Goal: Information Seeking & Learning: Learn about a topic

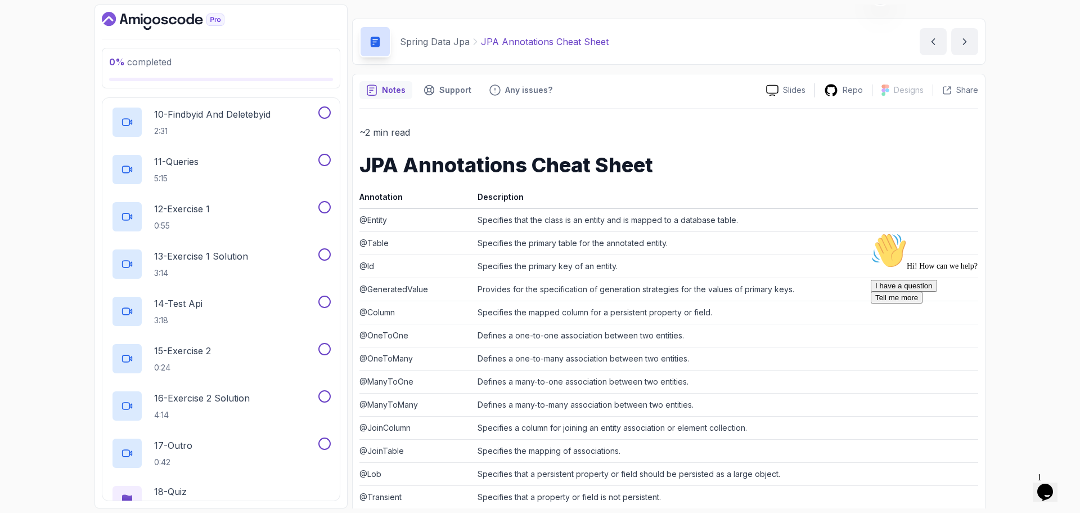
scroll to position [844, 0]
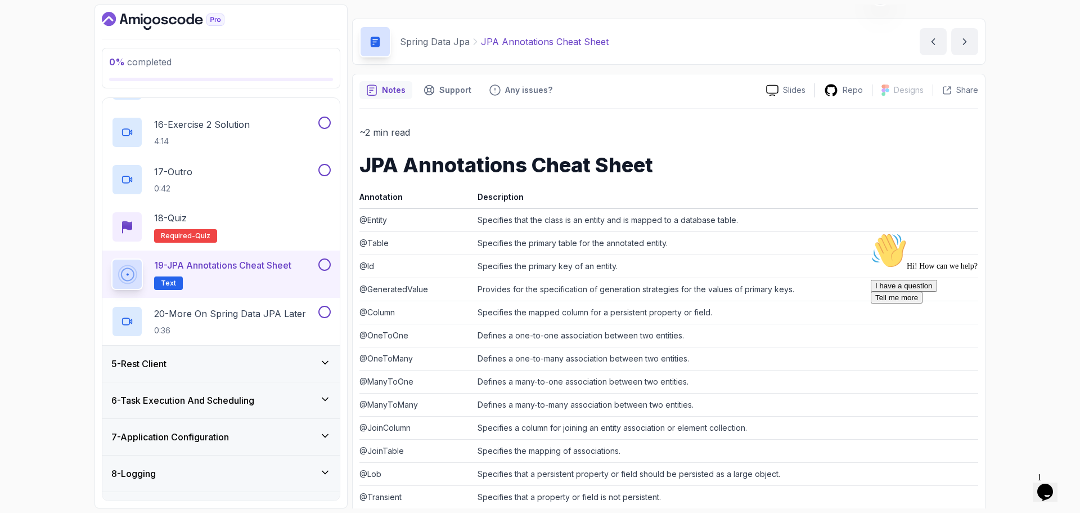
click at [41, 457] on div "0 % completed 1 - Intro 2 - Java Bean Validation 3 - Exception Handling 4 - Spr…" at bounding box center [540, 256] width 1080 height 513
click at [227, 316] on p "20 - More On Spring Data JPA Later" at bounding box center [230, 314] width 152 height 14
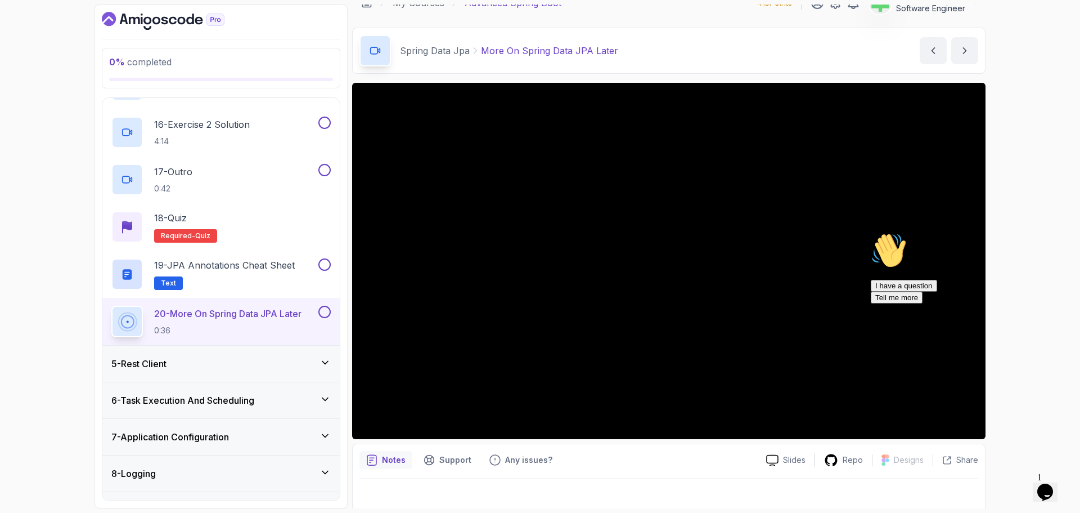
scroll to position [26, 0]
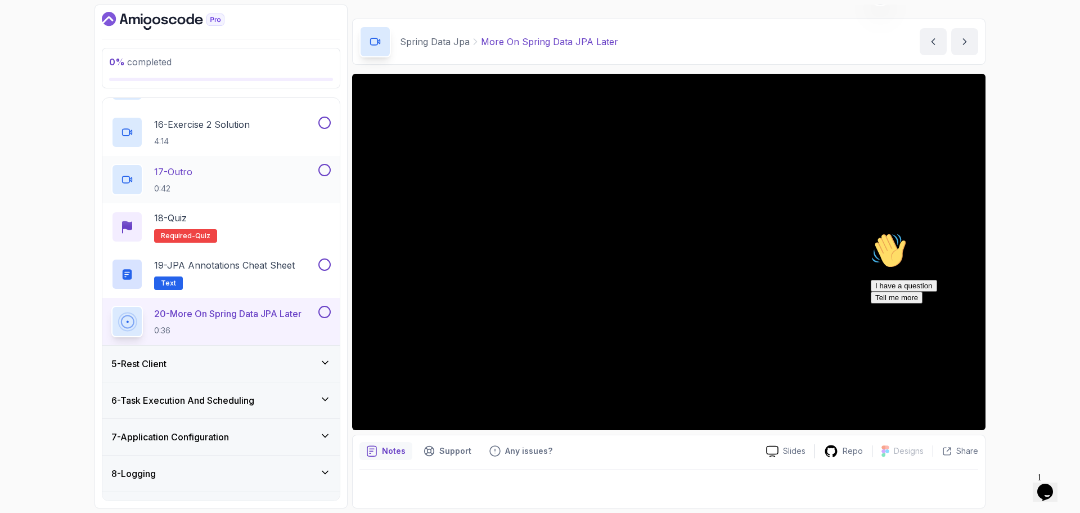
click at [188, 173] on p "17 - Outro" at bounding box center [173, 172] width 38 height 14
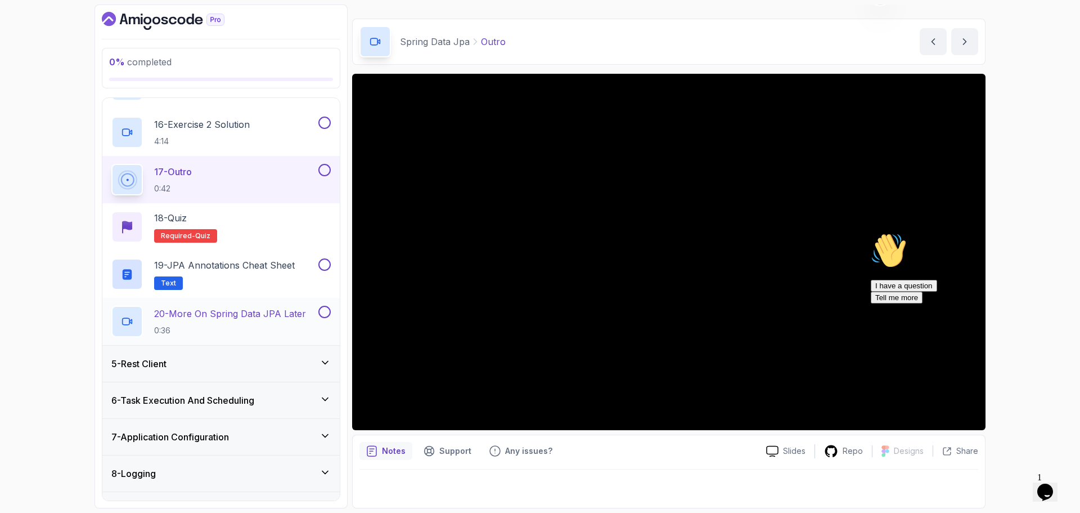
click at [234, 317] on p "20 - More On Spring Data JPA Later" at bounding box center [230, 314] width 152 height 14
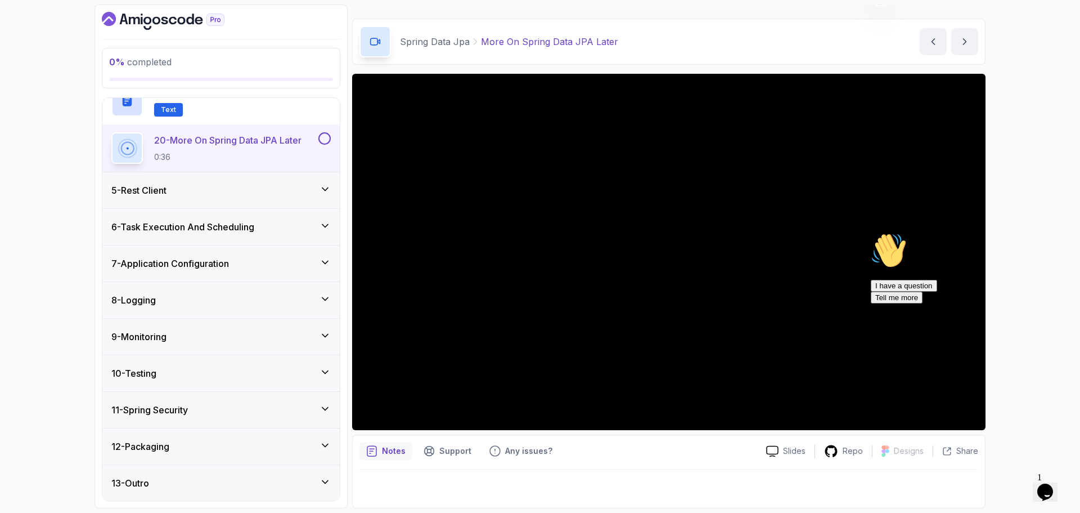
scroll to position [1018, 0]
click at [273, 179] on div "5 - Rest Client" at bounding box center [220, 190] width 237 height 36
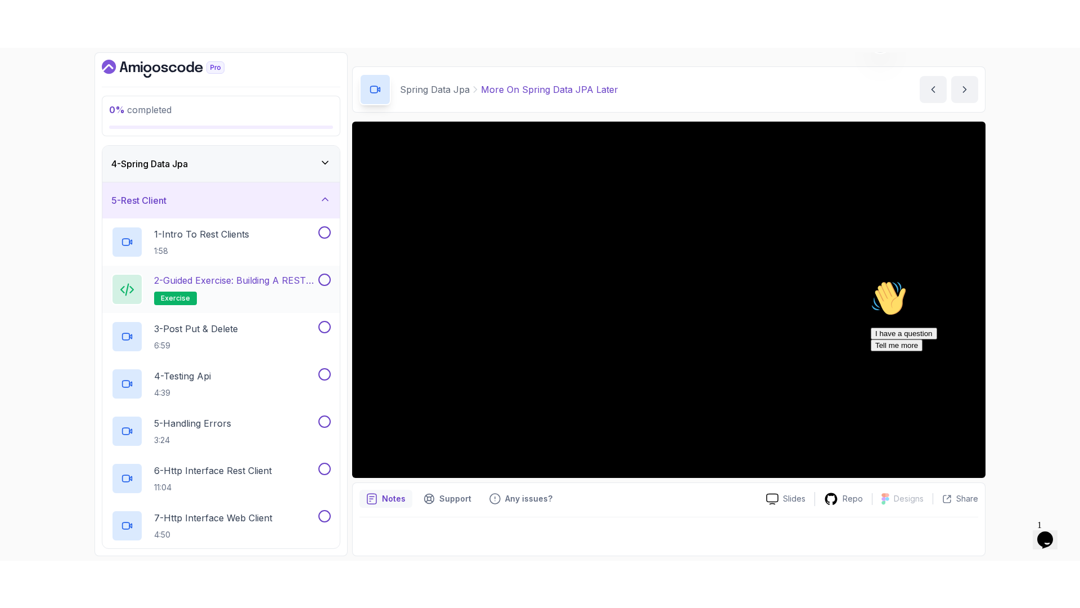
scroll to position [129, 0]
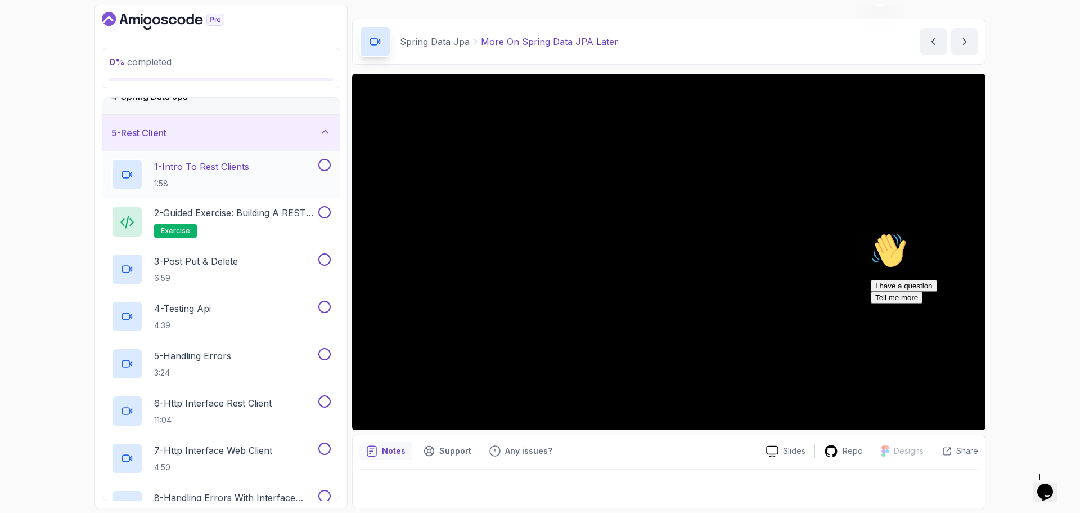
click at [257, 164] on div "1 - Intro To Rest Clients 1:58" at bounding box center [213, 175] width 205 height 32
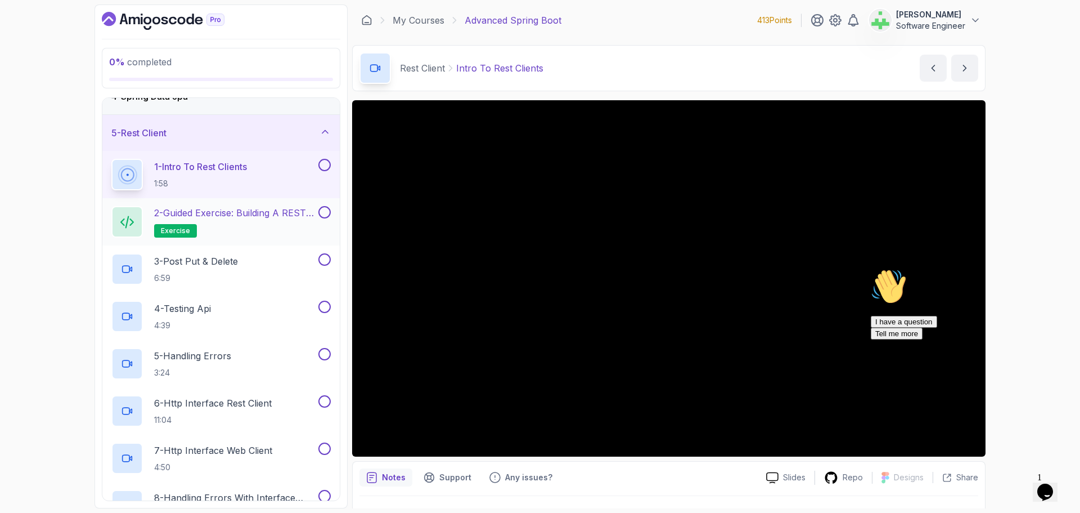
click at [221, 217] on p "2 - Guided Exercise: Building a REST Client" at bounding box center [235, 213] width 162 height 14
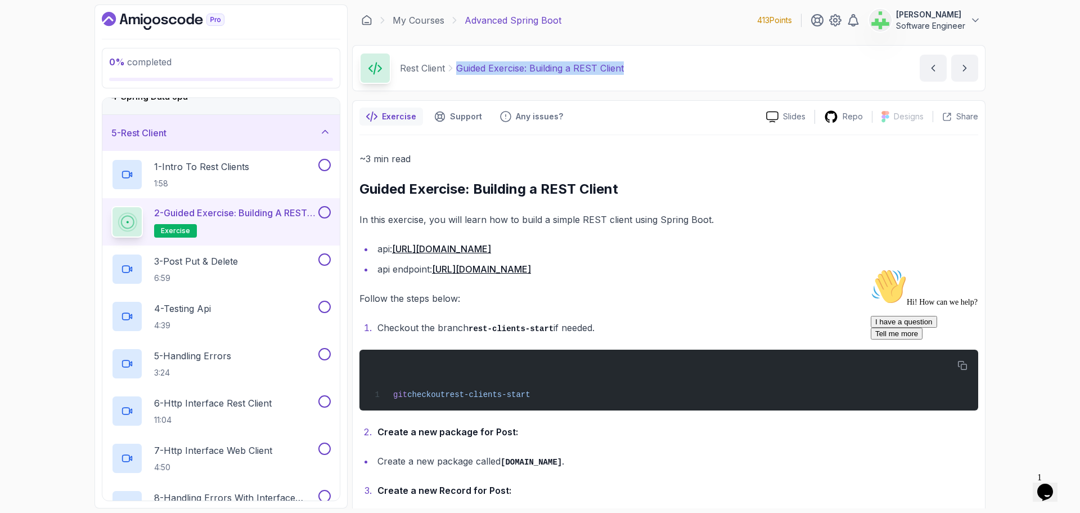
drag, startPoint x: 457, startPoint y: 68, endPoint x: 733, endPoint y: 77, distance: 275.8
click at [733, 77] on div "Rest Client Guided Exercise: Building a REST Client Guided Exercise: Building a…" at bounding box center [669, 68] width 634 height 46
copy p "Guided Exercise: Building a REST Client"
click at [720, 77] on div "Rest Client Guided Exercise: Building a REST Client Guided Exercise: Building a…" at bounding box center [669, 68] width 634 height 46
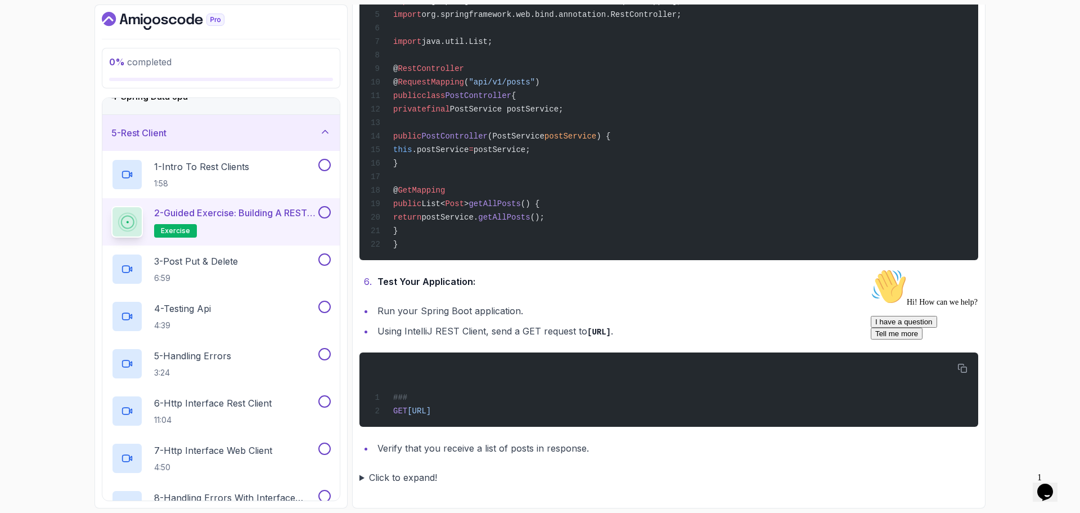
scroll to position [1425, 0]
click at [361, 477] on summary "Click to expand!" at bounding box center [669, 477] width 619 height 16
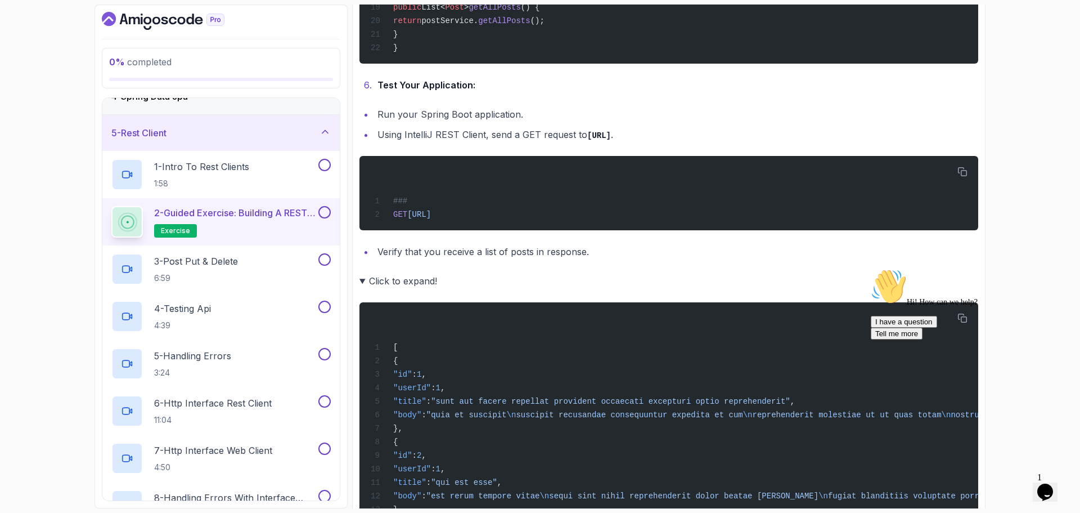
scroll to position [1817, 0]
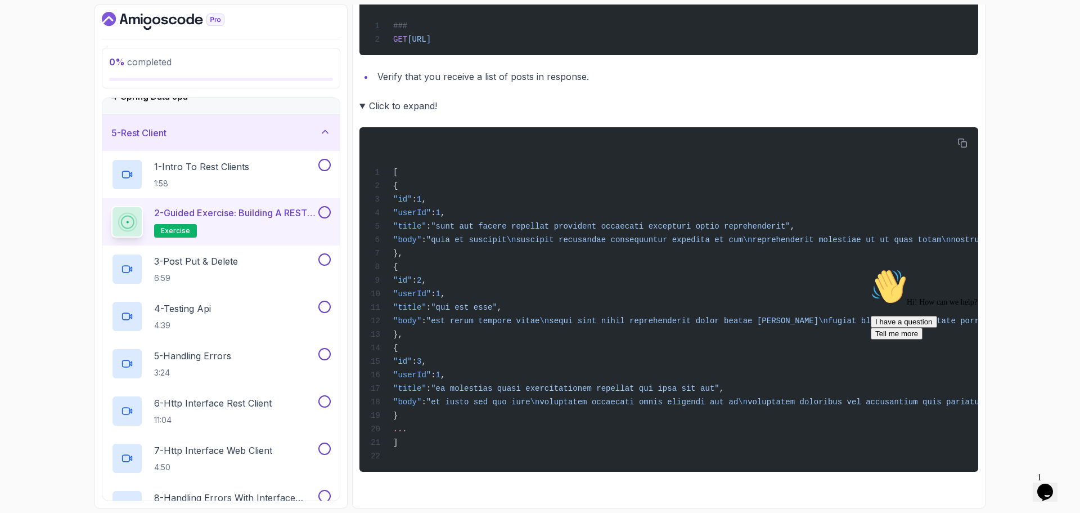
click at [1036, 109] on div "0 % completed 1 - Intro 2 - Java Bean Validation 3 - Exception Handling 4 - Spr…" at bounding box center [540, 256] width 1080 height 513
click at [1026, 111] on div "0 % completed 1 - Intro 2 - Java Bean Validation 3 - Exception Handling 4 - Spr…" at bounding box center [540, 256] width 1080 height 513
click at [250, 260] on div "3 - Post Put & Delete 6:59" at bounding box center [213, 269] width 205 height 32
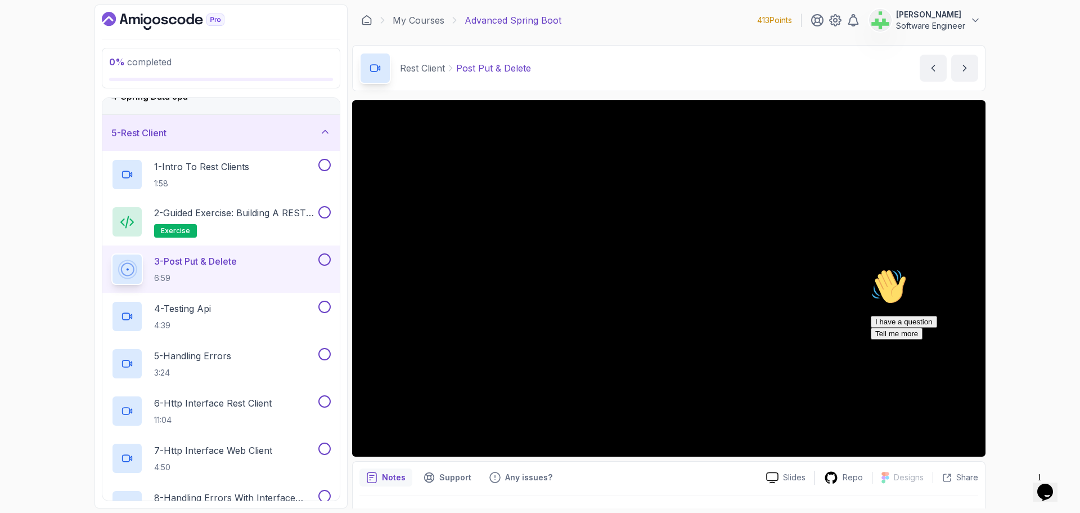
click at [871, 268] on icon "Chat attention grabber" at bounding box center [871, 268] width 0 height 0
drag, startPoint x: 457, startPoint y: 69, endPoint x: 563, endPoint y: 62, distance: 106.5
click at [563, 62] on div "Rest Client Post Put & Delete Post Put & Delete by nelson" at bounding box center [669, 68] width 634 height 46
copy p "Post Put & Delete"
click at [563, 62] on div "Rest Client Post Put & Delete Post Put & Delete by nelson" at bounding box center [669, 68] width 634 height 46
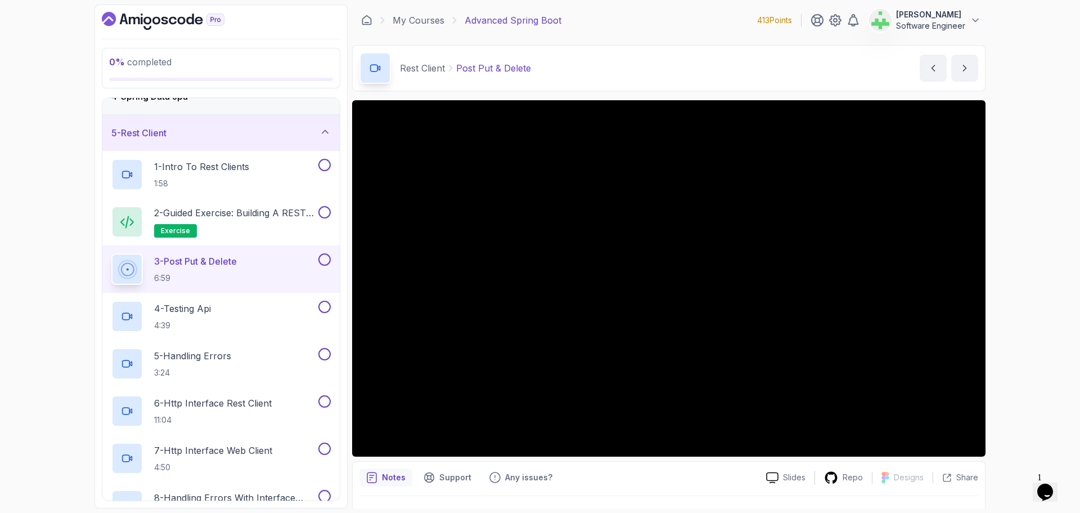
scroll to position [146, 0]
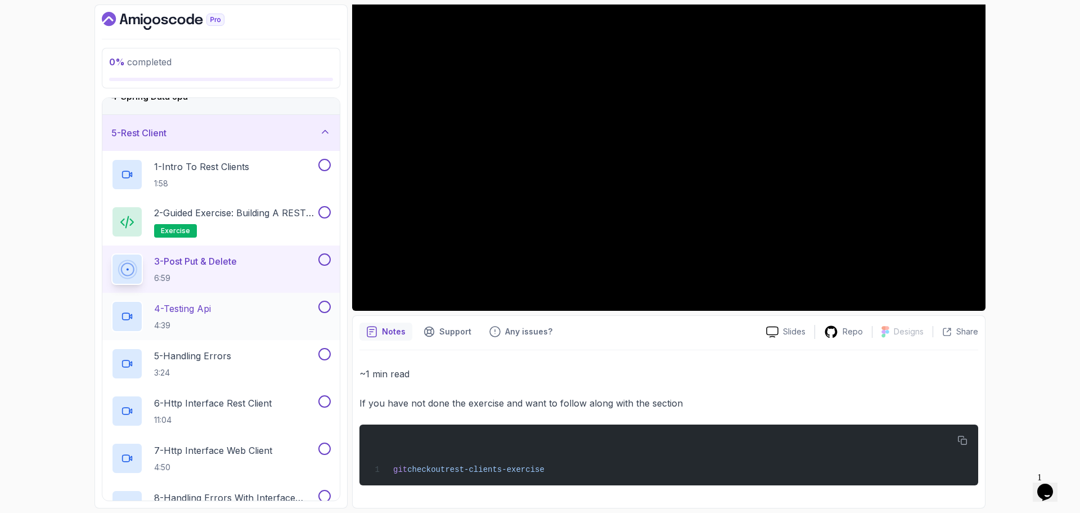
click at [266, 313] on div "4 - Testing Api 4:39" at bounding box center [213, 316] width 205 height 32
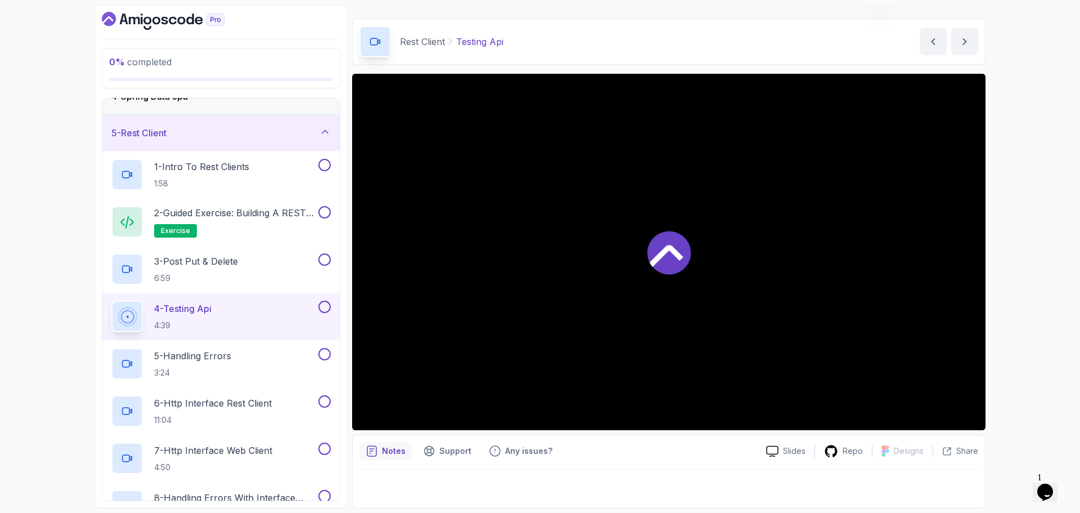
scroll to position [26, 0]
click at [55, 443] on div "0 % completed 1 - Intro 2 - Java Bean Validation 3 - Exception Handling 4 - Spr…" at bounding box center [540, 256] width 1080 height 513
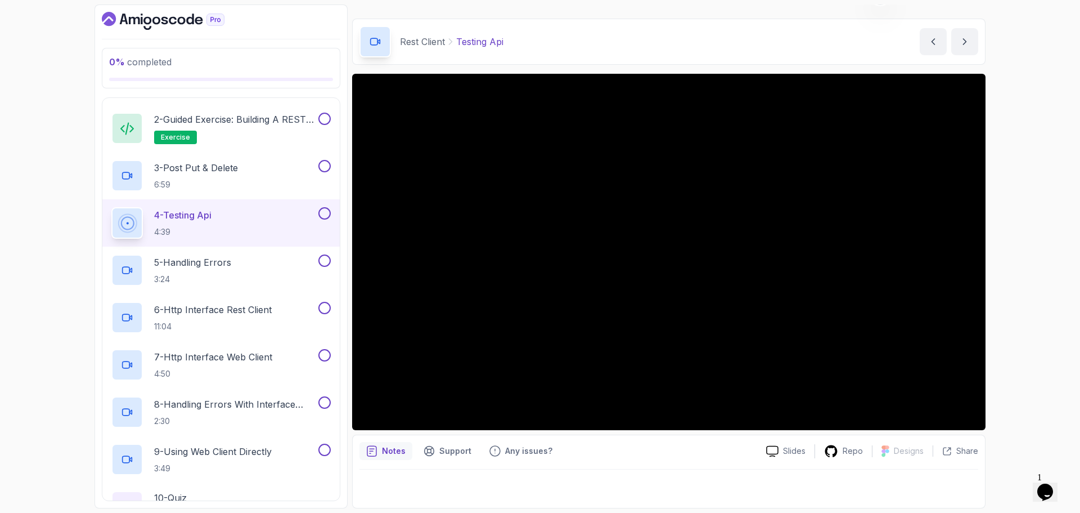
scroll to position [298, 0]
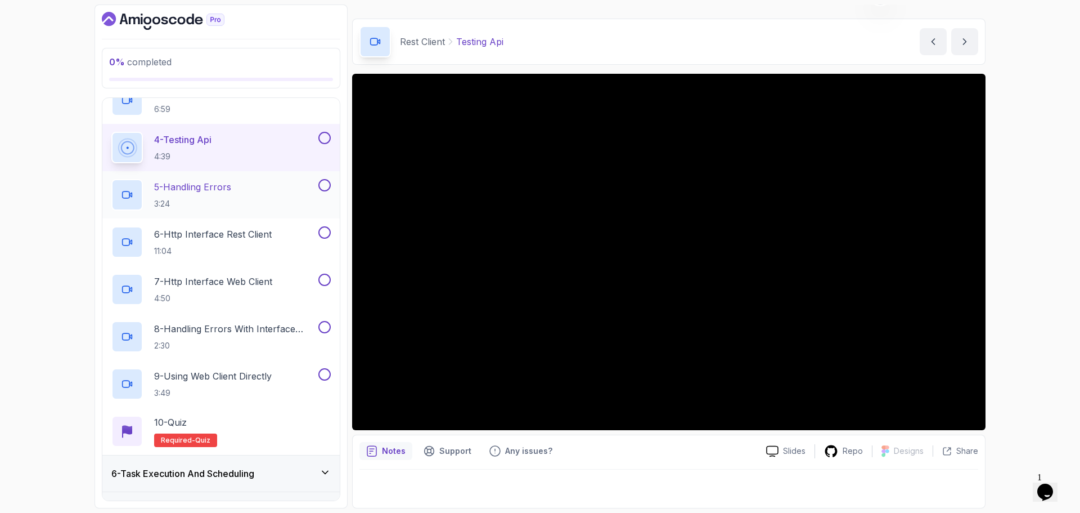
click at [236, 189] on div "5 - Handling Errors 3:24" at bounding box center [213, 195] width 205 height 32
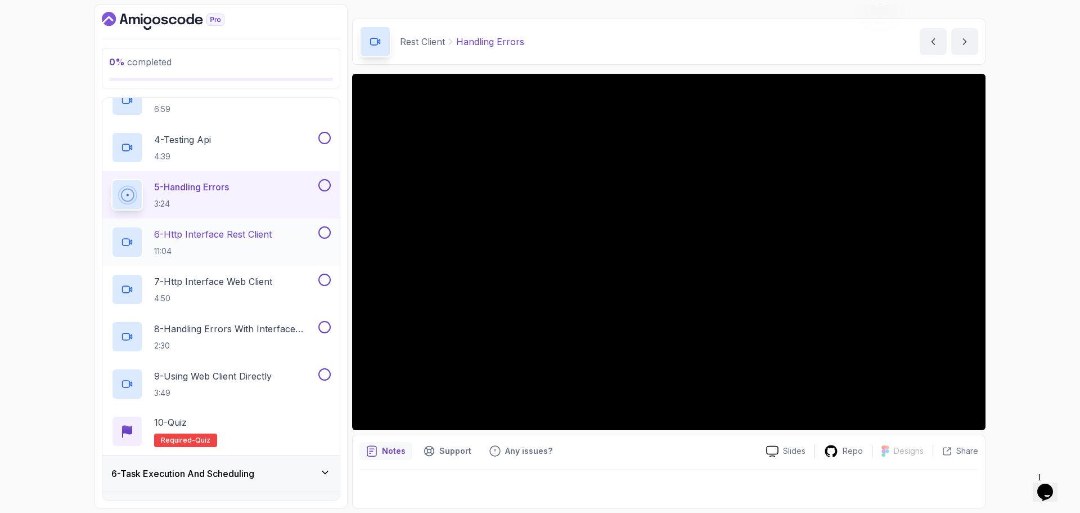
click at [253, 238] on p "6 - Http Interface Rest Client" at bounding box center [213, 234] width 118 height 14
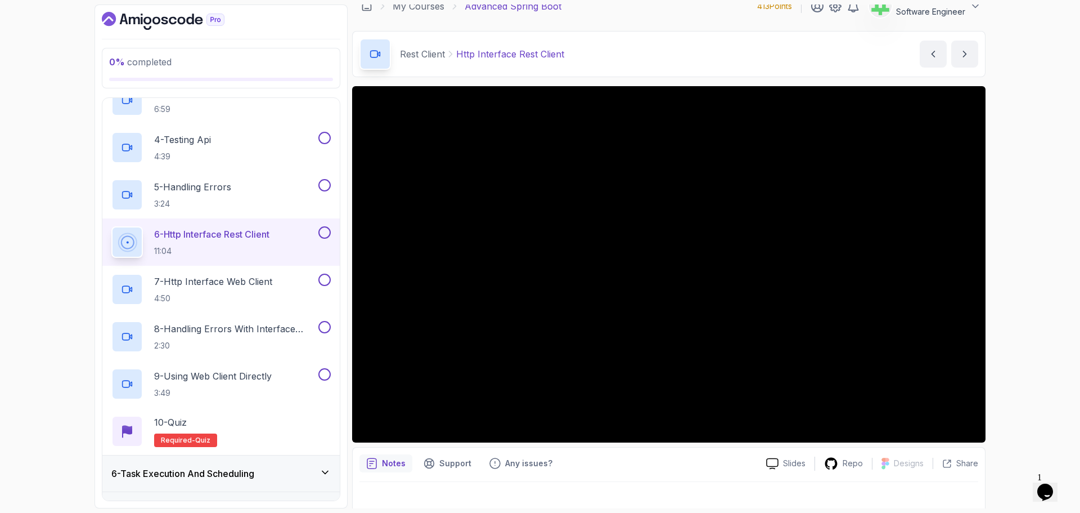
scroll to position [26, 0]
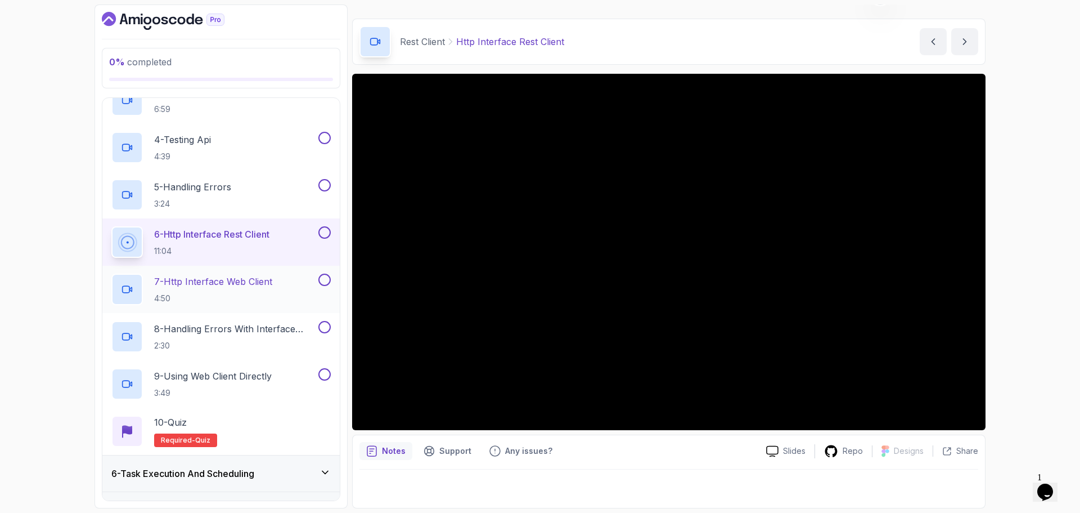
click at [279, 283] on div "7 - Http Interface Web Client 4:50" at bounding box center [213, 289] width 205 height 32
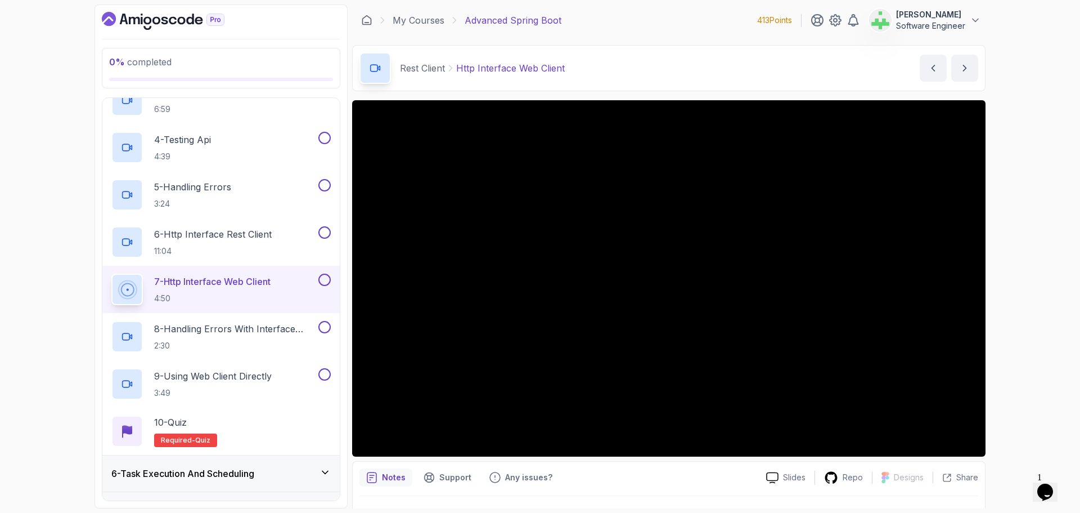
scroll to position [26, 0]
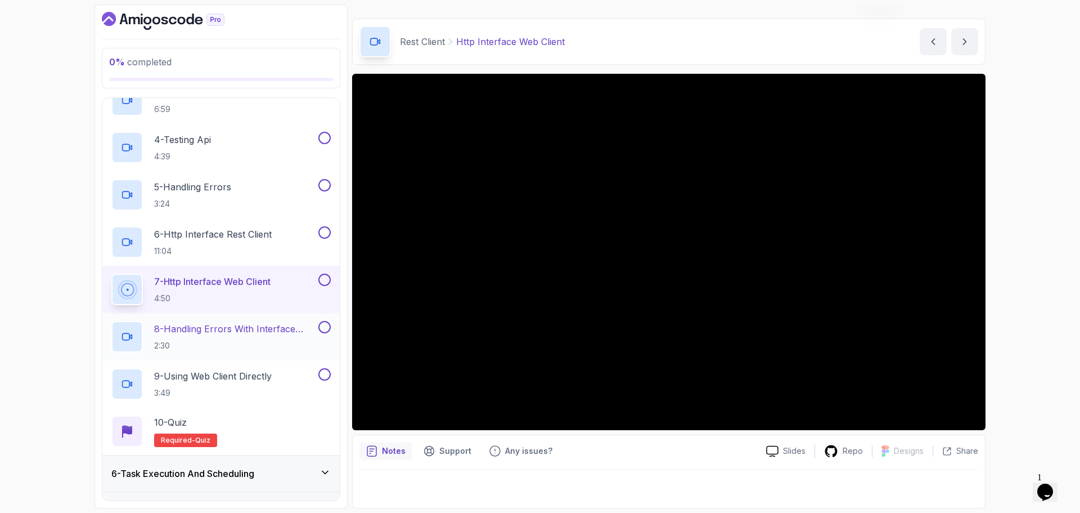
click at [286, 327] on p "8 - Handling Errors With Interface Web Client" at bounding box center [235, 329] width 162 height 14
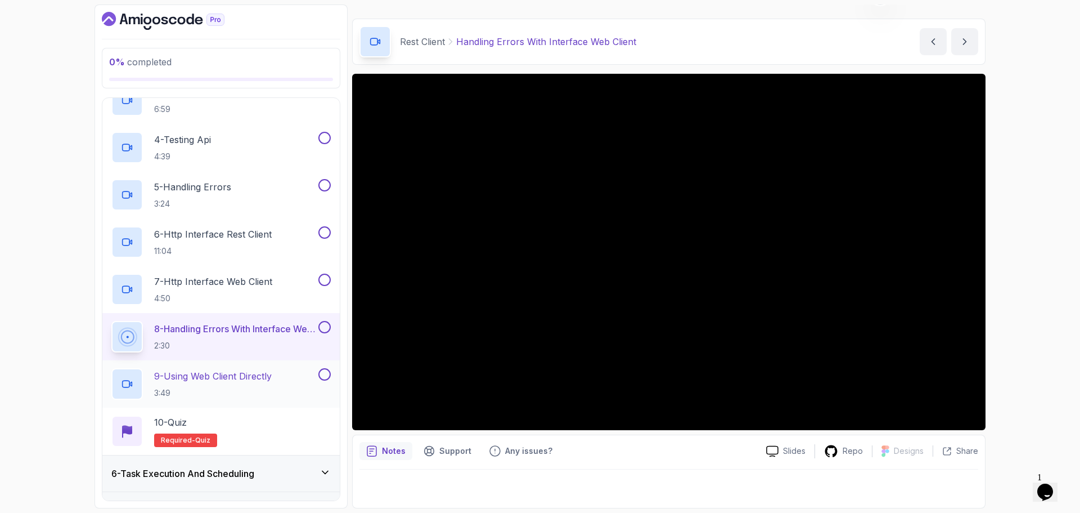
click at [247, 372] on p "9 - Using Web Client Directly" at bounding box center [213, 376] width 118 height 14
click at [241, 372] on p "9 - Using Web Client Directly" at bounding box center [213, 376] width 118 height 14
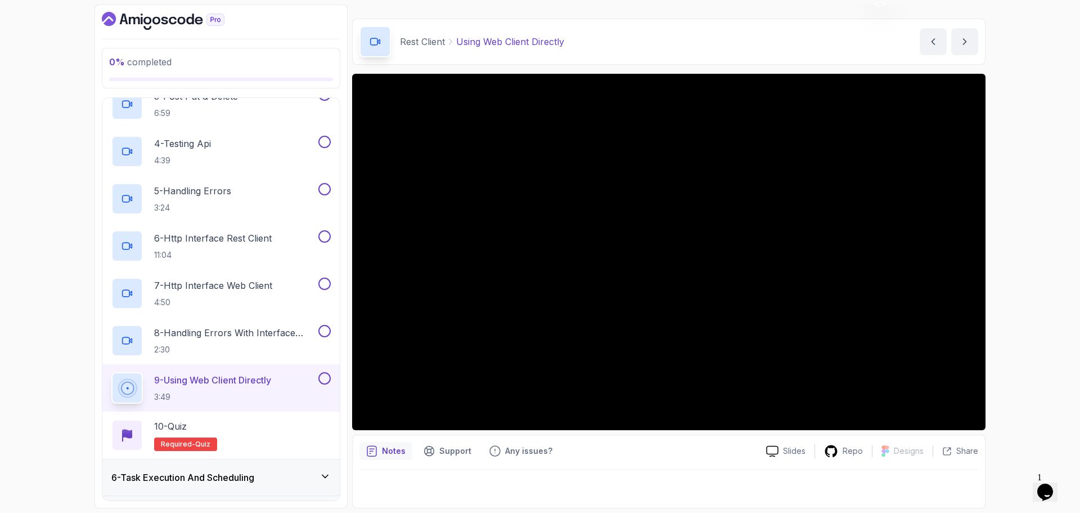
scroll to position [298, 0]
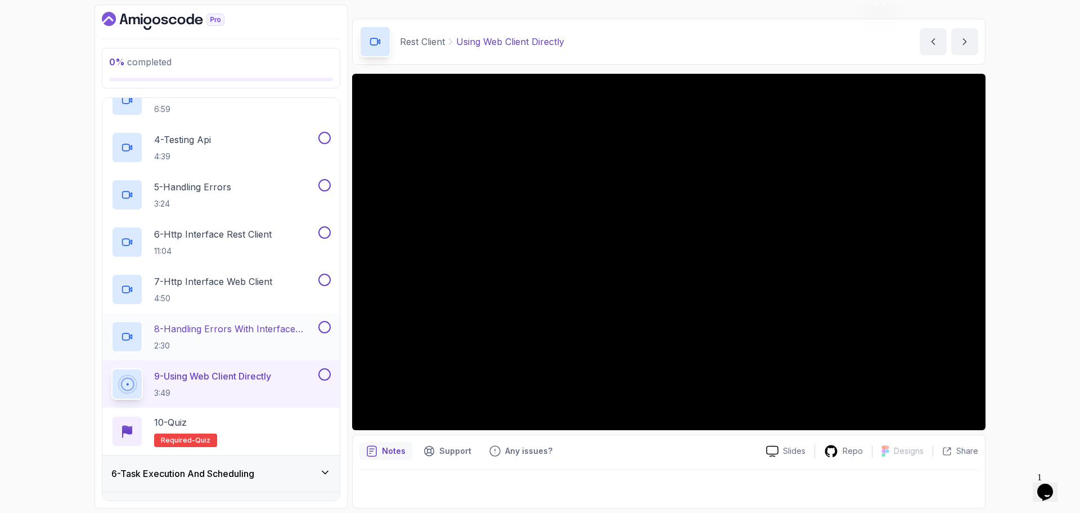
click at [277, 330] on p "8 - Handling Errors With Interface Web Client" at bounding box center [235, 329] width 162 height 14
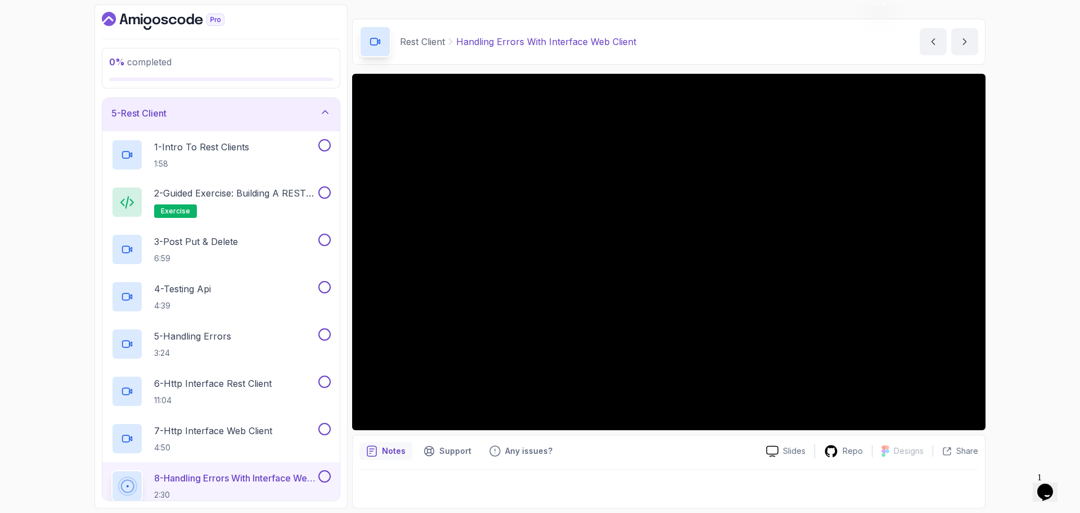
scroll to position [129, 0]
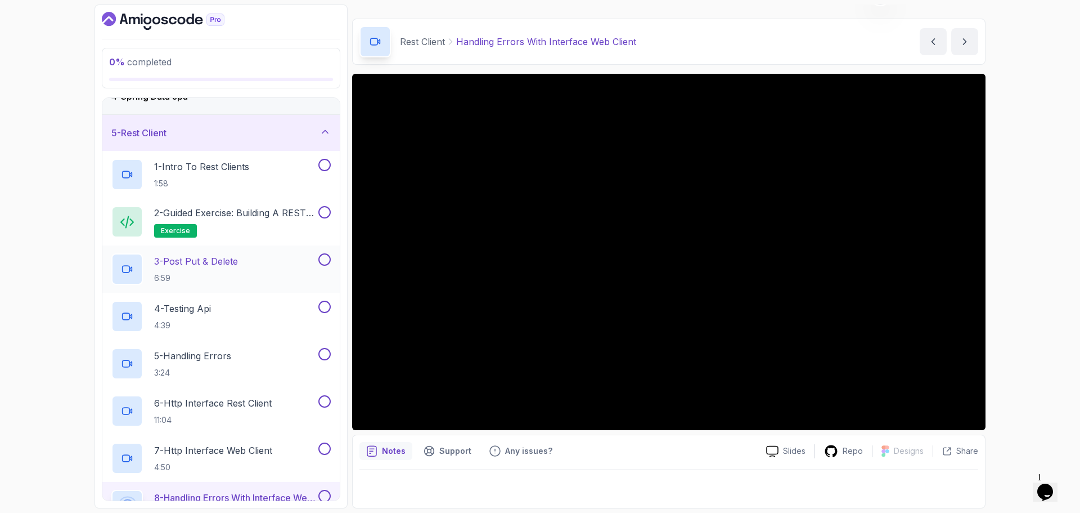
click at [238, 262] on p "3 - Post Put & Delete" at bounding box center [196, 261] width 84 height 14
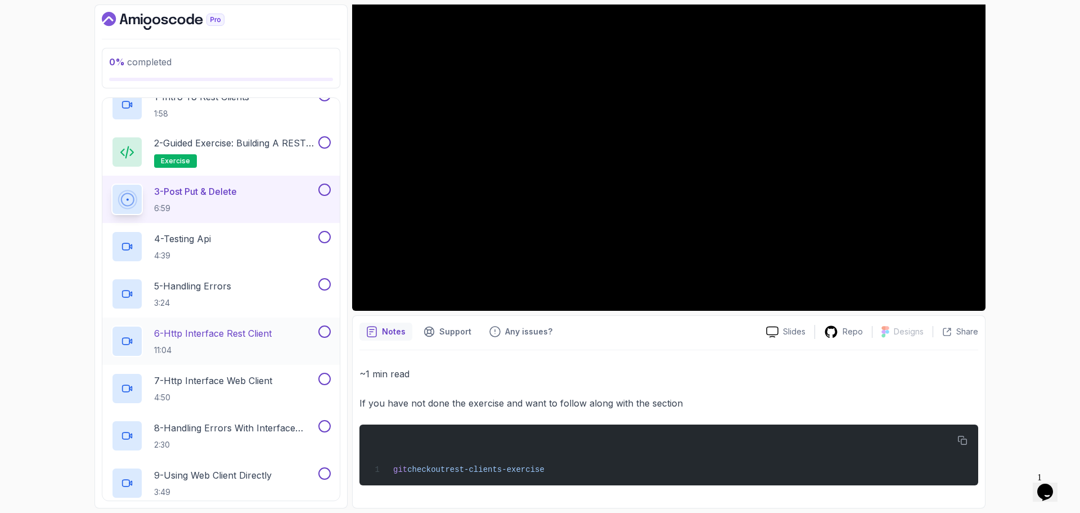
scroll to position [298, 0]
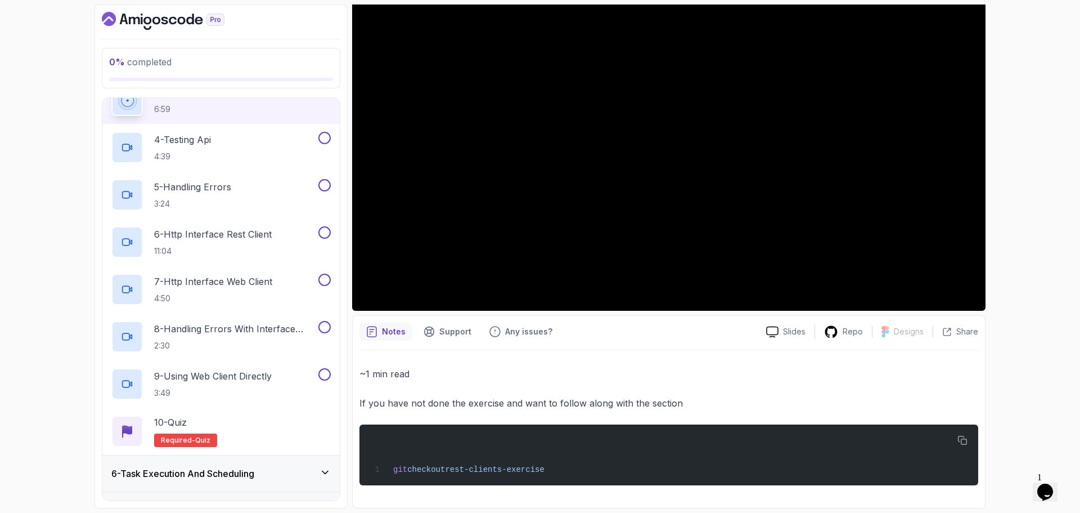
click at [33, 459] on div "0 % completed 1 - Intro 2 - Java Bean Validation 3 - Exception Handling 4 - Spr…" at bounding box center [540, 256] width 1080 height 513
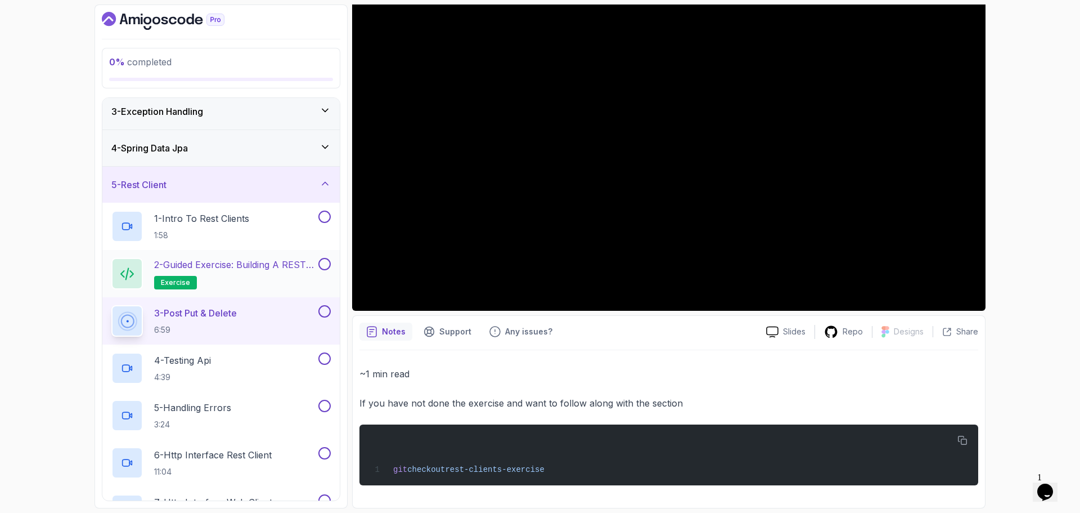
scroll to position [73, 0]
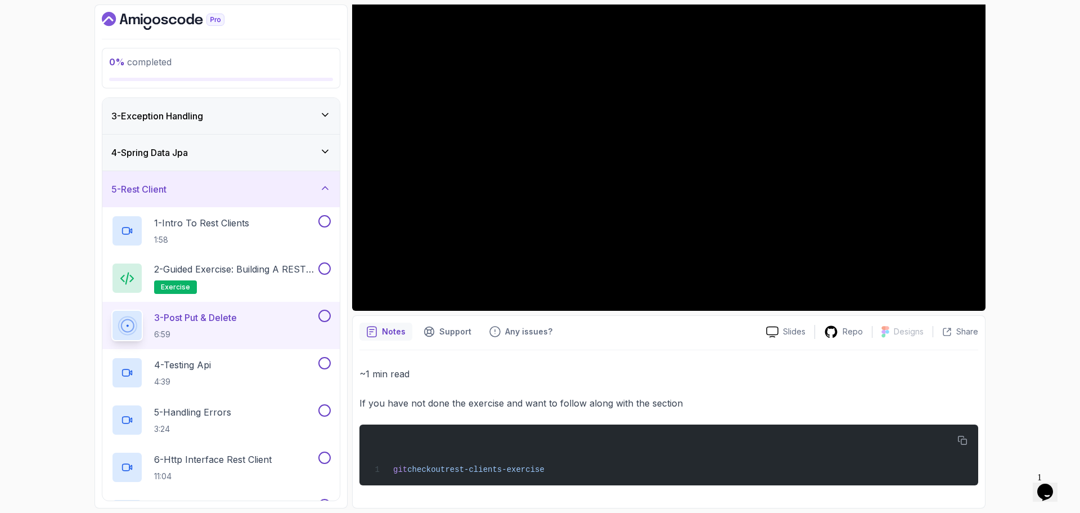
click at [254, 187] on div "5 - Rest Client" at bounding box center [220, 189] width 219 height 14
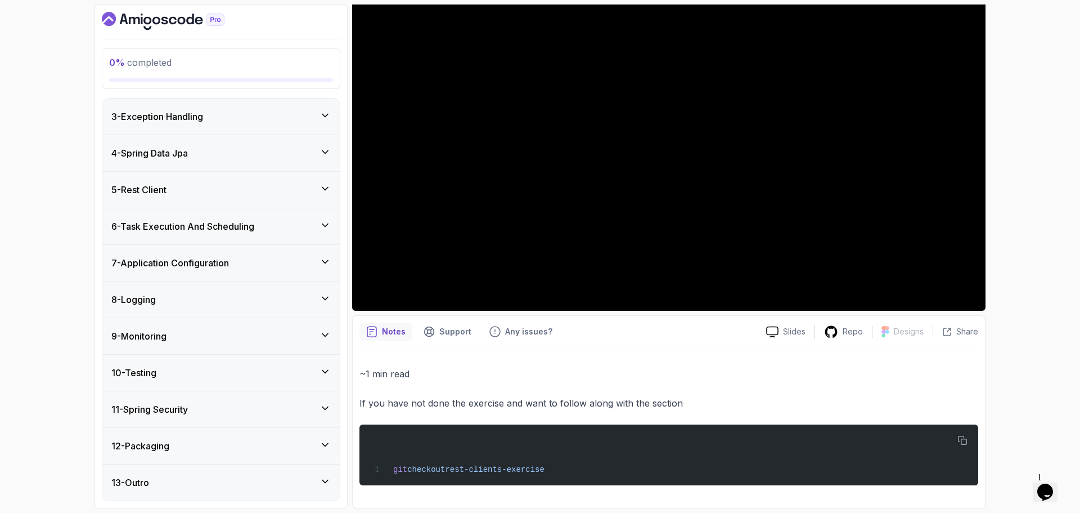
click at [252, 218] on div "6 - Task Execution And Scheduling" at bounding box center [220, 226] width 237 height 36
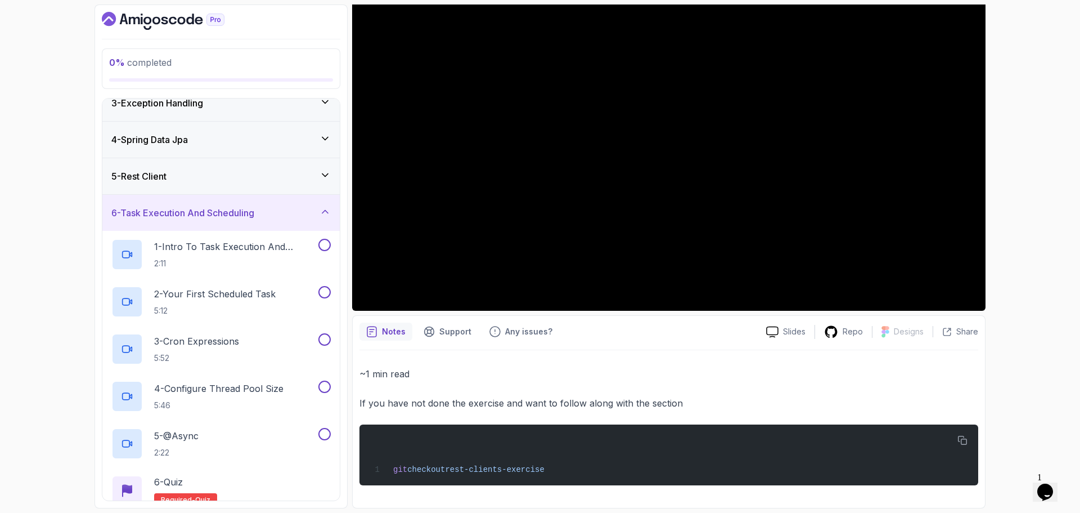
scroll to position [75, 0]
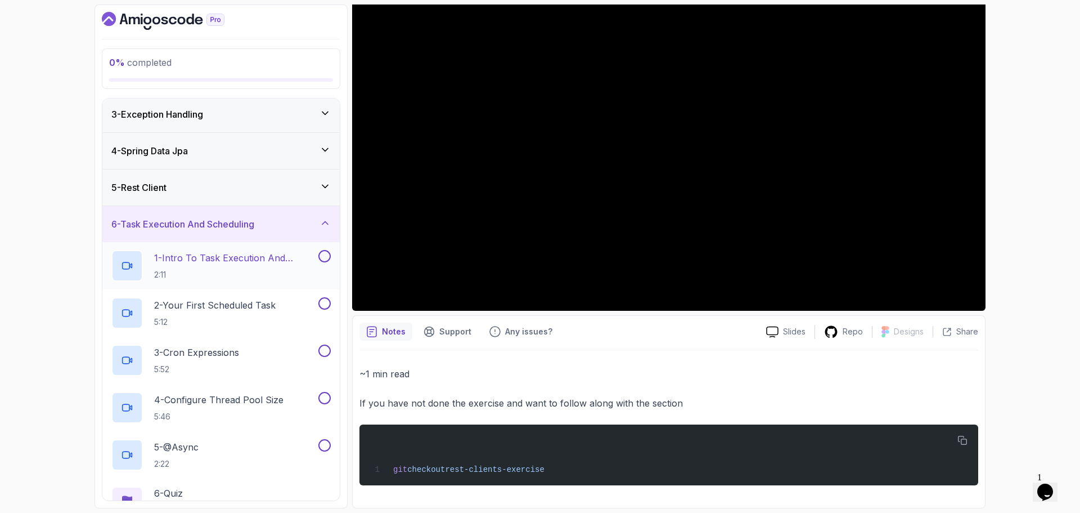
click at [251, 256] on p "1 - Intro To Task Execution And Scheduling" at bounding box center [235, 258] width 162 height 14
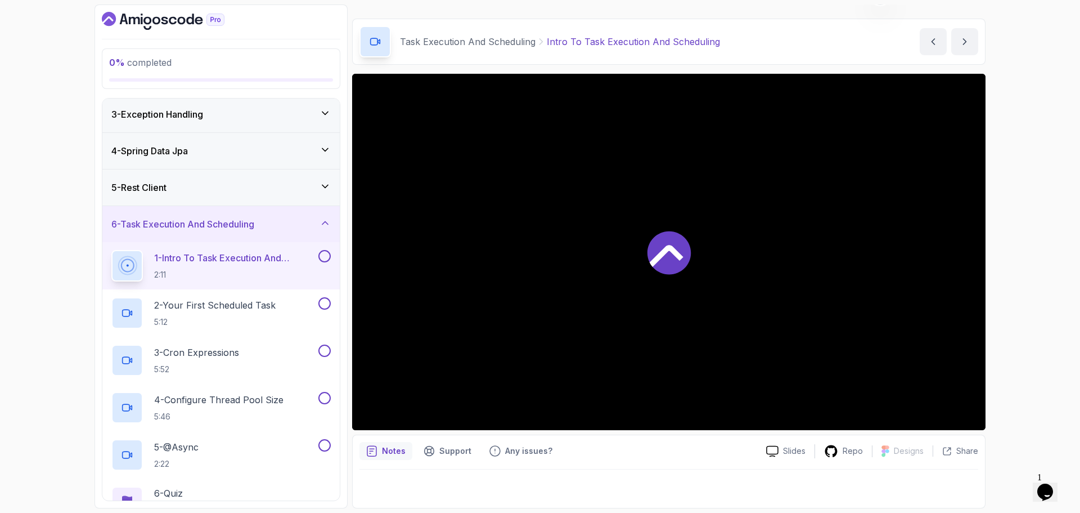
scroll to position [26, 0]
click at [271, 307] on p "2 - Your First Scheduled Task" at bounding box center [215, 305] width 122 height 14
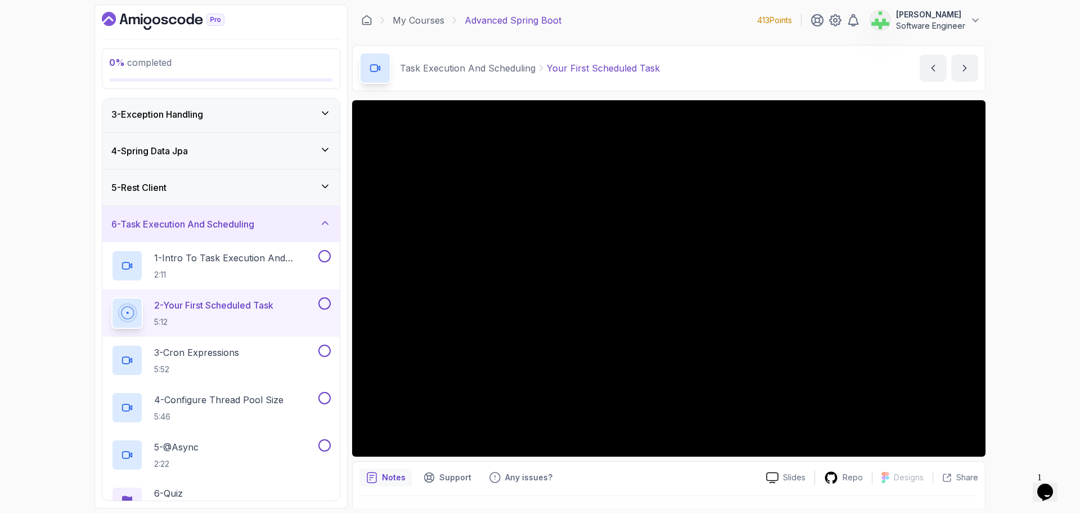
scroll to position [26, 0]
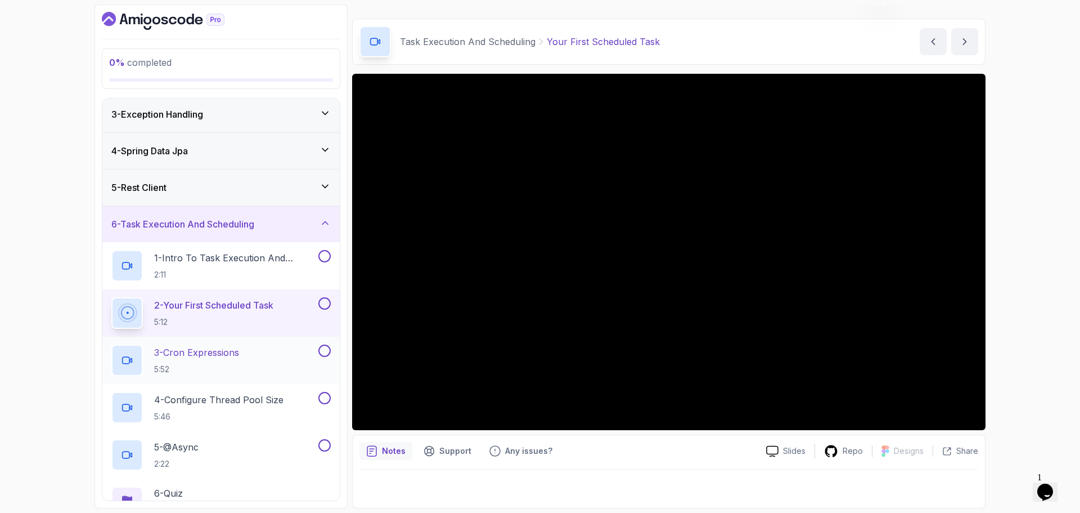
click at [259, 352] on div "3 - Cron Expressions 5:52" at bounding box center [213, 360] width 205 height 32
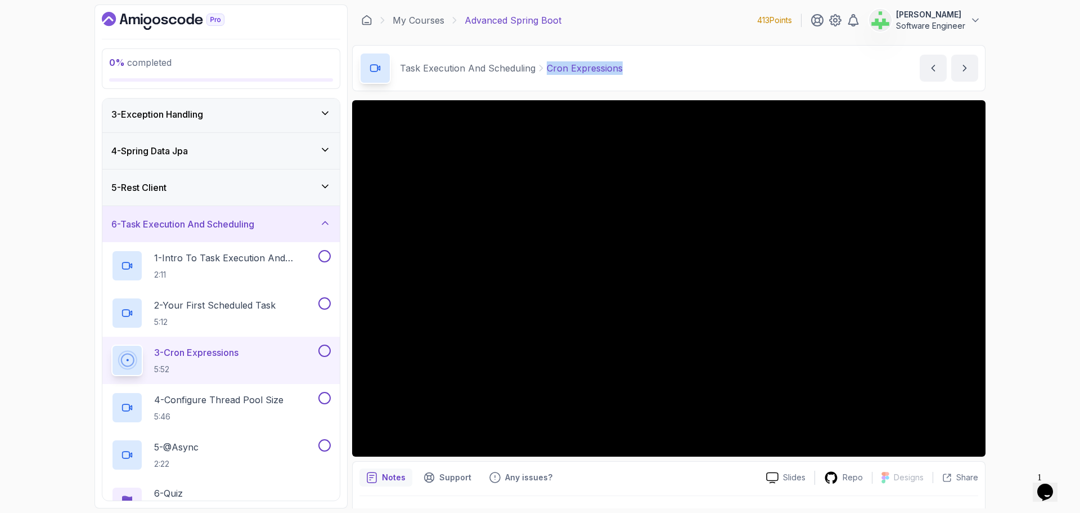
drag, startPoint x: 546, startPoint y: 70, endPoint x: 669, endPoint y: 66, distance: 122.7
click at [669, 66] on div "Task Execution And Scheduling Cron Expressions Cron Expressions by nelson" at bounding box center [669, 68] width 634 height 46
copy p "Cron Expressions"
click at [669, 66] on div "Task Execution And Scheduling Cron Expressions Cron Expressions by nelson" at bounding box center [669, 68] width 634 height 46
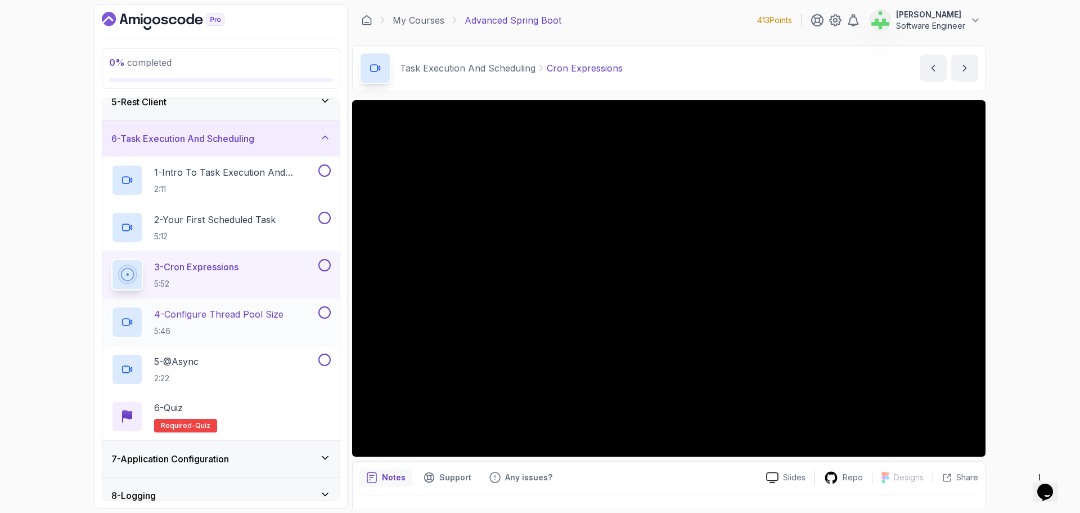
scroll to position [188, 0]
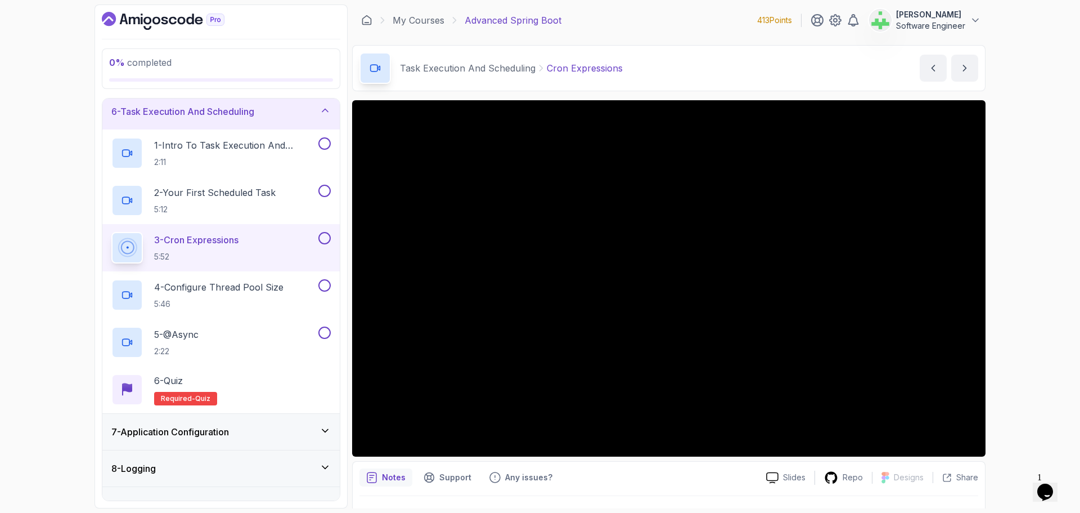
click at [73, 464] on div "0 % completed 1 - Intro 2 - Java Bean Validation 3 - Exception Handling 4 - Spr…" at bounding box center [540, 256] width 1080 height 513
click at [272, 285] on p "4 - Configure Thread Pool Size" at bounding box center [218, 287] width 129 height 14
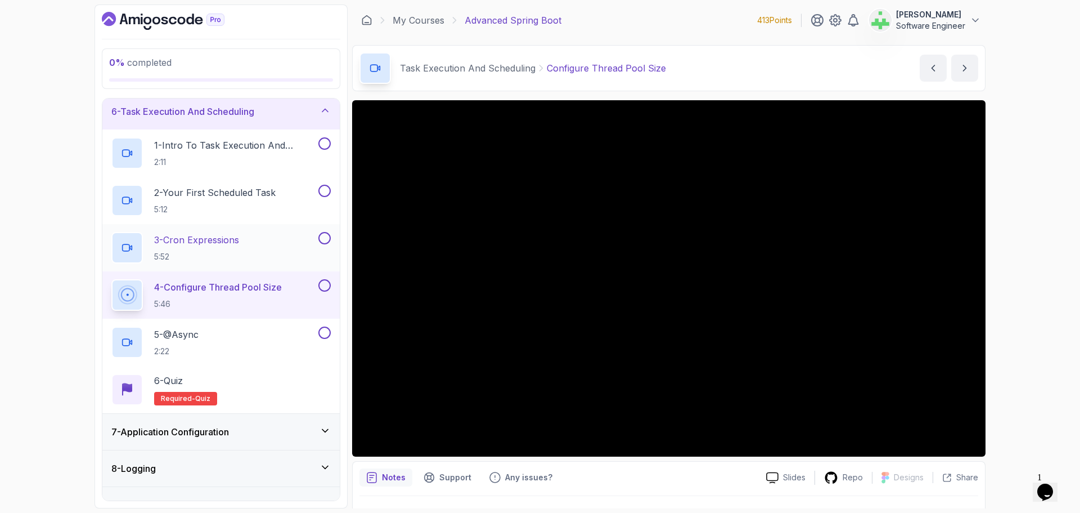
click at [233, 239] on p "3 - Cron Expressions" at bounding box center [196, 240] width 85 height 14
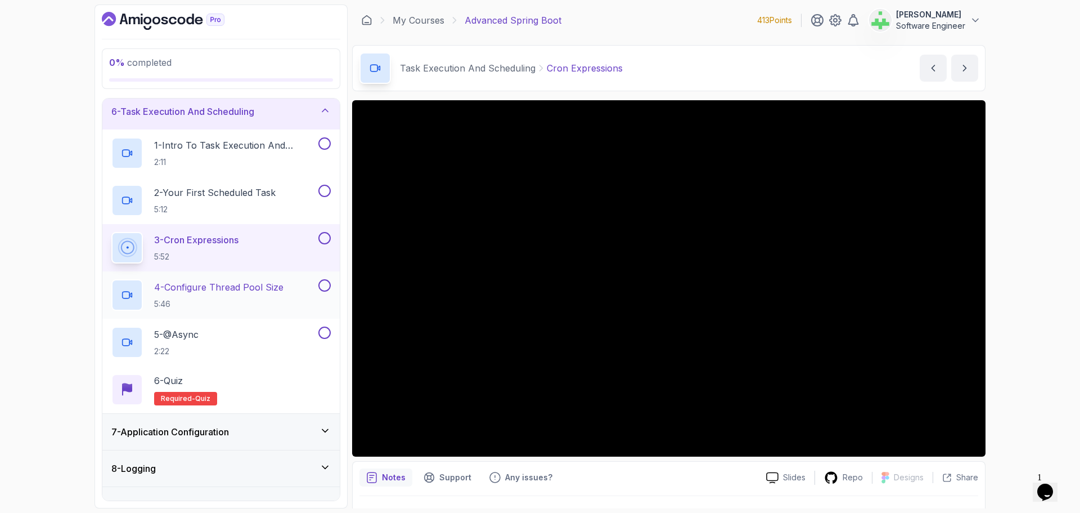
click at [267, 290] on p "4 - Configure Thread Pool Size" at bounding box center [218, 287] width 129 height 14
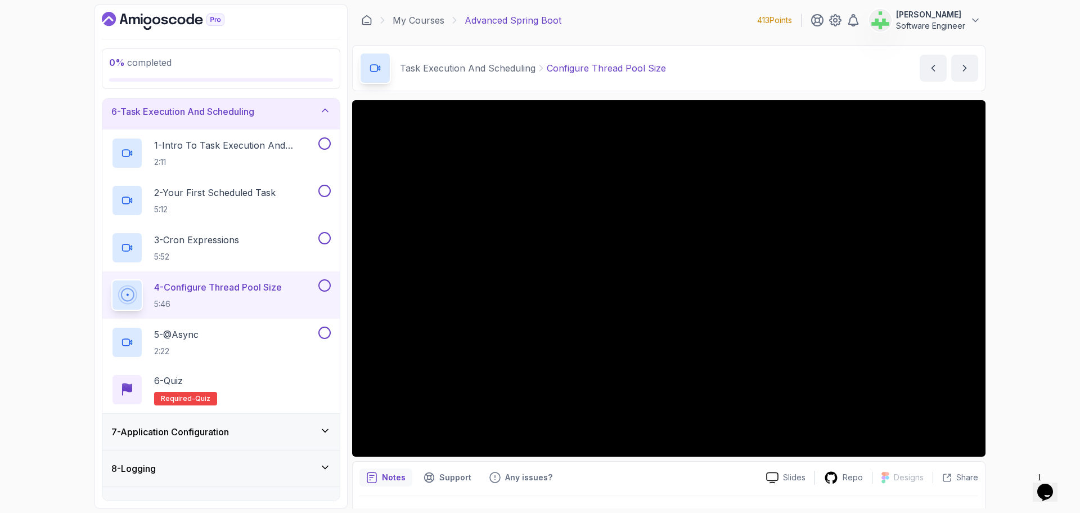
scroll to position [26, 0]
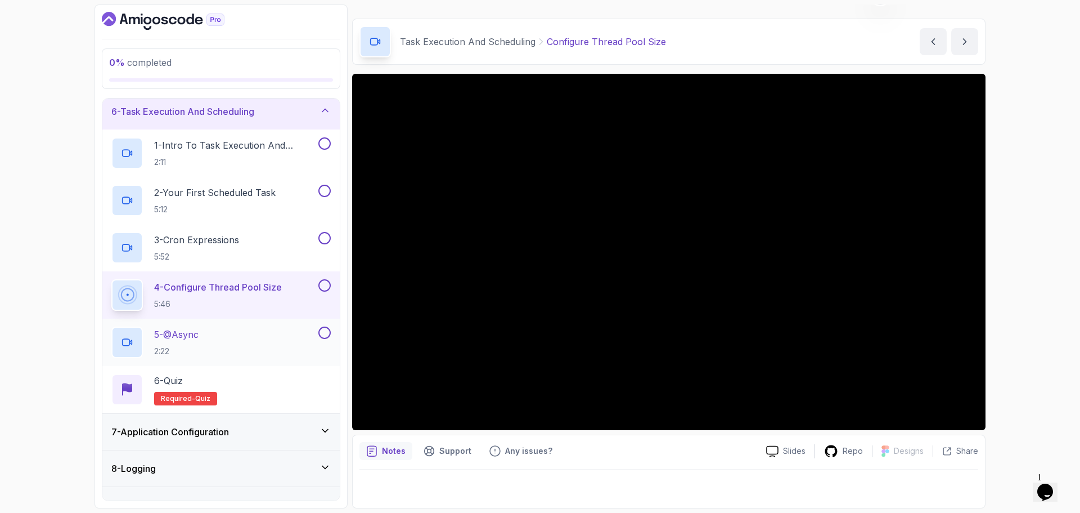
click at [220, 333] on div "5 - @Async 2:22" at bounding box center [213, 342] width 205 height 32
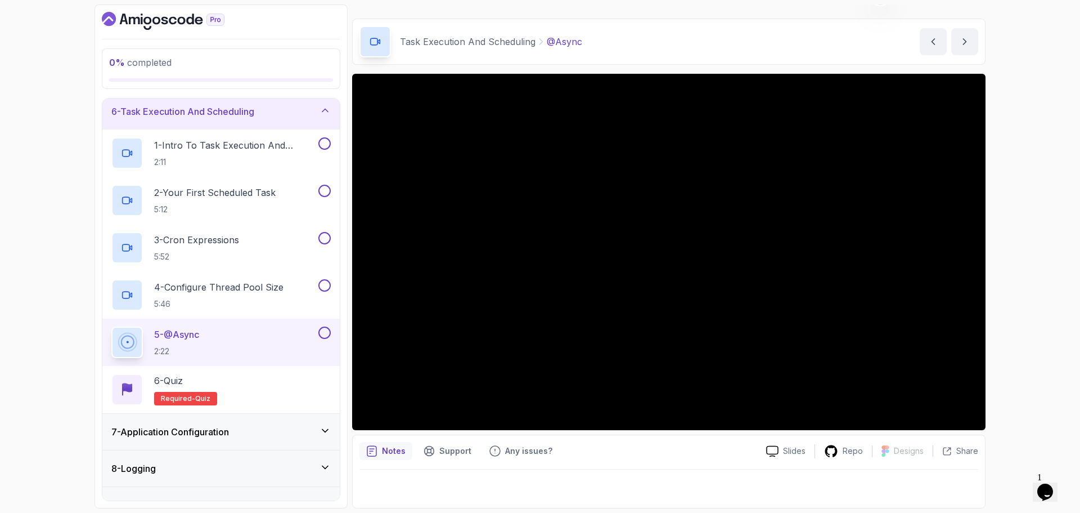
scroll to position [75, 0]
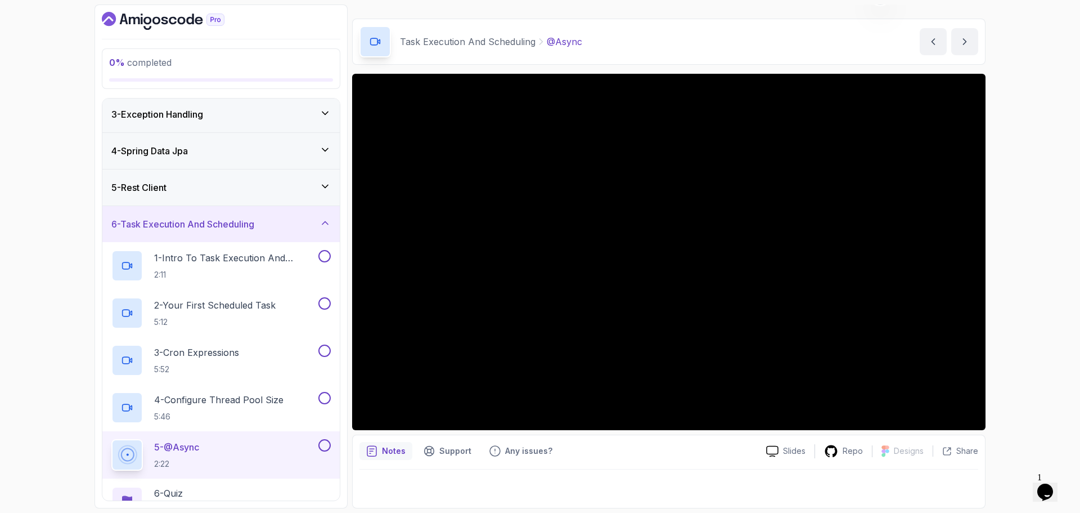
click at [273, 217] on div "6 - Task Execution And Scheduling" at bounding box center [220, 224] width 219 height 14
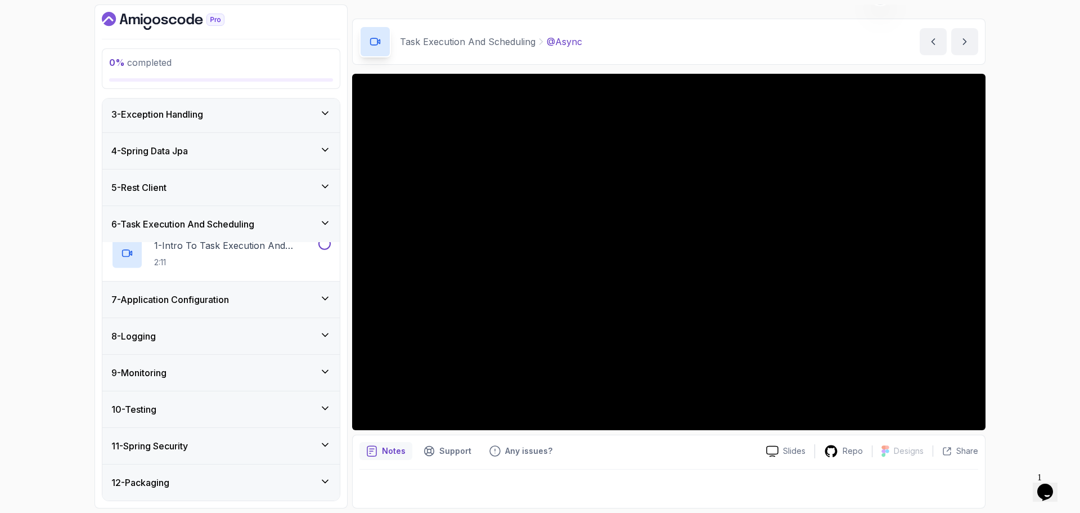
scroll to position [73, 0]
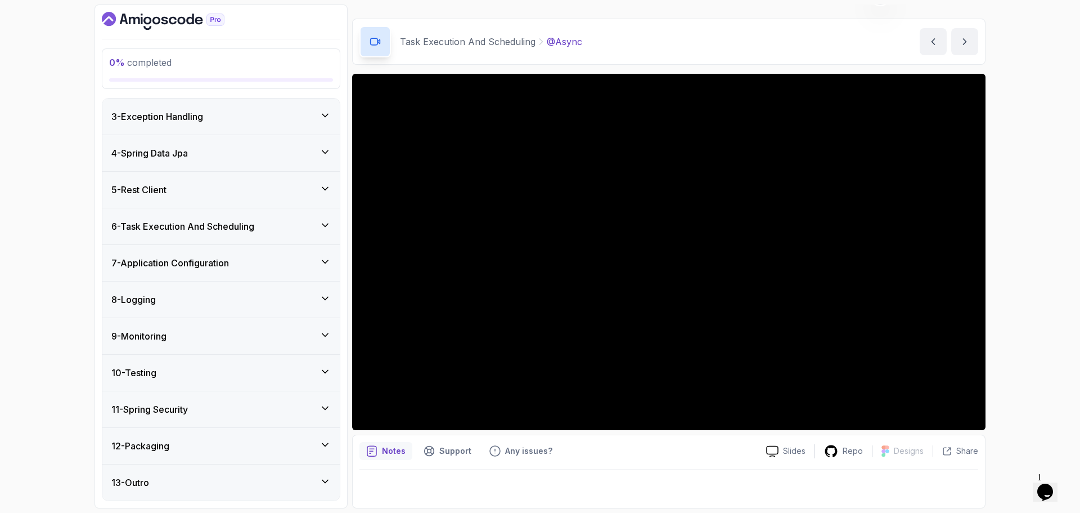
click at [261, 261] on div "7 - Application Configuration" at bounding box center [220, 263] width 219 height 14
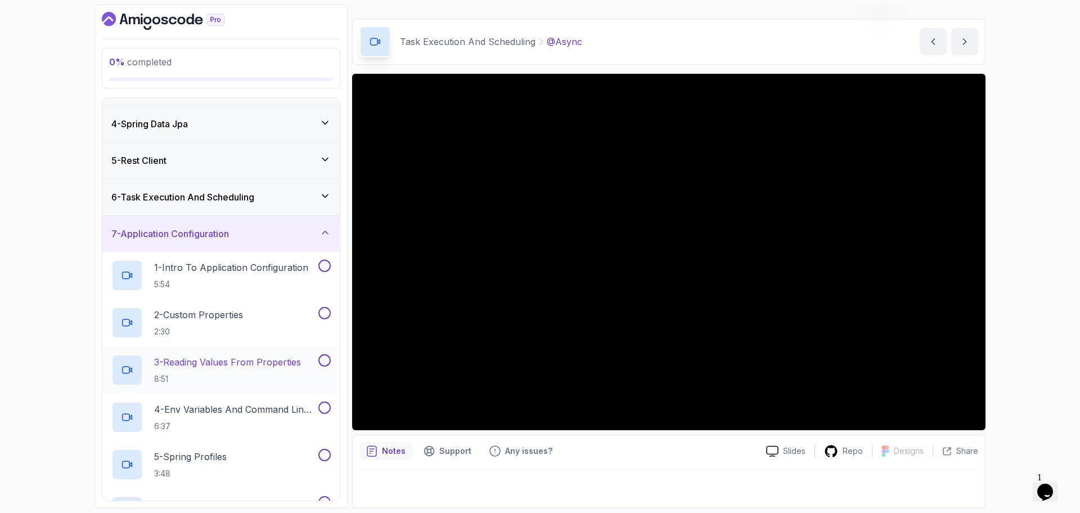
scroll to position [129, 0]
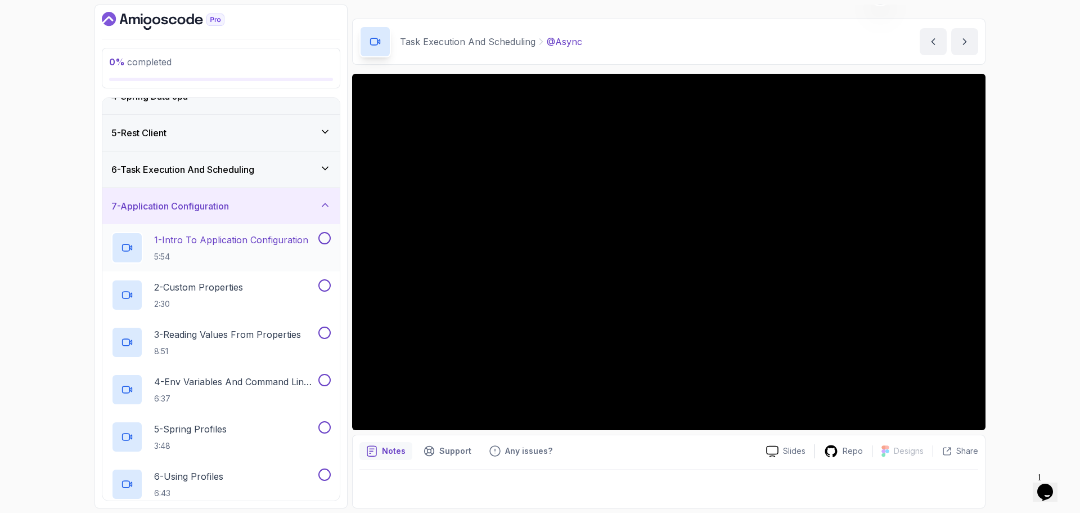
click at [235, 242] on p "1 - Intro To Application Configuration" at bounding box center [231, 240] width 154 height 14
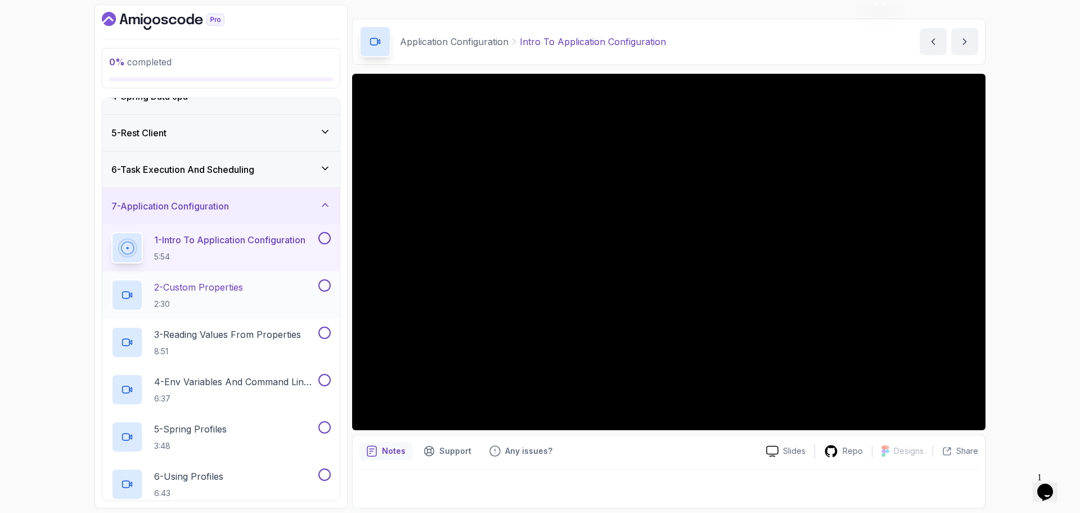
click at [258, 290] on div "2 - Custom Properties 2:30" at bounding box center [213, 295] width 205 height 32
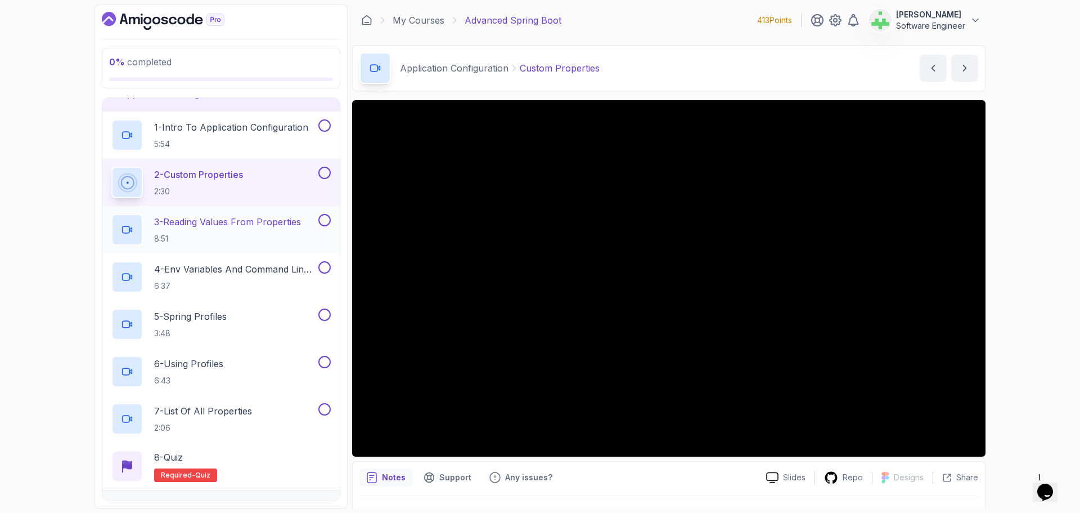
click at [248, 224] on p "3 - Reading Values From Properties" at bounding box center [227, 222] width 147 height 14
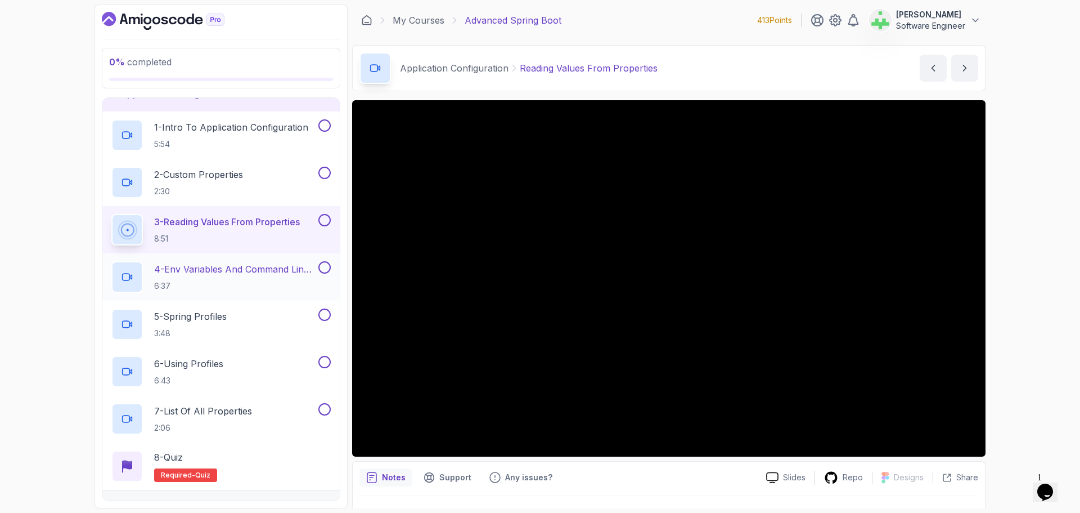
click at [279, 266] on p "4 - Env Variables And Command Line Arguments" at bounding box center [235, 269] width 162 height 14
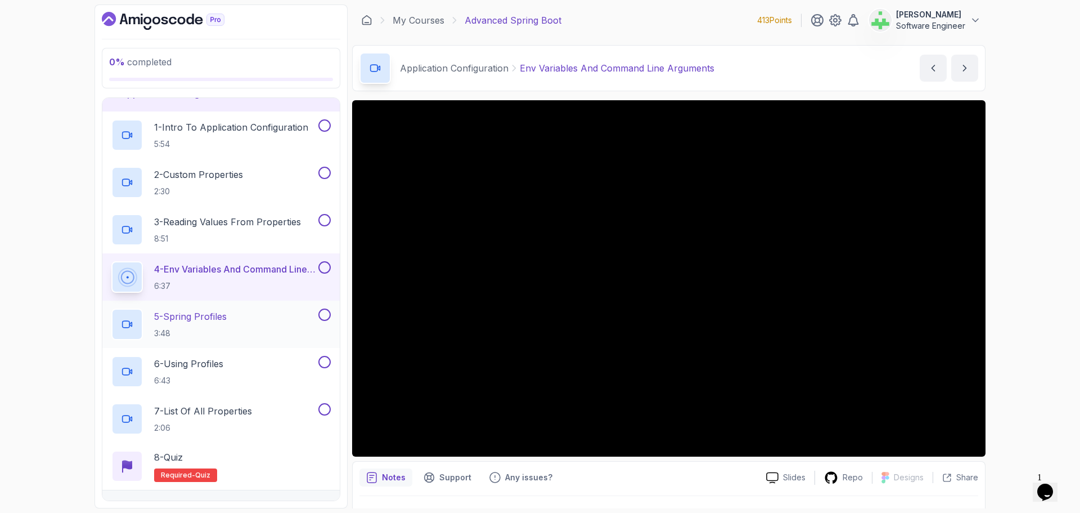
click at [215, 314] on p "5 - Spring Profiles" at bounding box center [190, 316] width 73 height 14
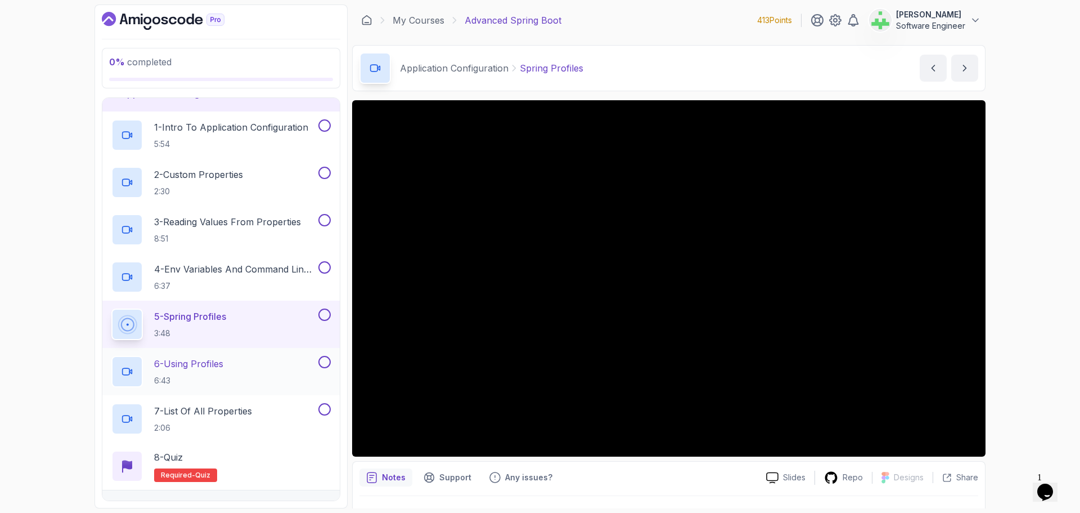
click at [239, 365] on div "6 - Using Profiles 6:43" at bounding box center [213, 372] width 205 height 32
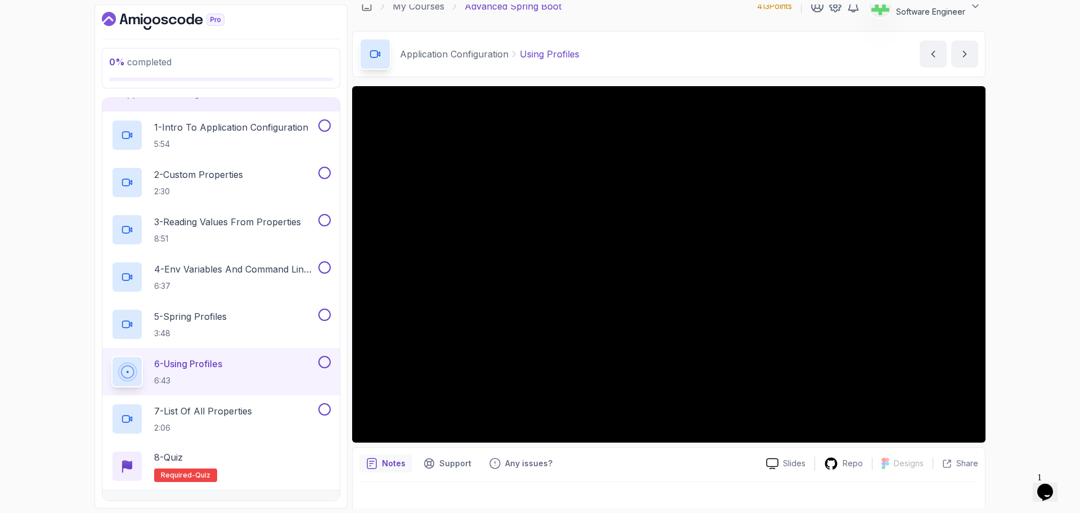
scroll to position [26, 0]
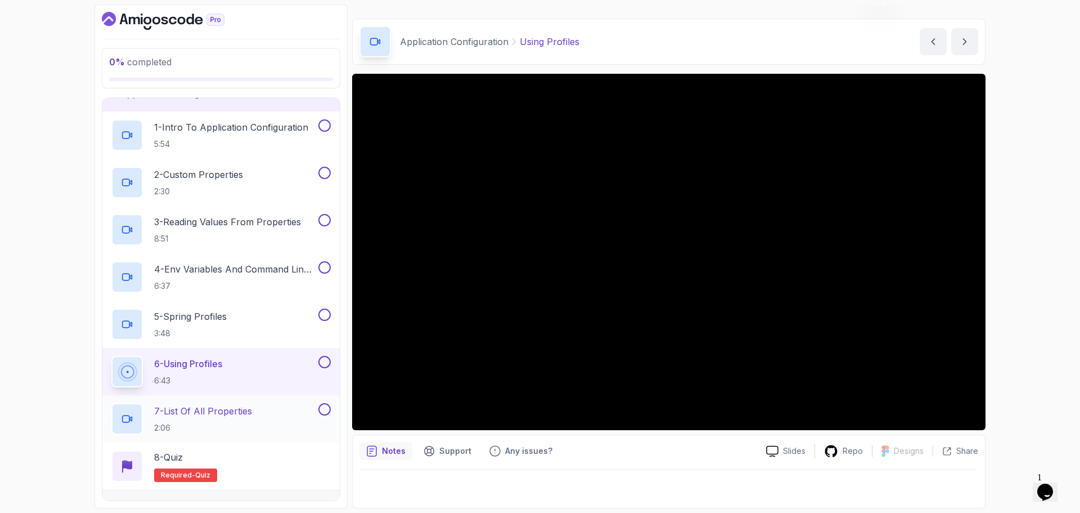
click at [219, 410] on p "7 - List Of All Properties" at bounding box center [203, 411] width 98 height 14
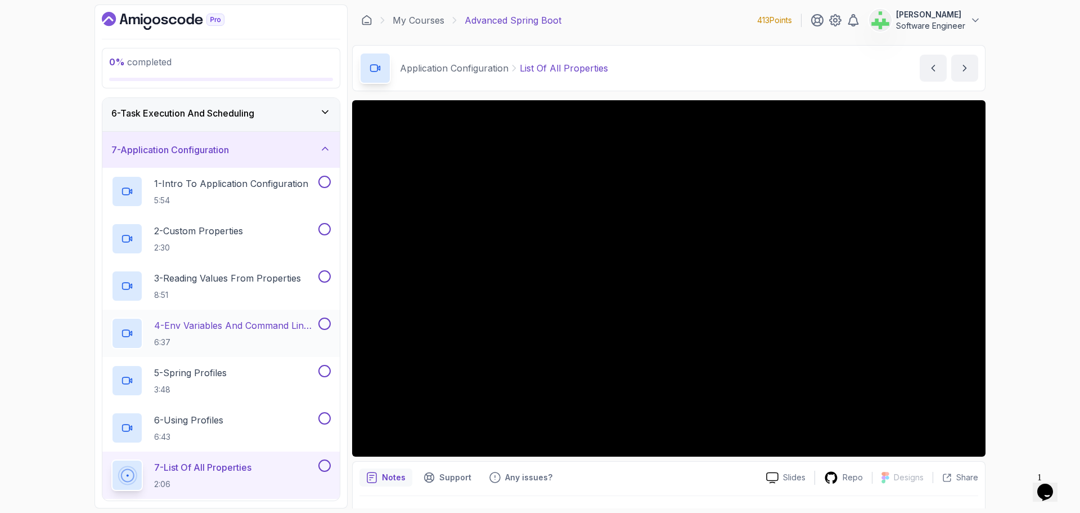
scroll to position [354, 0]
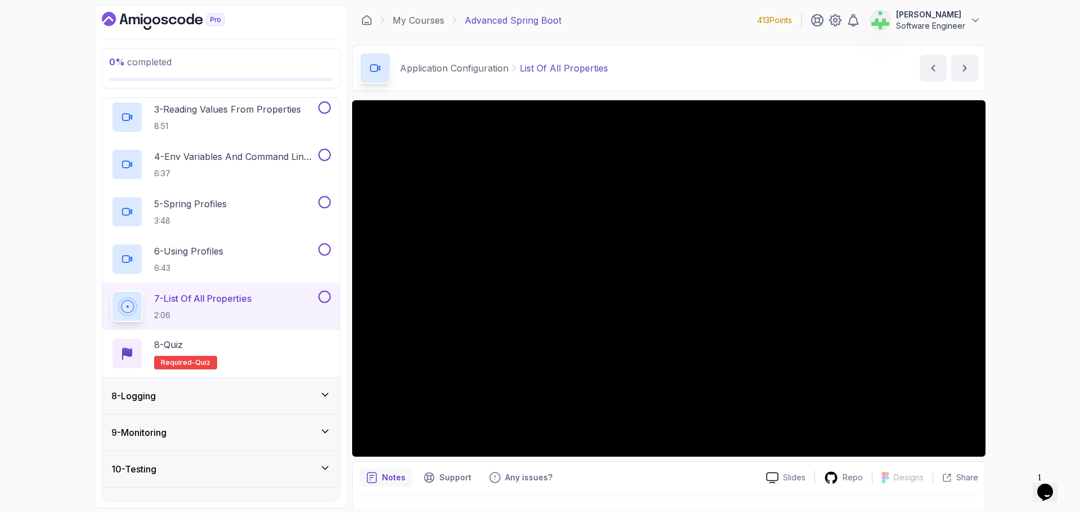
click at [69, 435] on div "0 % completed 1 - Intro 2 - Java Bean Validation 3 - Exception Handling 4 - Spr…" at bounding box center [540, 256] width 1080 height 513
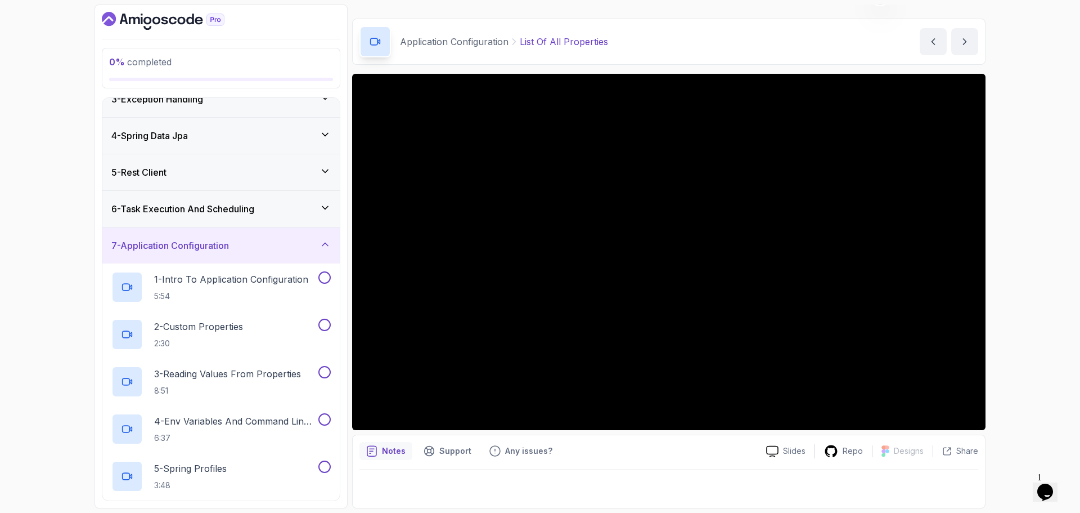
scroll to position [73, 0]
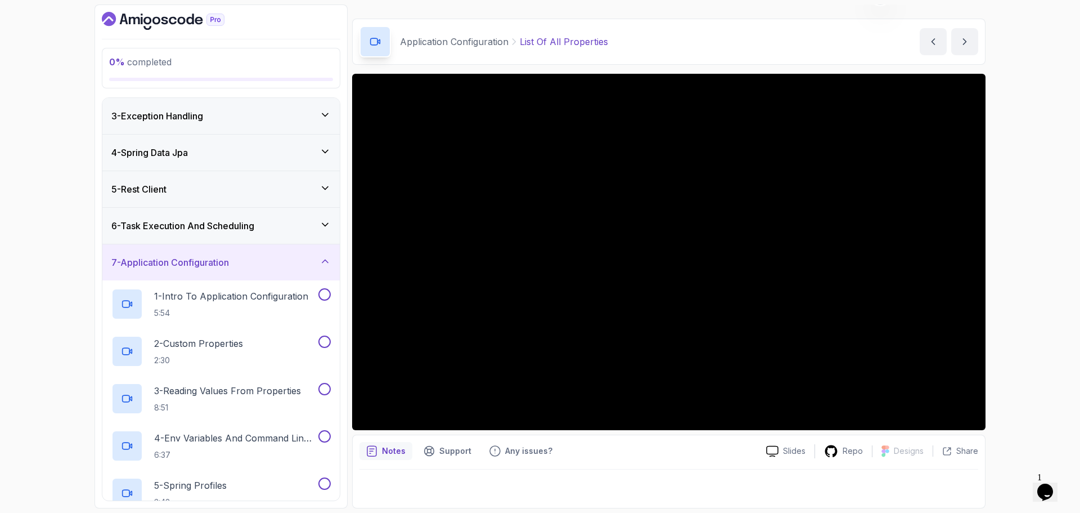
click at [257, 261] on div "7 - Application Configuration" at bounding box center [220, 262] width 219 height 14
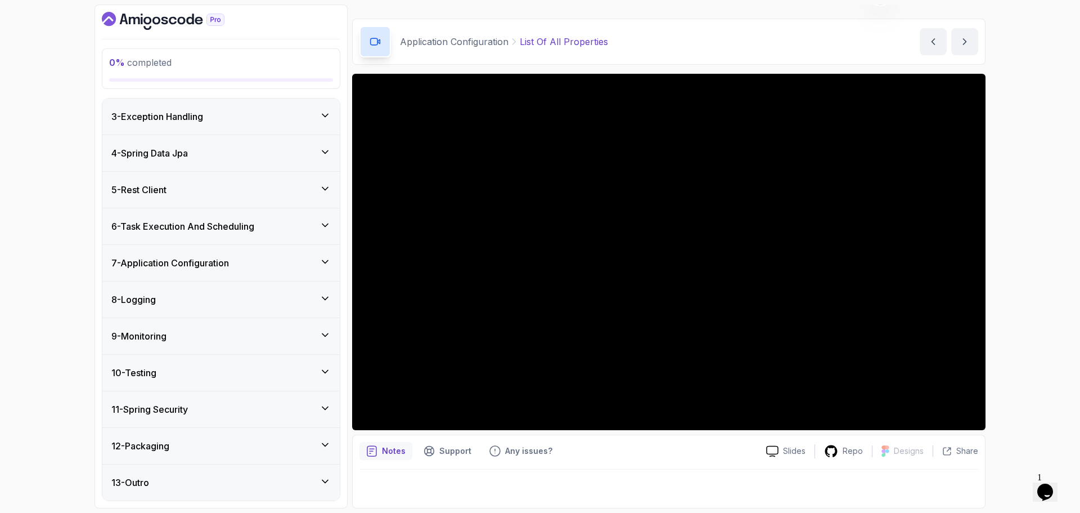
click at [255, 299] on div "8 - Logging" at bounding box center [220, 300] width 219 height 14
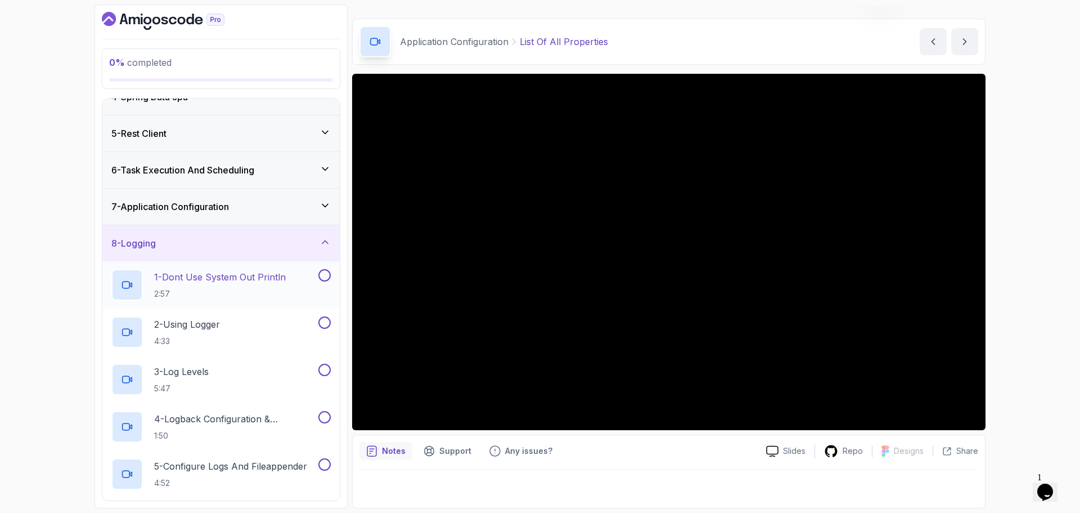
scroll to position [242, 0]
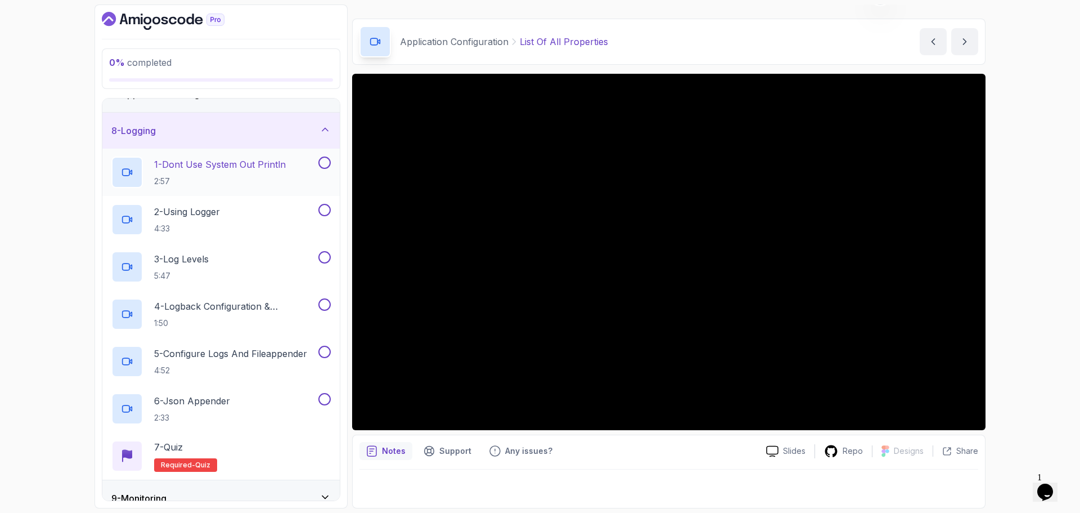
click at [254, 164] on p "1 - Dont Use System Out Println" at bounding box center [220, 165] width 132 height 14
click at [249, 213] on div "2 - Using Logger 4:33" at bounding box center [213, 220] width 205 height 32
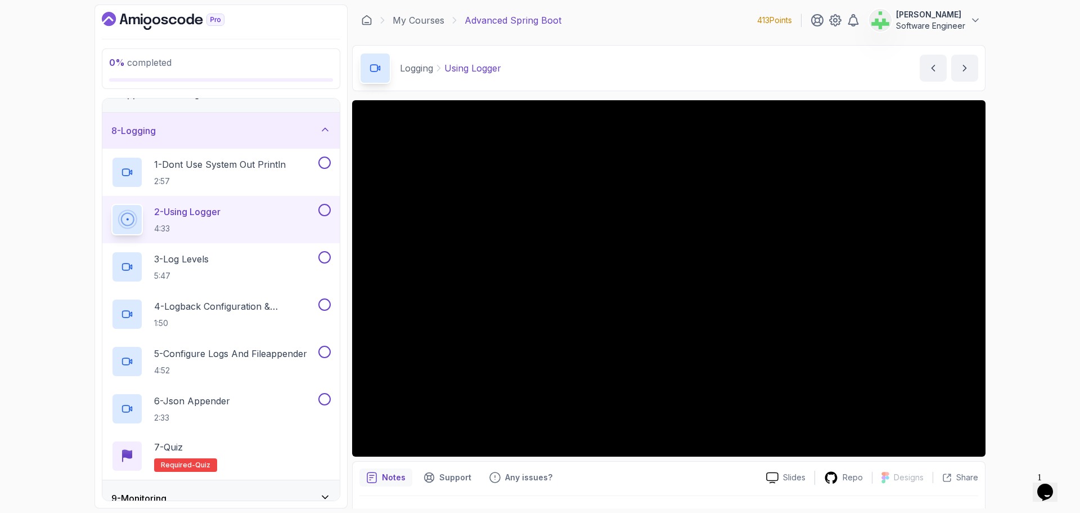
scroll to position [26, 0]
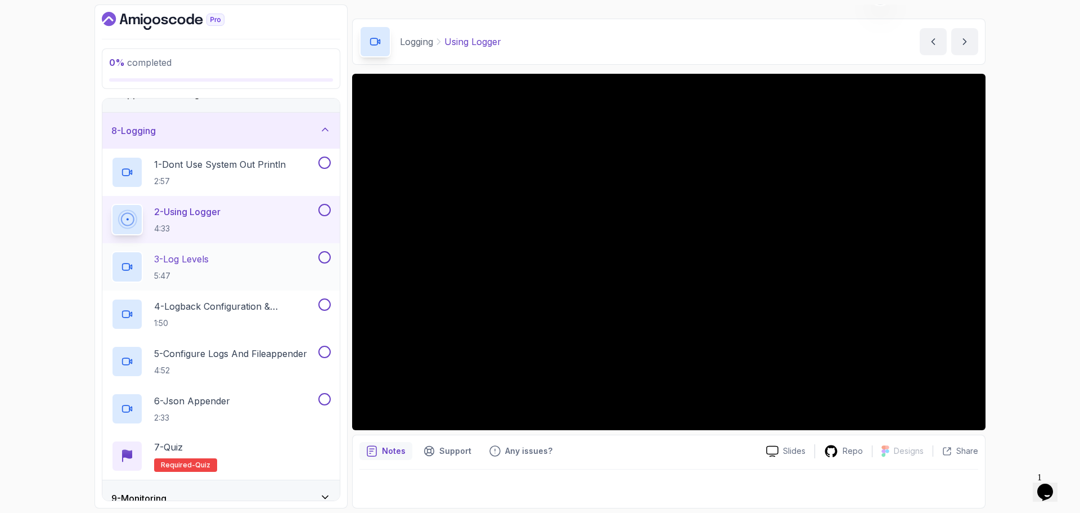
click at [252, 258] on div "3 - Log Levels 5:47" at bounding box center [213, 267] width 205 height 32
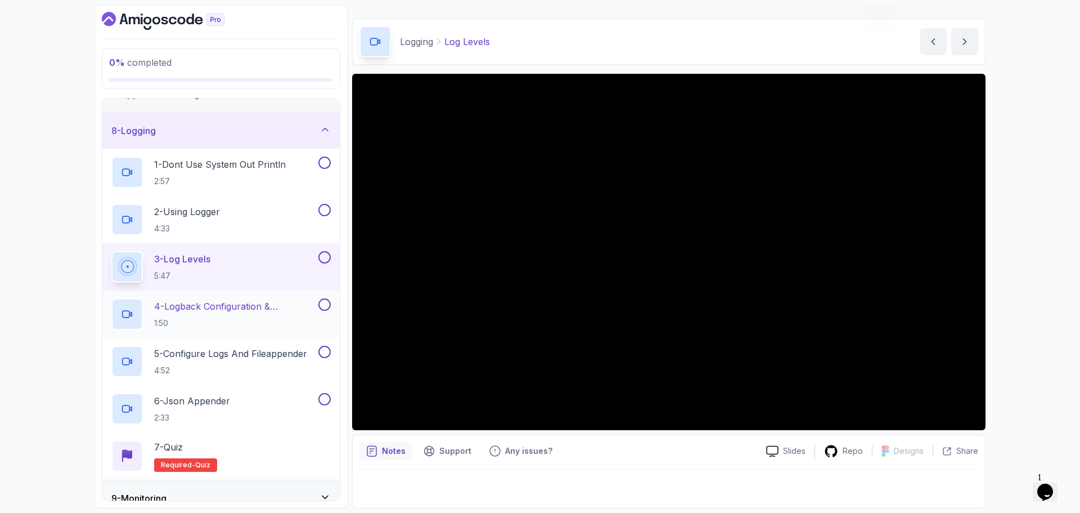
click at [263, 307] on p "4 - Logback Configuration & Appenders" at bounding box center [235, 306] width 162 height 14
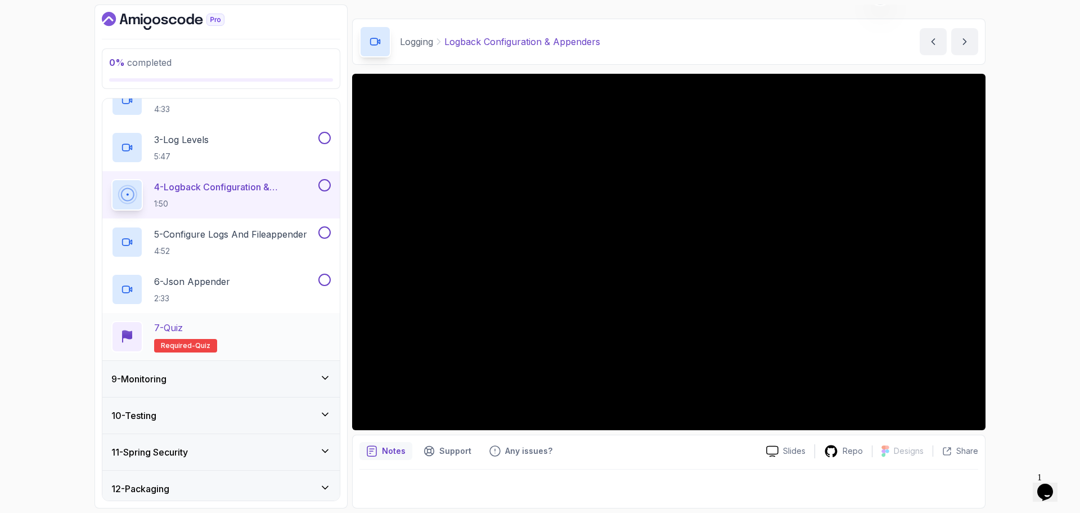
scroll to position [403, 0]
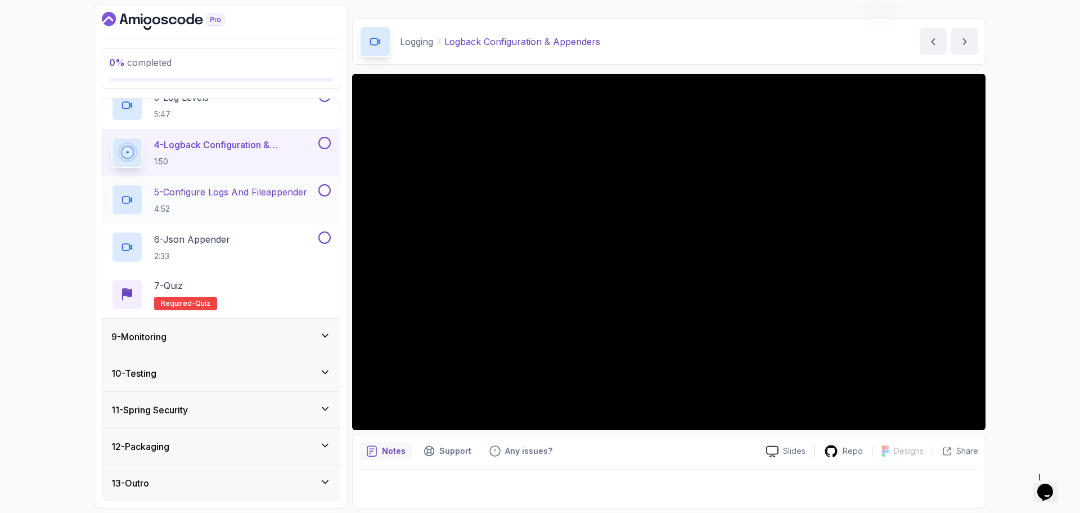
click at [261, 189] on p "5 - Configure Logs And Fileappender" at bounding box center [230, 192] width 153 height 14
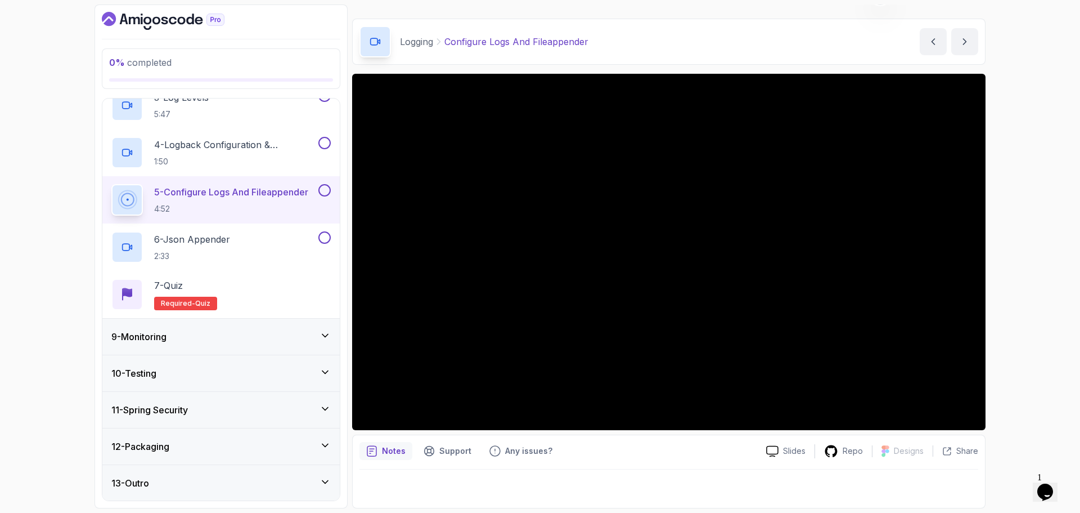
click at [58, 490] on div "0 % completed 1 - Intro 2 - Java Bean Validation 3 - Exception Handling 4 - Spr…" at bounding box center [540, 256] width 1080 height 513
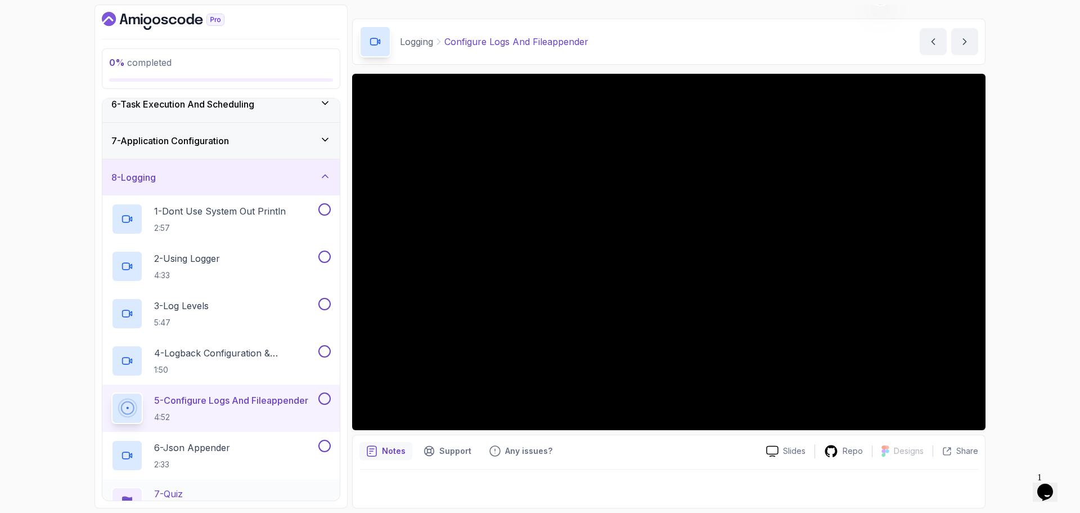
scroll to position [178, 0]
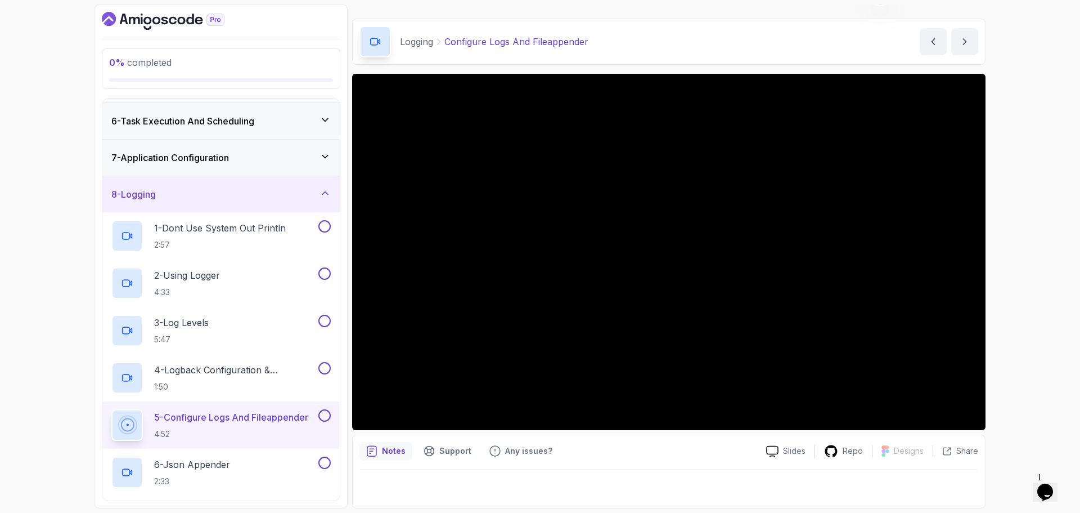
click at [264, 150] on div "7 - Application Configuration" at bounding box center [220, 158] width 237 height 36
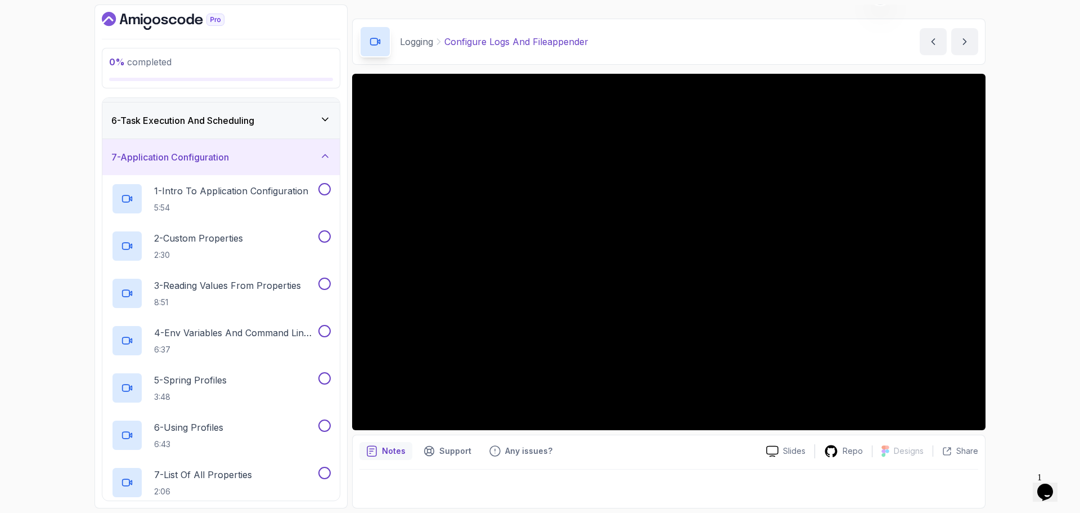
click at [267, 155] on div "7 - Application Configuration" at bounding box center [220, 157] width 219 height 14
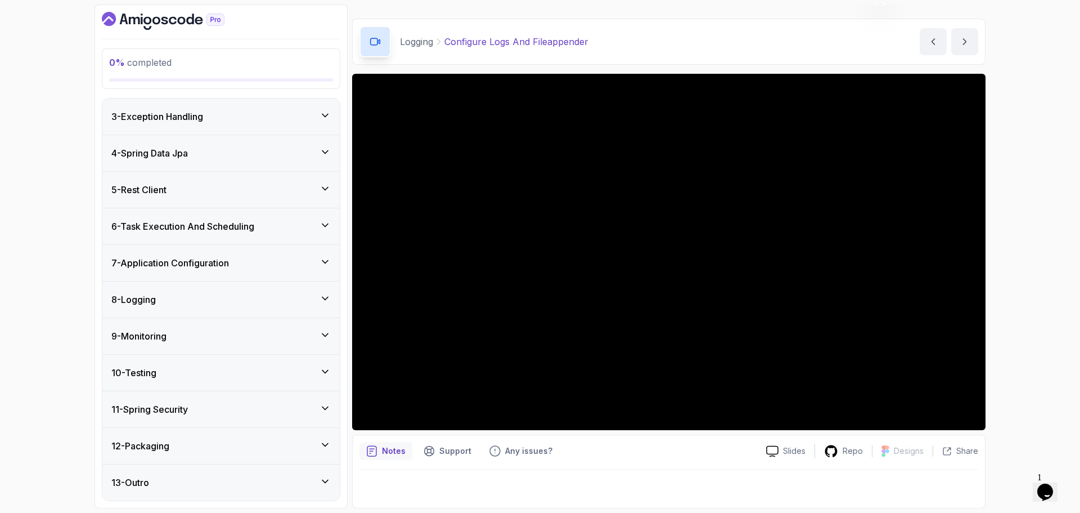
scroll to position [73, 0]
click at [254, 223] on h3 "6 - Task Execution And Scheduling" at bounding box center [182, 226] width 143 height 14
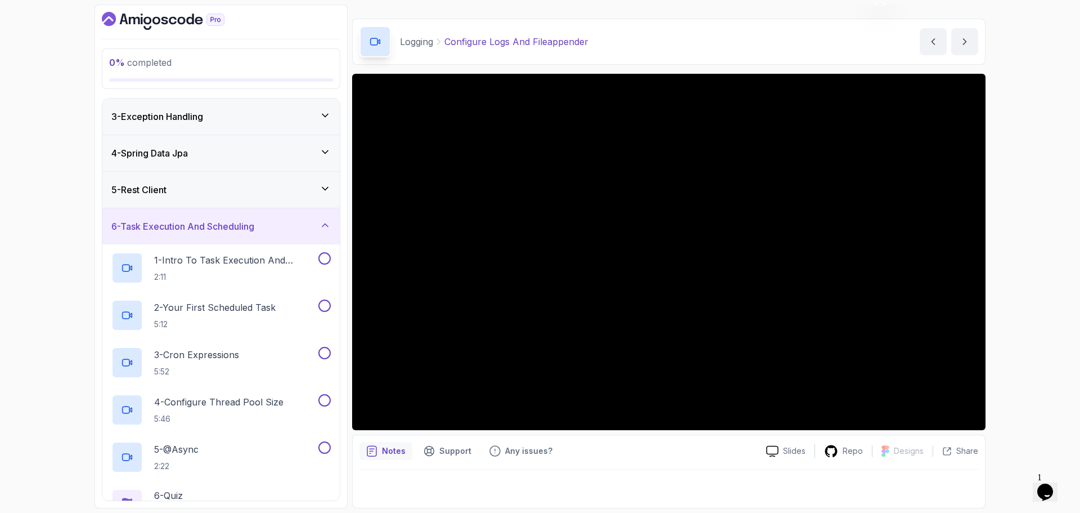
click at [254, 223] on h3 "6 - Task Execution And Scheduling" at bounding box center [182, 226] width 143 height 14
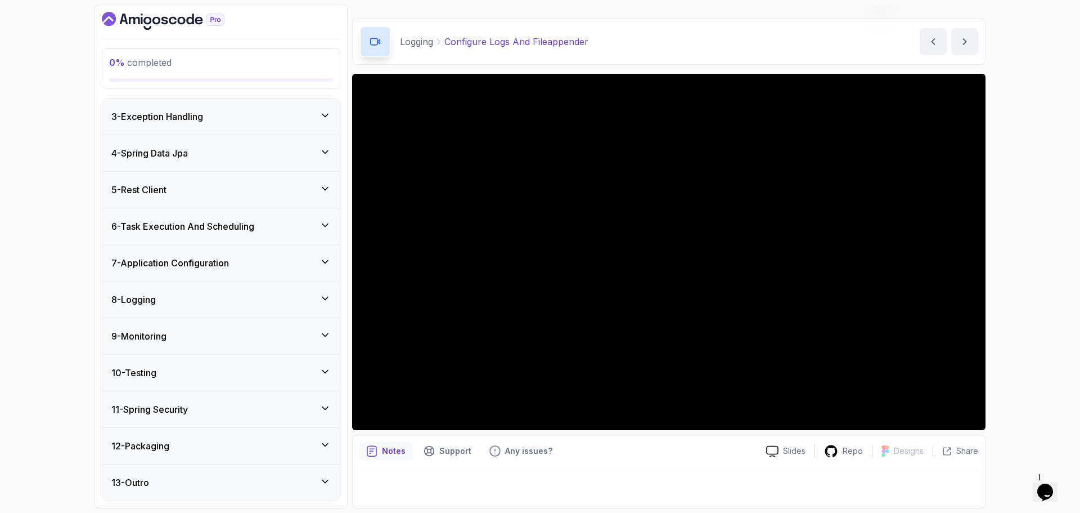
click at [46, 483] on div "0 % completed 1 - Intro 2 - Java Bean Validation 3 - Exception Handling 4 - Spr…" at bounding box center [540, 256] width 1080 height 513
click at [214, 299] on div "8 - Logging" at bounding box center [220, 300] width 219 height 14
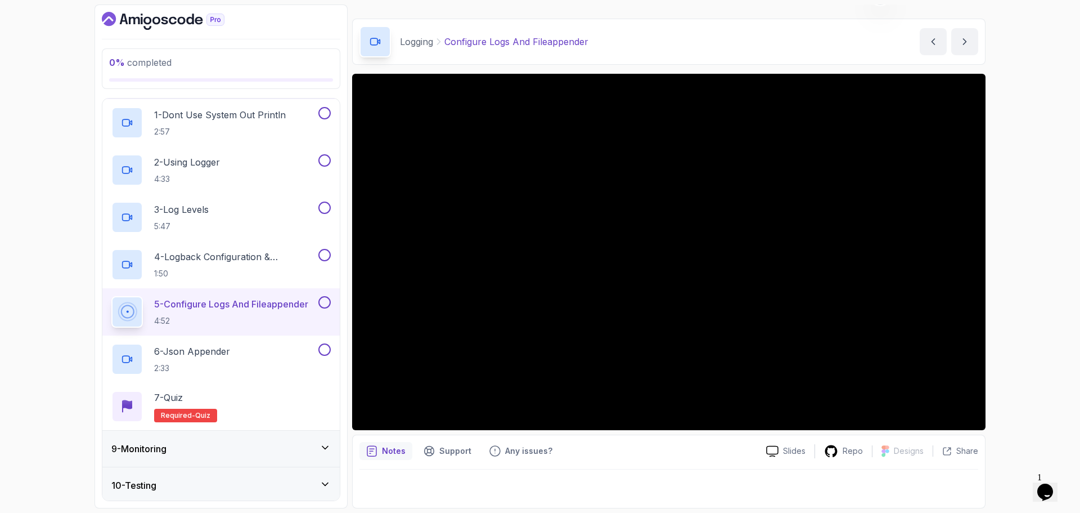
scroll to position [291, 0]
click at [249, 351] on div "6 - Json Appender 2:33" at bounding box center [213, 360] width 205 height 32
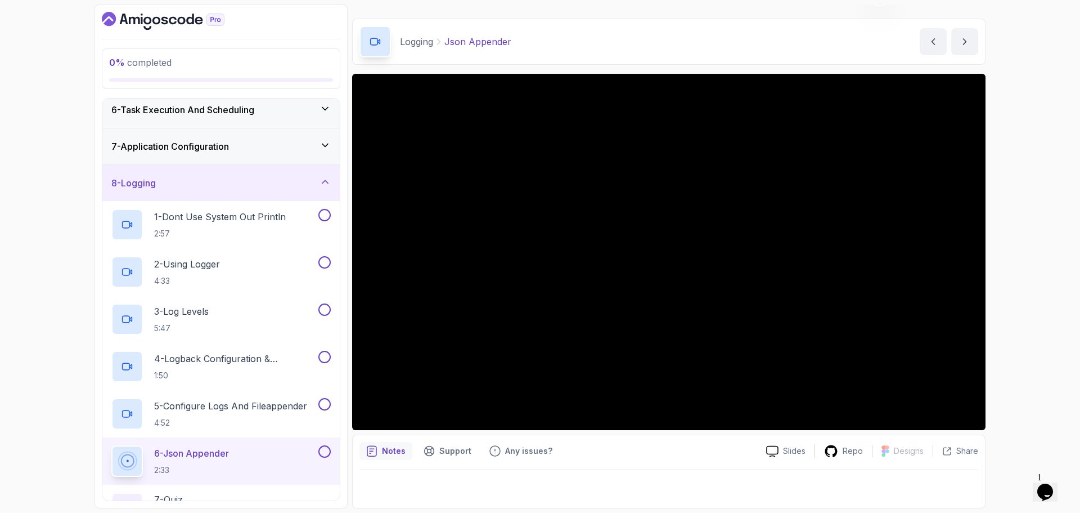
scroll to position [122, 0]
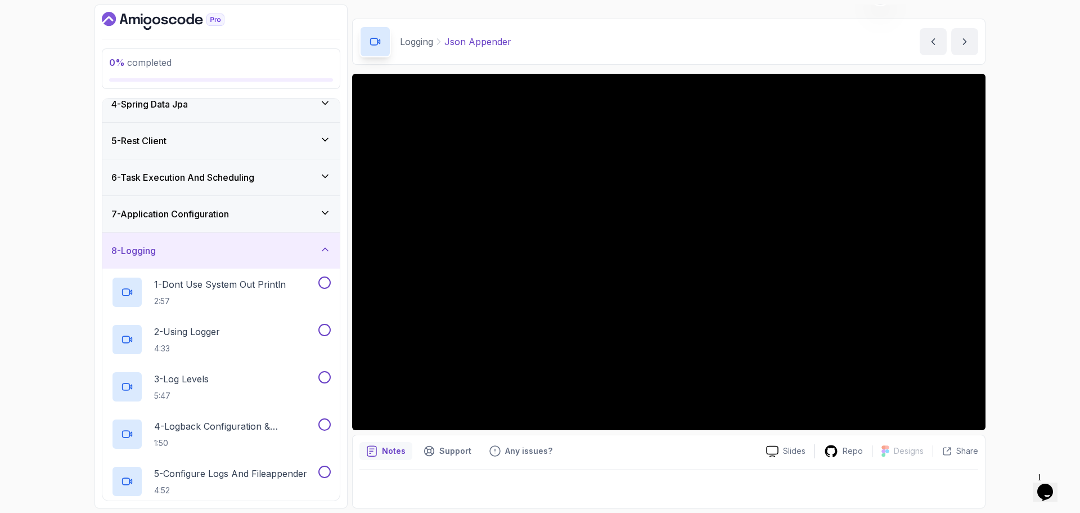
click at [252, 244] on div "8 - Logging" at bounding box center [220, 251] width 219 height 14
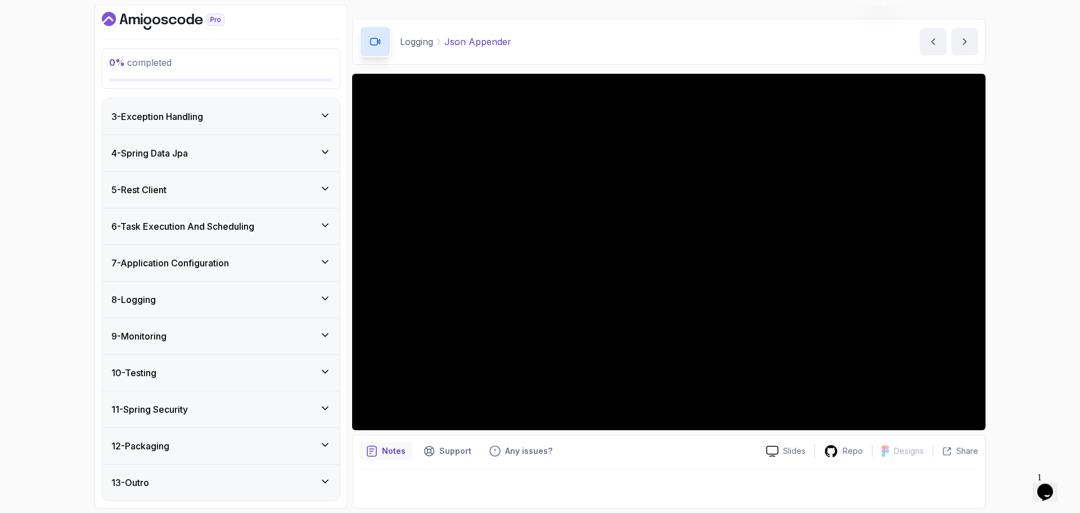
scroll to position [73, 0]
click at [1059, 227] on div "0 % completed 1 - Intro 2 - Java Bean Validation 3 - Exception Handling 4 - Spr…" at bounding box center [540, 256] width 1080 height 513
click at [206, 328] on div "9 - Monitoring" at bounding box center [220, 336] width 237 height 36
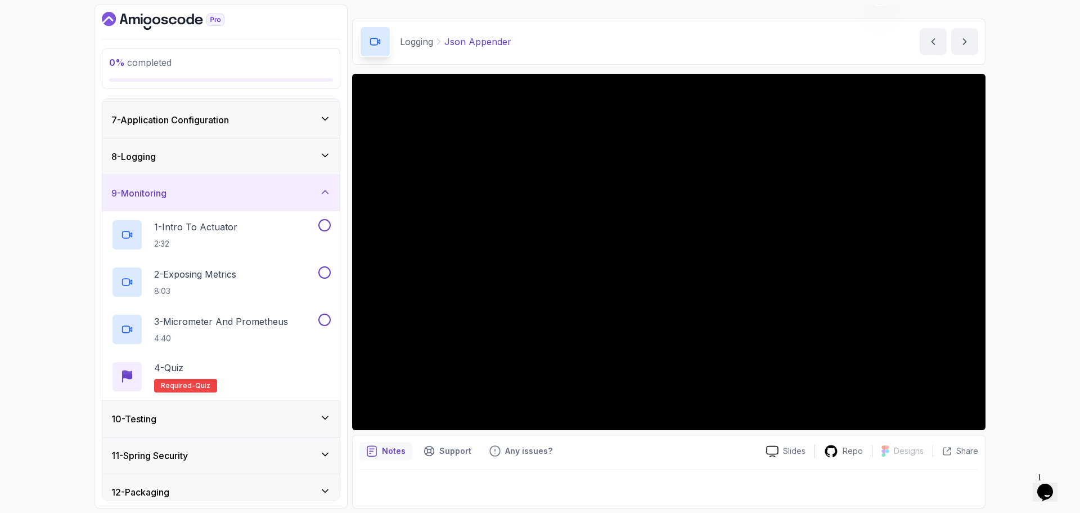
scroll to position [206, 0]
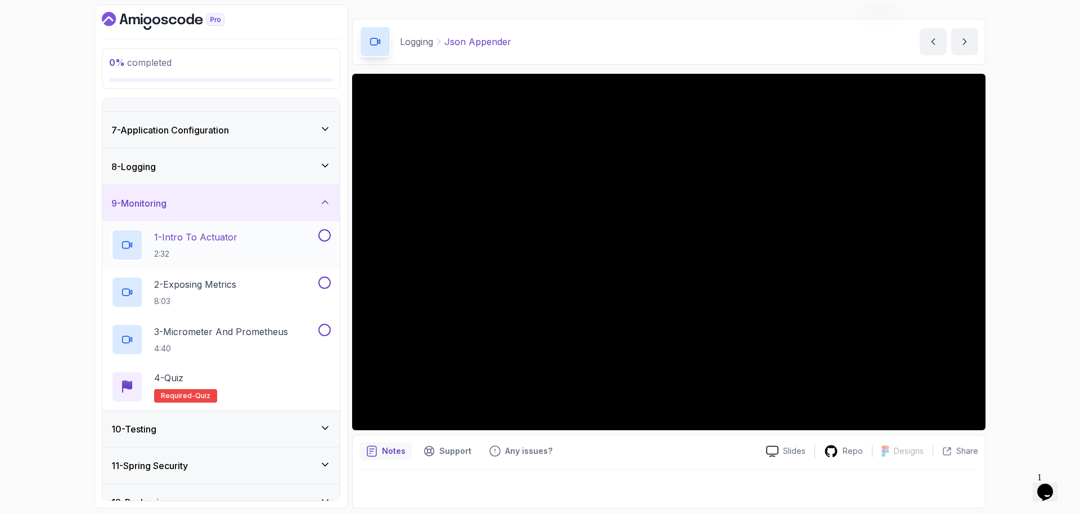
click at [239, 237] on div "1 - Intro To Actuator 2:32" at bounding box center [213, 245] width 205 height 32
click at [205, 288] on p "2 - Exposing Metrics" at bounding box center [195, 284] width 82 height 14
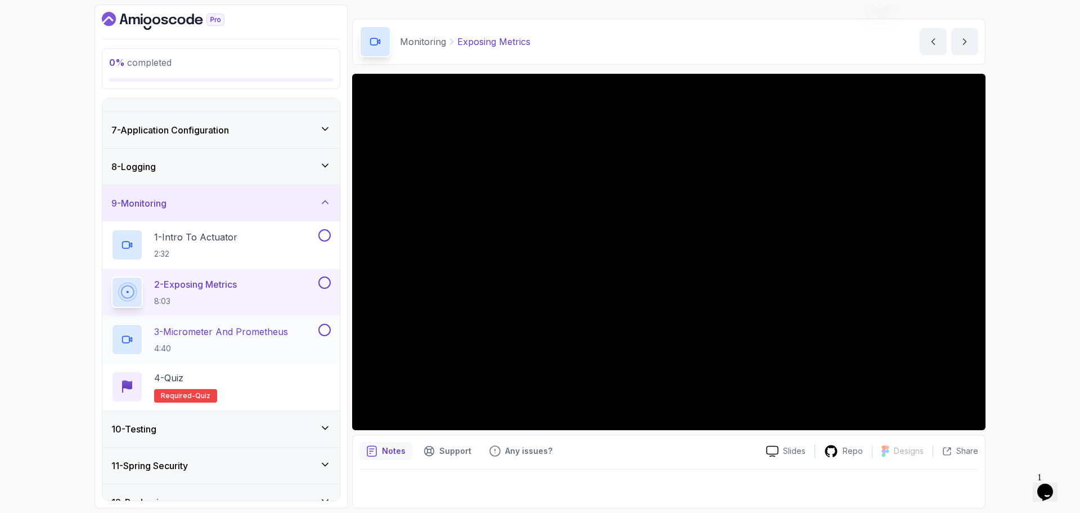
click at [231, 331] on p "3 - Micrometer And Prometheus" at bounding box center [221, 332] width 134 height 14
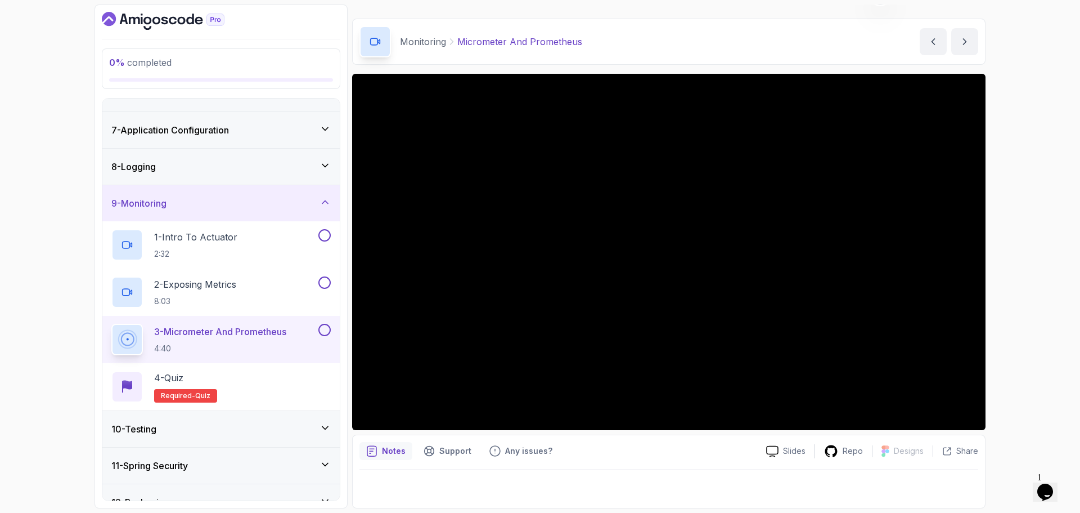
click at [260, 204] on div "9 - Monitoring" at bounding box center [220, 203] width 219 height 14
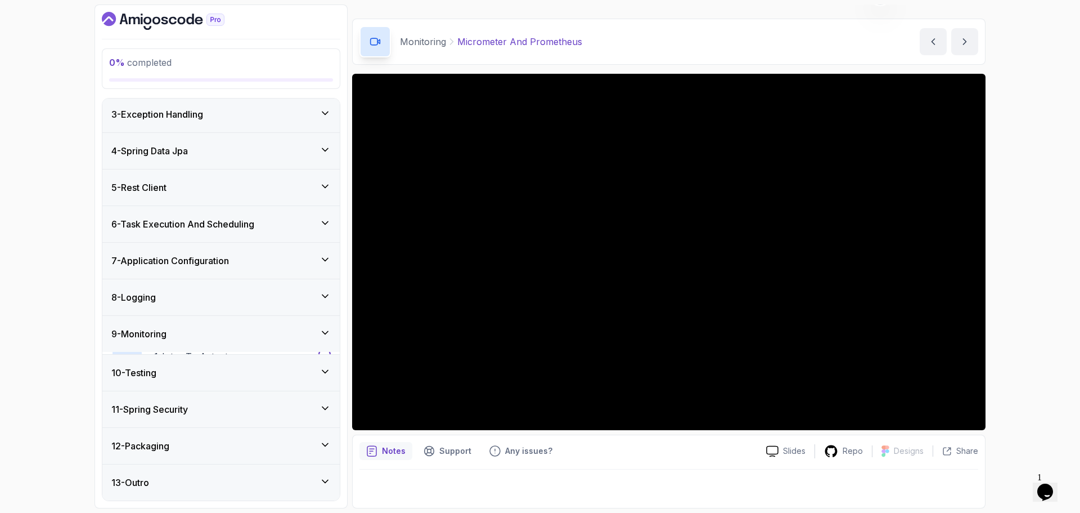
scroll to position [73, 0]
click at [230, 373] on div "10 - Testing" at bounding box center [220, 373] width 219 height 14
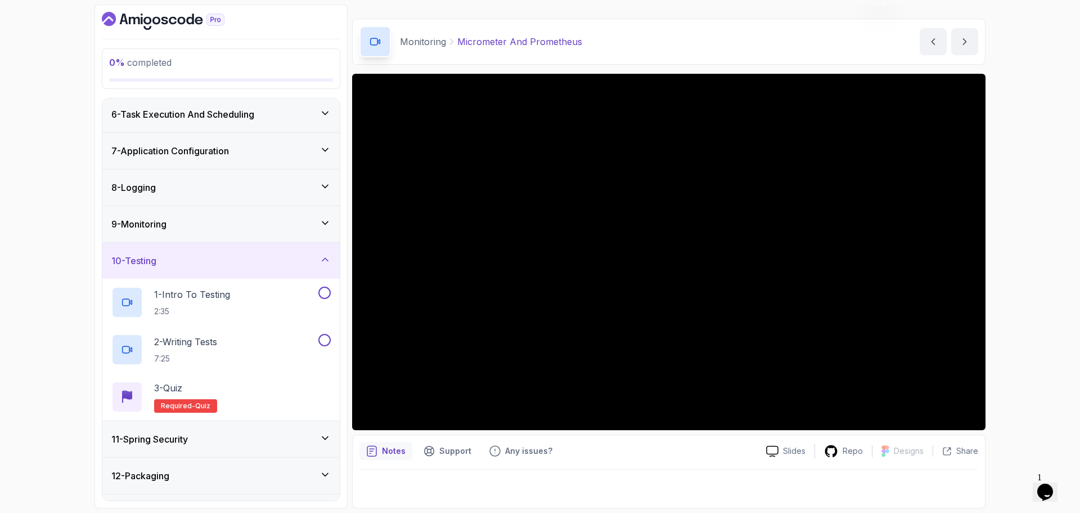
scroll to position [186, 0]
click at [230, 290] on p "1 - Intro To Testing" at bounding box center [192, 294] width 76 height 14
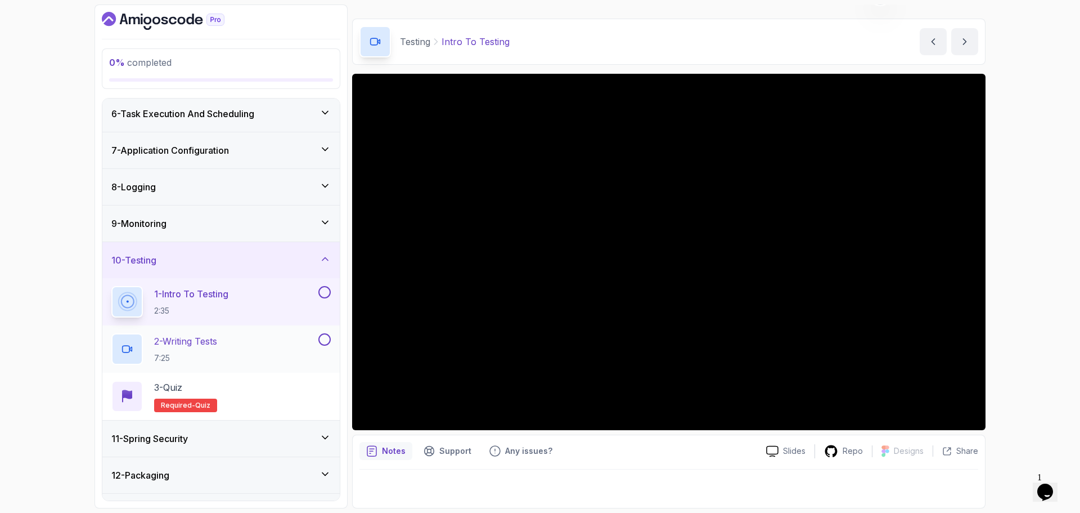
click at [249, 339] on div "2 - Writing Tests 7:25" at bounding box center [213, 349] width 205 height 32
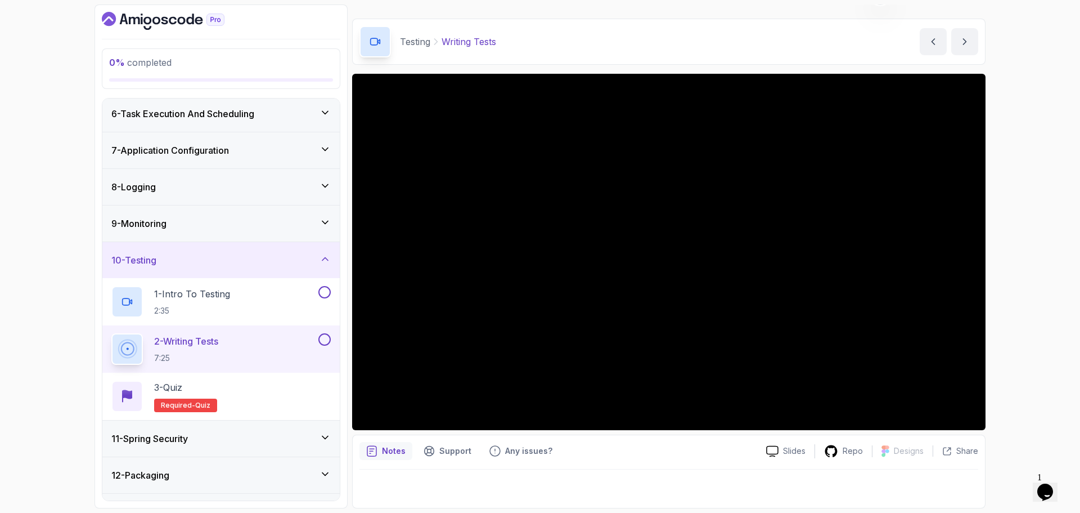
click at [261, 215] on div "9 - Monitoring" at bounding box center [220, 223] width 237 height 36
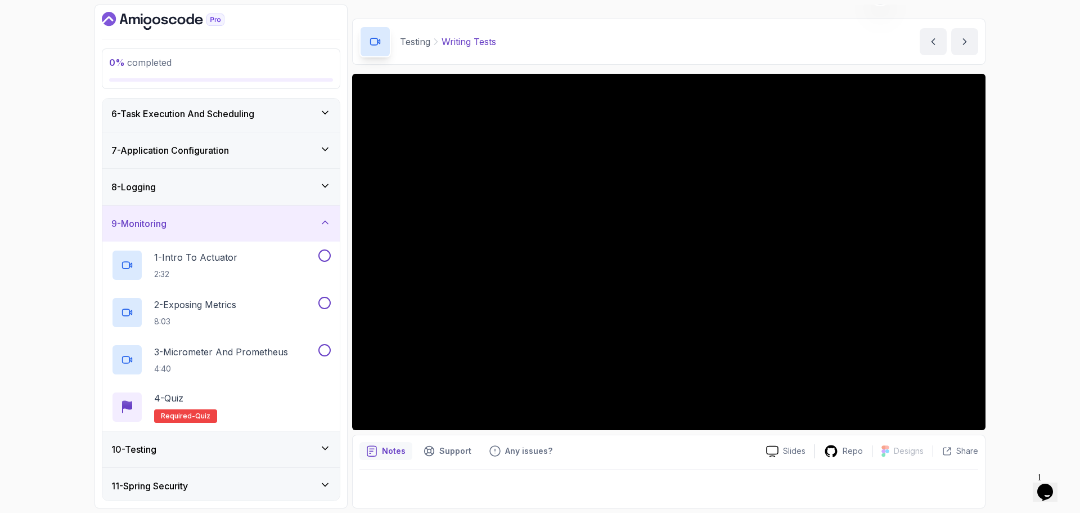
click at [261, 215] on div "9 - Monitoring" at bounding box center [220, 223] width 237 height 36
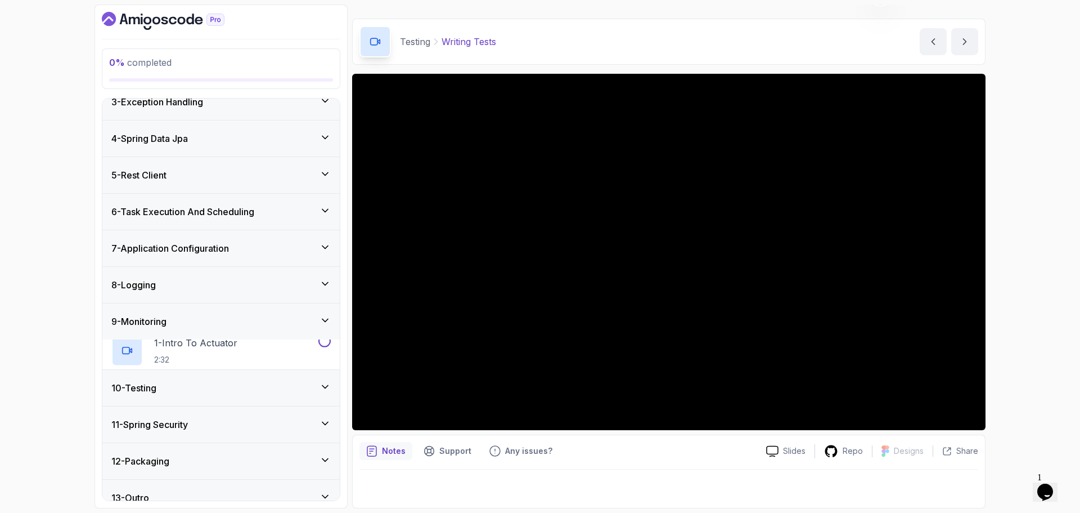
scroll to position [73, 0]
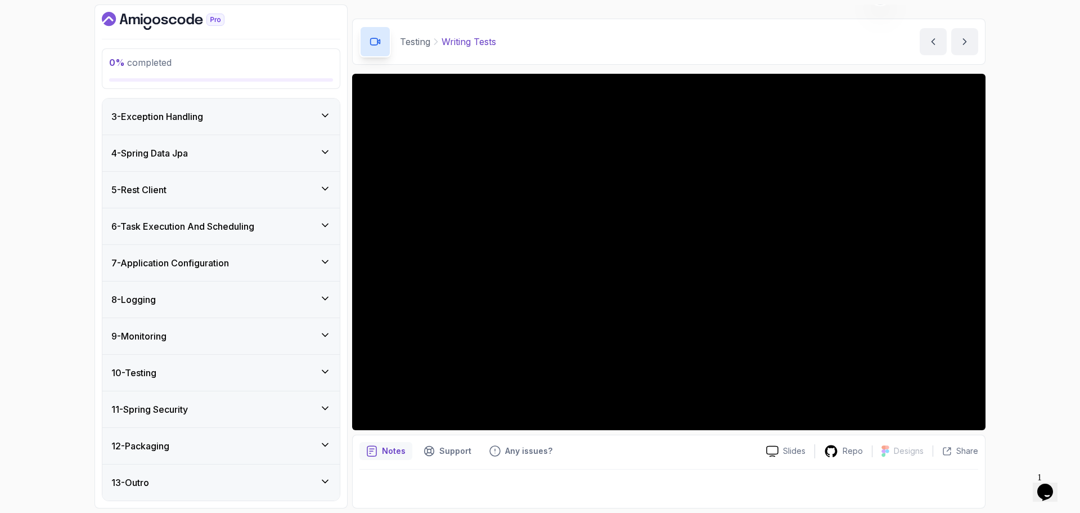
click at [43, 454] on div "0 % completed 1 - Intro 2 - Java Bean Validation 3 - Exception Handling 4 - Spr…" at bounding box center [540, 256] width 1080 height 513
click at [231, 371] on div "10 - Testing" at bounding box center [220, 373] width 219 height 14
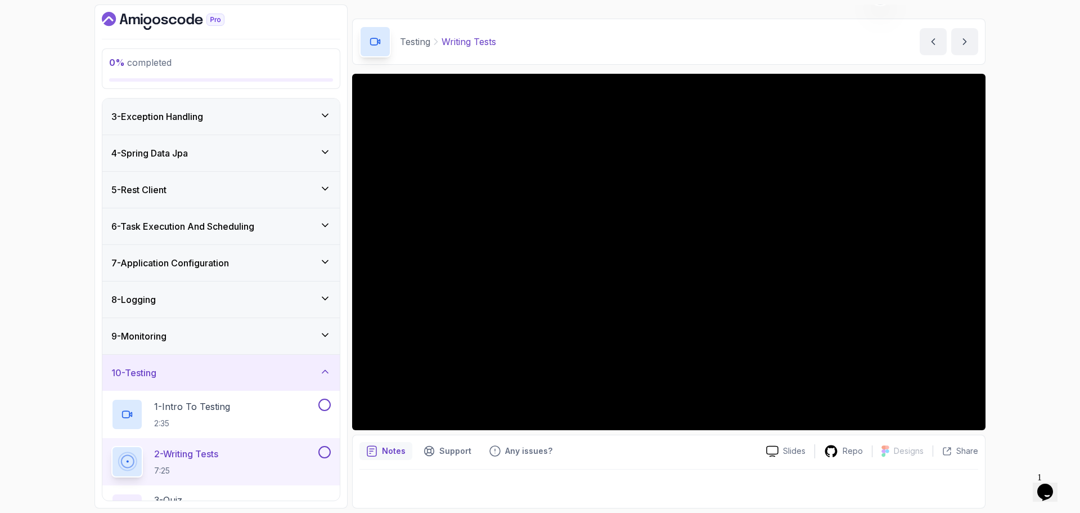
click at [231, 371] on div "10 - Testing" at bounding box center [220, 373] width 219 height 14
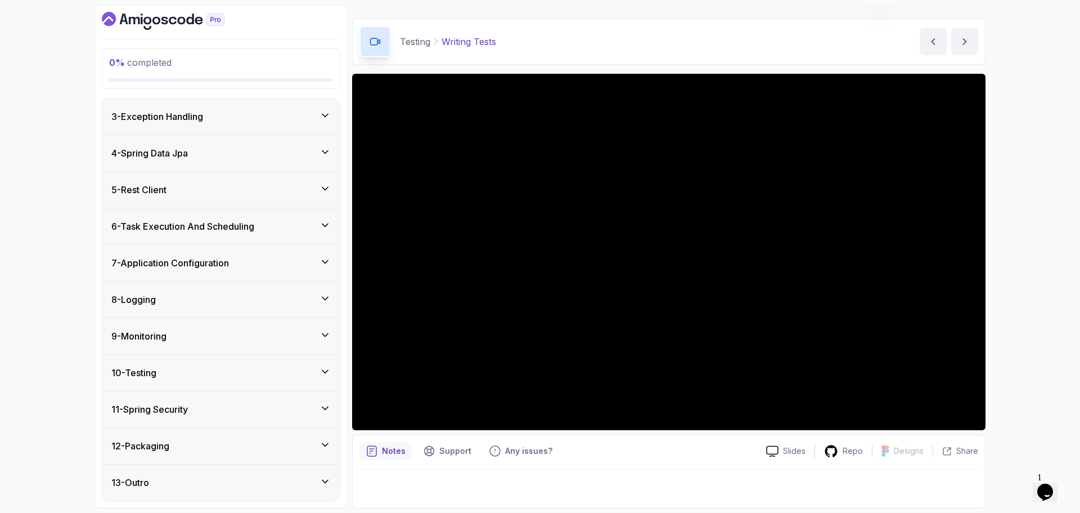
click at [240, 406] on div "11 - Spring Security" at bounding box center [220, 409] width 219 height 14
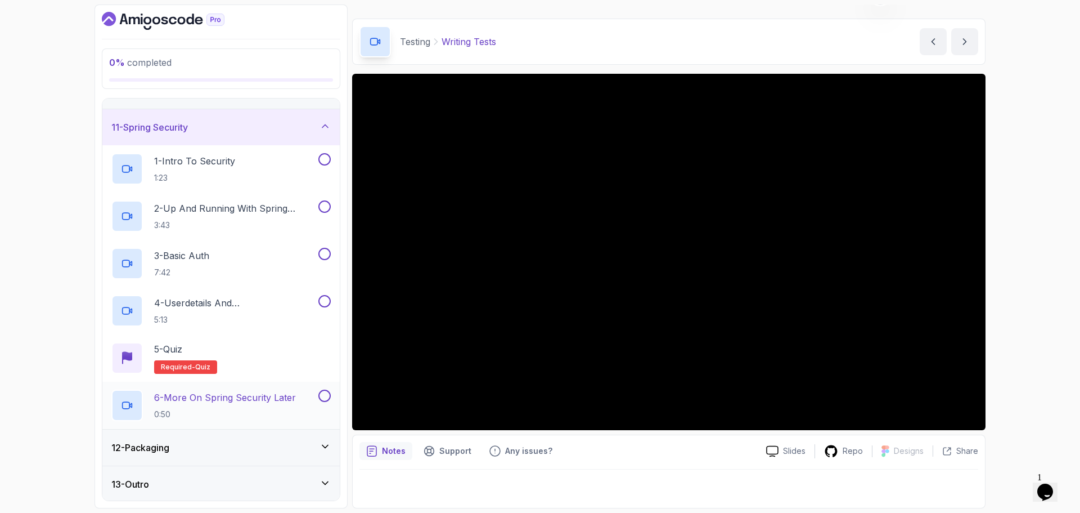
scroll to position [357, 0]
click at [227, 161] on p "1 - Intro To Security" at bounding box center [194, 159] width 81 height 14
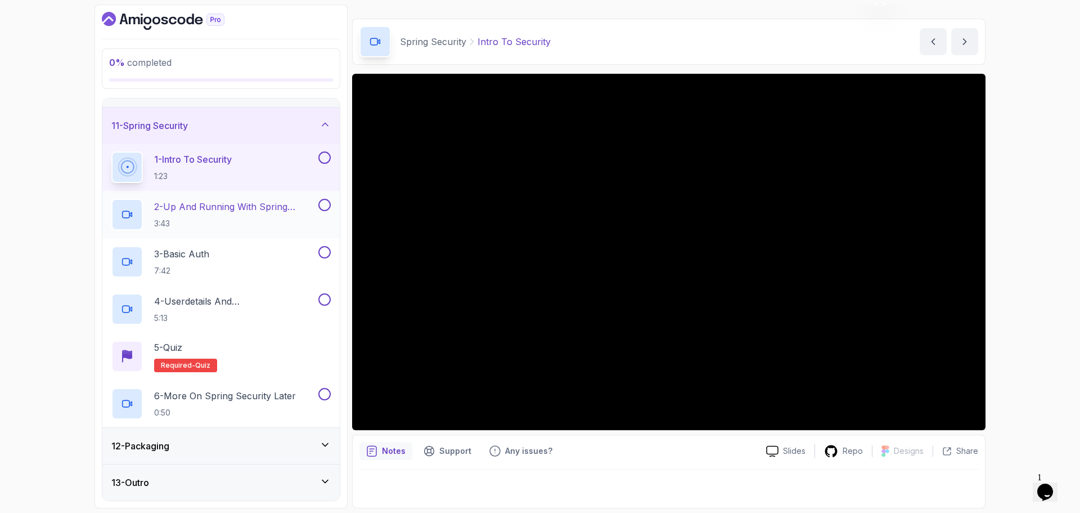
click at [214, 205] on p "2 - Up And Running With Spring Security" at bounding box center [235, 207] width 162 height 14
click at [212, 210] on p "2 - Up And Running With Spring Security" at bounding box center [235, 207] width 162 height 14
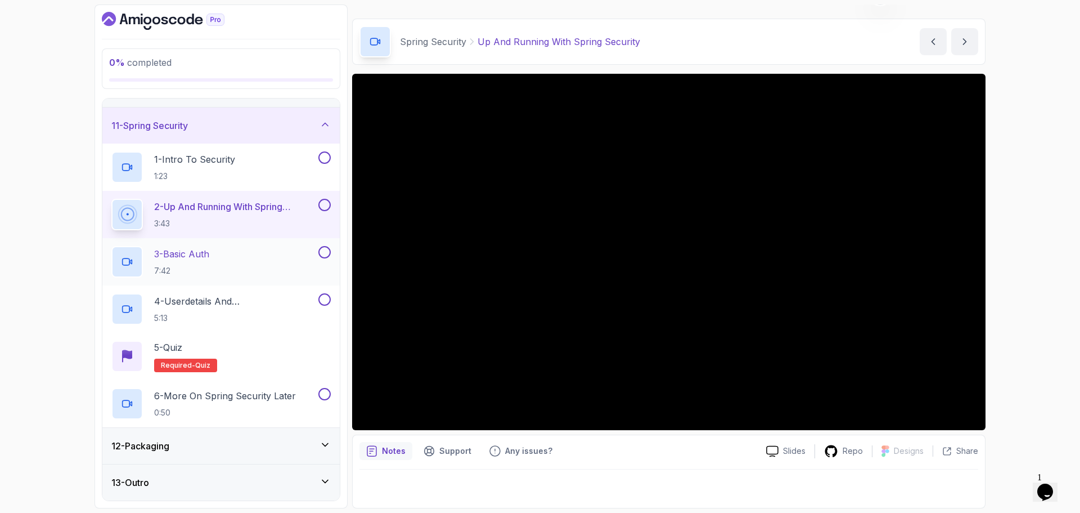
click at [196, 255] on p "3 - Basic Auth" at bounding box center [181, 254] width 55 height 14
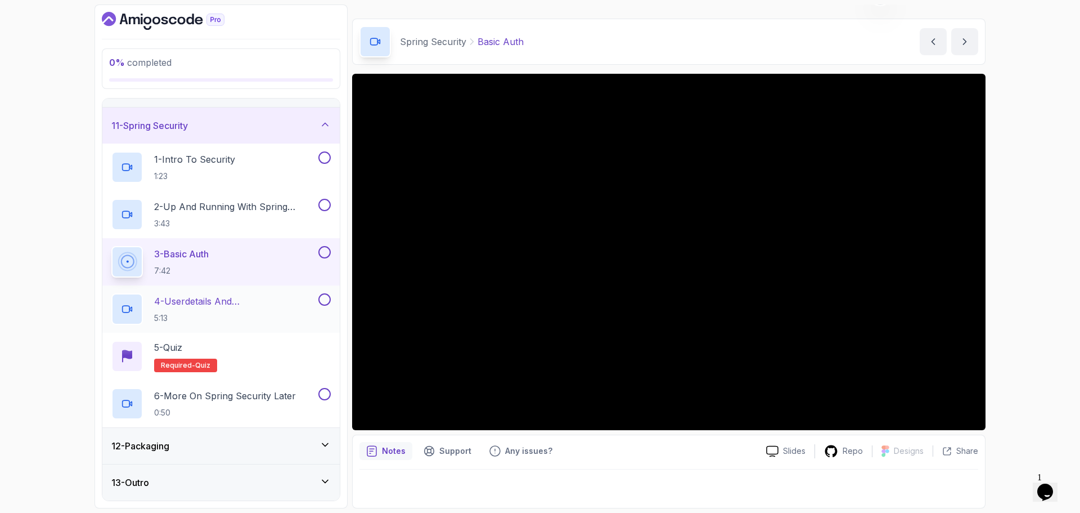
click at [280, 304] on p "4 - Userdetails And Bcryptpasswordencoder" at bounding box center [235, 301] width 162 height 14
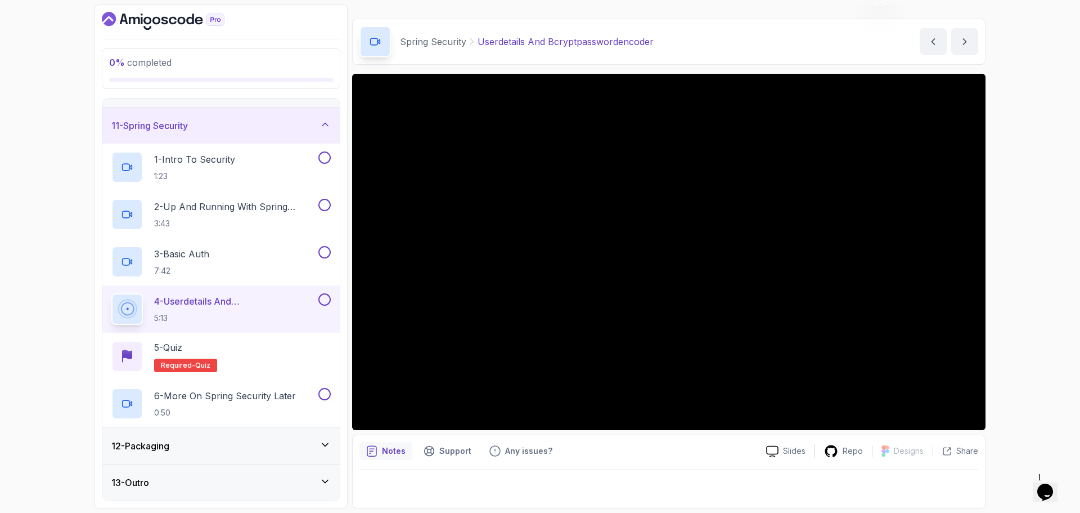
click at [35, 448] on div "0 % completed 1 - Intro 2 - Java Bean Validation 3 - Exception Handling 4 - Spr…" at bounding box center [540, 256] width 1080 height 513
click at [250, 397] on p "6 - More On Spring Security Later" at bounding box center [225, 396] width 142 height 14
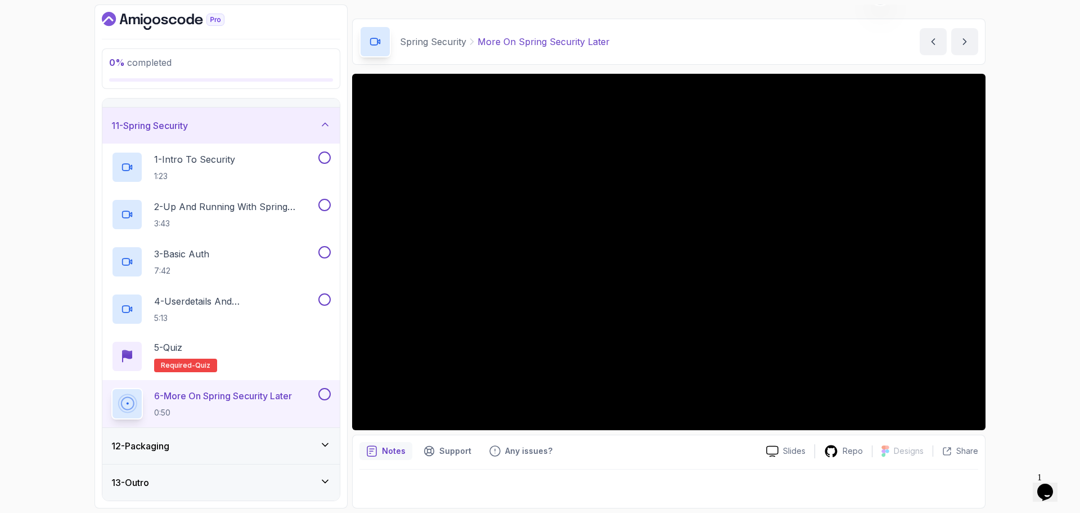
click at [54, 468] on div "0 % completed 1 - Intro 2 - Java Bean Validation 3 - Exception Handling 4 - Spr…" at bounding box center [540, 256] width 1080 height 513
click at [266, 447] on div "12 - Packaging" at bounding box center [220, 446] width 219 height 14
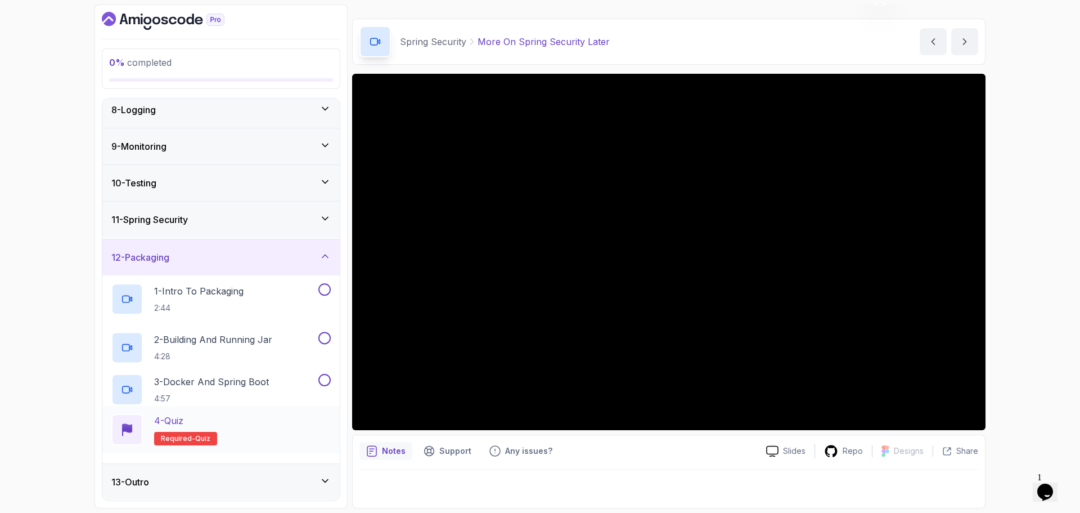
scroll to position [262, 0]
click at [231, 290] on p "1 - Intro To Packaging" at bounding box center [198, 291] width 89 height 14
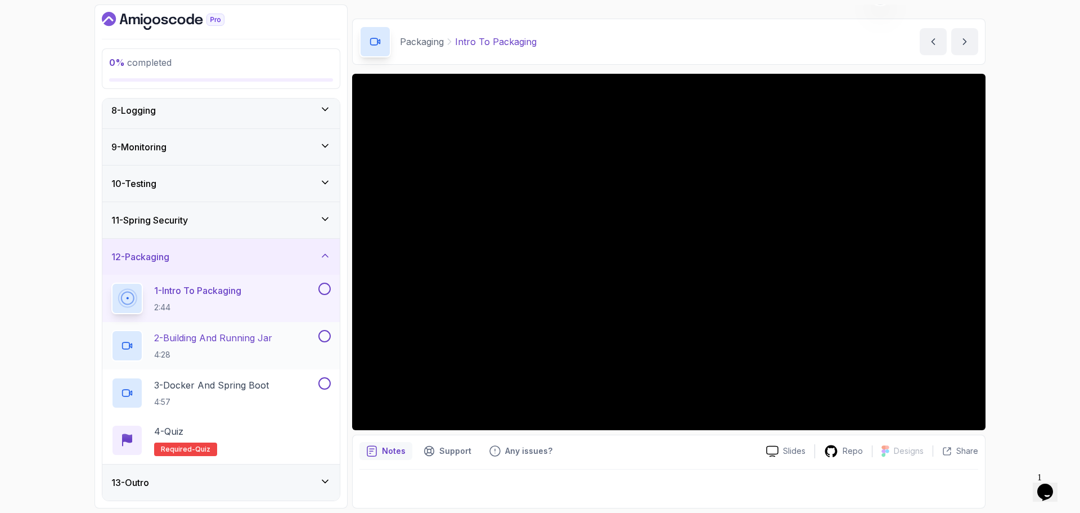
click at [239, 338] on p "2 - Building And Running Jar" at bounding box center [213, 338] width 118 height 14
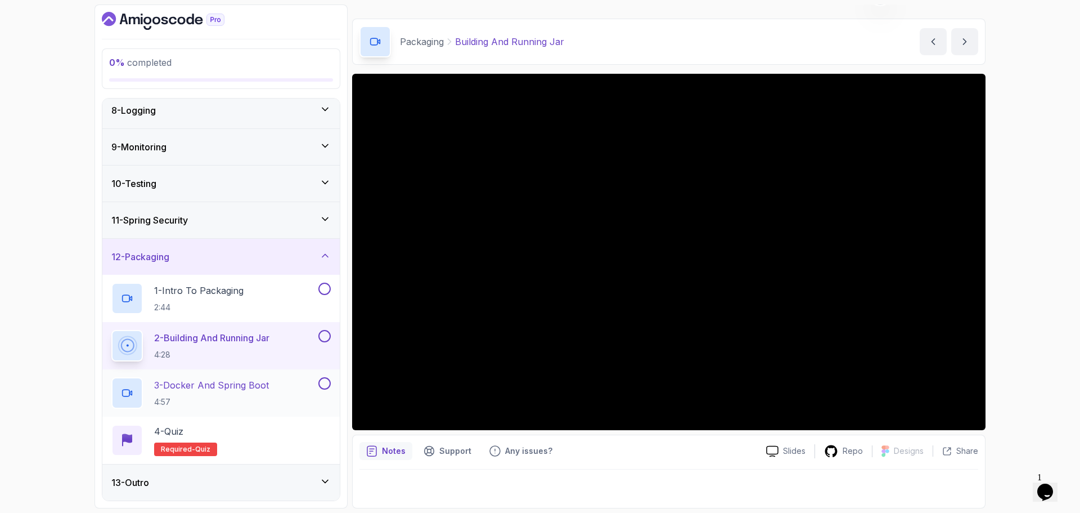
click at [252, 382] on p "3 - Docker And Spring Boot" at bounding box center [211, 385] width 115 height 14
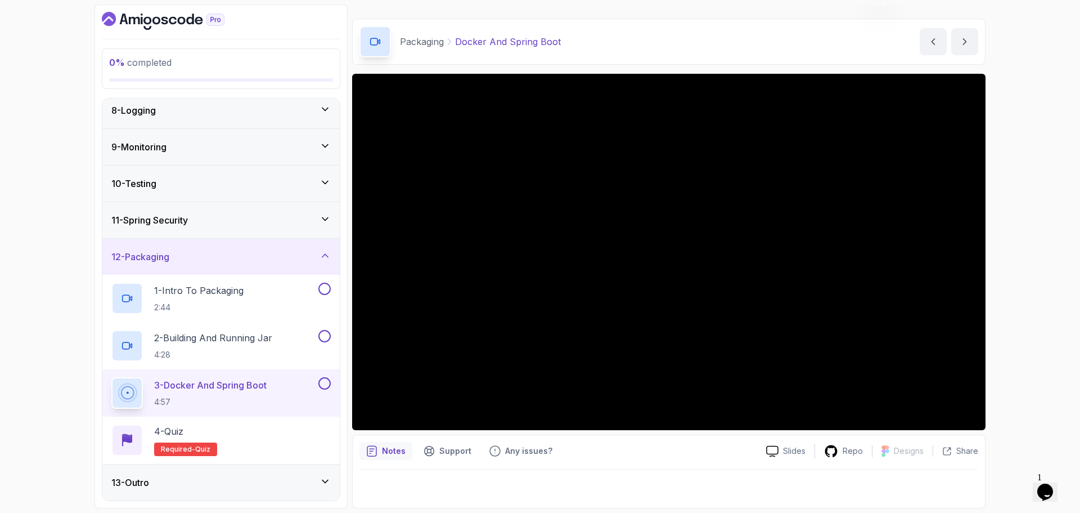
click at [224, 253] on div "12 - Packaging" at bounding box center [220, 257] width 219 height 14
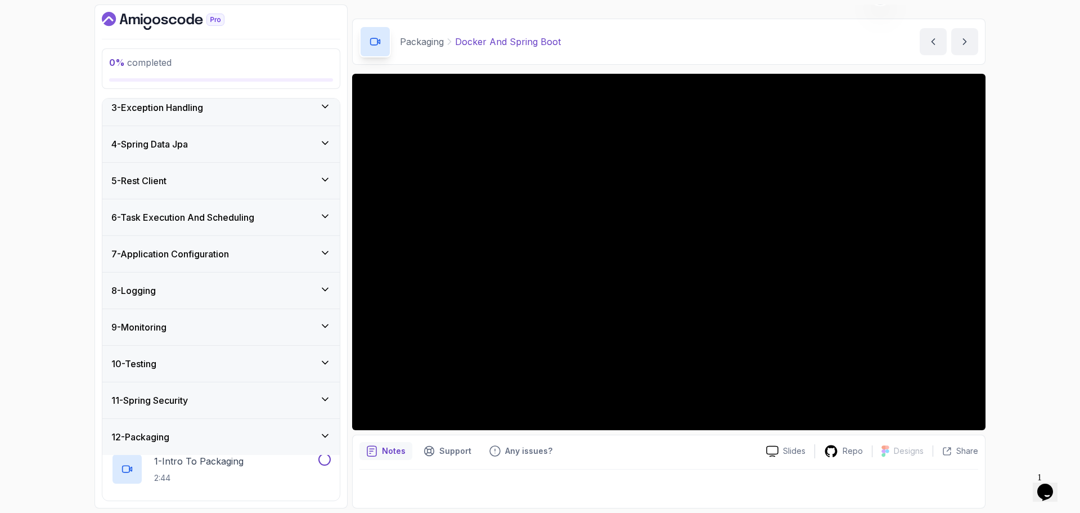
scroll to position [73, 0]
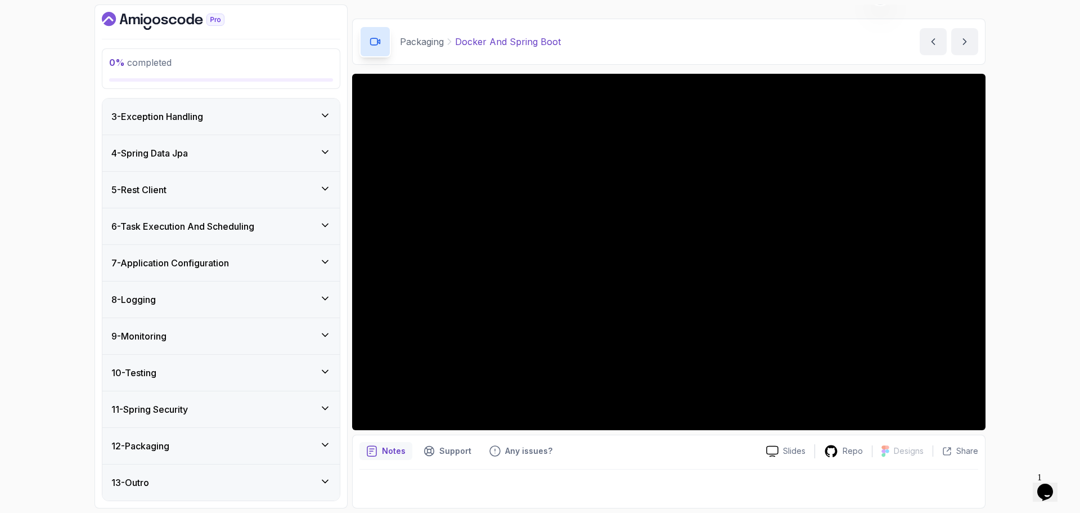
click at [263, 479] on div "13 - Outro" at bounding box center [220, 482] width 219 height 14
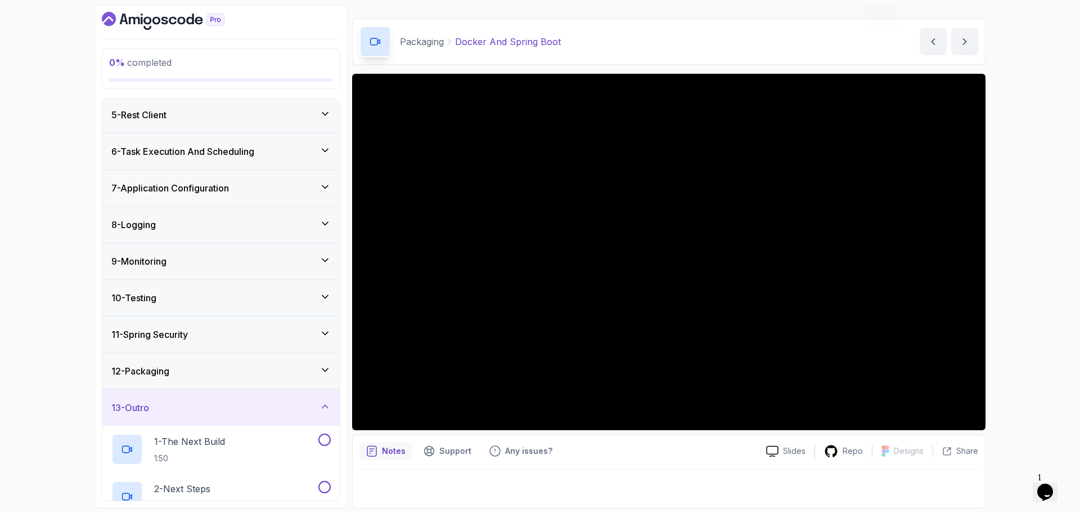
scroll to position [262, 0]
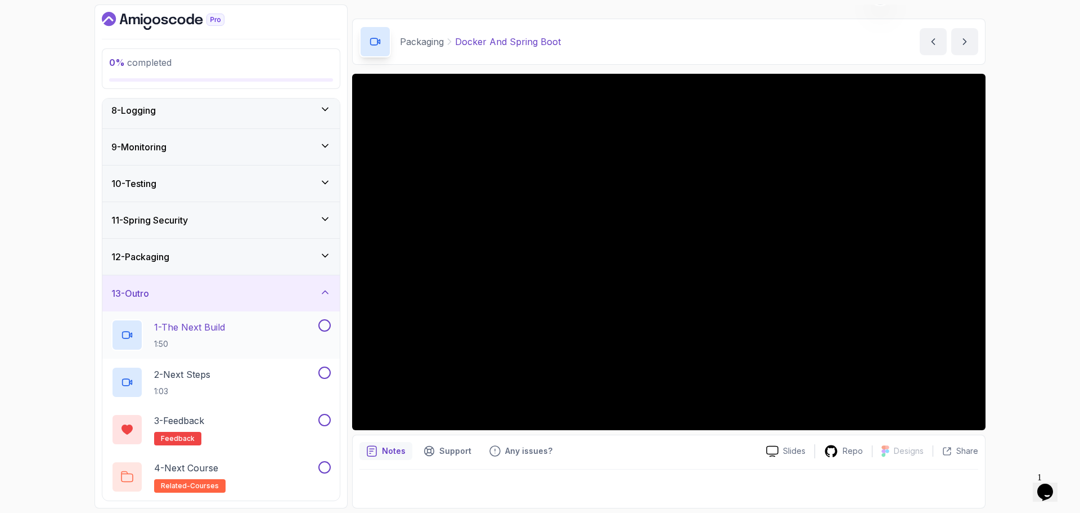
click at [253, 326] on div "1 - The Next Build 1:50" at bounding box center [213, 335] width 205 height 32
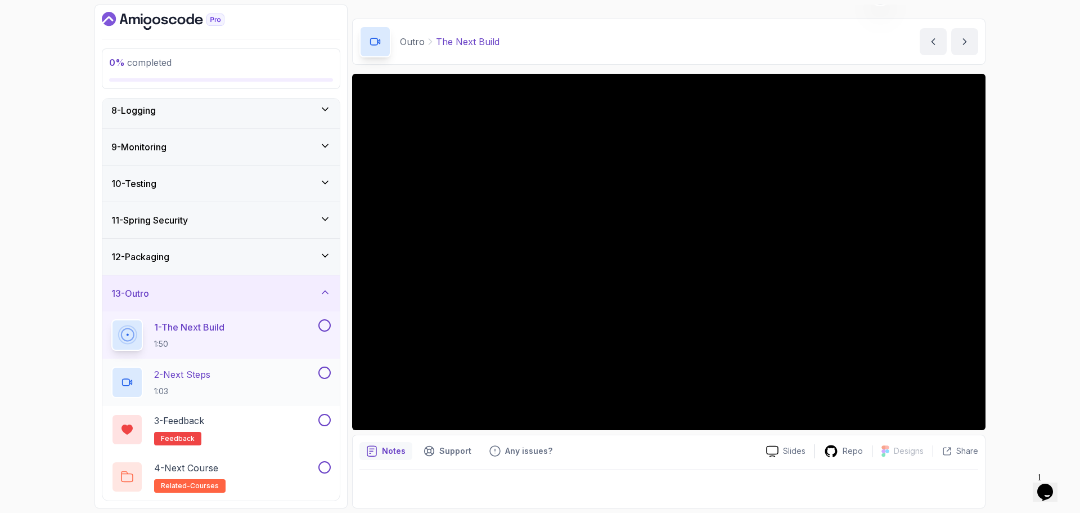
click at [204, 389] on h2 "2 - Next Steps 1:03" at bounding box center [182, 381] width 56 height 29
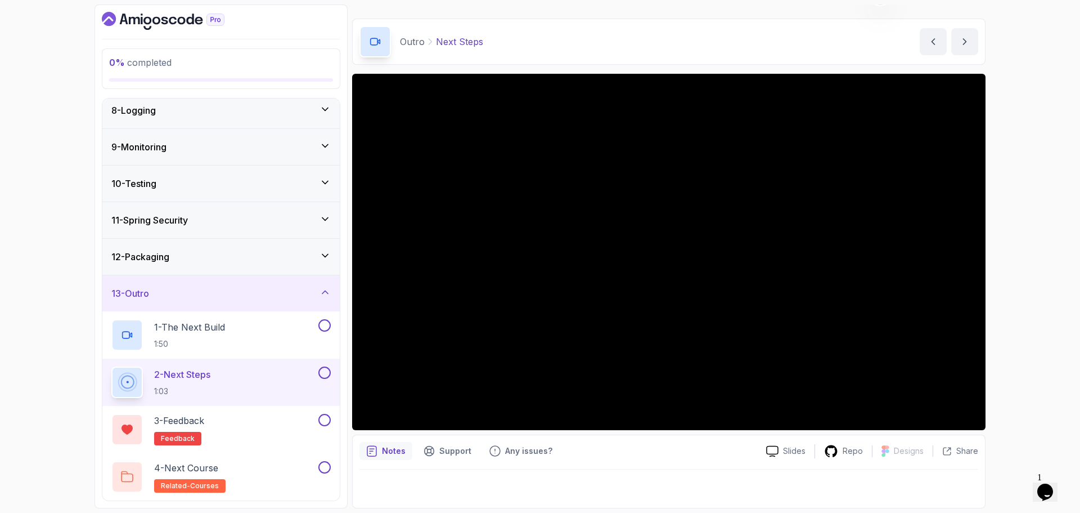
click at [49, 453] on div "0 % completed 1 - Intro 2 - Java Bean Validation 3 - Exception Handling 4 - Spr…" at bounding box center [540, 256] width 1080 height 513
click at [198, 262] on div "12 - Packaging" at bounding box center [220, 257] width 219 height 14
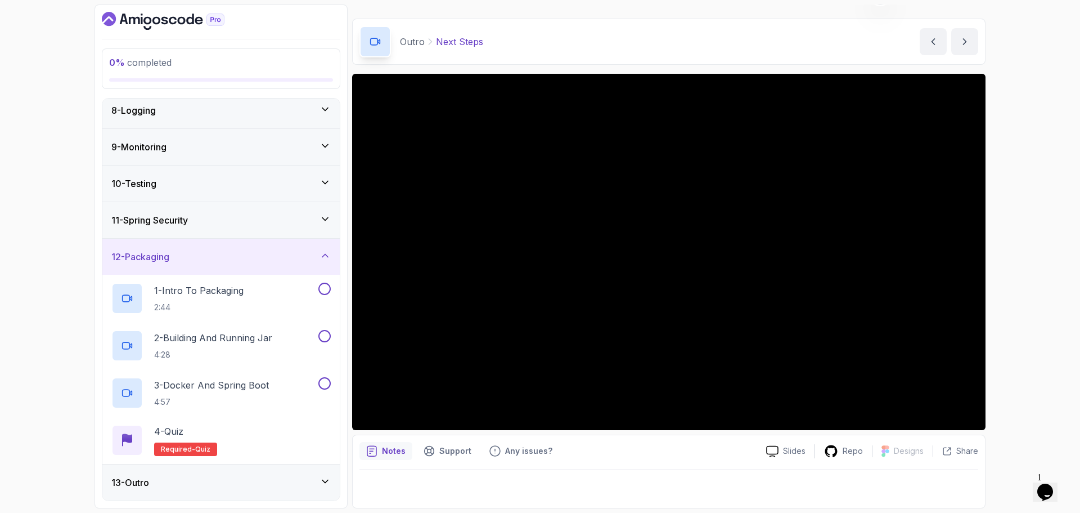
click at [198, 262] on div "12 - Packaging" at bounding box center [220, 257] width 219 height 14
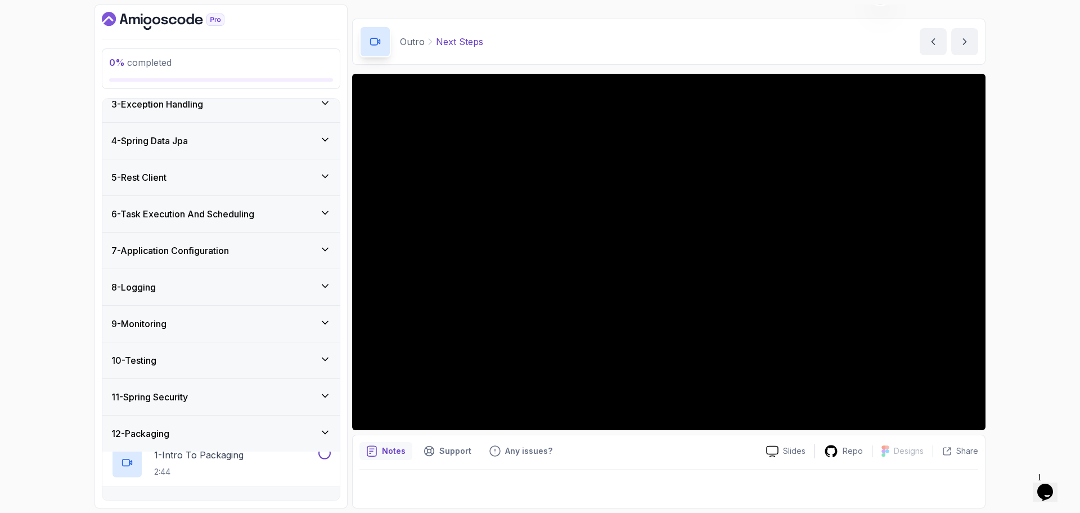
scroll to position [73, 0]
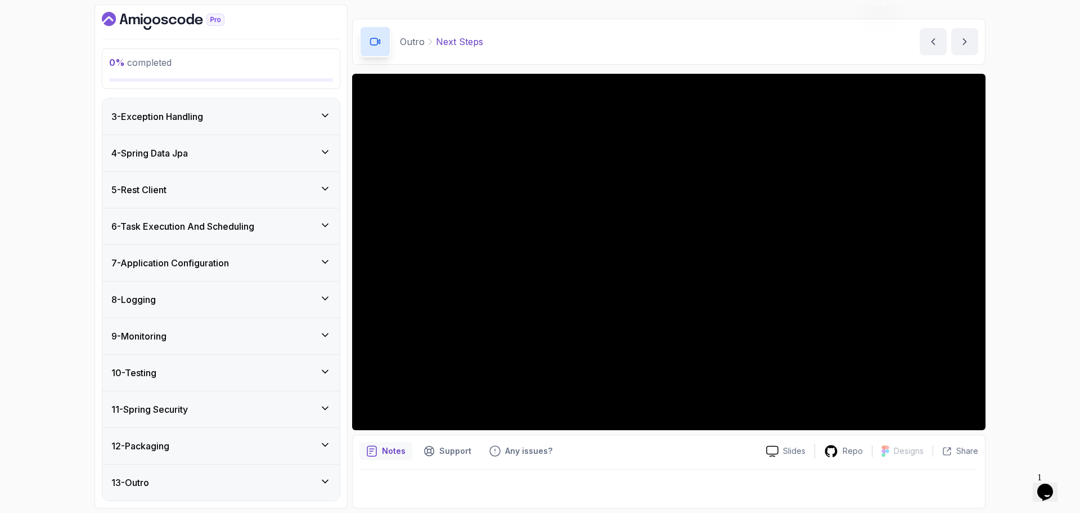
click at [228, 487] on div "13 - Outro" at bounding box center [220, 482] width 219 height 14
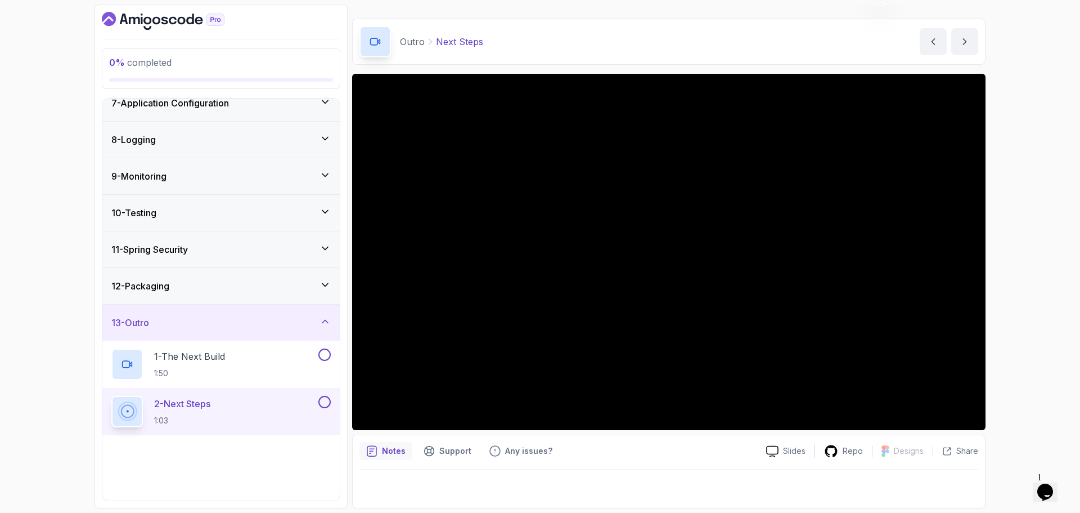
scroll to position [262, 0]
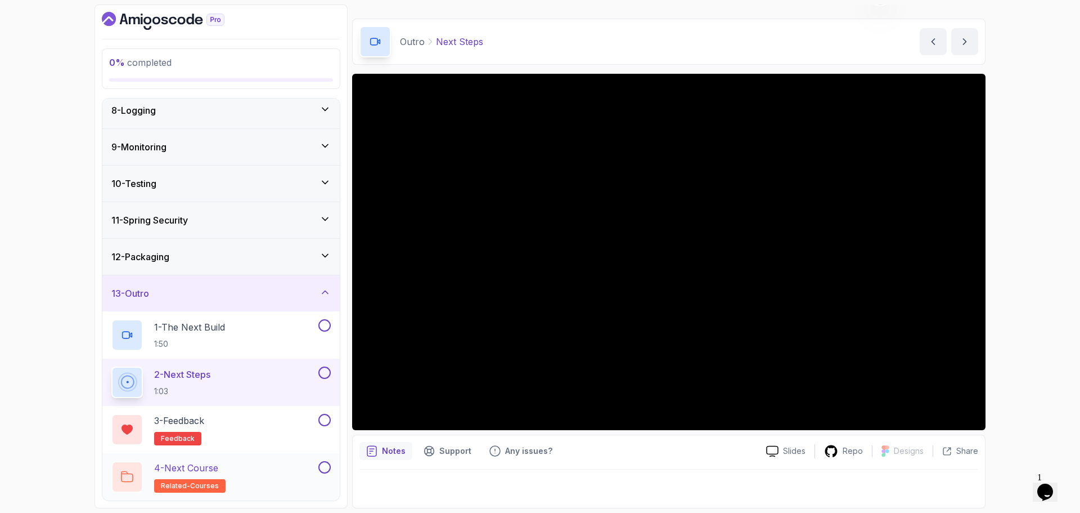
click at [255, 463] on div "4 - Next Course related-courses" at bounding box center [213, 477] width 205 height 32
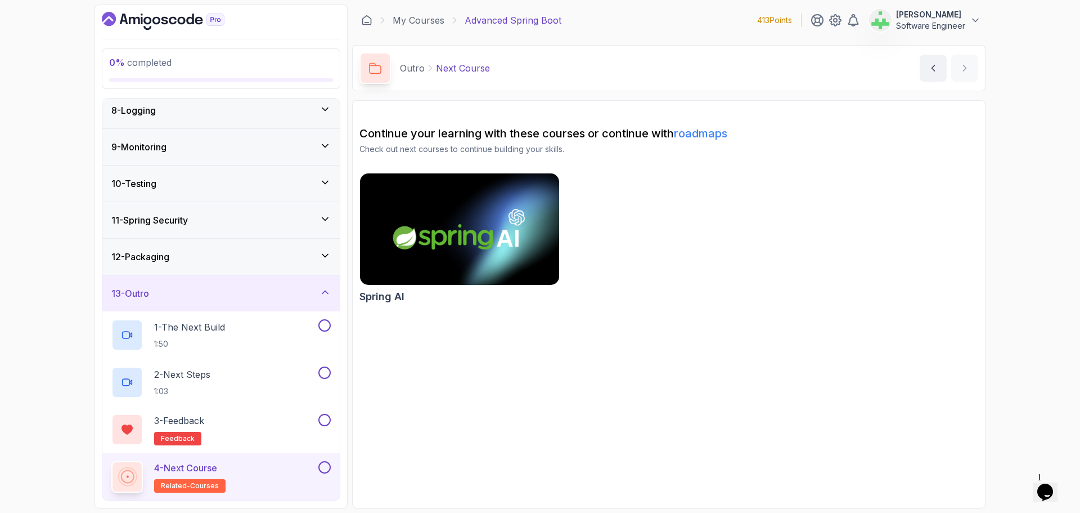
click at [390, 298] on h2 "Spring AI" at bounding box center [382, 297] width 45 height 16
click at [435, 22] on link "My Courses" at bounding box center [419, 21] width 52 height 14
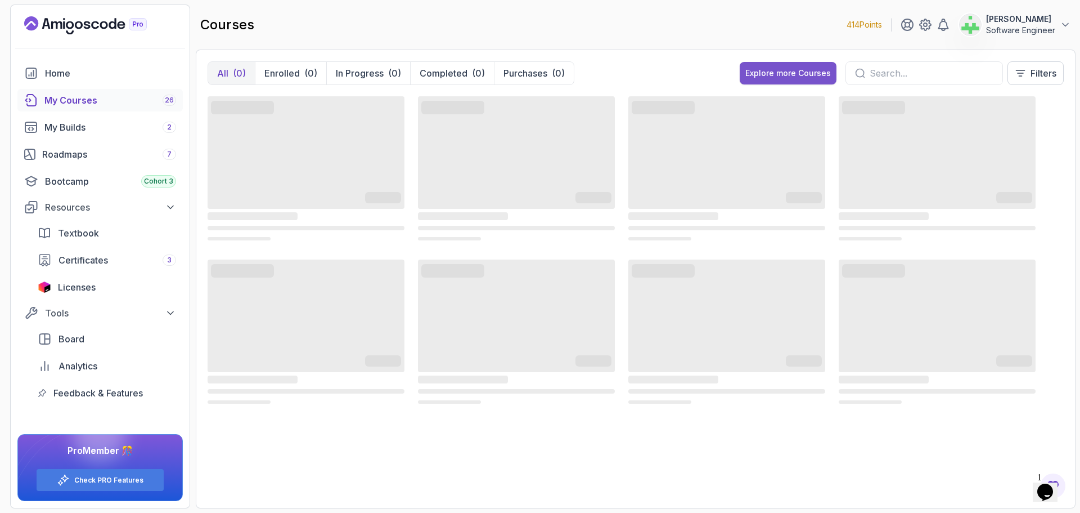
click at [804, 70] on div "Explore more Courses" at bounding box center [789, 73] width 86 height 11
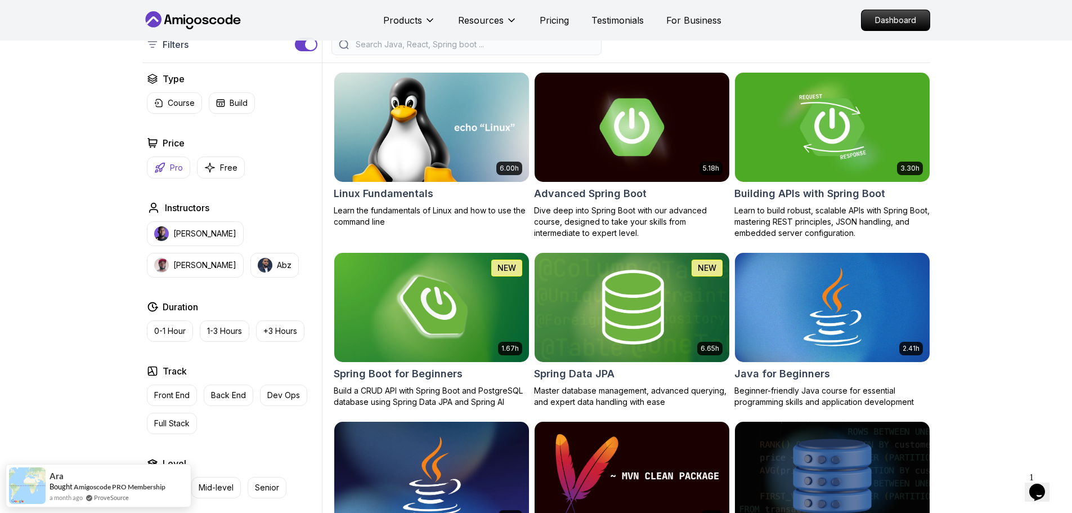
click at [170, 167] on p "Pro" at bounding box center [176, 167] width 13 height 11
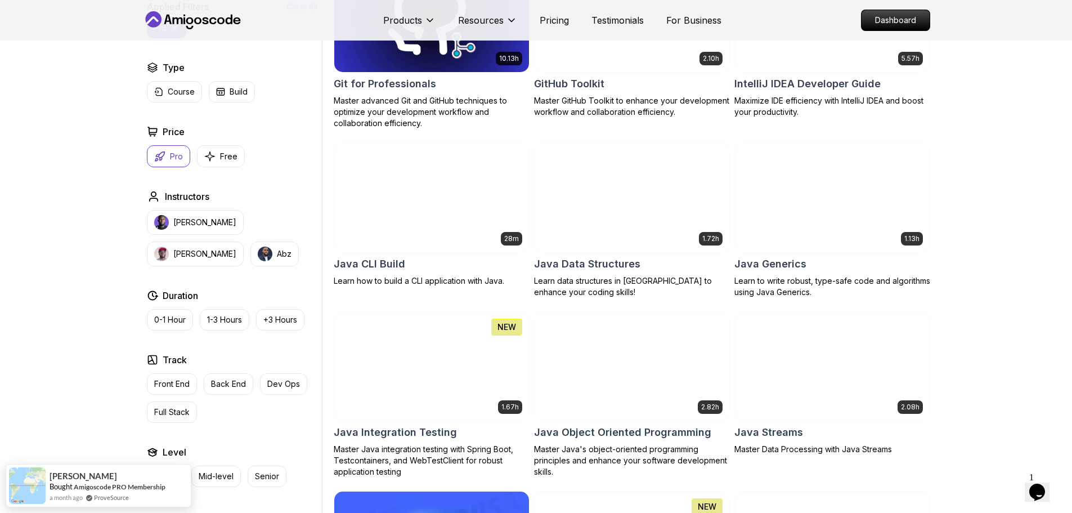
scroll to position [1238, 0]
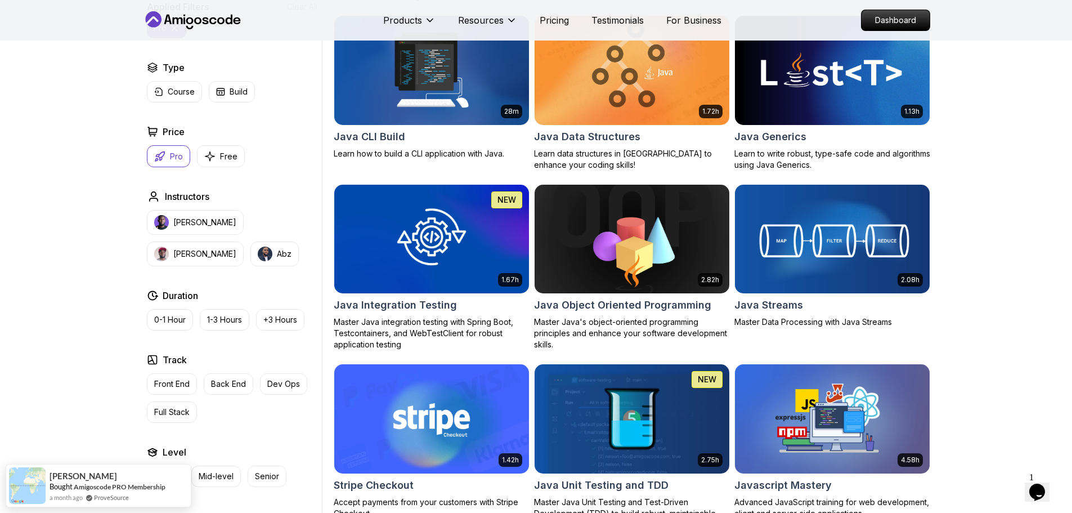
click at [1022, 309] on div "Filters 1 Filters 1 Applied Filters Clear All pro Type Course Build Price Pro F…" at bounding box center [536, 271] width 1072 height 2513
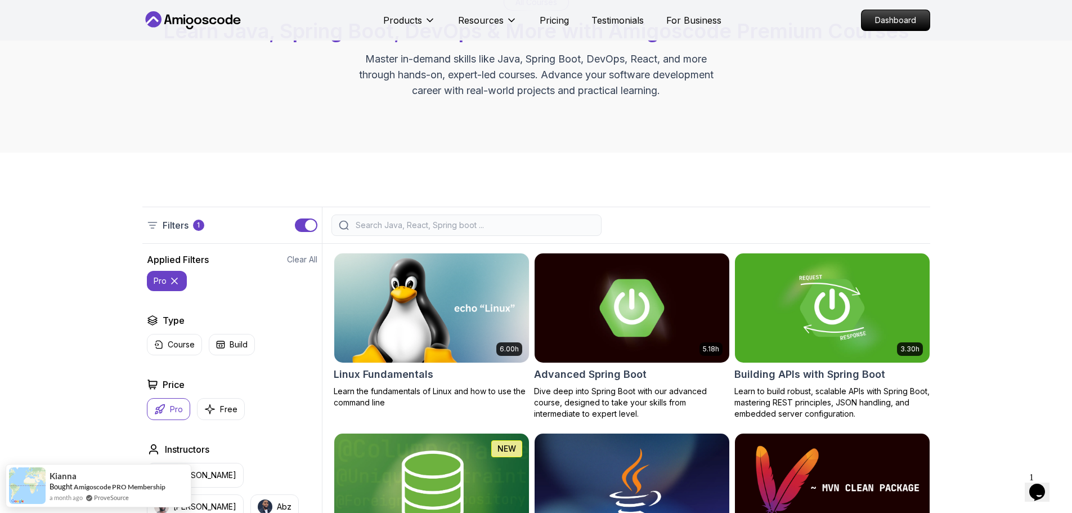
scroll to position [0, 0]
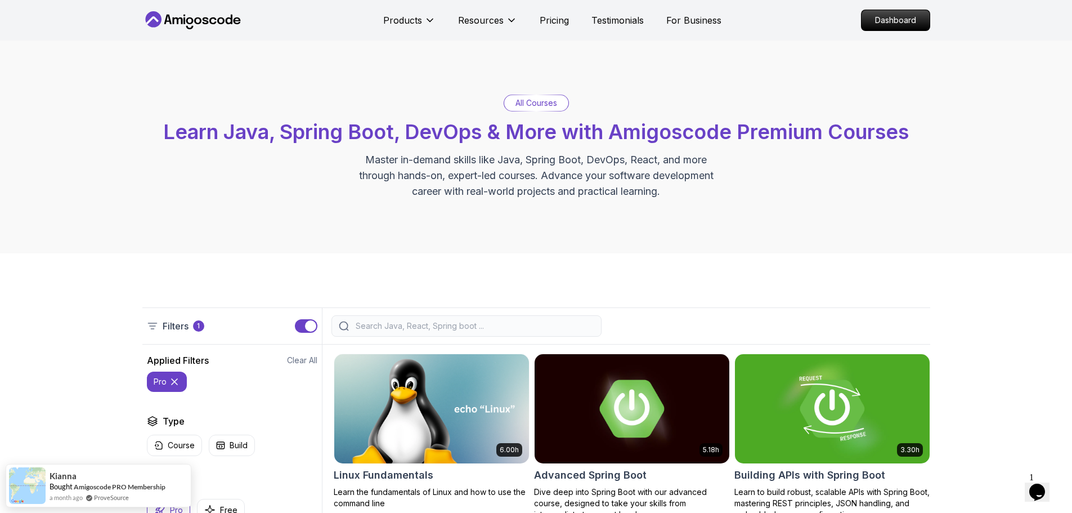
click at [424, 327] on input "search" at bounding box center [473, 325] width 241 height 11
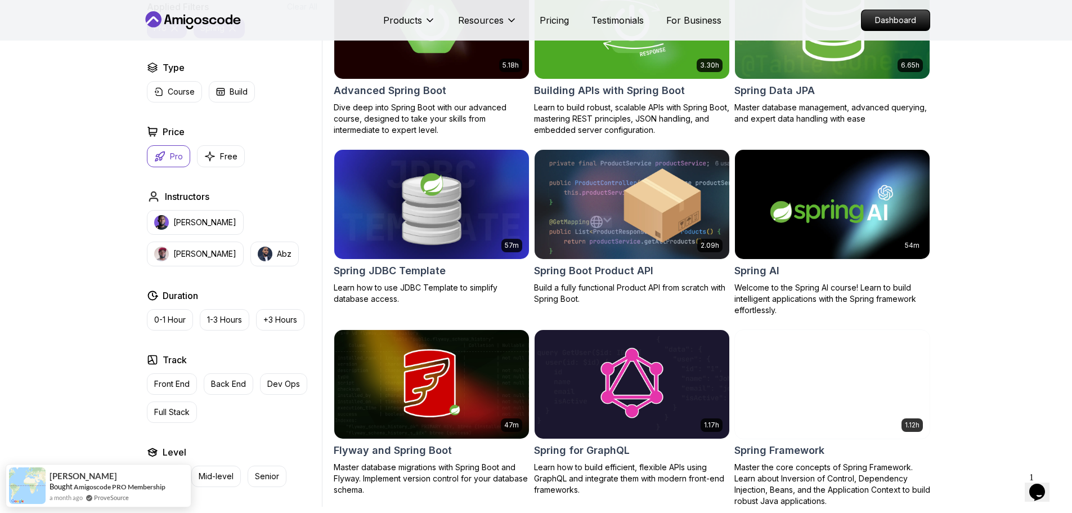
scroll to position [394, 0]
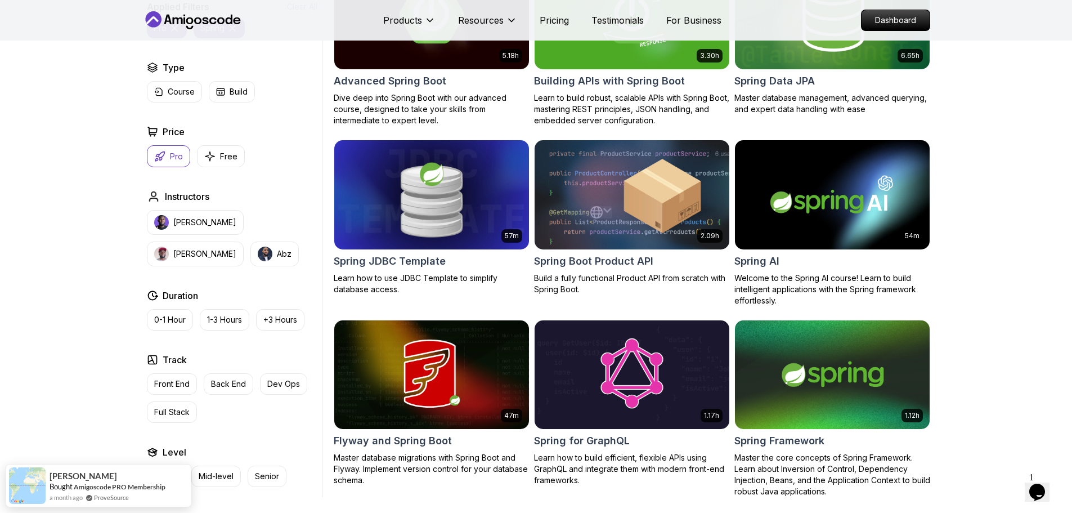
type input "spring"
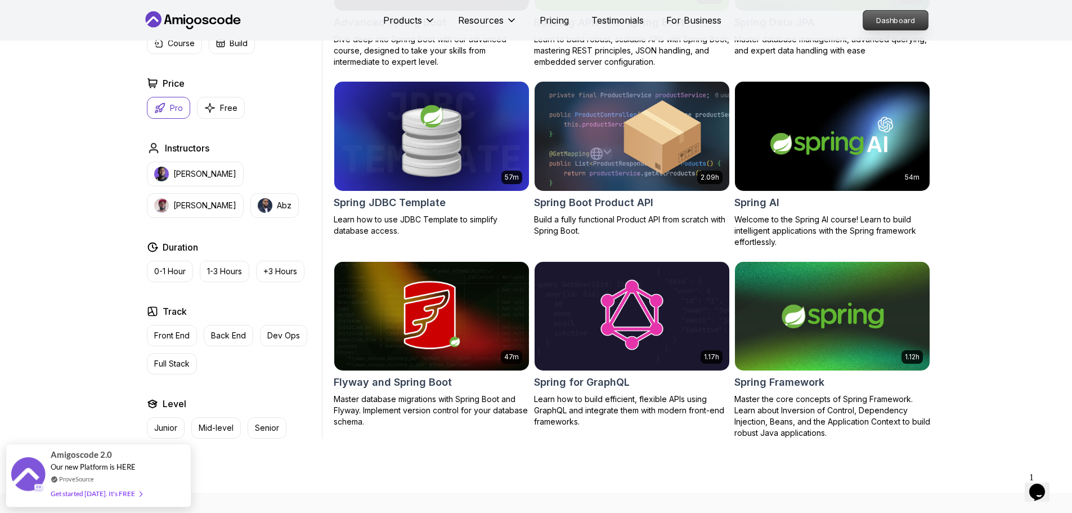
scroll to position [450, 0]
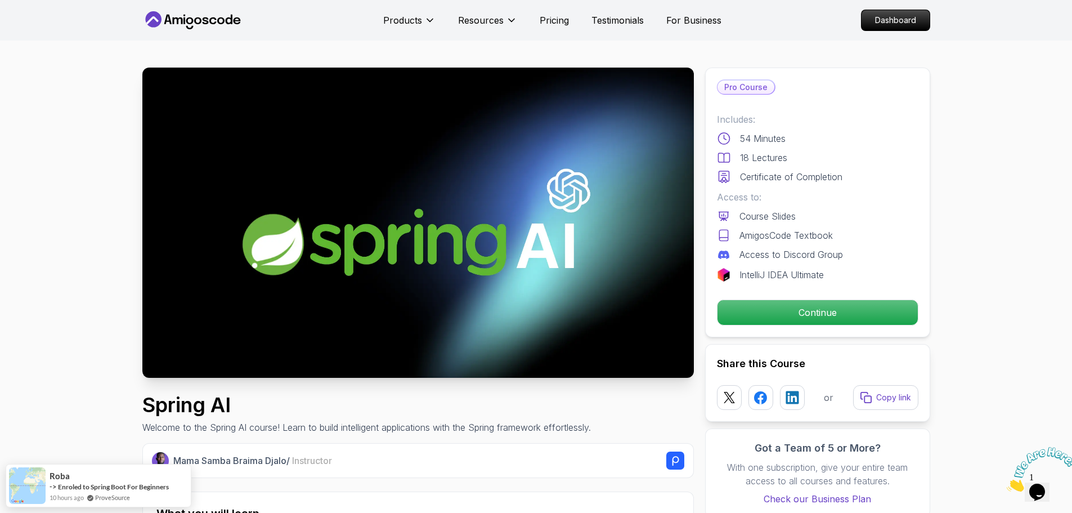
click at [1049, 268] on div at bounding box center [964, 268] width 203 height 0
click at [863, 268] on icon "Chat attention grabber" at bounding box center [863, 268] width 0 height 0
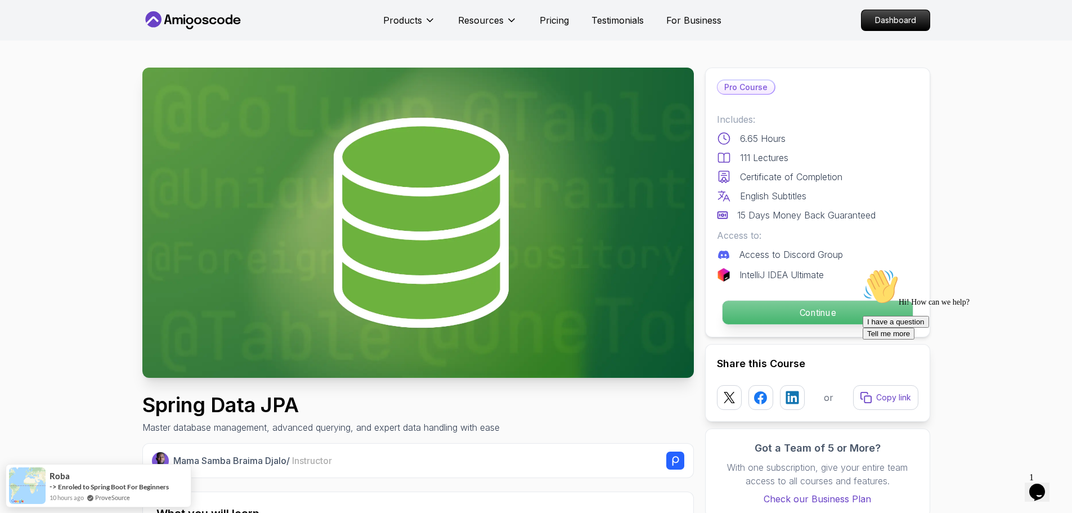
click at [814, 311] on p "Continue" at bounding box center [817, 312] width 190 height 24
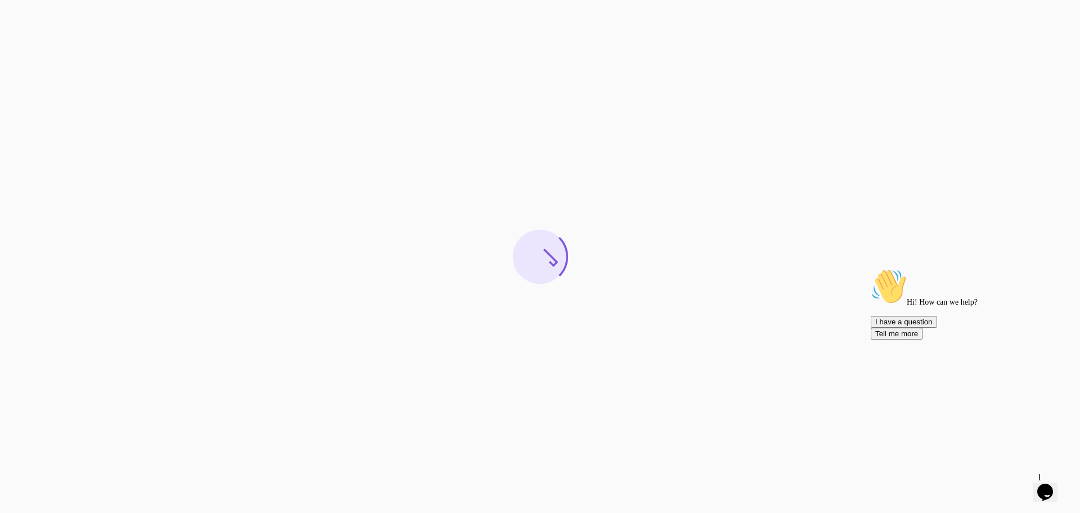
click at [871, 268] on icon "Chat attention grabber" at bounding box center [871, 268] width 0 height 0
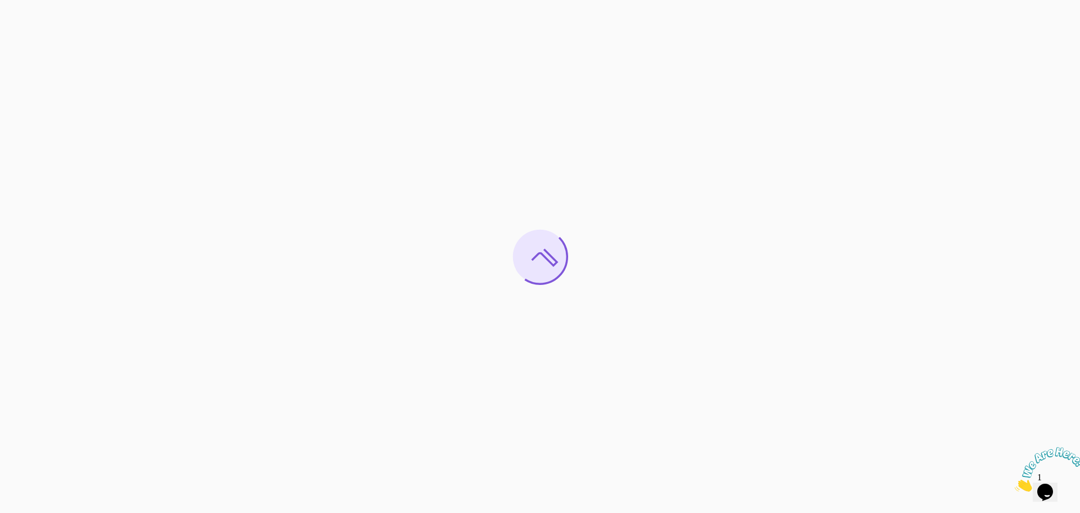
click at [1015, 483] on icon "Close" at bounding box center [1015, 488] width 0 height 10
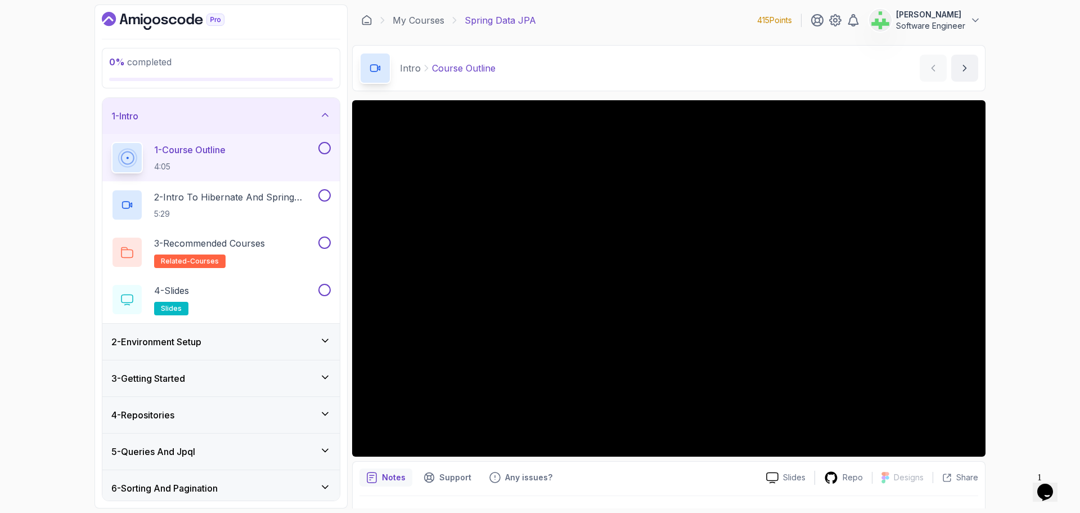
click at [199, 120] on div "1 - Intro" at bounding box center [220, 116] width 219 height 14
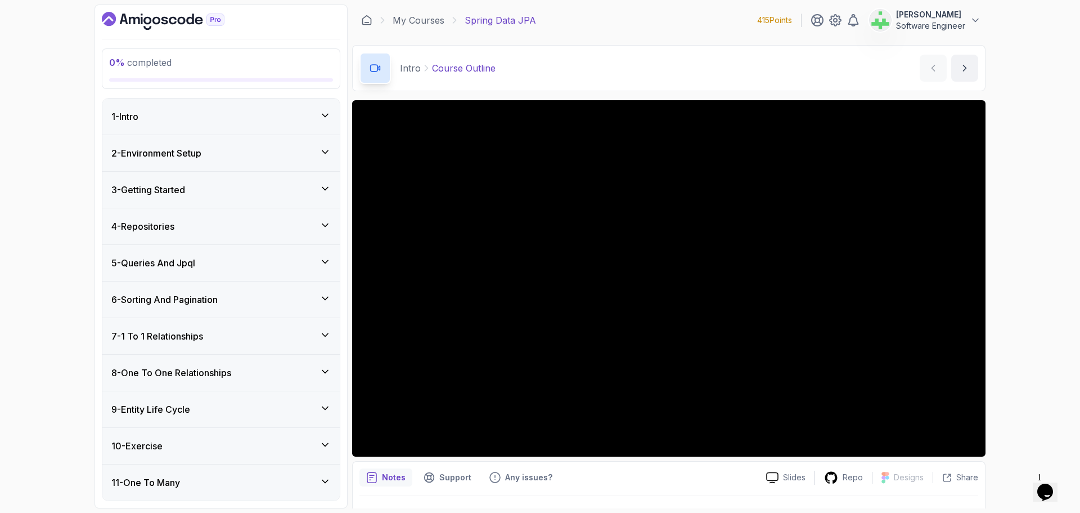
click at [19, 107] on div "0 % completed 1 - Intro 2 - Environment Setup 3 - Getting Started 4 - Repositor…" at bounding box center [540, 256] width 1080 height 513
drag, startPoint x: 461, startPoint y: 19, endPoint x: 587, endPoint y: 22, distance: 125.5
click at [587, 22] on div "My Courses Spring Data JPA 415 Points Asif Ahmed Jesi Software Engineer" at bounding box center [669, 21] width 634 height 32
copy p "Spring Data JPA"
click at [588, 23] on div "My Courses Spring Data JPA 415 Points Asif Ahmed Jesi Software Engineer" at bounding box center [669, 21] width 634 height 32
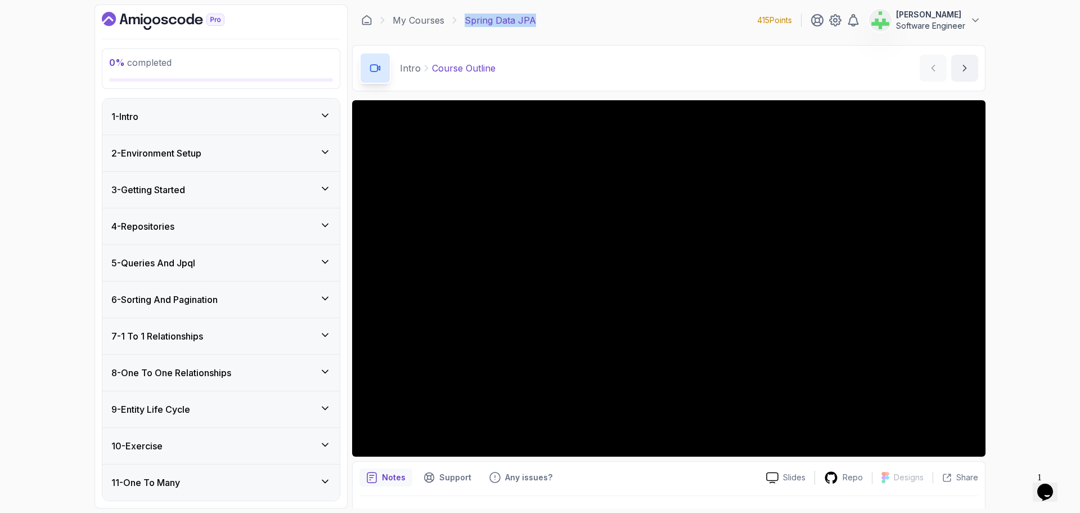
click at [501, 22] on p "Spring Data JPA" at bounding box center [500, 21] width 71 height 14
click at [237, 119] on div "1 - Intro" at bounding box center [220, 117] width 219 height 14
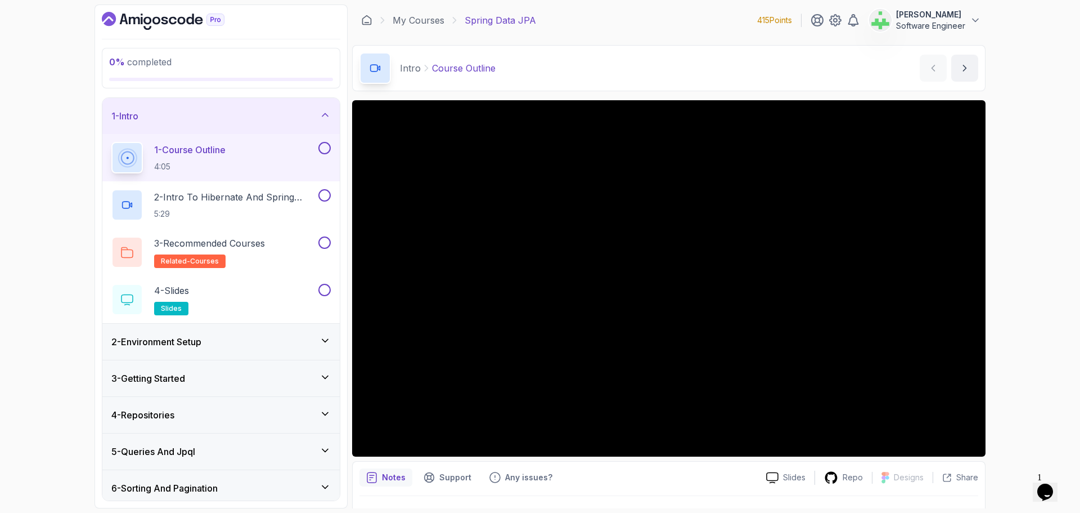
click at [9, 82] on div "0 % completed 1 - Intro 1 - Course Outline 4:05 2 - Intro To Hibernate And Spri…" at bounding box center [540, 256] width 1080 height 513
click at [226, 107] on div "1 - Intro" at bounding box center [220, 116] width 237 height 36
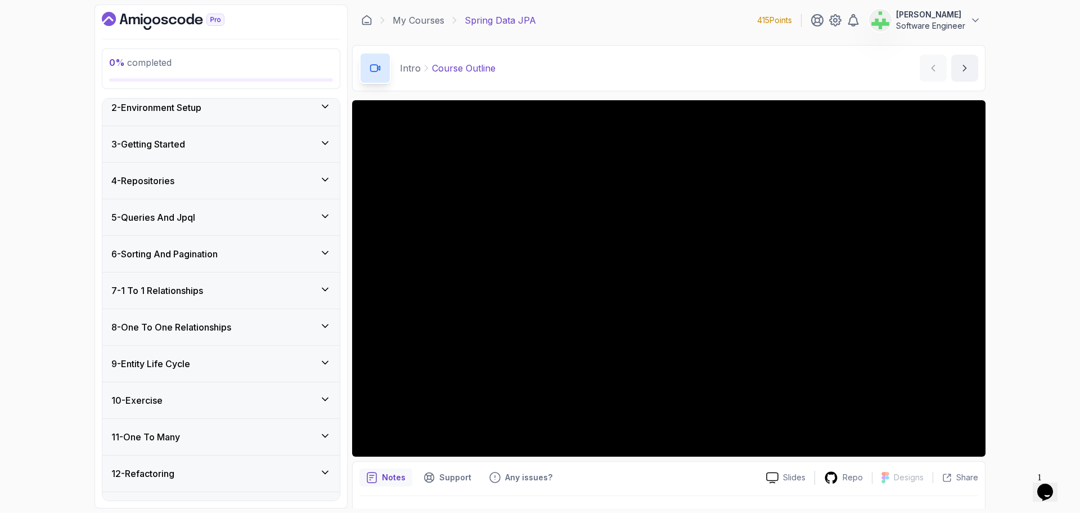
scroll to position [28, 0]
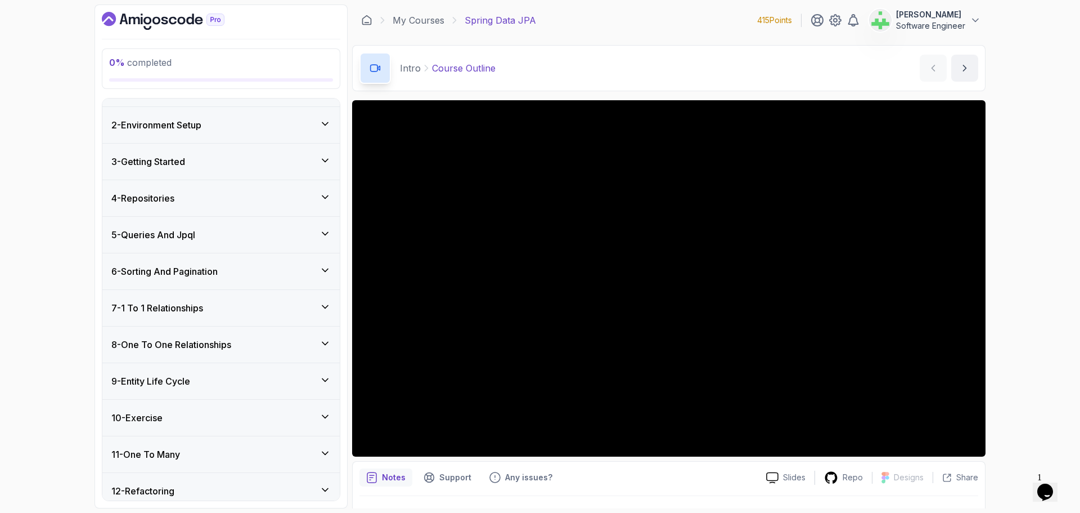
click at [3, 169] on div "0 % completed 1 - Intro 2 - Environment Setup 3 - Getting Started 4 - Repositor…" at bounding box center [540, 256] width 1080 height 513
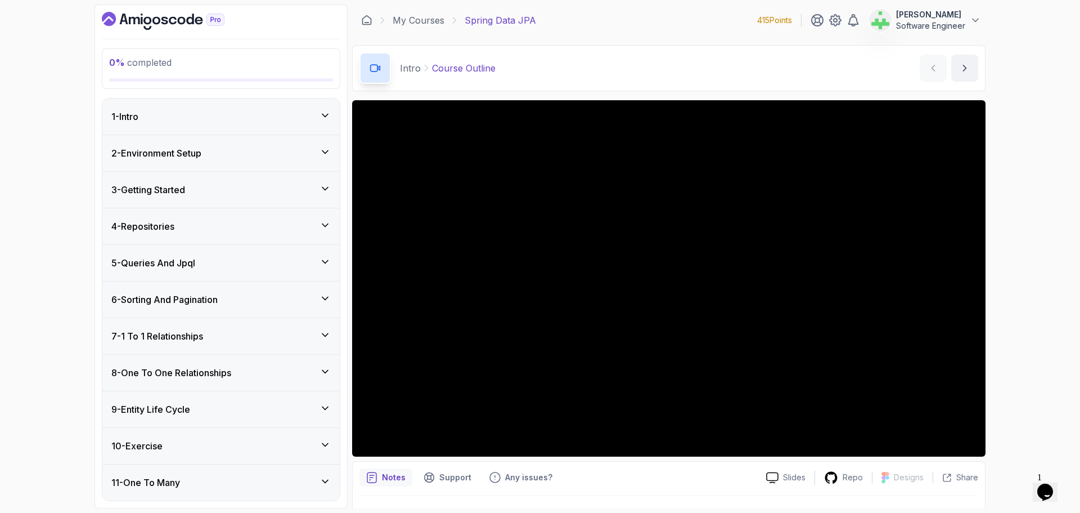
click at [272, 120] on div "1 - Intro" at bounding box center [220, 117] width 219 height 14
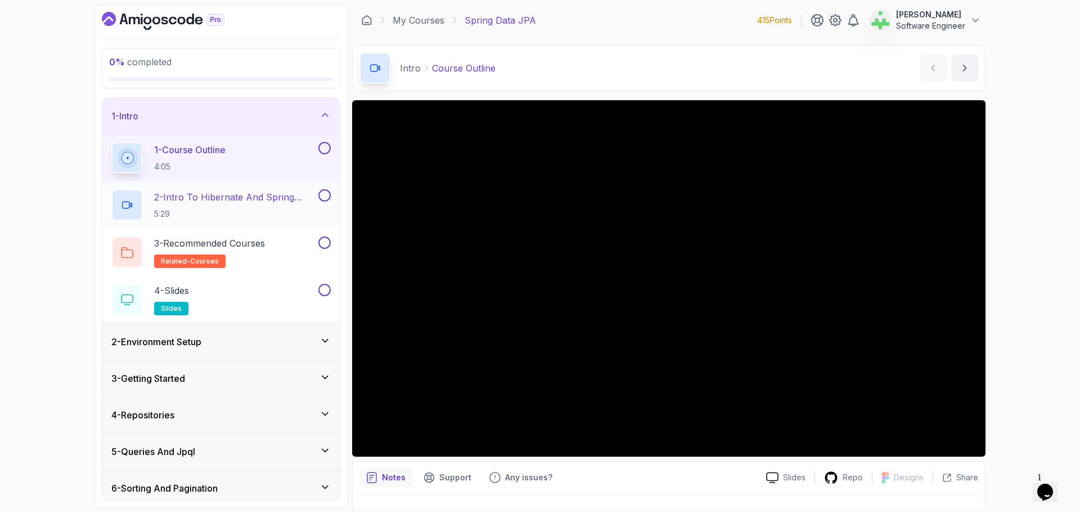
click at [245, 200] on p "2 - Intro To Hibernate And Spring Data Jpa" at bounding box center [235, 197] width 162 height 14
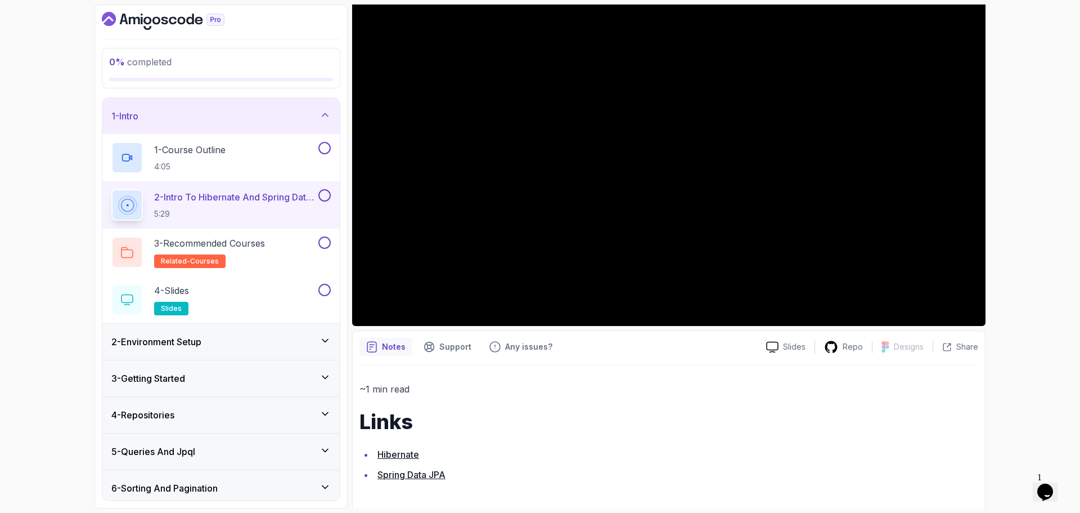
scroll to position [132, 0]
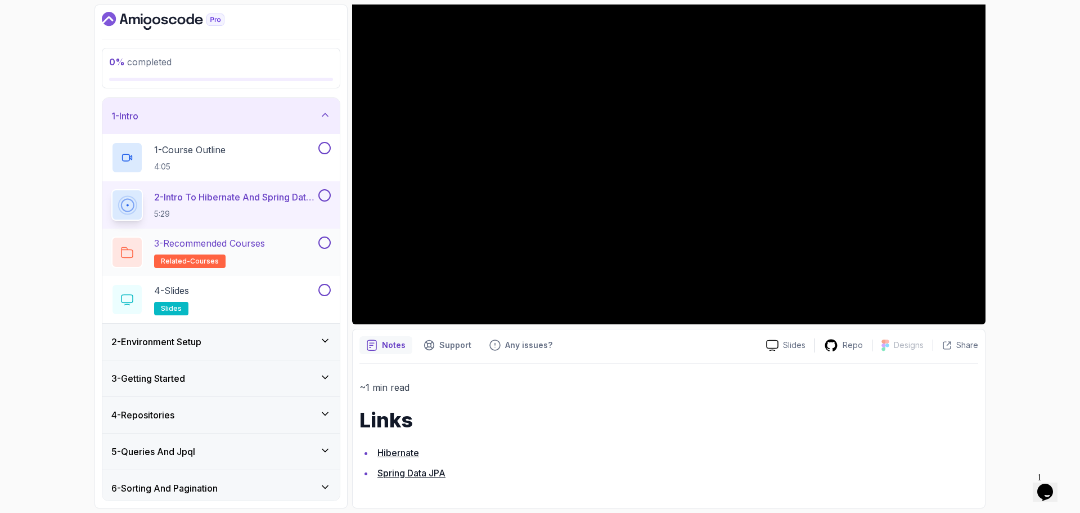
click at [255, 241] on p "3 - Recommended Courses" at bounding box center [209, 243] width 111 height 14
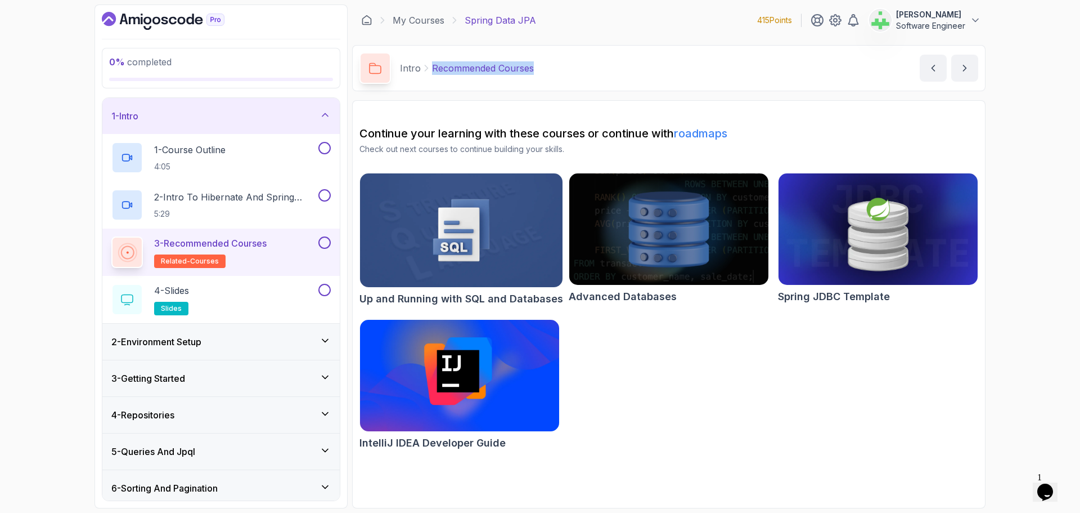
drag, startPoint x: 432, startPoint y: 69, endPoint x: 594, endPoint y: 66, distance: 162.1
click at [594, 66] on div "Intro Recommended Courses Recommended Courses by nelson" at bounding box center [669, 68] width 634 height 46
copy p "Recommended Courses"
click at [594, 66] on div "Intro Recommended Courses Recommended Courses by nelson" at bounding box center [669, 68] width 634 height 46
click at [291, 294] on div "4 - Slides slides" at bounding box center [213, 300] width 205 height 32
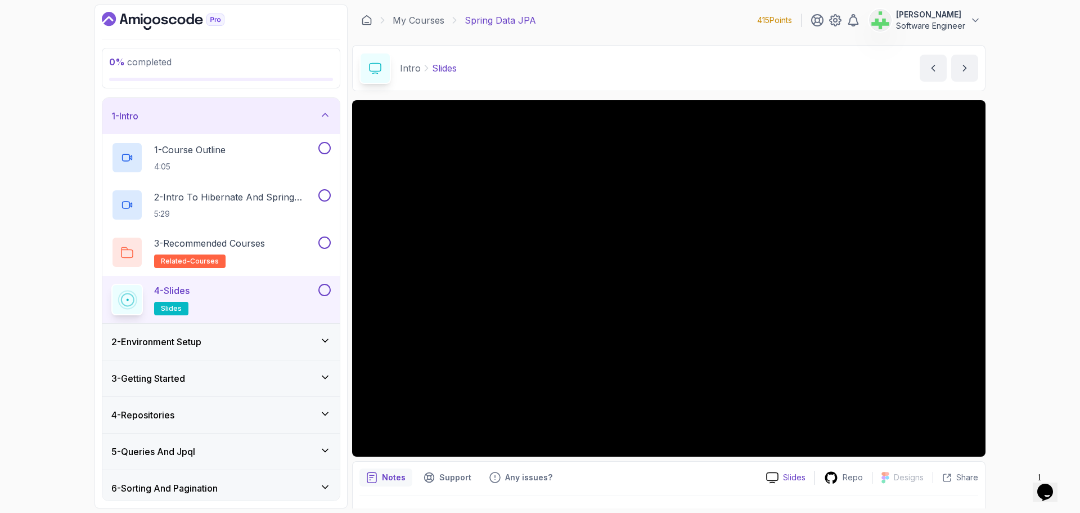
click at [802, 474] on p "Slides" at bounding box center [794, 477] width 23 height 11
click at [848, 476] on p "Repo" at bounding box center [853, 477] width 20 height 11
click at [222, 109] on div "1 - Intro" at bounding box center [220, 116] width 237 height 36
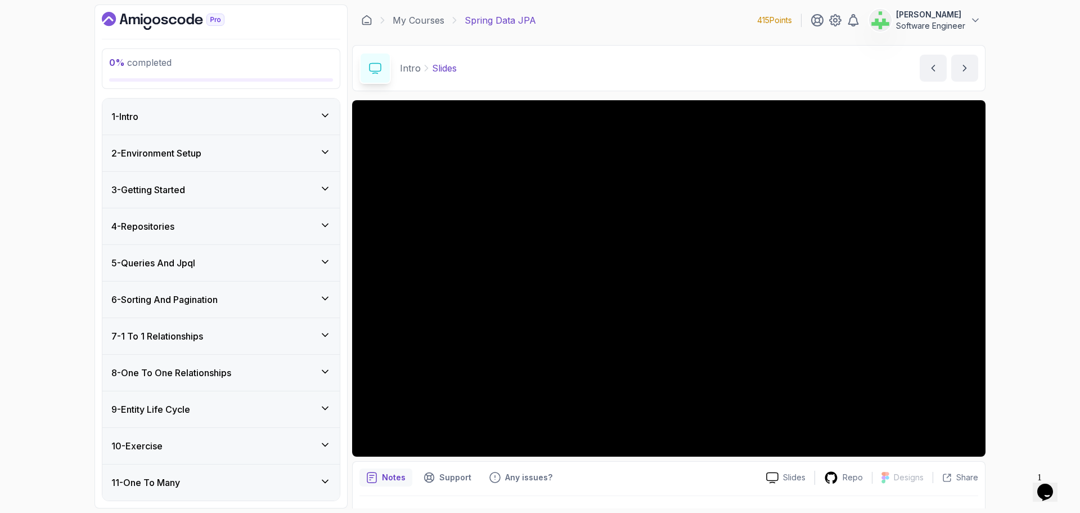
click at [218, 152] on div "2 - Environment Setup" at bounding box center [220, 153] width 219 height 14
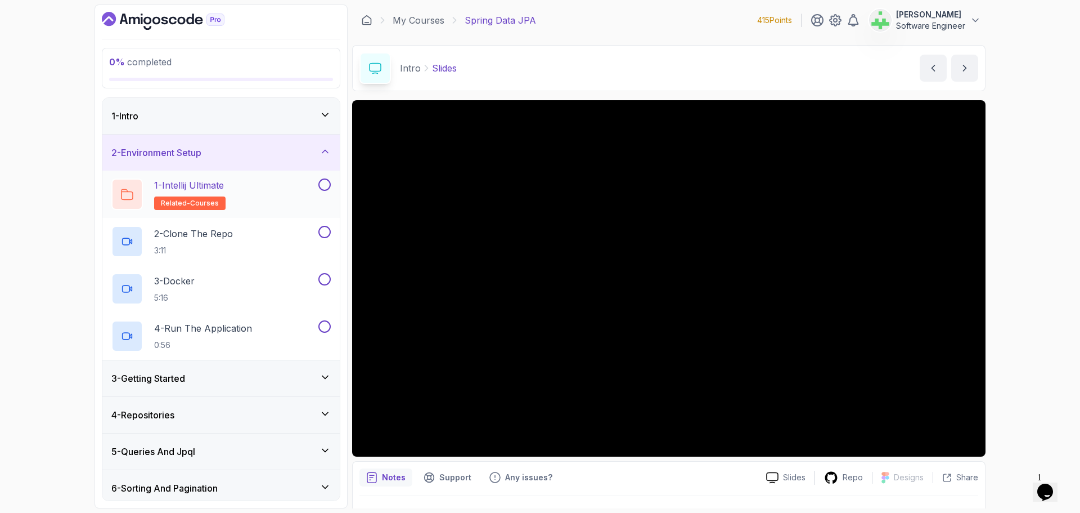
click at [222, 186] on p "1 - Intellij Ultimate" at bounding box center [189, 185] width 70 height 14
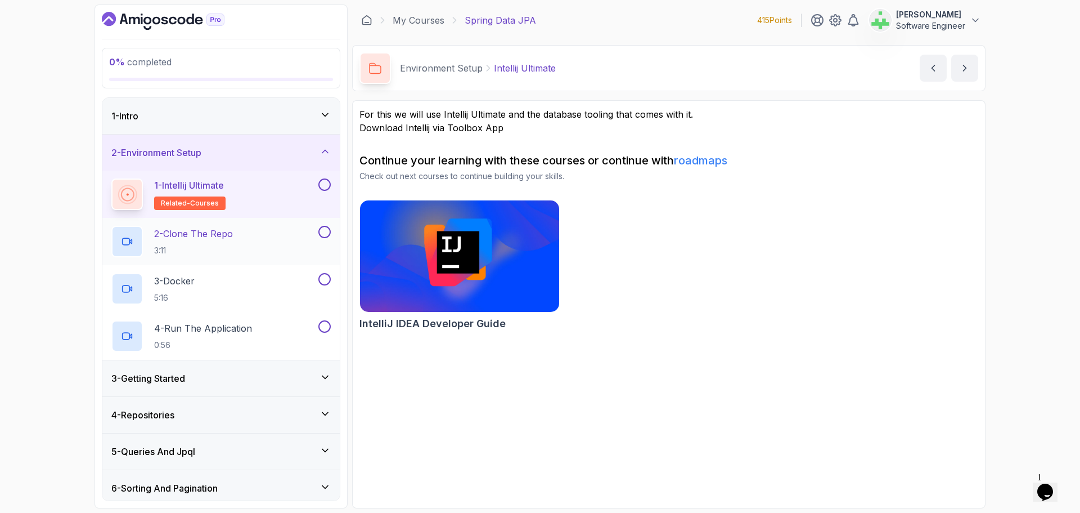
click at [241, 230] on div "2 - Clone The Repo 3:11" at bounding box center [213, 242] width 205 height 32
click at [237, 233] on div "2 - Clone The Repo 3:11" at bounding box center [213, 242] width 205 height 32
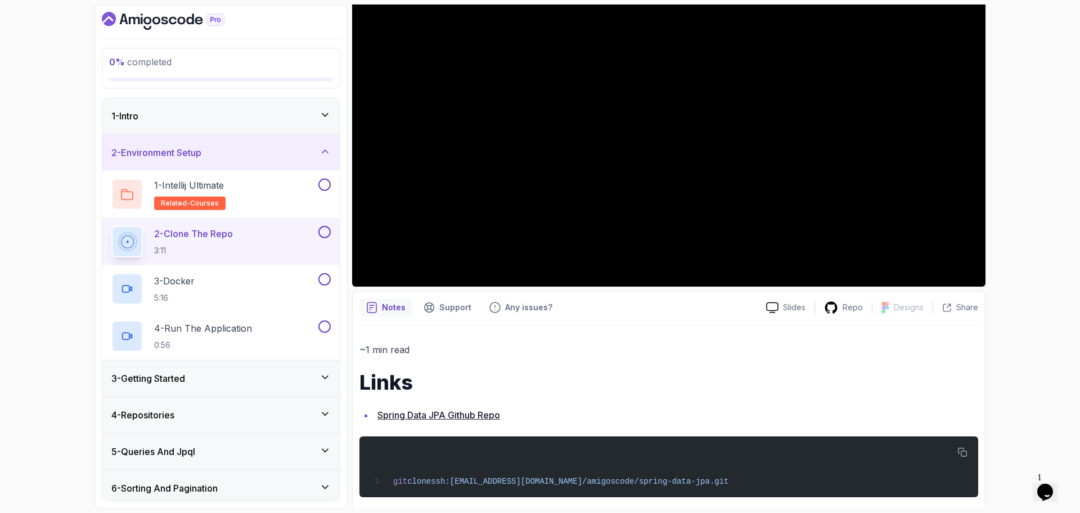
scroll to position [182, 0]
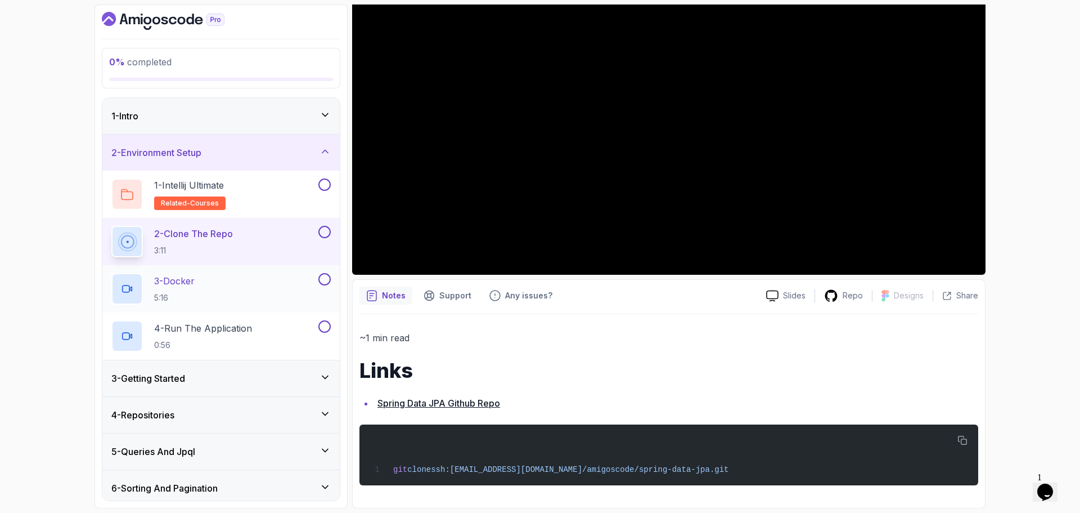
click at [228, 280] on div "3 - Docker 5:16" at bounding box center [213, 289] width 205 height 32
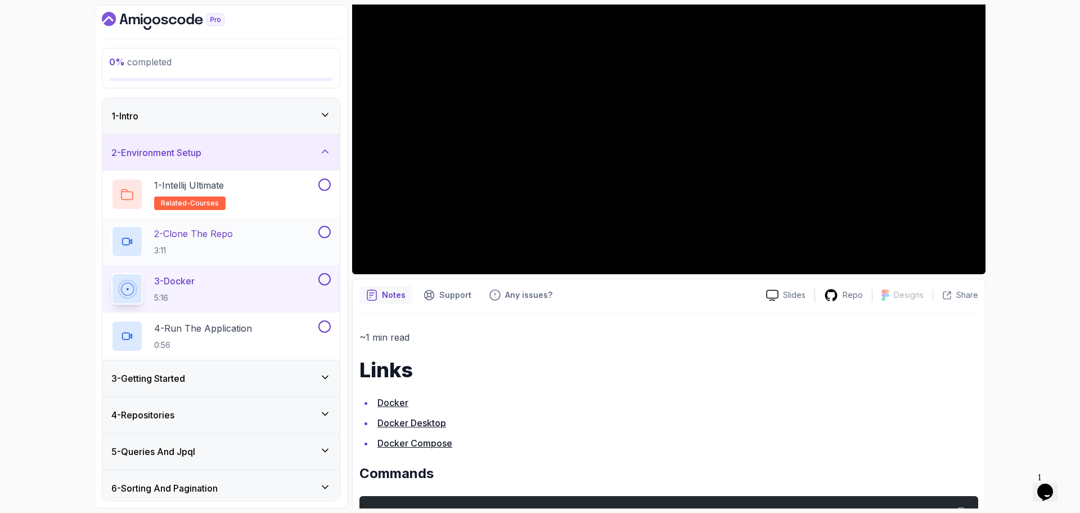
click at [238, 234] on div "2 - Clone The Repo 3:11" at bounding box center [213, 242] width 205 height 32
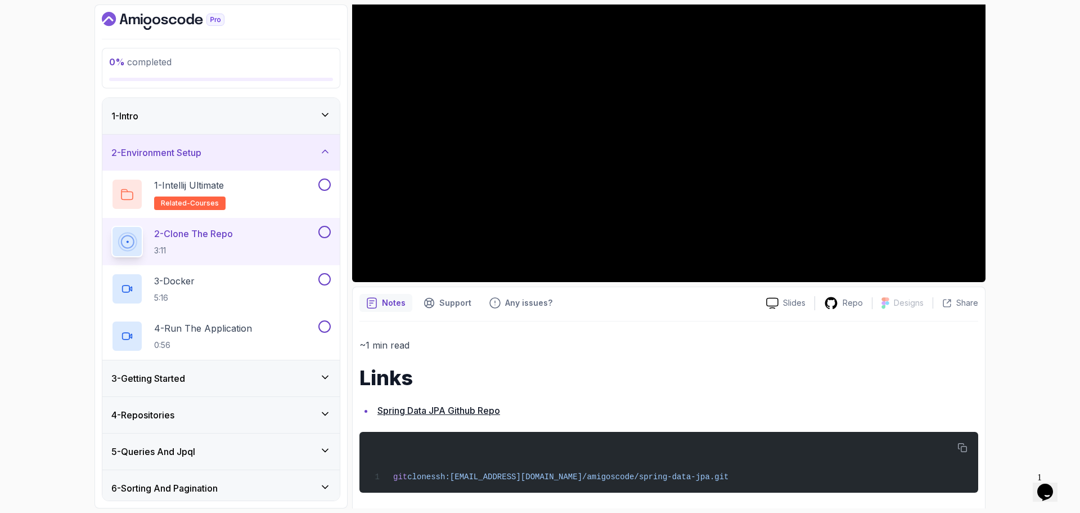
scroll to position [182, 0]
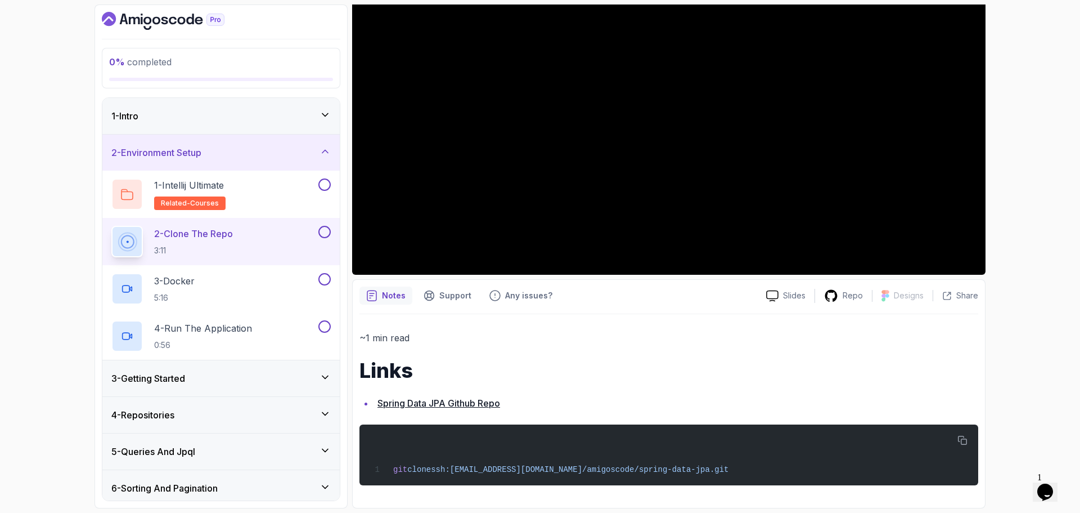
click at [493, 402] on link "Spring Data JPA Github Repo" at bounding box center [439, 402] width 123 height 11
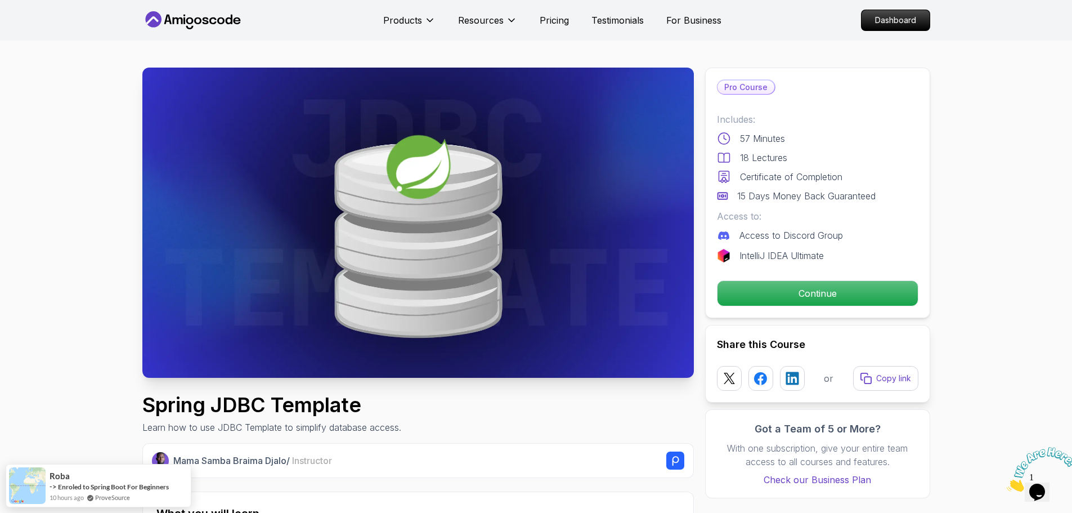
drag, startPoint x: 142, startPoint y: 409, endPoint x: 390, endPoint y: 415, distance: 248.8
copy h1 "Spring JDBC Template"
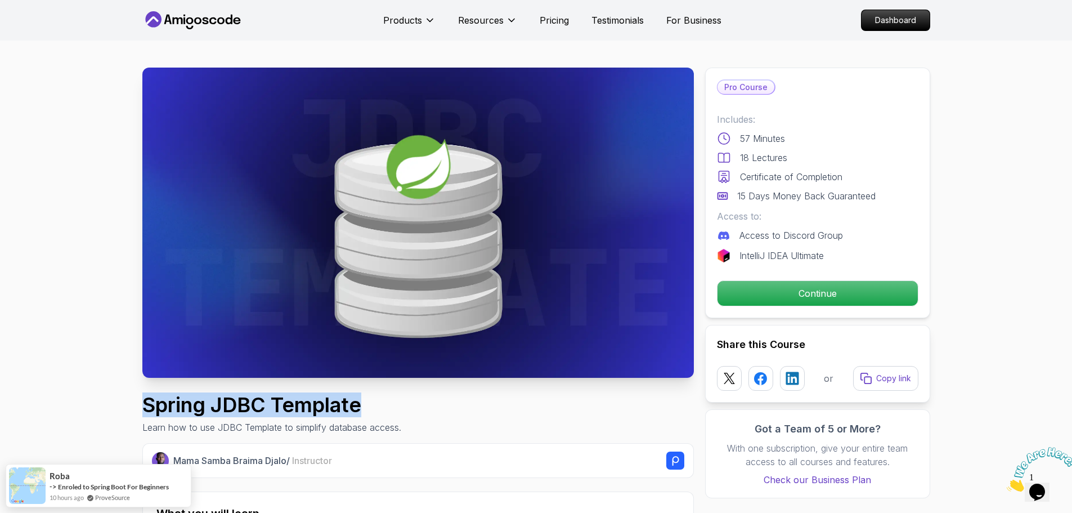
click at [390, 415] on h1 "Spring JDBC Template" at bounding box center [271, 404] width 259 height 23
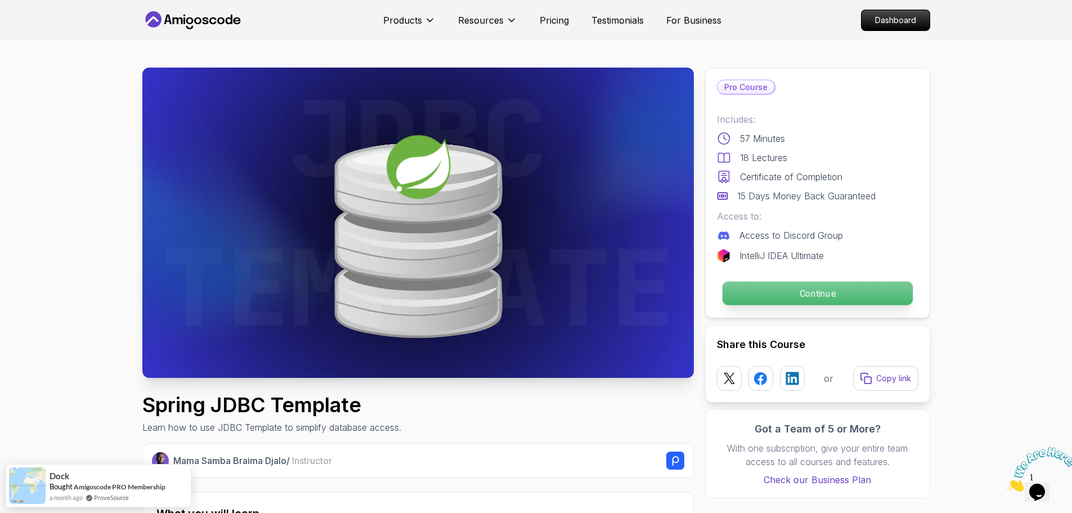
click at [815, 290] on p "Continue" at bounding box center [817, 293] width 190 height 24
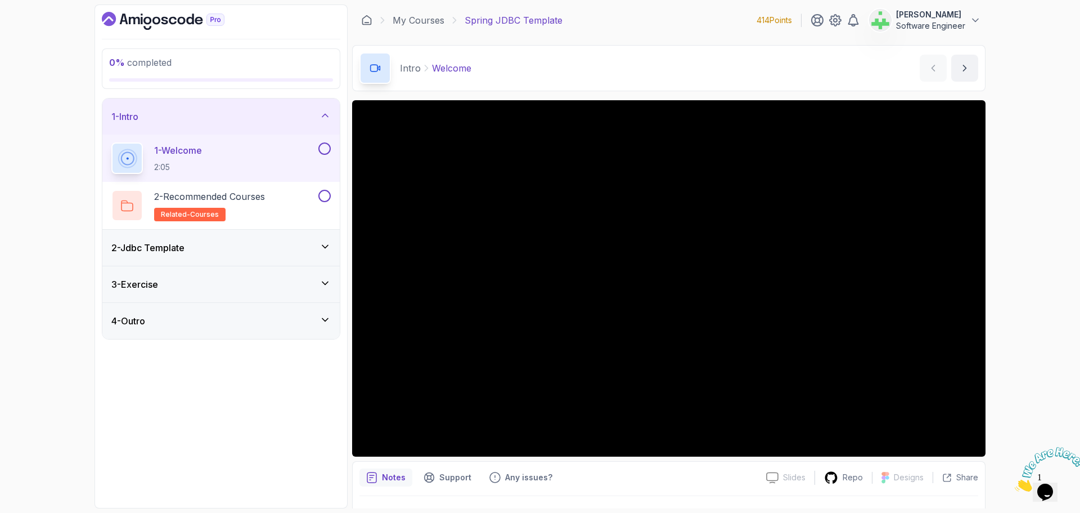
click at [311, 113] on div "1 - Intro" at bounding box center [220, 117] width 219 height 14
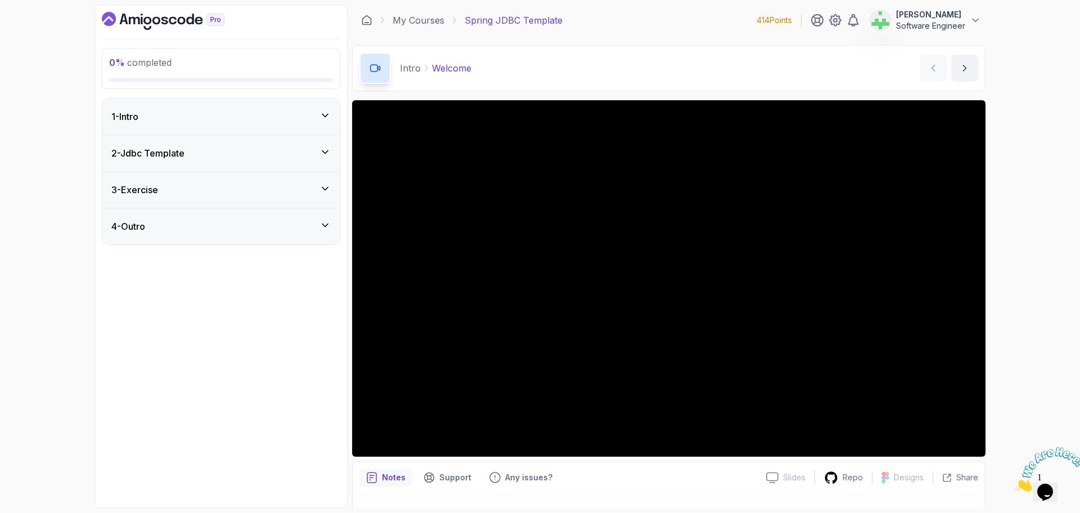
click at [270, 110] on div "1 - Intro" at bounding box center [220, 117] width 219 height 14
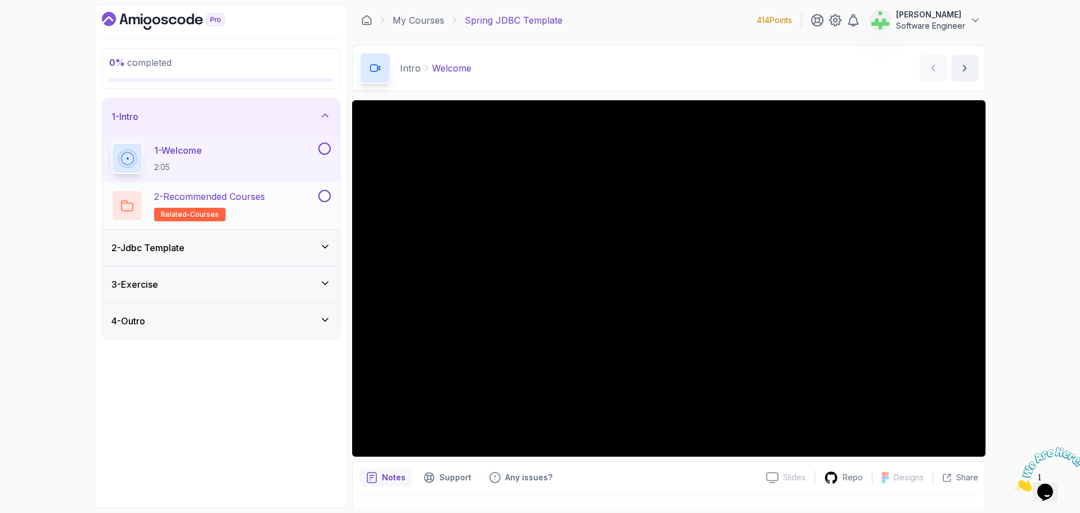
click at [252, 199] on p "2 - Recommended Courses" at bounding box center [209, 197] width 111 height 14
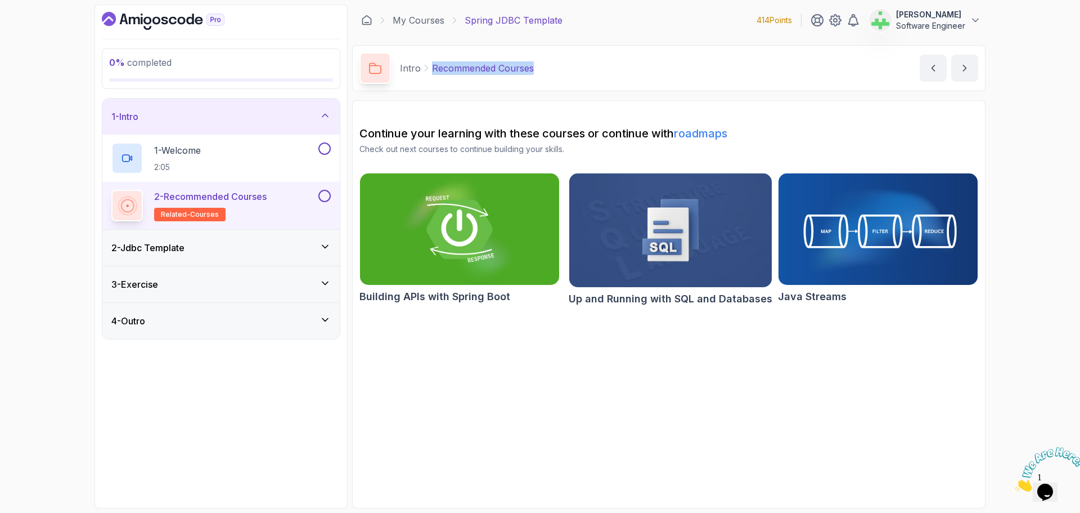
drag, startPoint x: 430, startPoint y: 68, endPoint x: 688, endPoint y: 69, distance: 257.1
click at [688, 69] on div "Intro Recommended Courses Recommended Courses by nelson" at bounding box center [669, 68] width 634 height 46
copy p "Recommended Courses"
click at [688, 69] on div "Intro Recommended Courses Recommended Courses by nelson" at bounding box center [669, 68] width 634 height 46
click at [244, 115] on div "1 - Intro" at bounding box center [220, 117] width 219 height 14
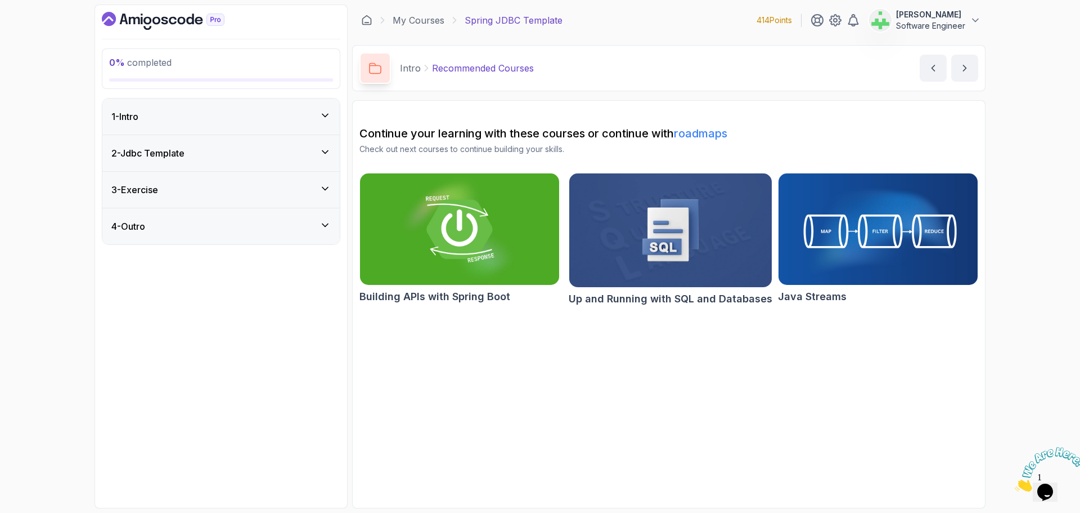
click at [264, 147] on div "2 - Jdbc Template" at bounding box center [220, 153] width 219 height 14
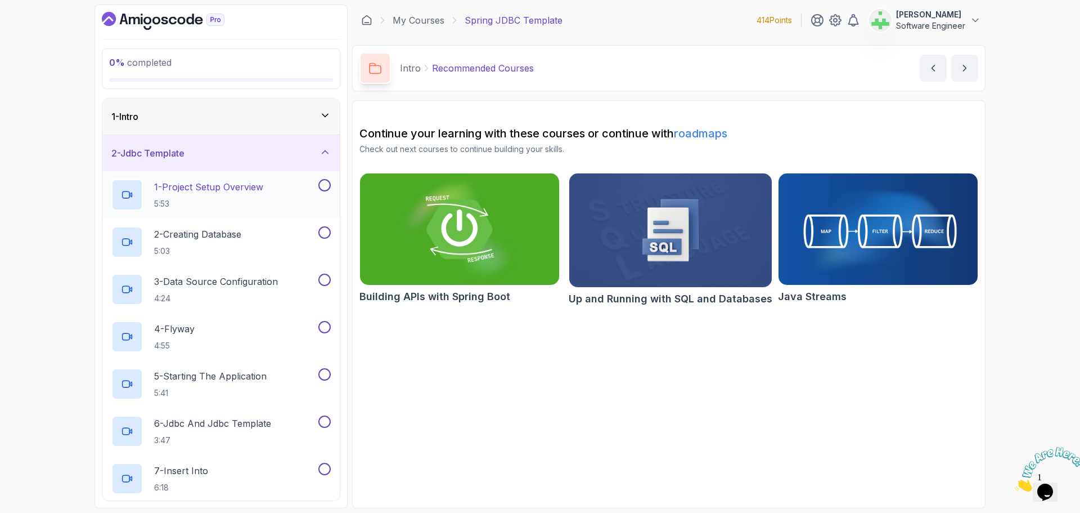
click at [255, 187] on p "1 - Project Setup Overview" at bounding box center [208, 187] width 109 height 14
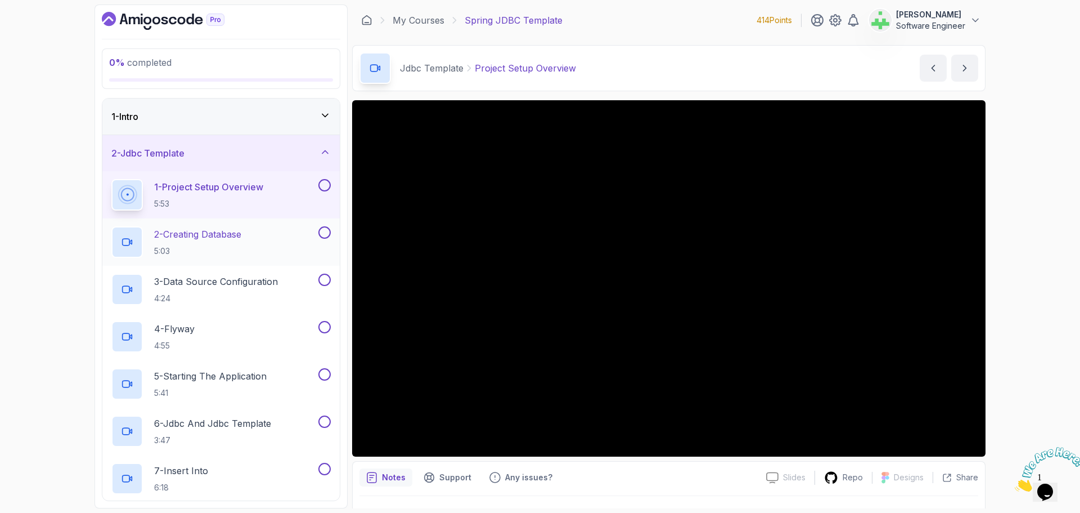
click at [279, 236] on div "2 - Creating Database 5:03" at bounding box center [213, 242] width 205 height 32
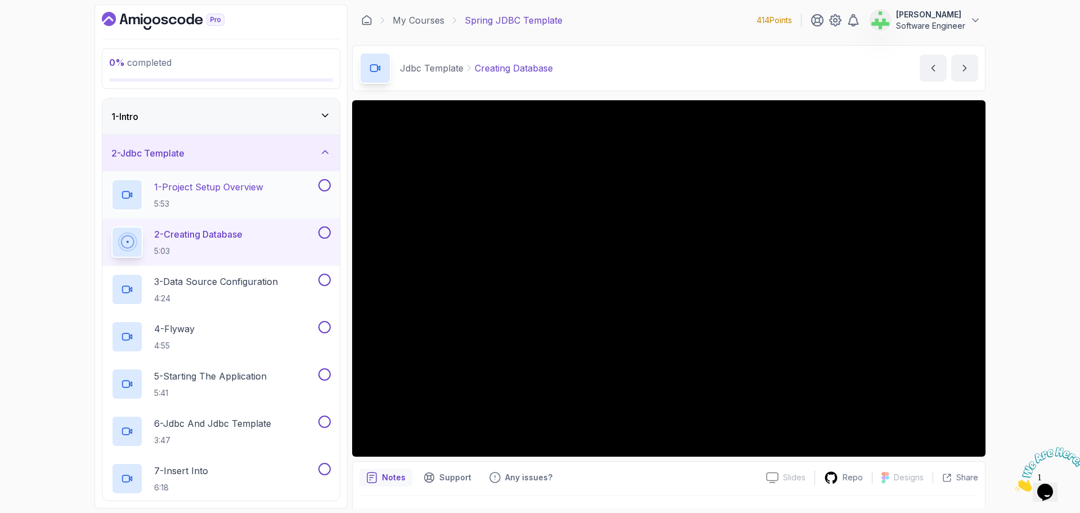
click at [247, 188] on p "1 - Project Setup Overview" at bounding box center [208, 187] width 109 height 14
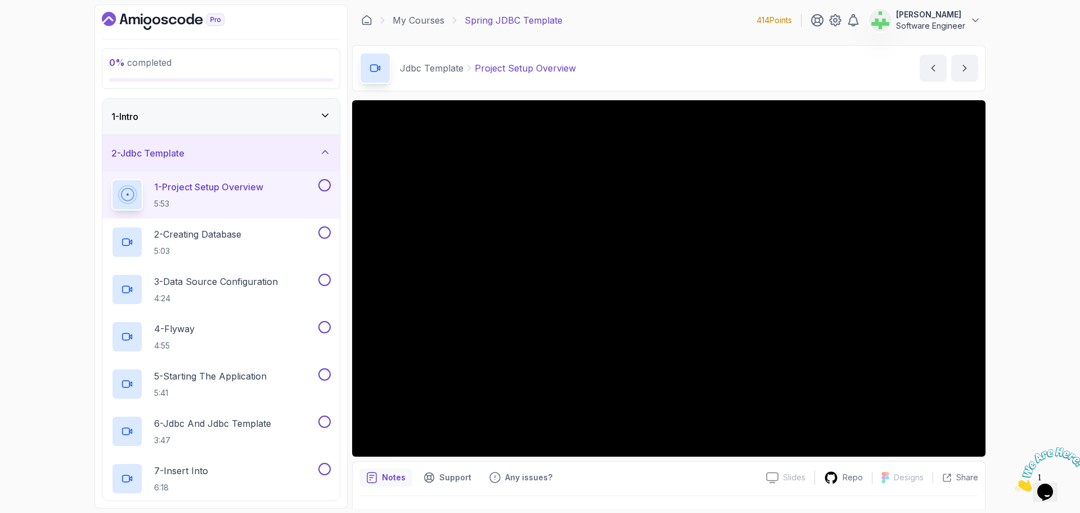
click at [215, 114] on div "1 - Intro" at bounding box center [220, 117] width 219 height 14
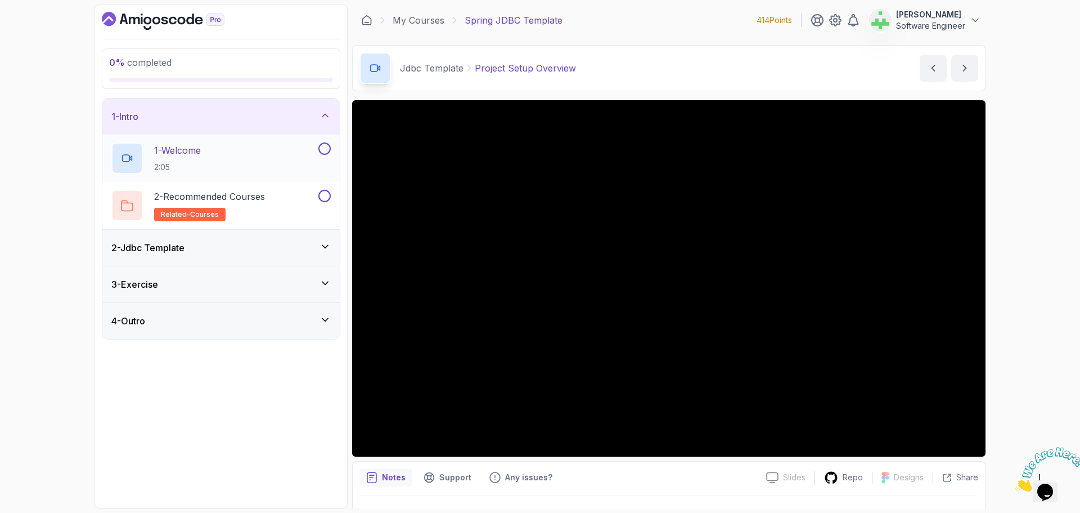
click at [207, 153] on div "1 - Welcome 2:05" at bounding box center [213, 158] width 205 height 32
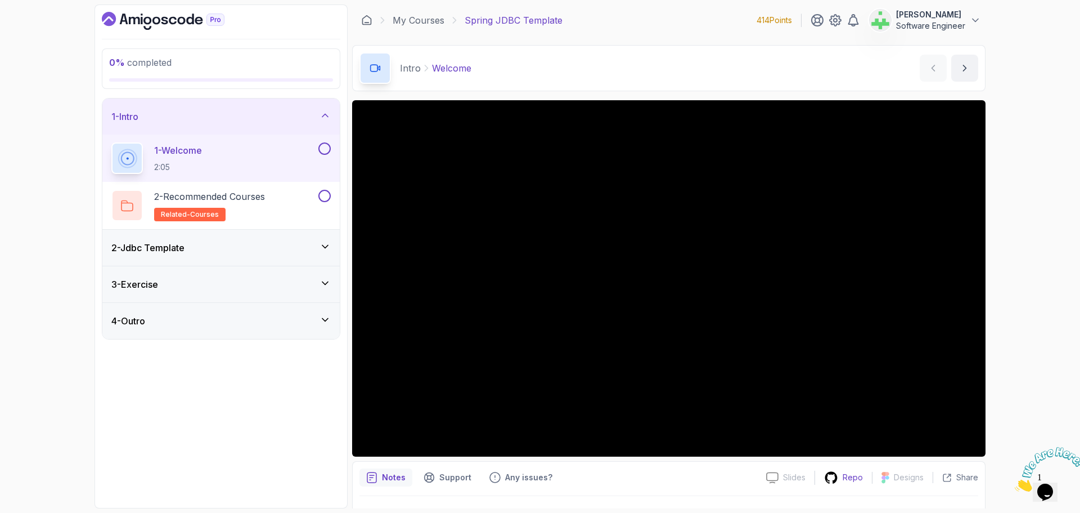
click at [855, 477] on p "Repo" at bounding box center [853, 477] width 20 height 11
click at [203, 240] on div "2 - Jdbc Template" at bounding box center [220, 248] width 237 height 36
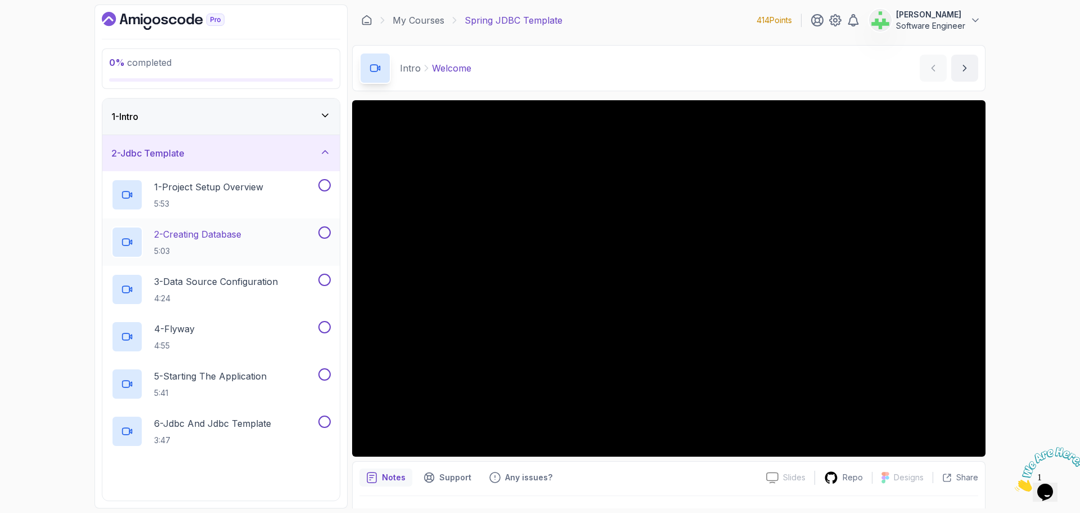
click at [204, 235] on p "2 - Creating Database" at bounding box center [197, 234] width 87 height 14
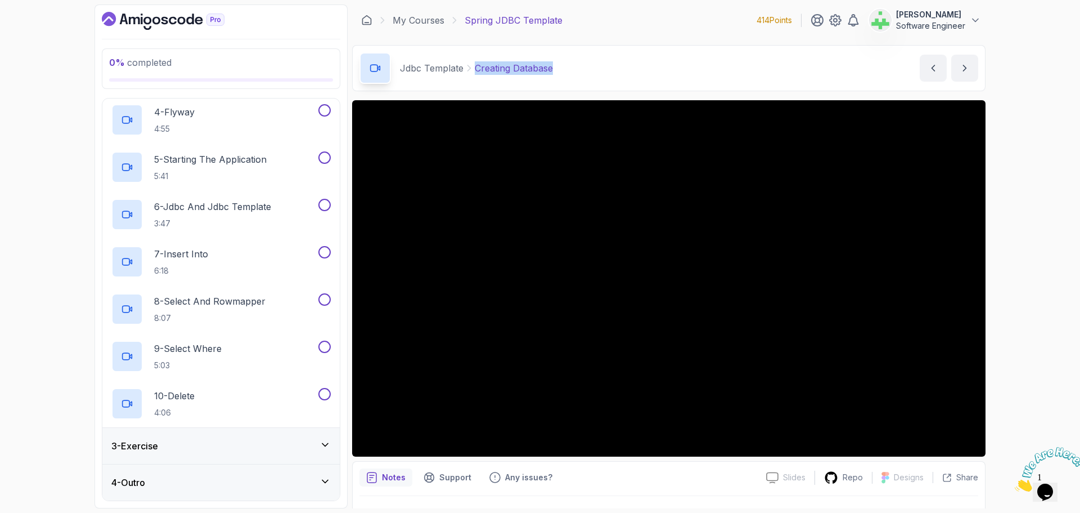
drag, startPoint x: 475, startPoint y: 69, endPoint x: 659, endPoint y: 62, distance: 184.1
click at [659, 62] on div "Jdbc Template Creating Database Creating Database by nelson" at bounding box center [669, 68] width 634 height 46
copy p "Creating Database"
click at [659, 62] on div "Jdbc Template Creating Database Creating Database by nelson" at bounding box center [669, 68] width 634 height 46
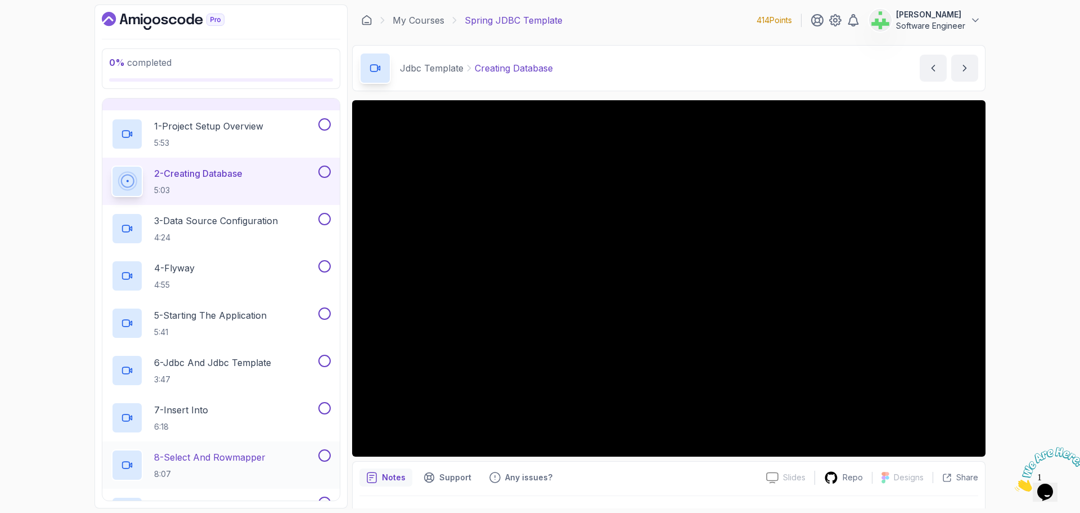
scroll to position [48, 0]
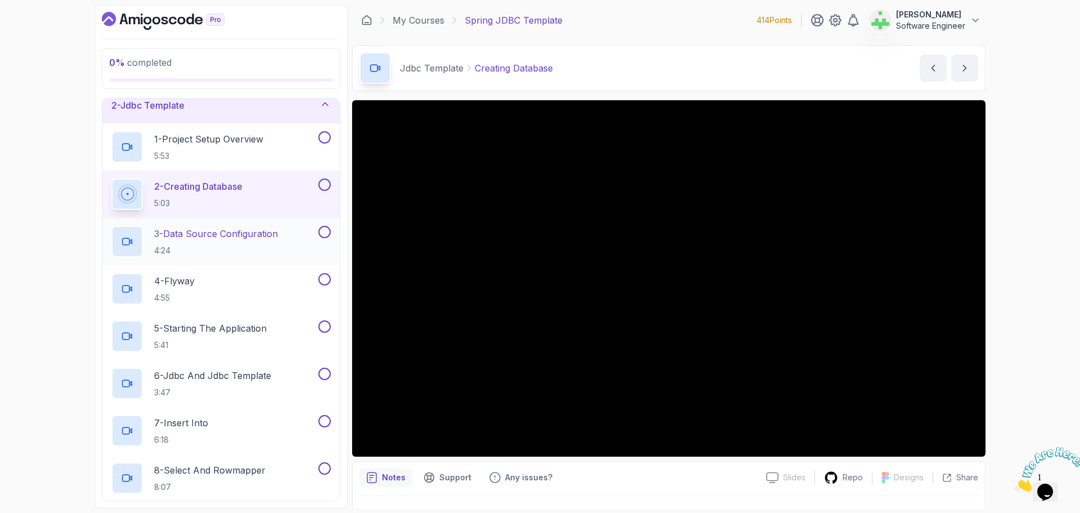
click at [272, 236] on p "3 - Data Source Configuration" at bounding box center [216, 234] width 124 height 14
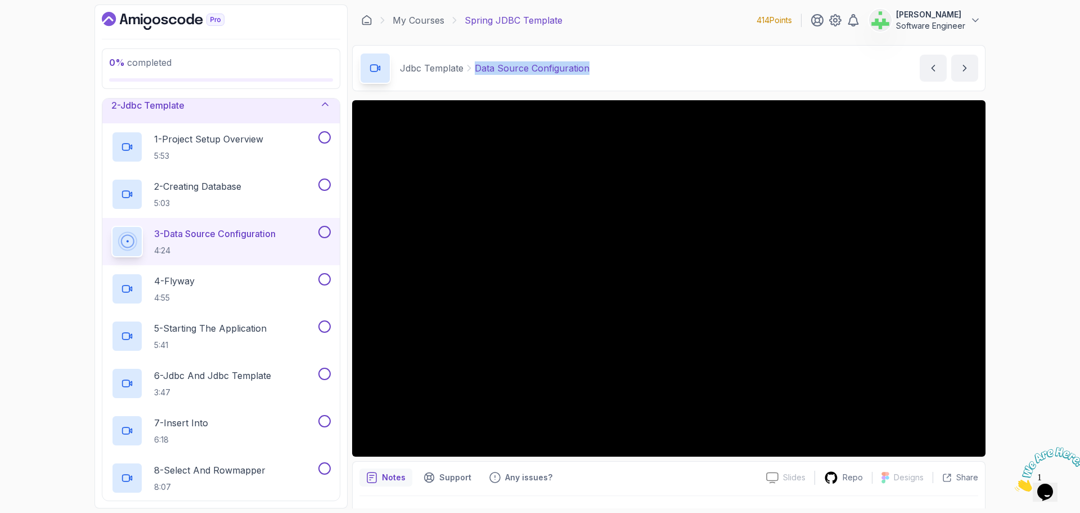
drag, startPoint x: 474, startPoint y: 70, endPoint x: 628, endPoint y: 59, distance: 154.0
click at [628, 59] on div "Jdbc Template Data Source Configuration Data Source Configuration by nelson" at bounding box center [669, 68] width 634 height 46
copy p "Data Source Configuration"
click at [628, 59] on div "Jdbc Template Data Source Configuration Data Source Configuration by nelson" at bounding box center [669, 68] width 634 height 46
click at [236, 284] on div "4 - Flyway 4:55" at bounding box center [213, 289] width 205 height 32
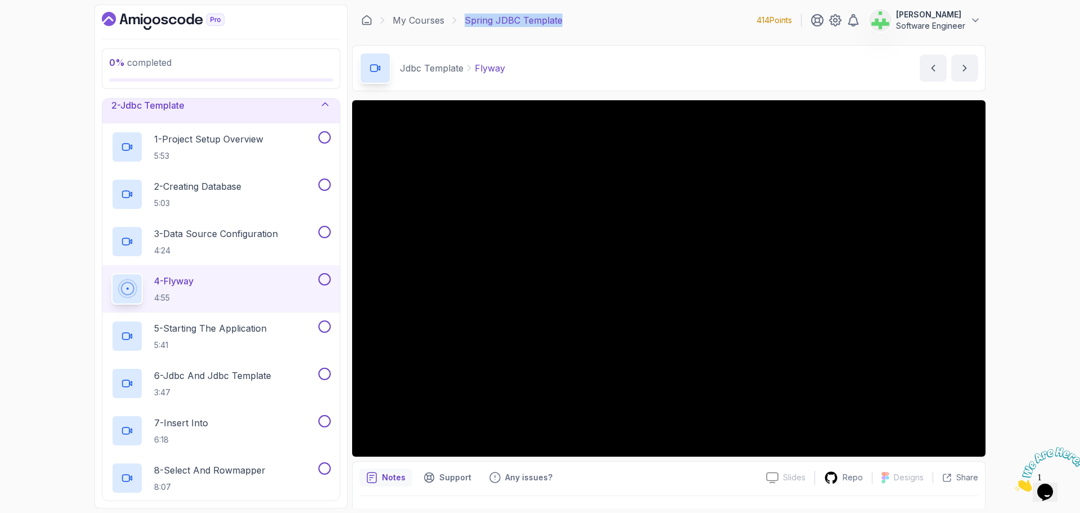
drag, startPoint x: 464, startPoint y: 21, endPoint x: 621, endPoint y: 17, distance: 156.5
click at [621, 17] on div "My Courses Spring JDBC Template 414 Points Asif Ahmed Jesi Software Engineer" at bounding box center [669, 21] width 634 height 32
copy p "Spring JDBC Template"
click at [621, 17] on div "My Courses Spring JDBC Template 414 Points Asif Ahmed Jesi Software Engineer" at bounding box center [669, 21] width 634 height 32
click at [485, 68] on p "Flyway" at bounding box center [490, 68] width 30 height 14
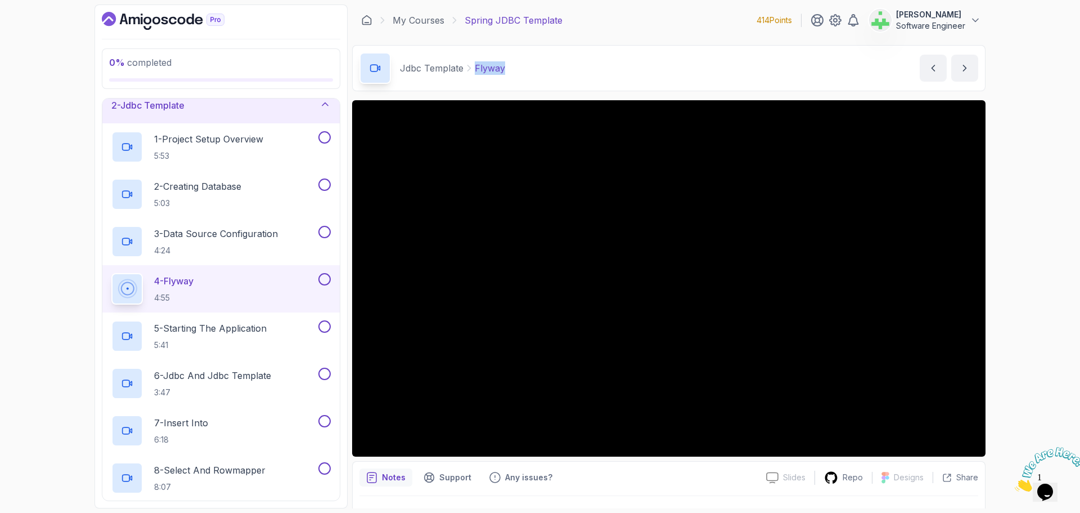
click at [485, 68] on p "Flyway" at bounding box center [490, 68] width 30 height 14
copy p "Flyway"
click at [554, 75] on div "Jdbc Template Flyway Flyway by nelson" at bounding box center [669, 68] width 634 height 46
click at [240, 330] on p "5 - Starting The Application" at bounding box center [210, 328] width 113 height 14
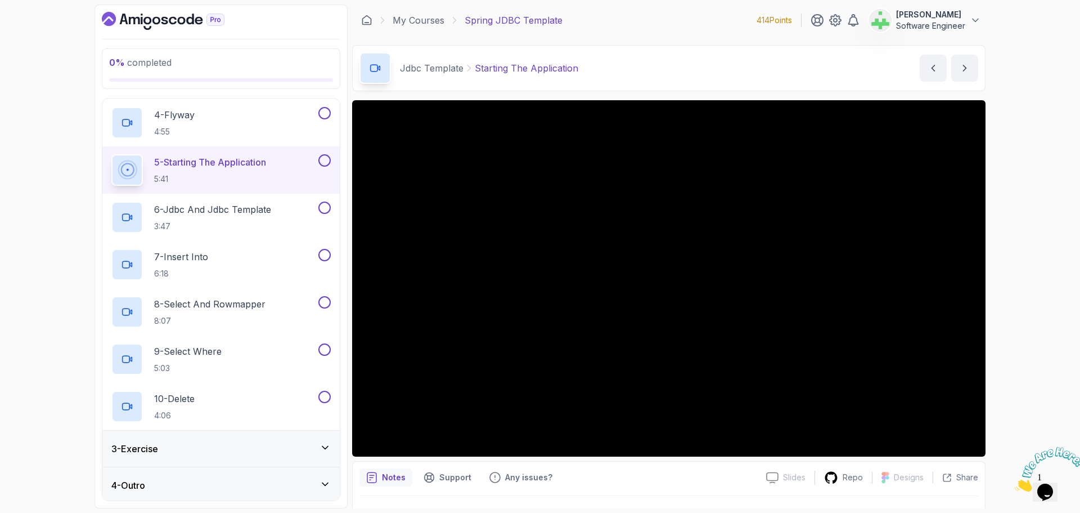
scroll to position [217, 0]
click at [280, 207] on div "6 - Jdbc And Jdbc Template 3:47" at bounding box center [213, 215] width 205 height 32
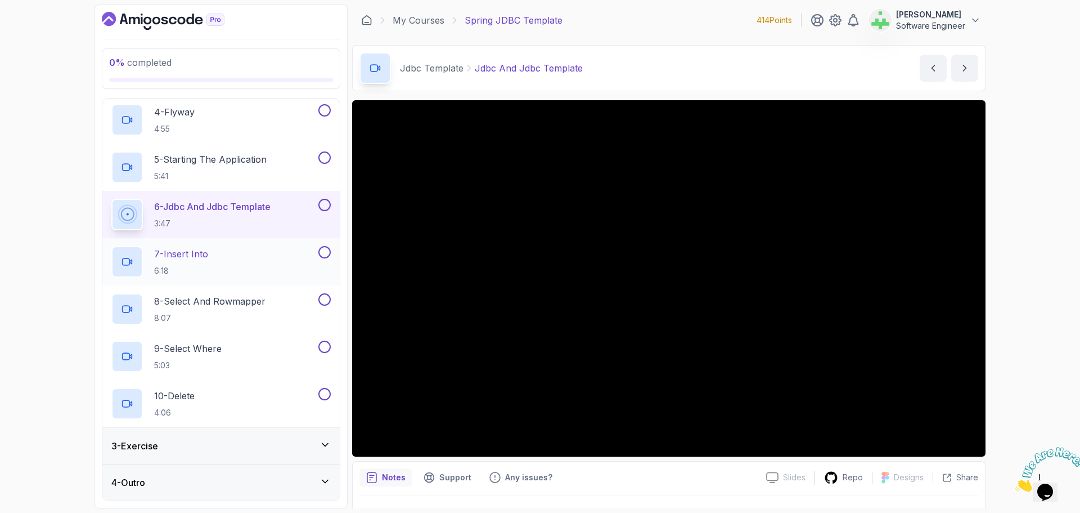
click at [224, 255] on div "7 - Insert Into 6:18" at bounding box center [213, 262] width 205 height 32
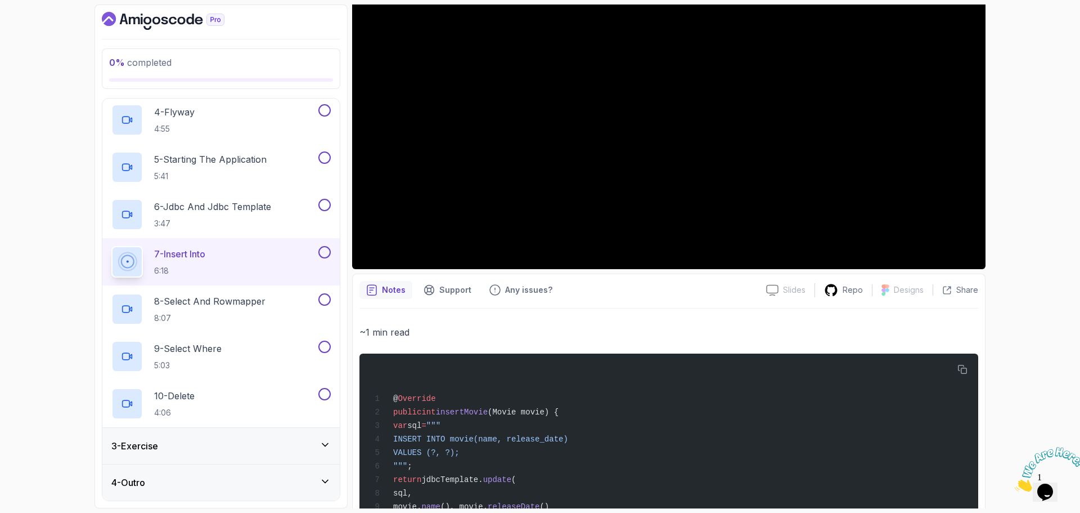
scroll to position [258, 0]
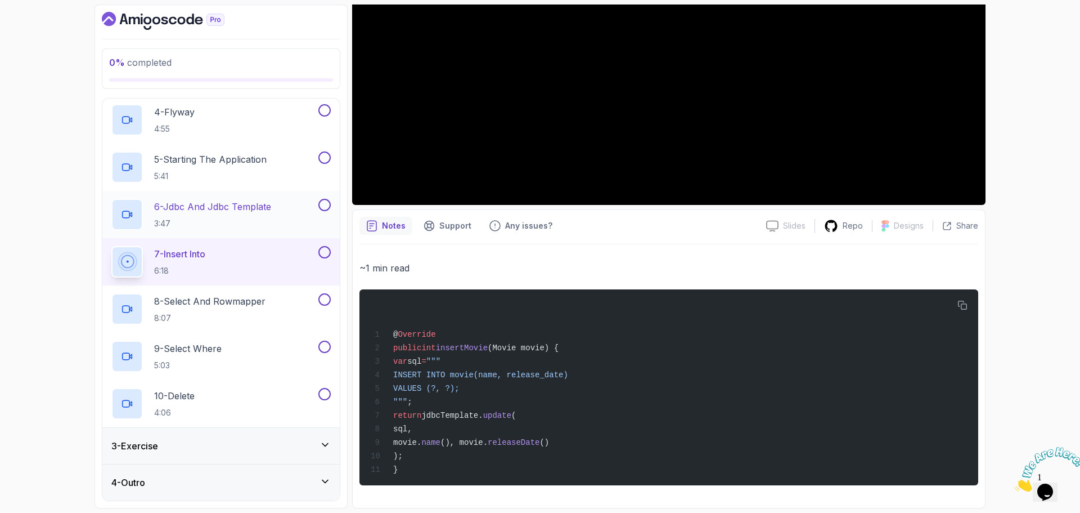
click at [215, 210] on p "6 - Jdbc And Jdbc Template" at bounding box center [212, 207] width 117 height 14
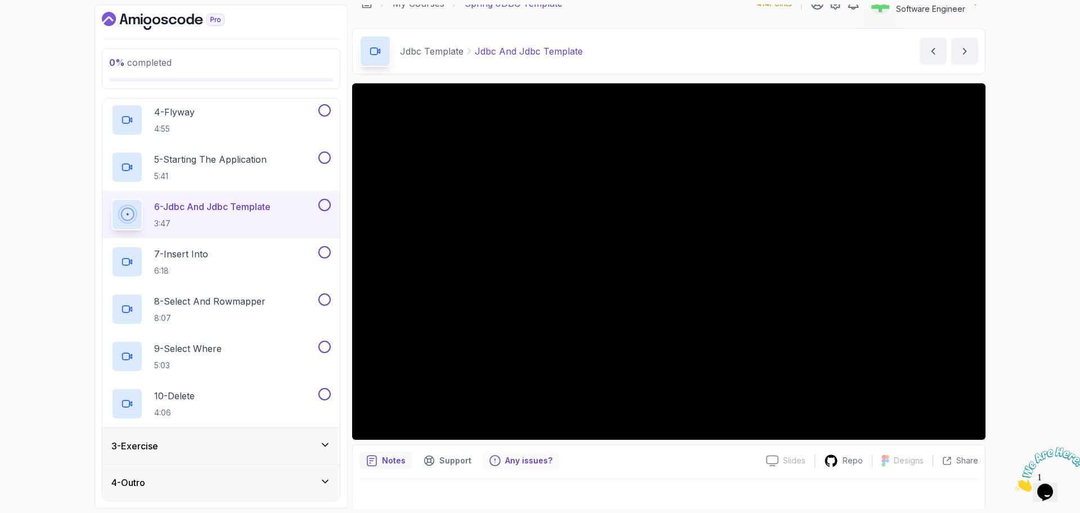
scroll to position [26, 0]
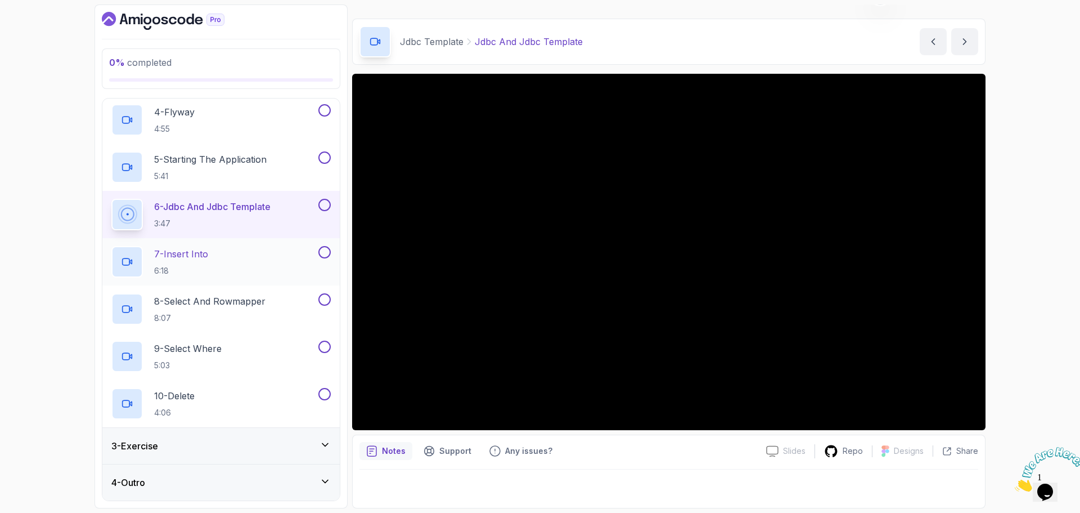
click at [185, 262] on h2 "7 - Insert Into 6:18" at bounding box center [181, 261] width 54 height 29
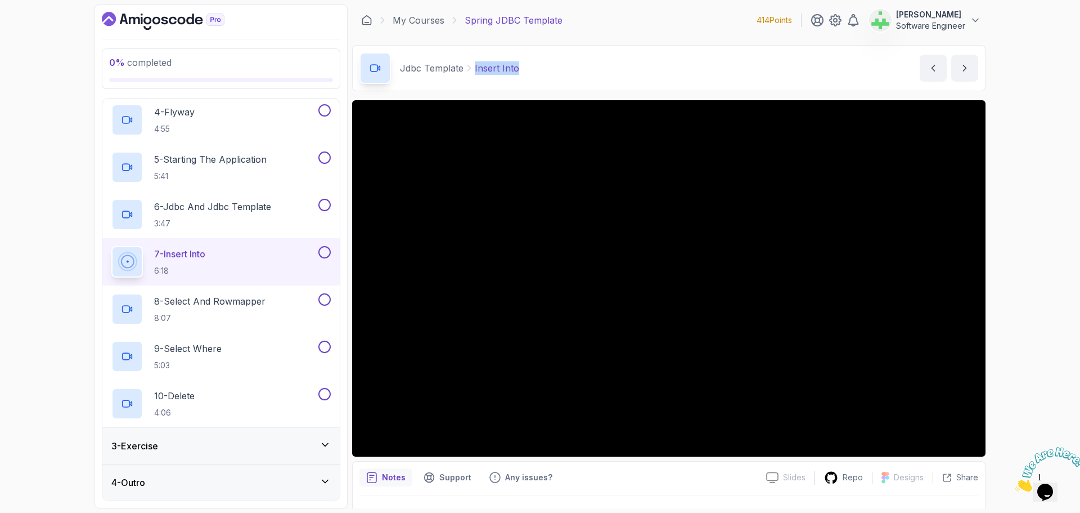
drag, startPoint x: 474, startPoint y: 68, endPoint x: 538, endPoint y: 70, distance: 64.2
click at [538, 70] on div "Jdbc Template Insert Into Insert Into by nelson" at bounding box center [669, 68] width 634 height 46
copy p "Insert Into"
click at [538, 70] on div "Jdbc Template Insert Into Insert Into by nelson" at bounding box center [669, 68] width 634 height 46
click at [215, 302] on p "8 - Select And Rowmapper" at bounding box center [209, 301] width 111 height 14
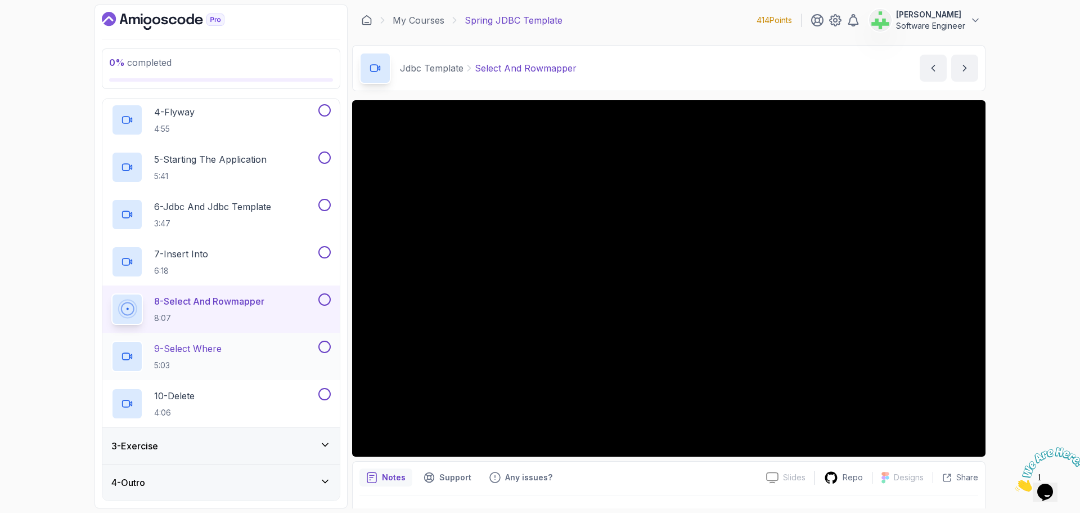
click at [215, 348] on p "9 - Select Where" at bounding box center [188, 349] width 68 height 14
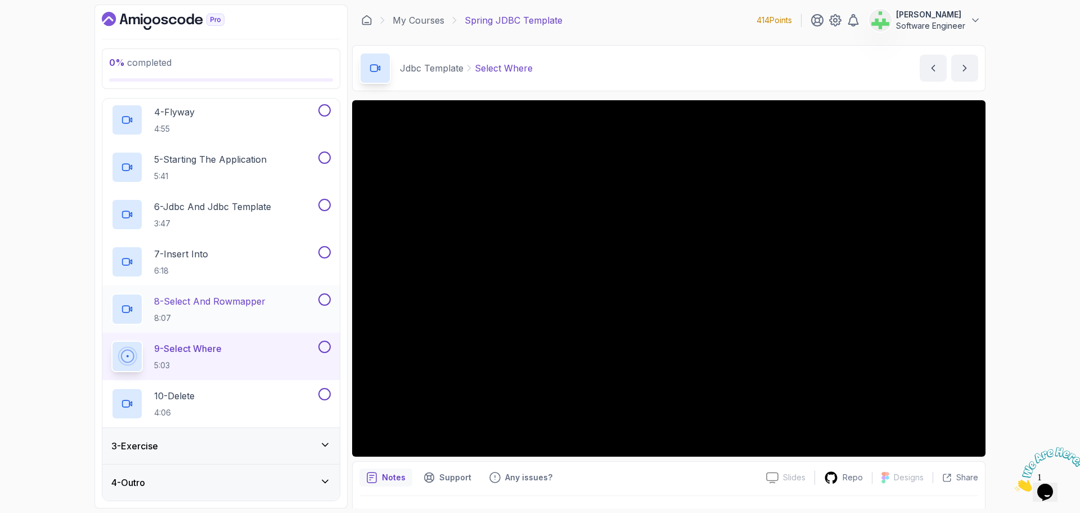
click at [223, 300] on p "8 - Select And Rowmapper" at bounding box center [209, 301] width 111 height 14
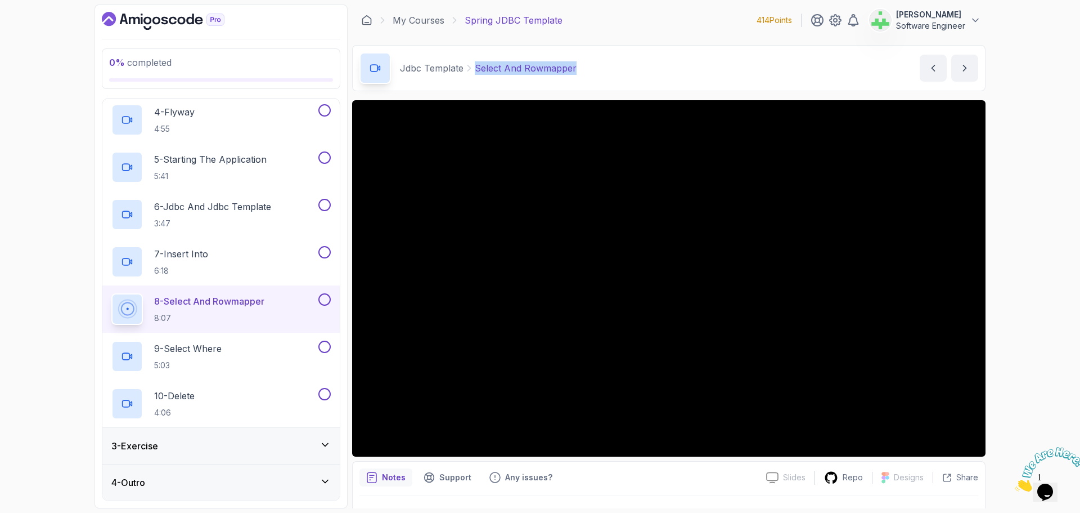
drag, startPoint x: 474, startPoint y: 69, endPoint x: 608, endPoint y: 71, distance: 133.9
click at [608, 71] on div "Jdbc Template Select And Rowmapper Select And Rowmapper by nelson" at bounding box center [669, 68] width 634 height 46
copy p "Select And Rowmapper"
click at [608, 71] on div "Jdbc Template Select And Rowmapper Select And Rowmapper by nelson" at bounding box center [669, 68] width 634 height 46
click at [264, 348] on div "9 - Select Where 5:03" at bounding box center [213, 356] width 205 height 32
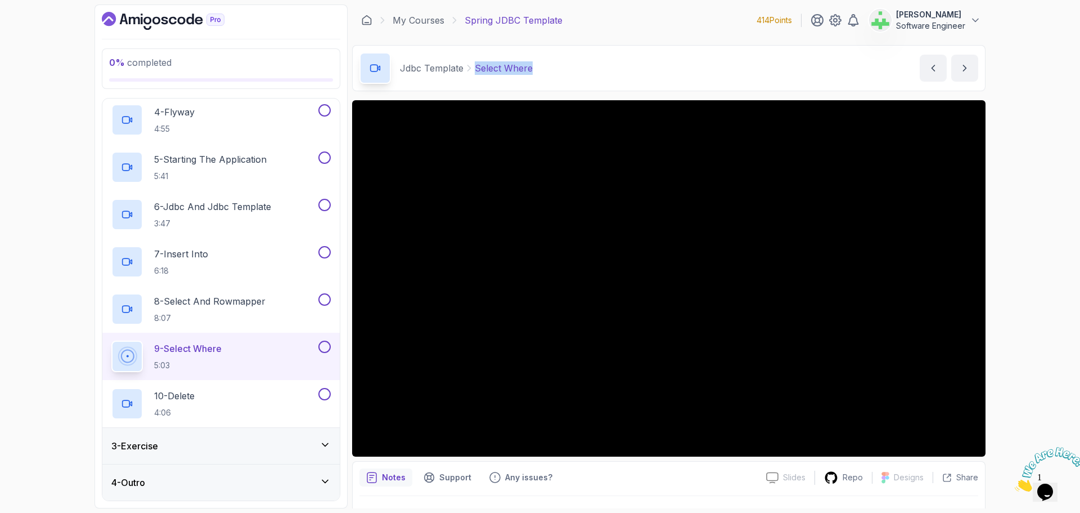
drag, startPoint x: 477, startPoint y: 69, endPoint x: 558, endPoint y: 68, distance: 81.6
click at [558, 68] on div "Jdbc Template Select Where Select Where by nelson" at bounding box center [669, 68] width 634 height 46
copy p "Select Where"
click at [558, 68] on div "Jdbc Template Select Where Select Where by nelson" at bounding box center [669, 68] width 634 height 46
click at [206, 396] on div "10 - Delete 4:06" at bounding box center [213, 404] width 205 height 32
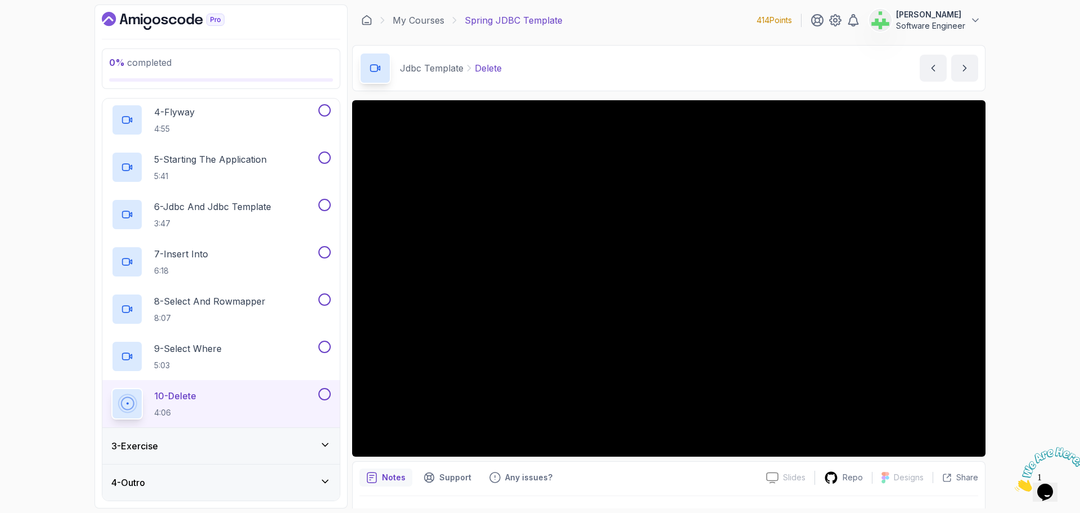
click at [493, 70] on p "Delete" at bounding box center [488, 68] width 27 height 14
copy p "Delete"
click at [542, 69] on div "Jdbc Template Delete Delete by nelson" at bounding box center [669, 68] width 634 height 46
click at [499, 56] on div "Jdbc Template Delete" at bounding box center [431, 68] width 142 height 32
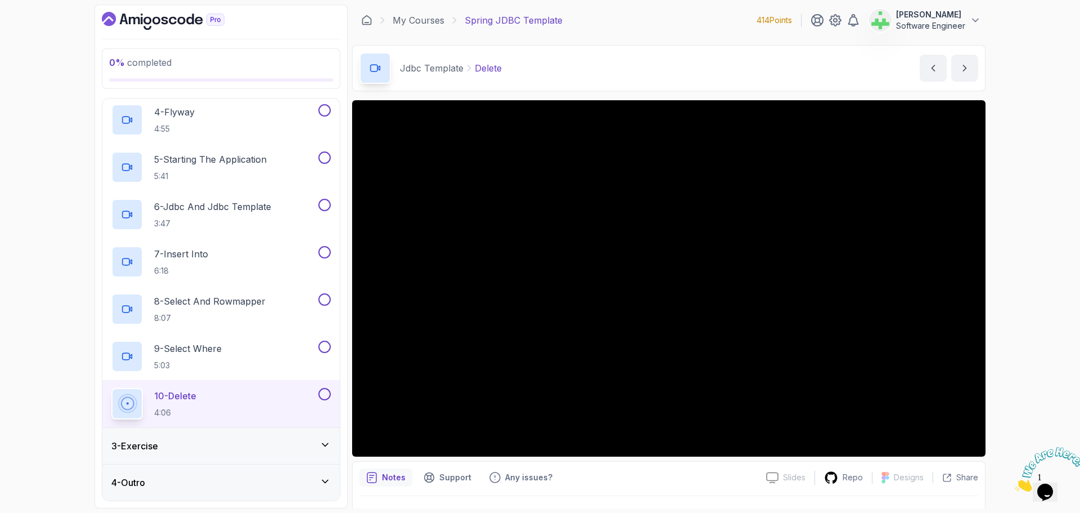
click at [1017, 235] on div "0 % completed 1 - Intro 2 - Jdbc Template 1 - Project Setup Overview 5:53 2 - C…" at bounding box center [540, 256] width 1080 height 513
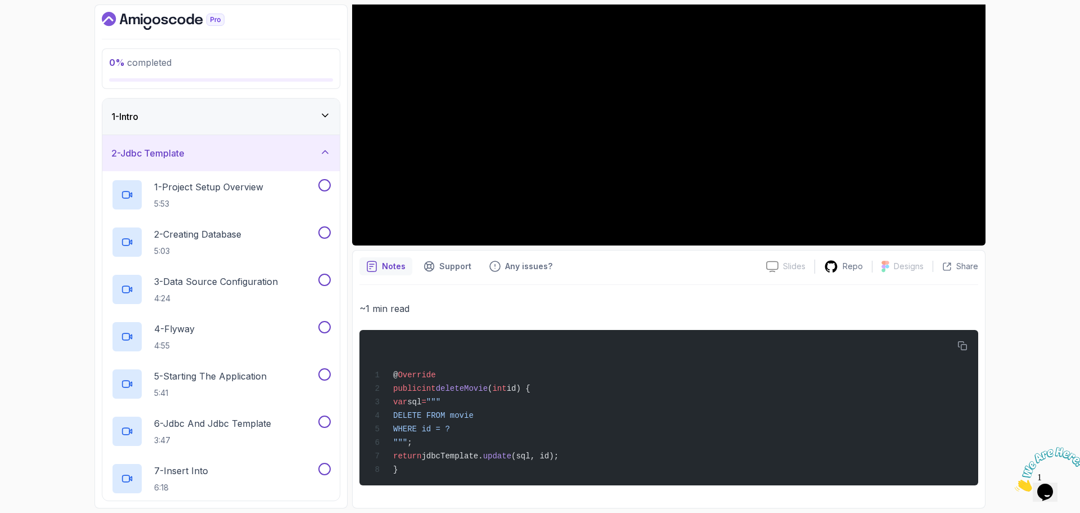
click at [234, 150] on div "2 - Jdbc Template" at bounding box center [220, 153] width 219 height 14
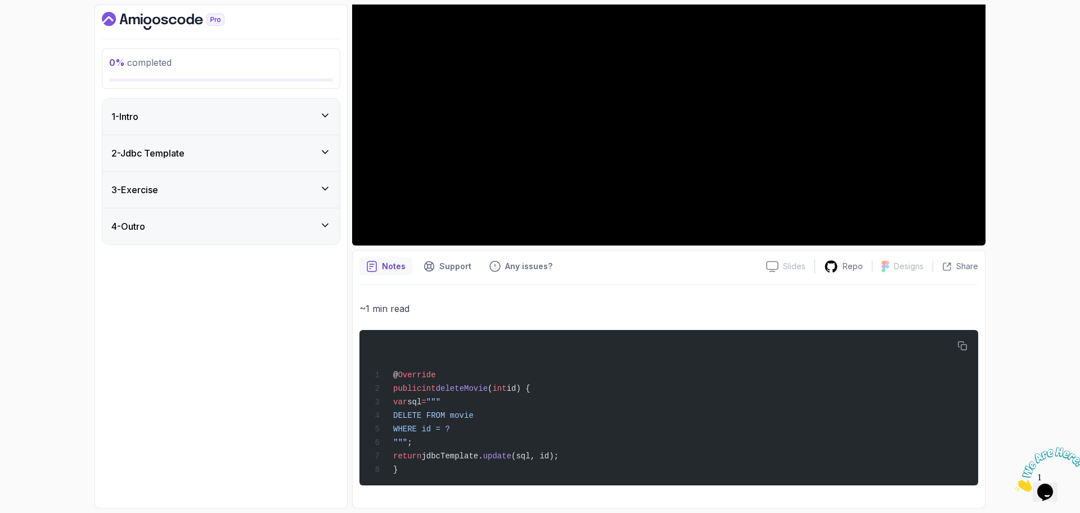
click at [228, 188] on div "3 - Exercise" at bounding box center [220, 190] width 219 height 14
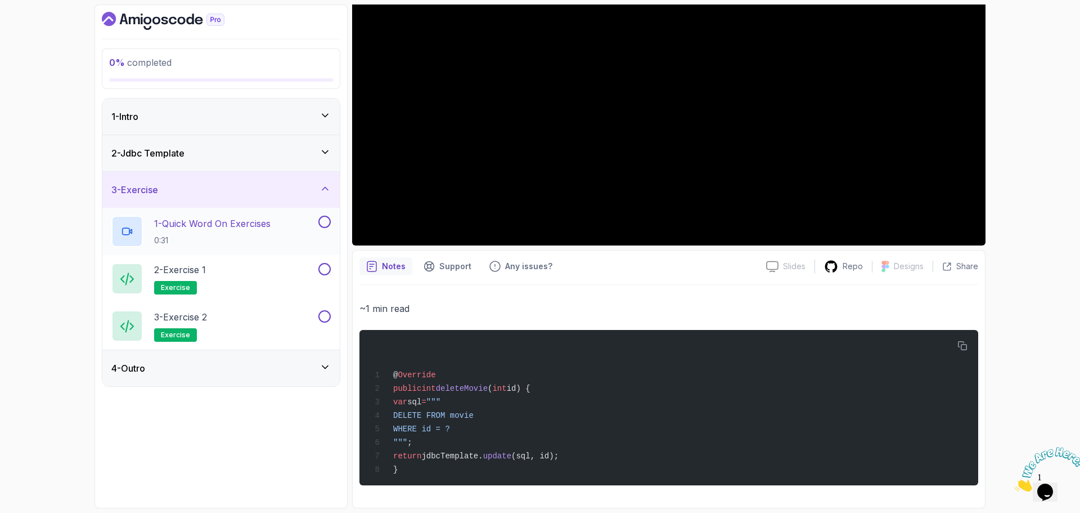
click at [224, 223] on p "1 - Quick Word On Exercises" at bounding box center [212, 224] width 116 height 14
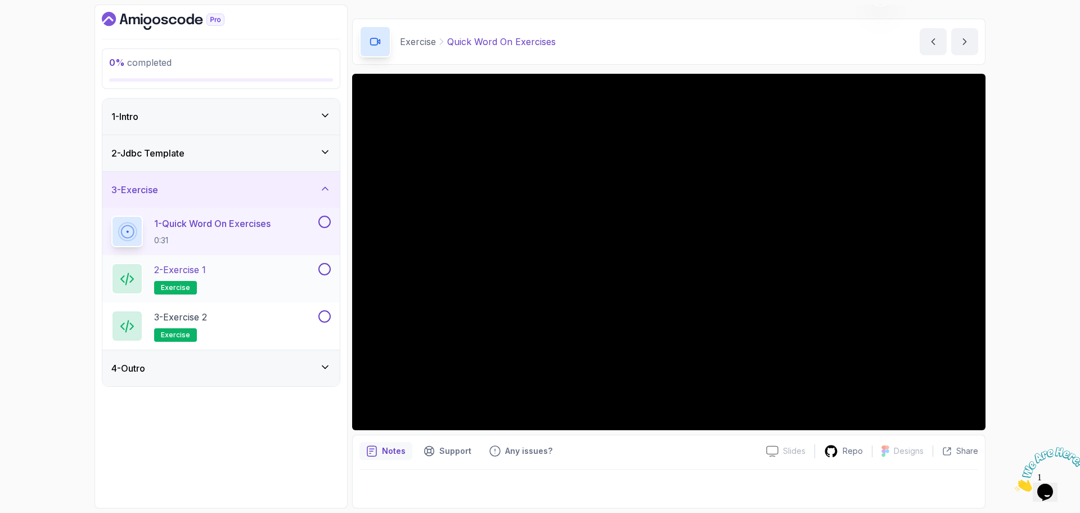
click at [254, 270] on div "2 - Exercise 1 exercise" at bounding box center [213, 279] width 205 height 32
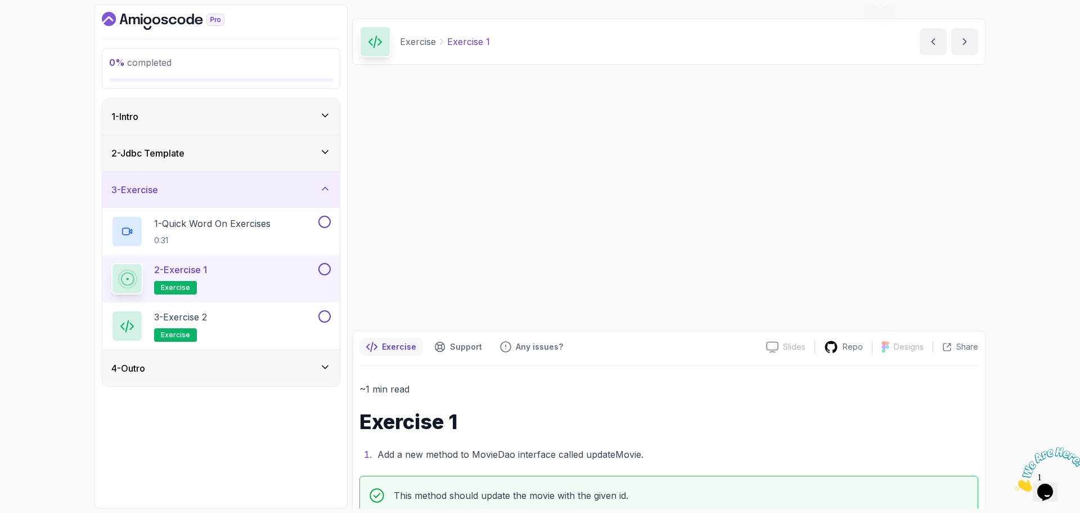
scroll to position [215, 0]
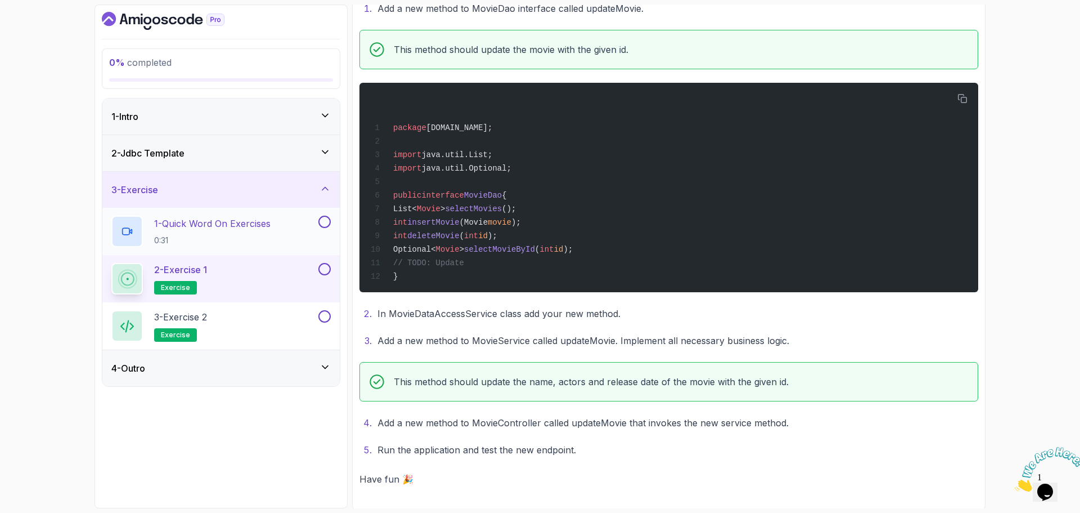
click at [233, 228] on p "1 - Quick Word On Exercises" at bounding box center [212, 224] width 116 height 14
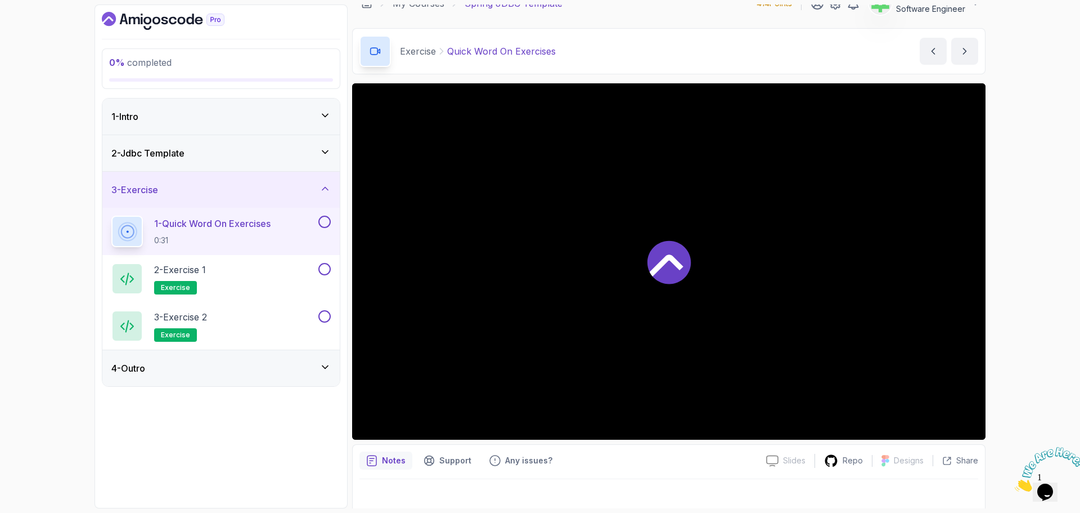
scroll to position [26, 0]
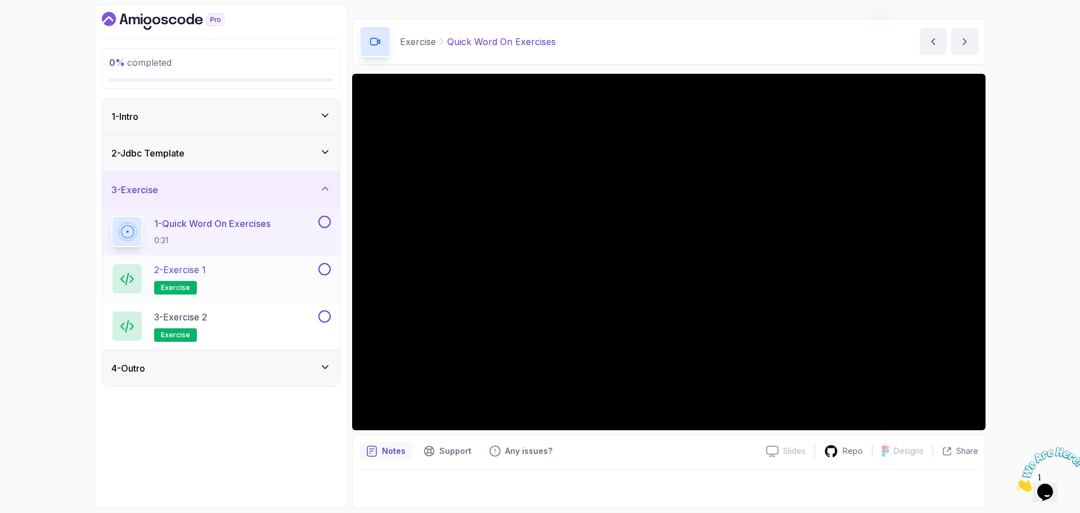
click at [214, 271] on div "2 - Exercise 1 exercise" at bounding box center [213, 279] width 205 height 32
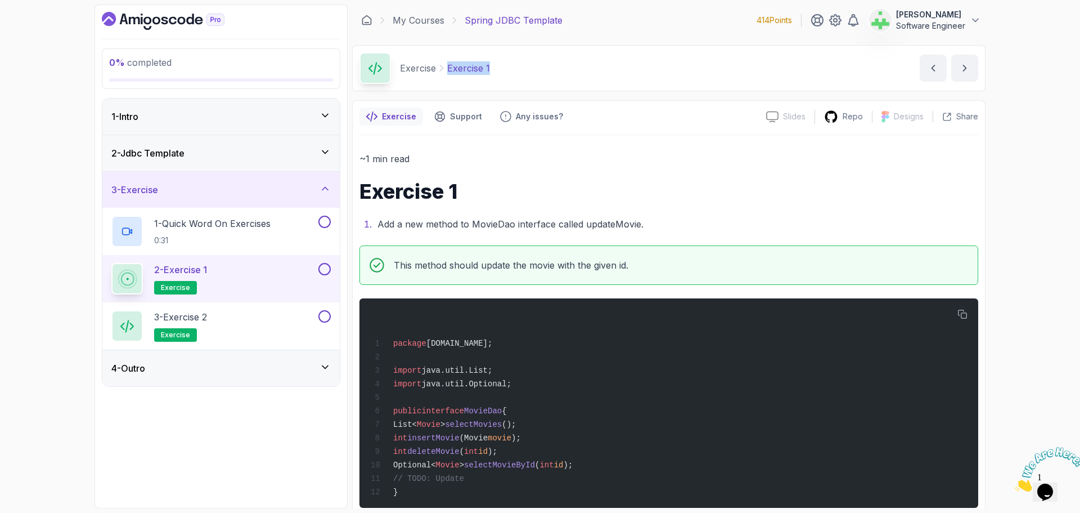
drag, startPoint x: 448, startPoint y: 69, endPoint x: 582, endPoint y: 75, distance: 133.5
click at [582, 75] on div "Exercise Exercise 1 Exercise 1 by nelson" at bounding box center [669, 68] width 634 height 46
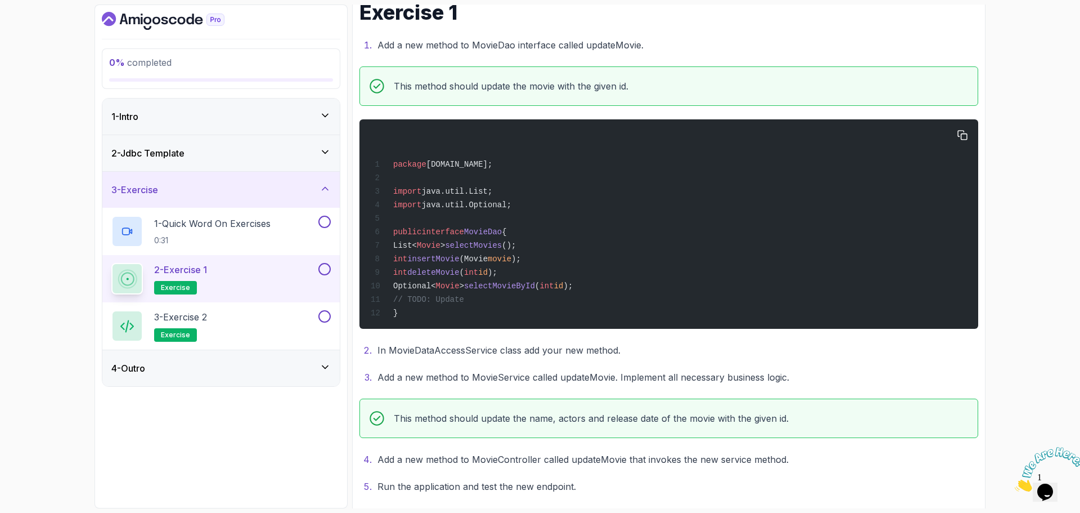
scroll to position [224, 0]
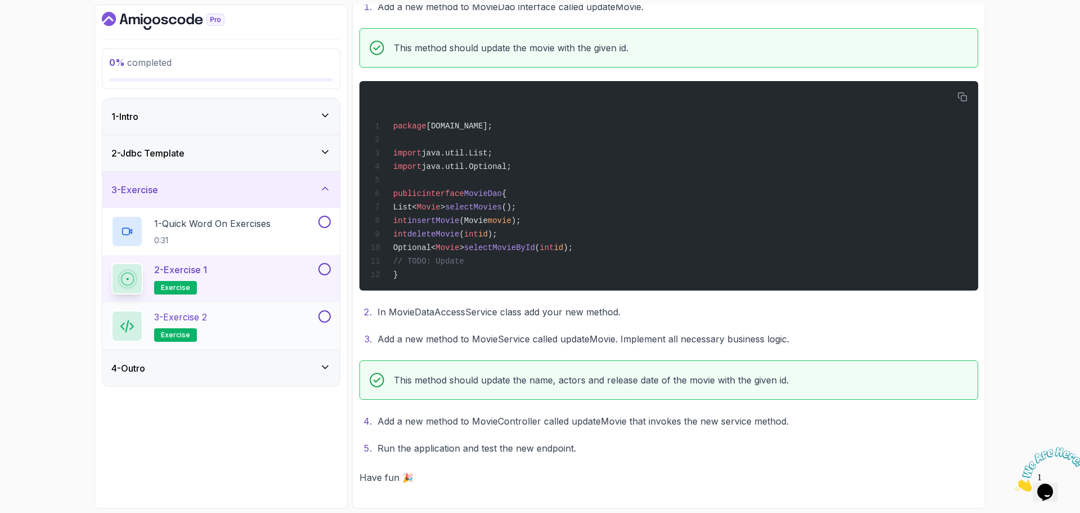
click at [199, 316] on p "3 - Exercise 2" at bounding box center [180, 317] width 53 height 14
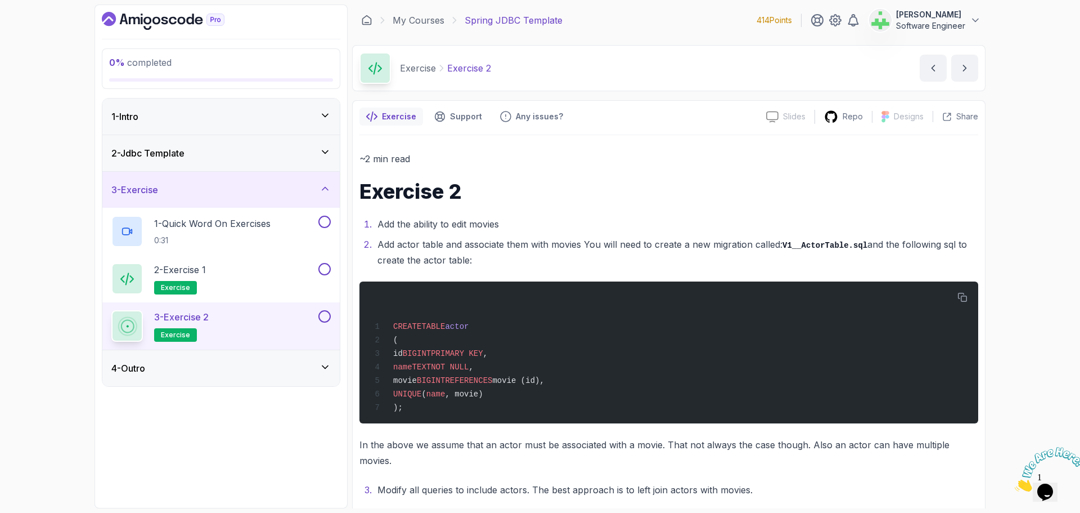
click at [994, 213] on div "0 % completed 1 - Intro 2 - Jdbc Template 3 - Exercise 1 - Quick Word On Exerci…" at bounding box center [540, 256] width 1080 height 513
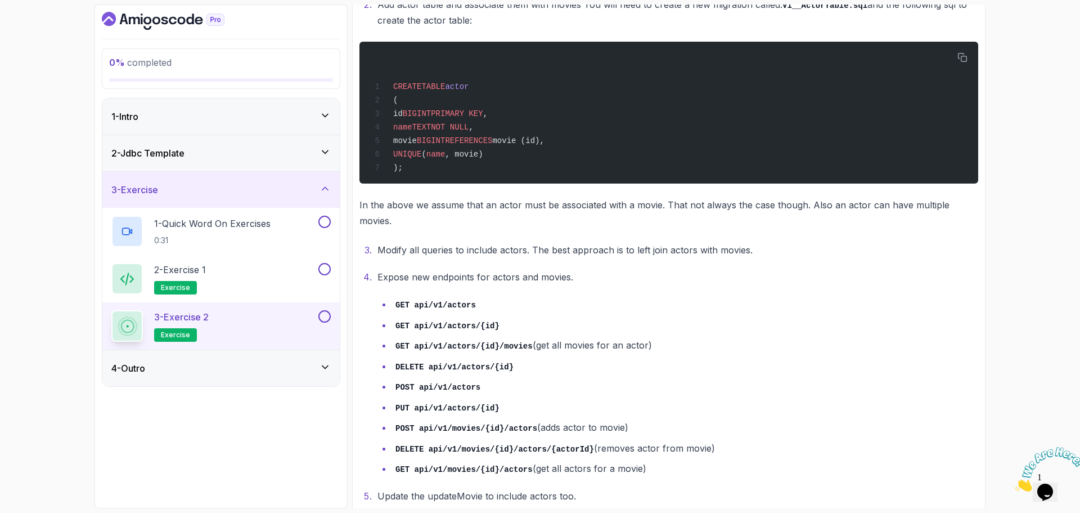
scroll to position [303, 0]
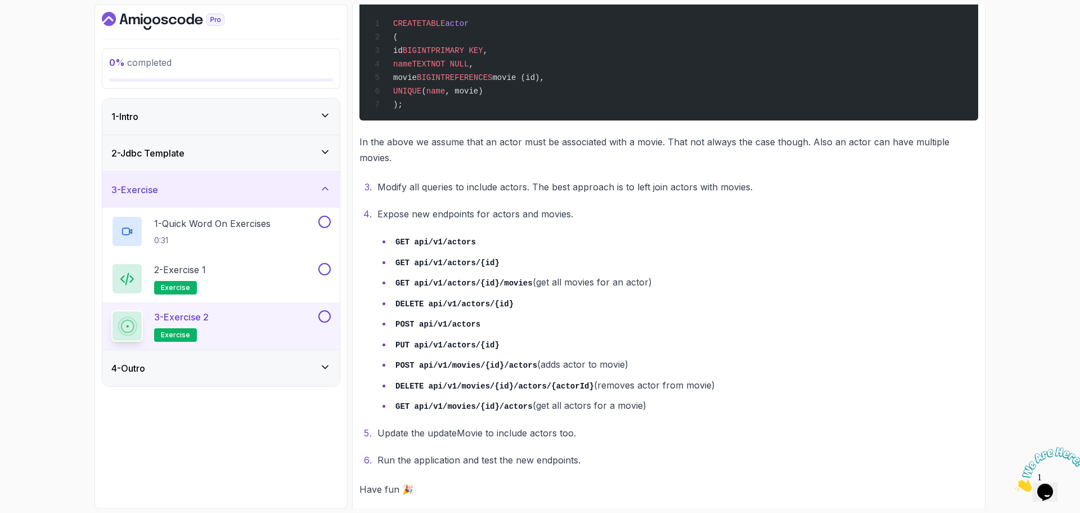
click at [317, 185] on div "3 - Exercise" at bounding box center [220, 190] width 219 height 14
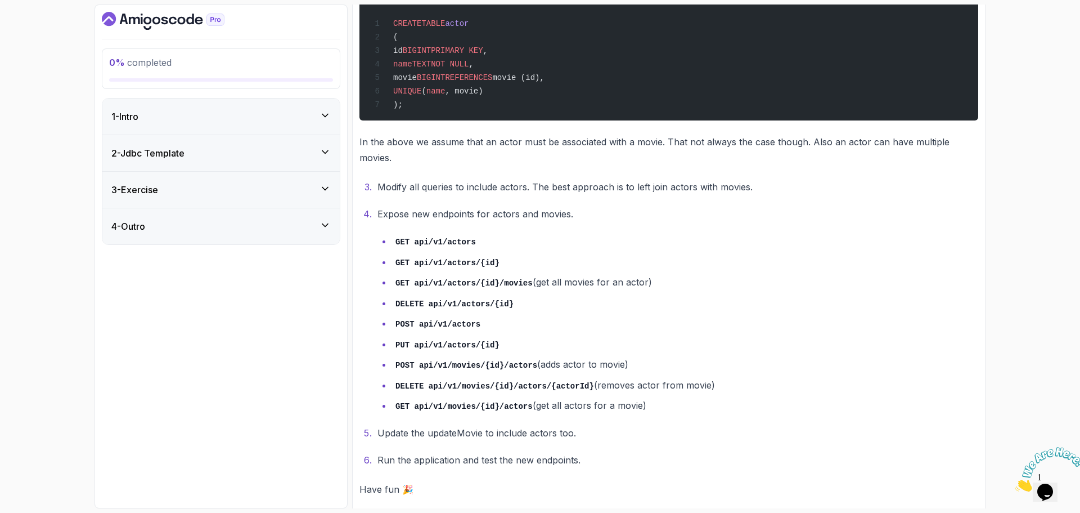
click at [305, 219] on div "4 - Outro" at bounding box center [220, 226] width 237 height 36
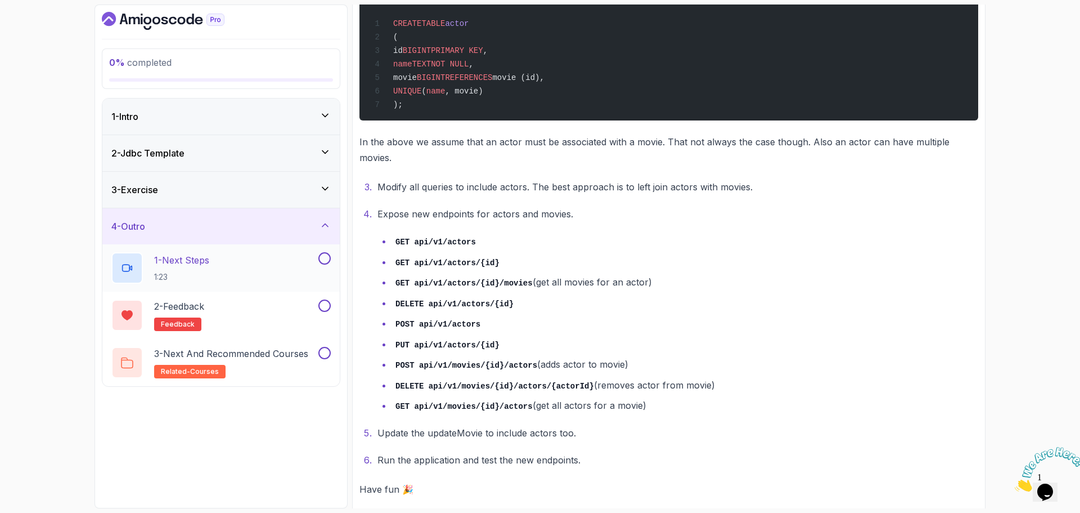
click at [249, 259] on div "1 - Next Steps 1:23" at bounding box center [213, 268] width 205 height 32
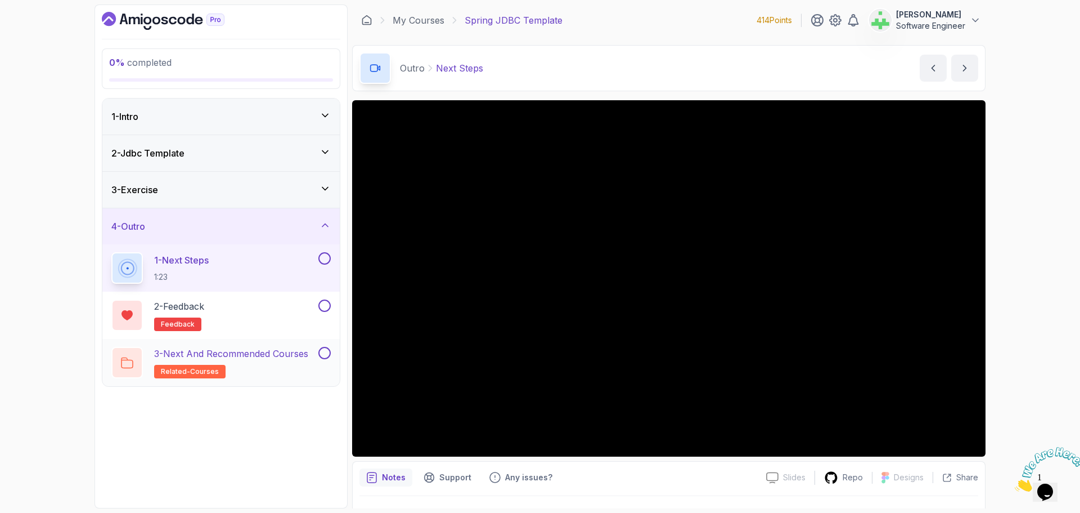
click at [282, 353] on p "3 - Next and Recommended Courses" at bounding box center [231, 354] width 154 height 14
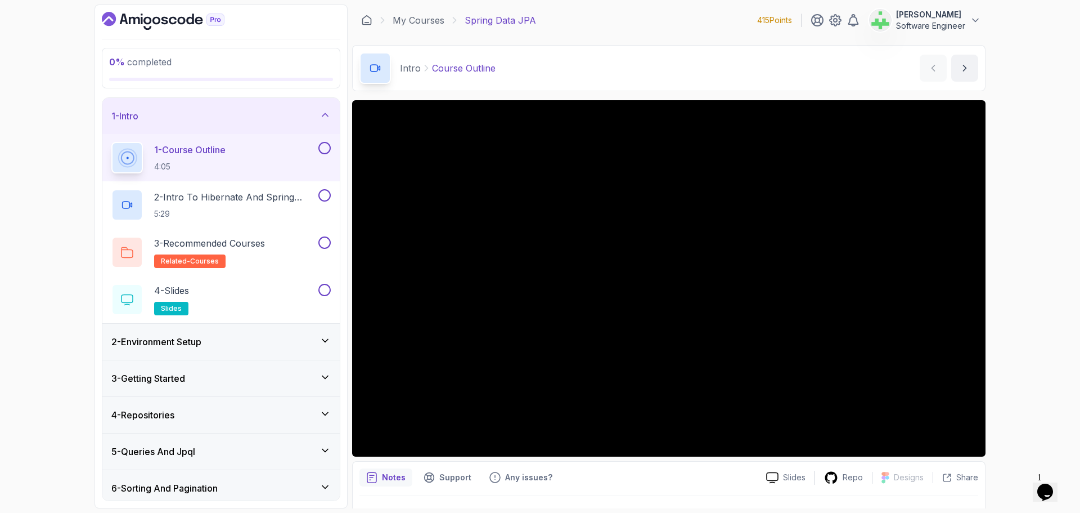
click at [240, 120] on div "1 - Intro" at bounding box center [220, 116] width 219 height 14
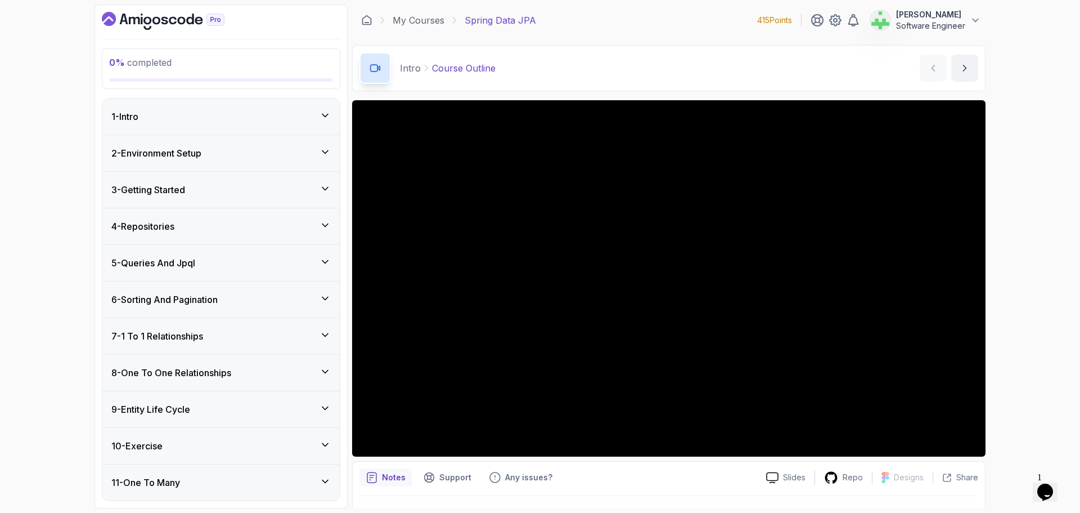
click at [238, 153] on div "2 - Environment Setup" at bounding box center [220, 153] width 219 height 14
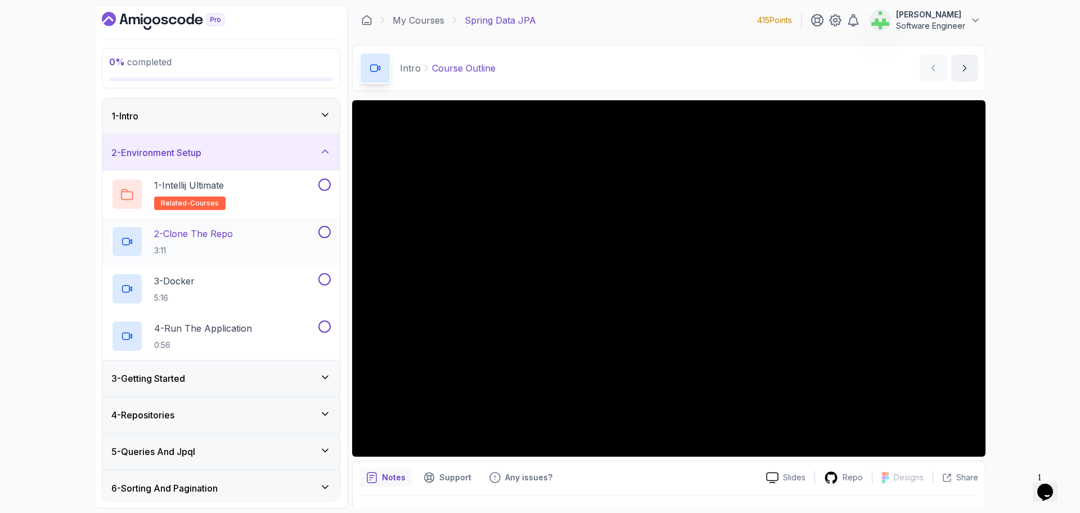
click at [221, 230] on p "2 - Clone The Repo" at bounding box center [193, 234] width 79 height 14
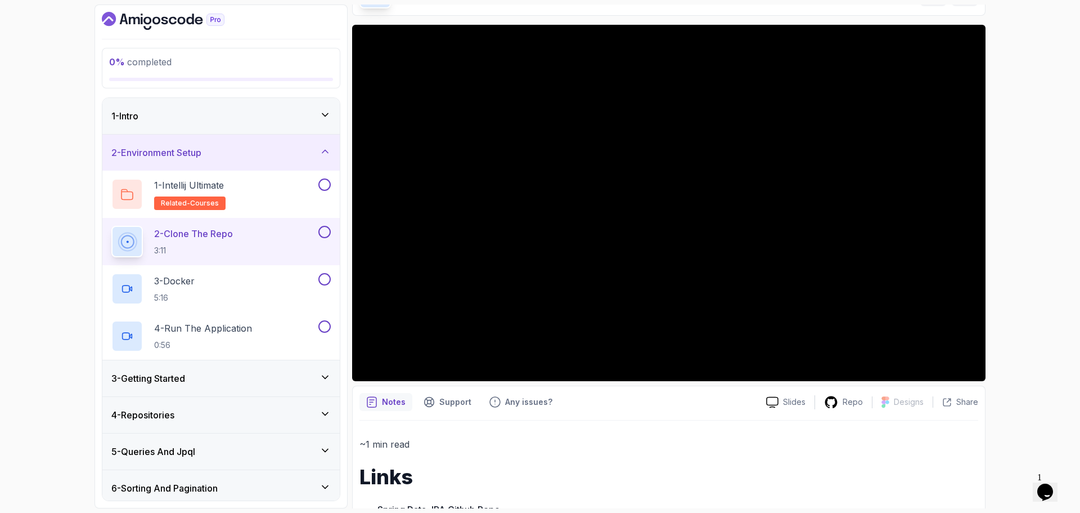
scroll to position [182, 0]
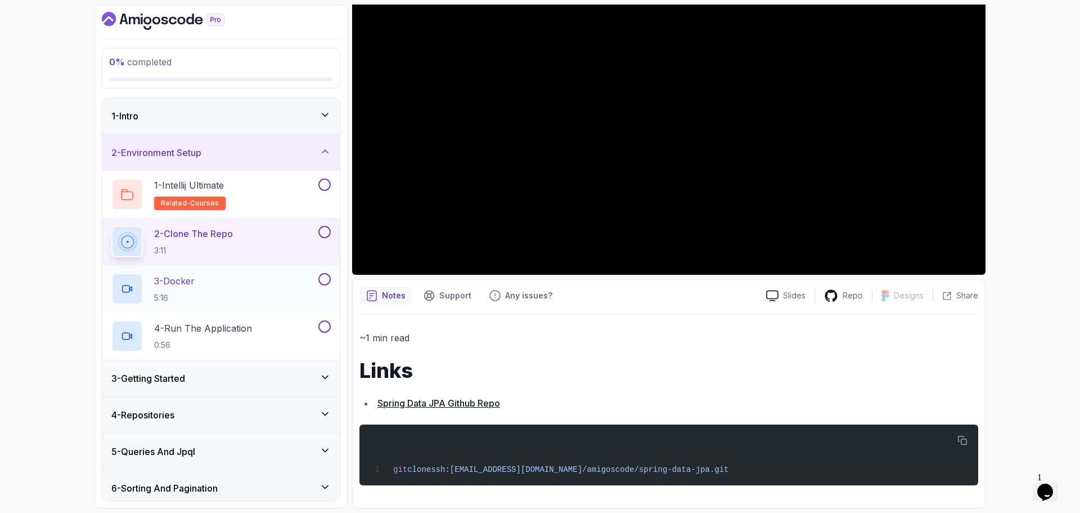
click at [234, 278] on div "3 - Docker 5:16" at bounding box center [213, 289] width 205 height 32
click at [221, 284] on div "3 - Docker 5:16" at bounding box center [213, 289] width 205 height 32
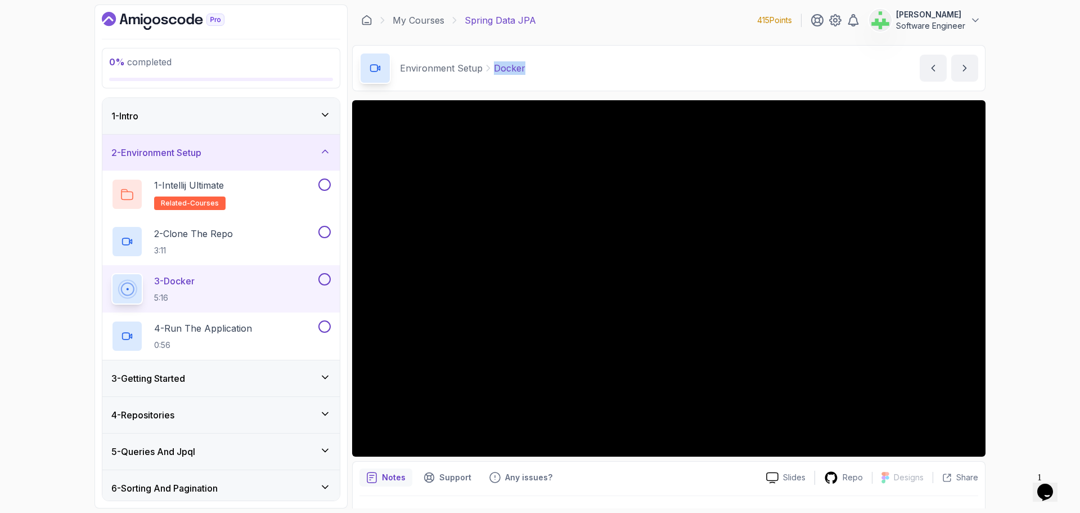
drag, startPoint x: 493, startPoint y: 68, endPoint x: 600, endPoint y: 73, distance: 106.5
click at [600, 73] on div "Environment Setup Docker Docker by [PERSON_NAME]" at bounding box center [669, 68] width 634 height 46
copy p "Docker"
click at [600, 73] on div "Environment Setup Docker Docker by [PERSON_NAME]" at bounding box center [669, 68] width 634 height 46
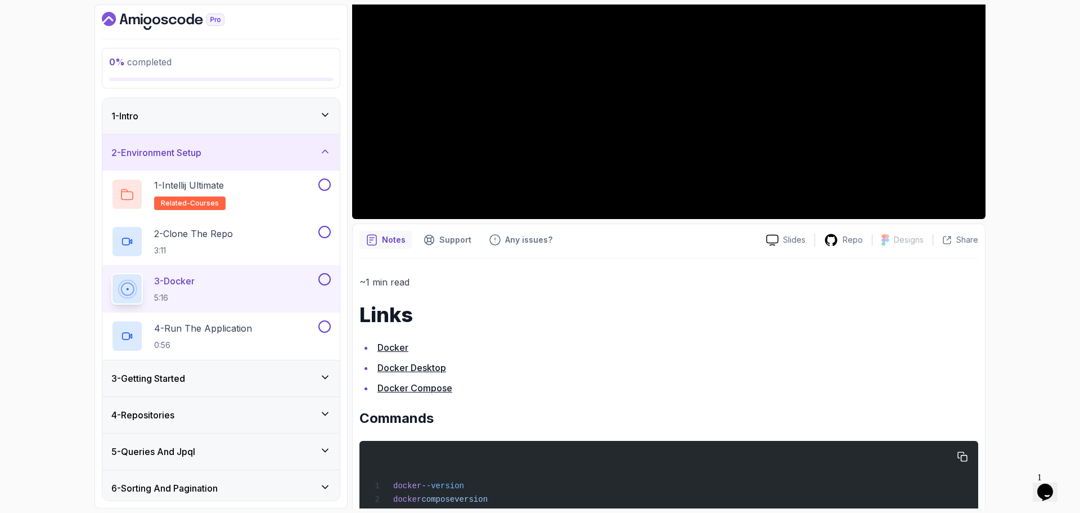
scroll to position [282, 0]
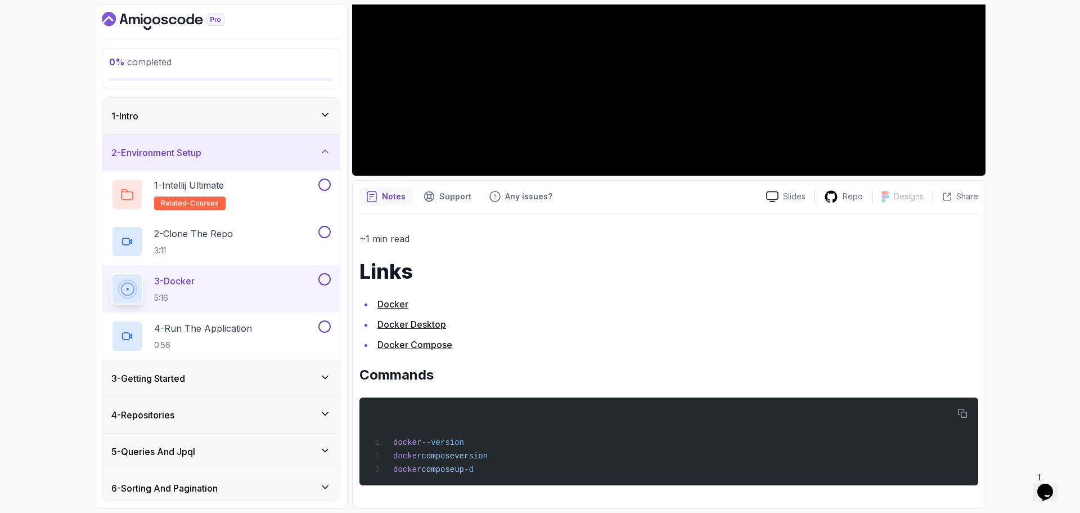
click at [574, 310] on li "Docker" at bounding box center [676, 304] width 604 height 16
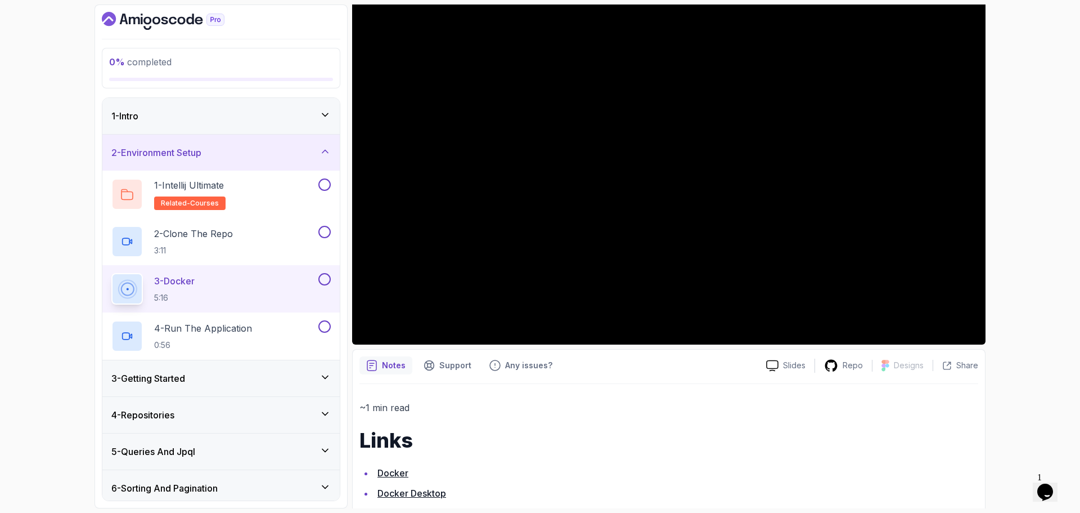
scroll to position [0, 0]
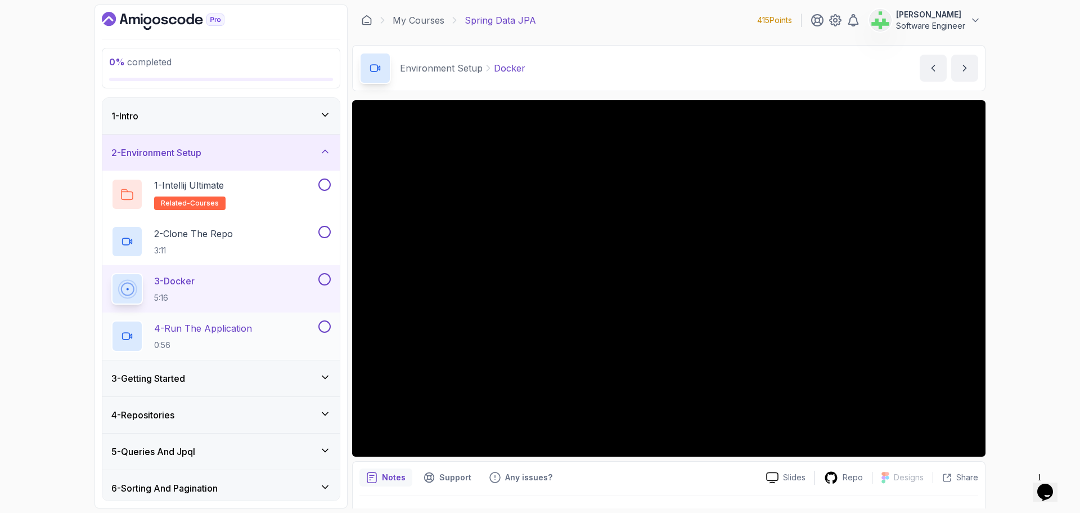
click at [252, 327] on p "4 - Run The Application" at bounding box center [203, 328] width 98 height 14
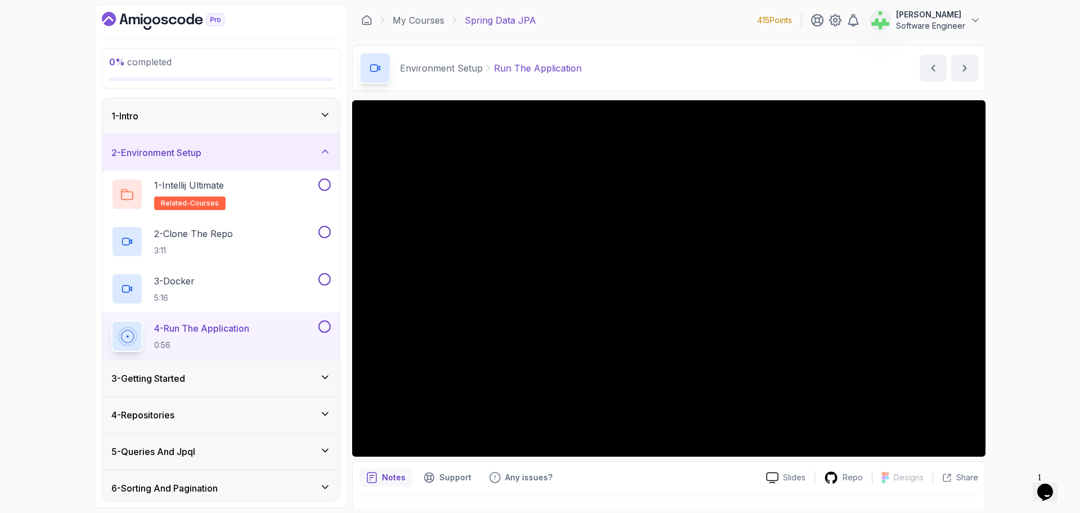
scroll to position [26, 0]
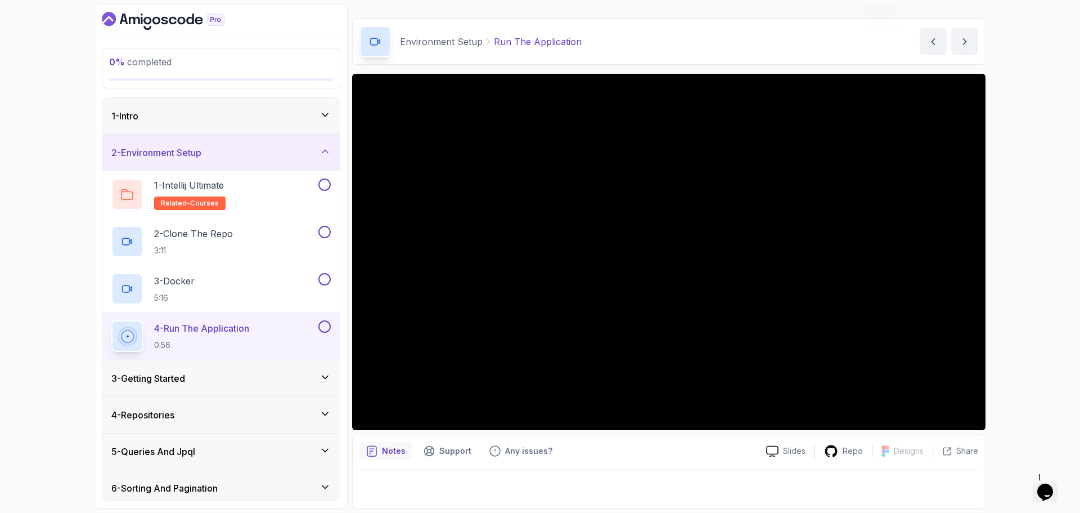
click at [255, 145] on div "2 - Environment Setup" at bounding box center [220, 152] width 237 height 36
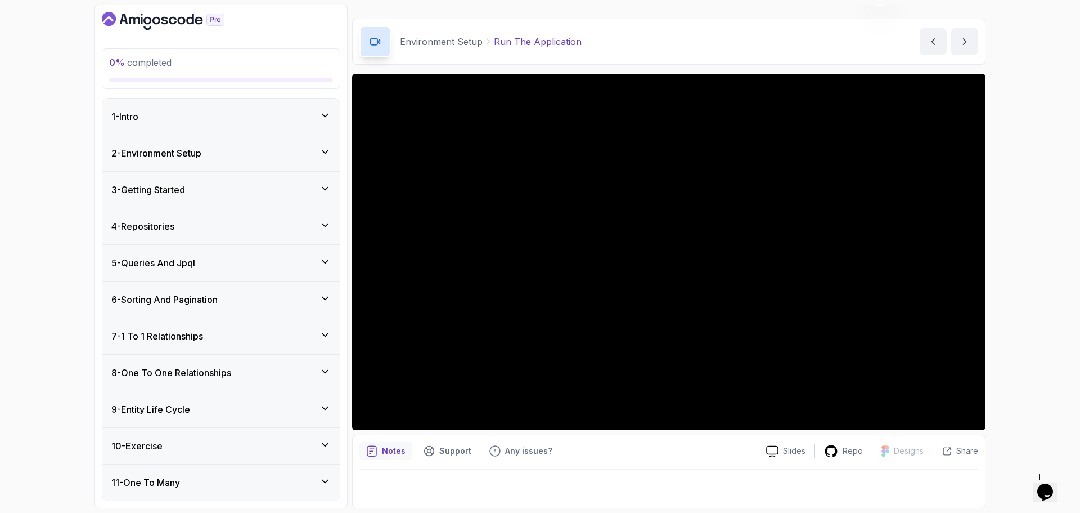
click at [248, 184] on div "3 - Getting Started" at bounding box center [220, 190] width 219 height 14
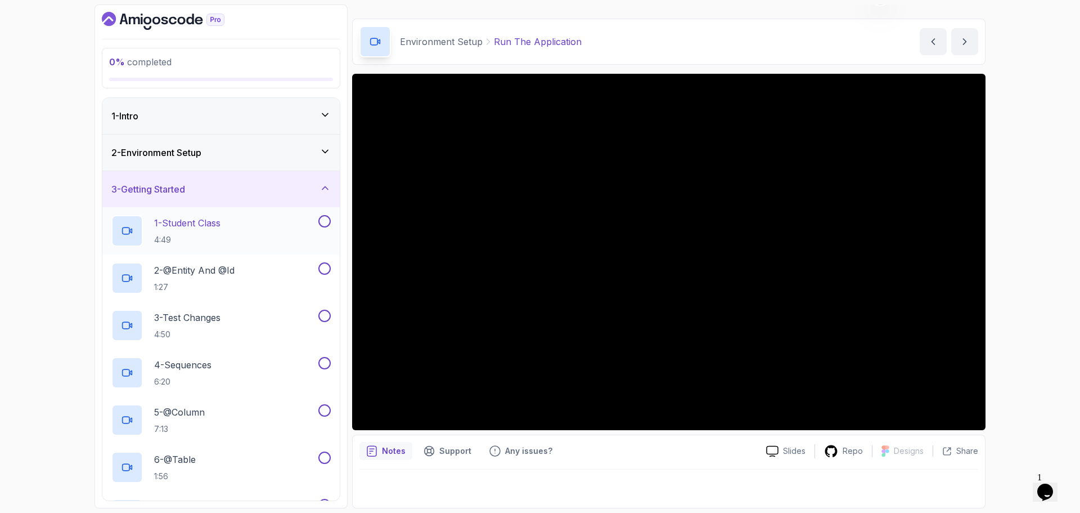
click at [240, 223] on div "1 - Student Class 4:49" at bounding box center [213, 231] width 205 height 32
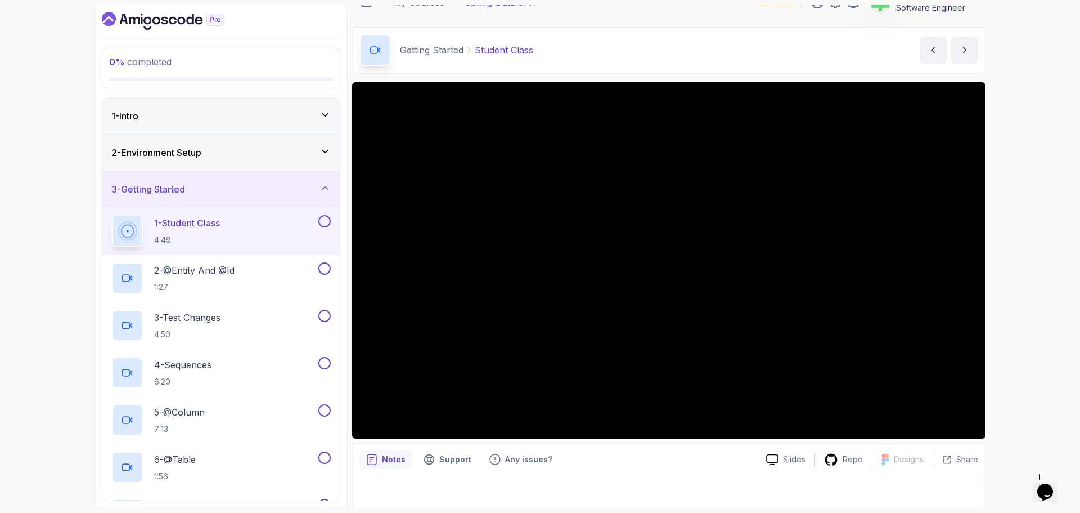
scroll to position [26, 0]
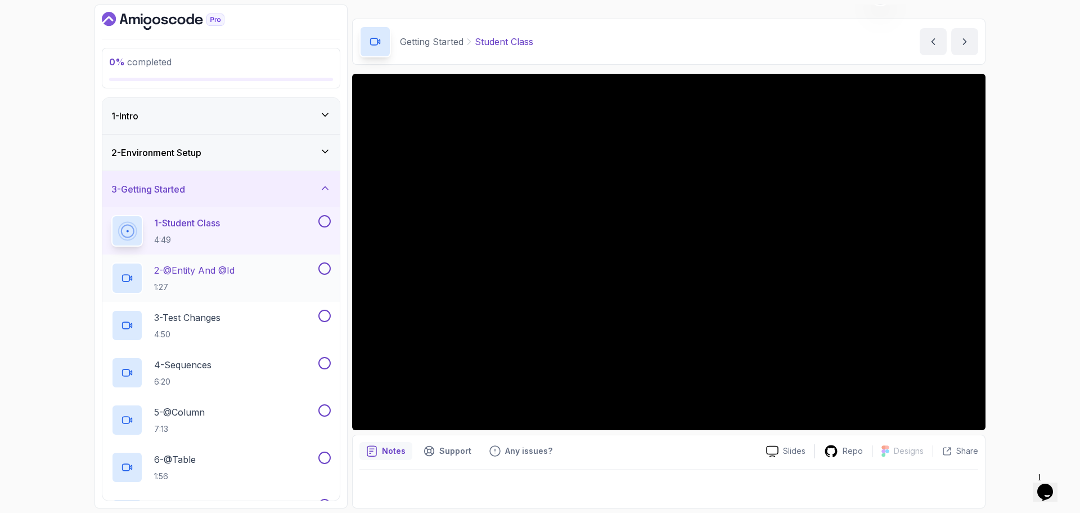
click at [218, 273] on p "2 - @Entity And @Id" at bounding box center [194, 270] width 80 height 14
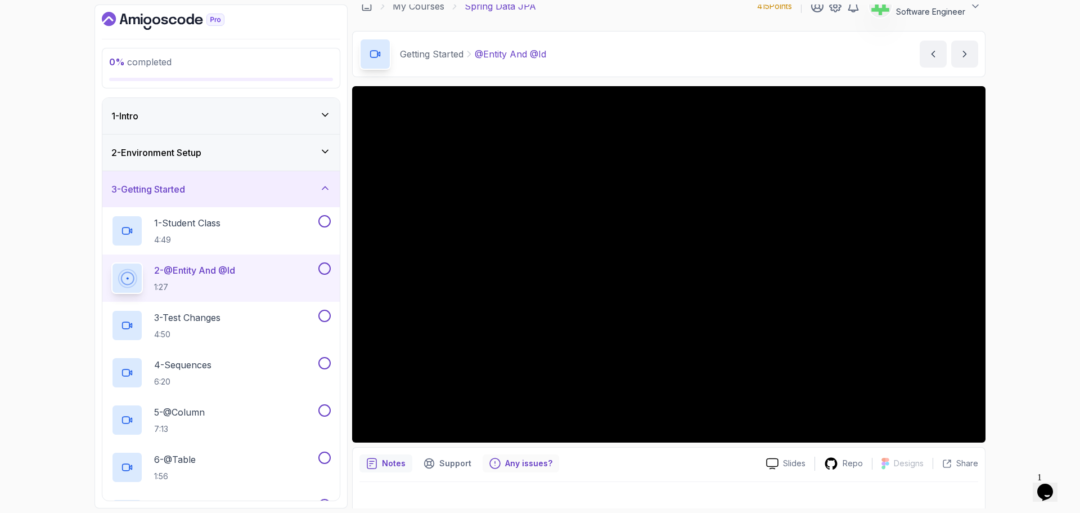
scroll to position [26, 0]
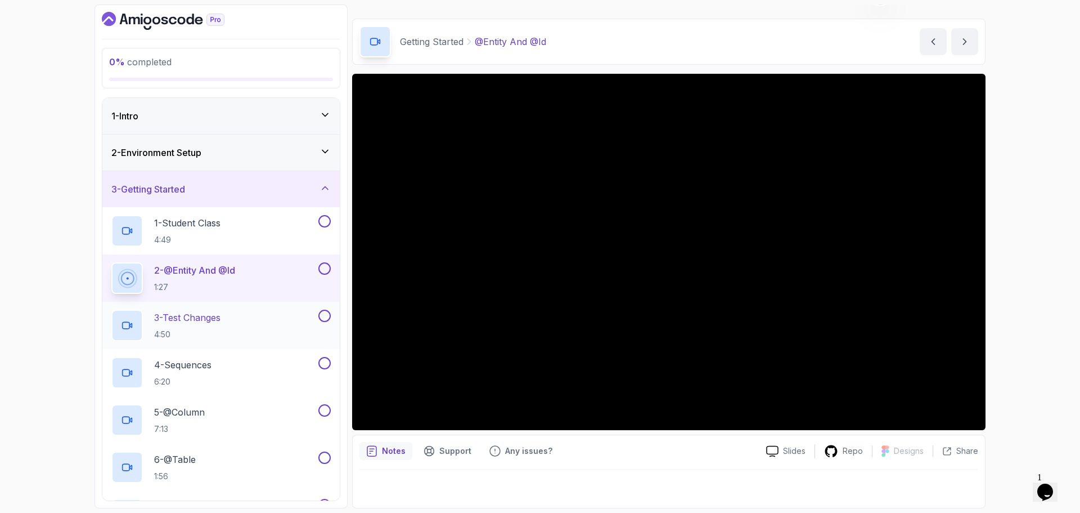
click at [212, 320] on p "3 - Test Changes" at bounding box center [187, 318] width 66 height 14
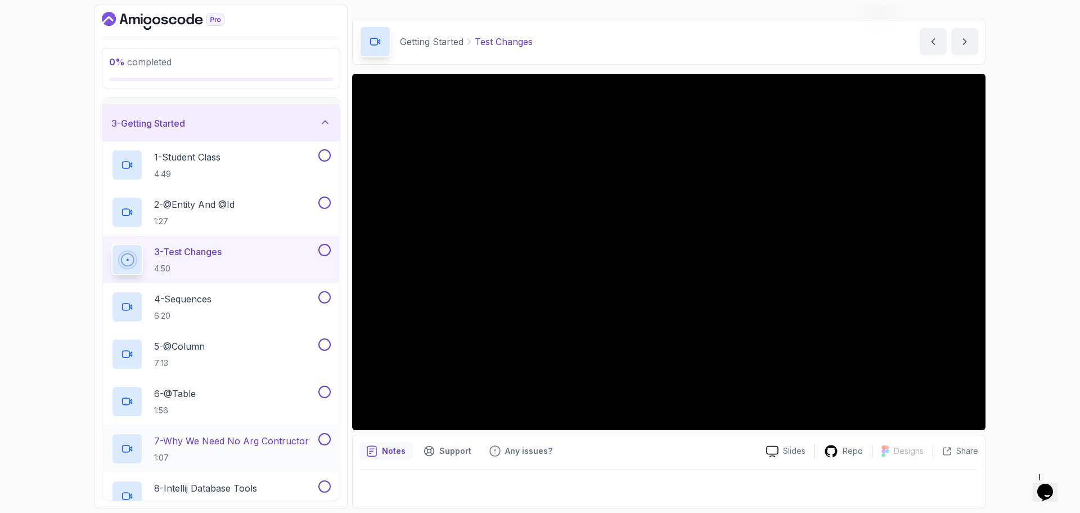
scroll to position [169, 0]
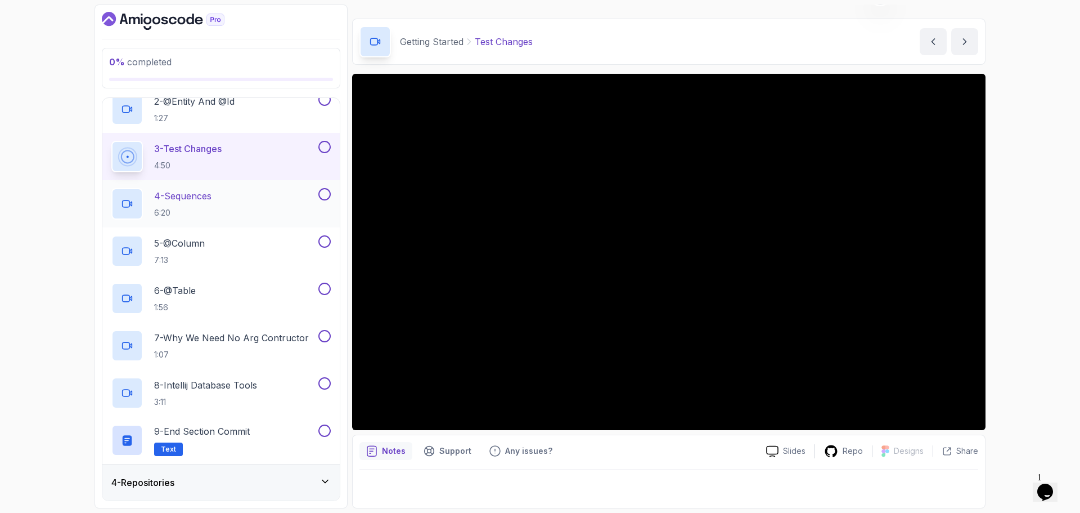
click at [212, 197] on p "4 - Sequences" at bounding box center [182, 196] width 57 height 14
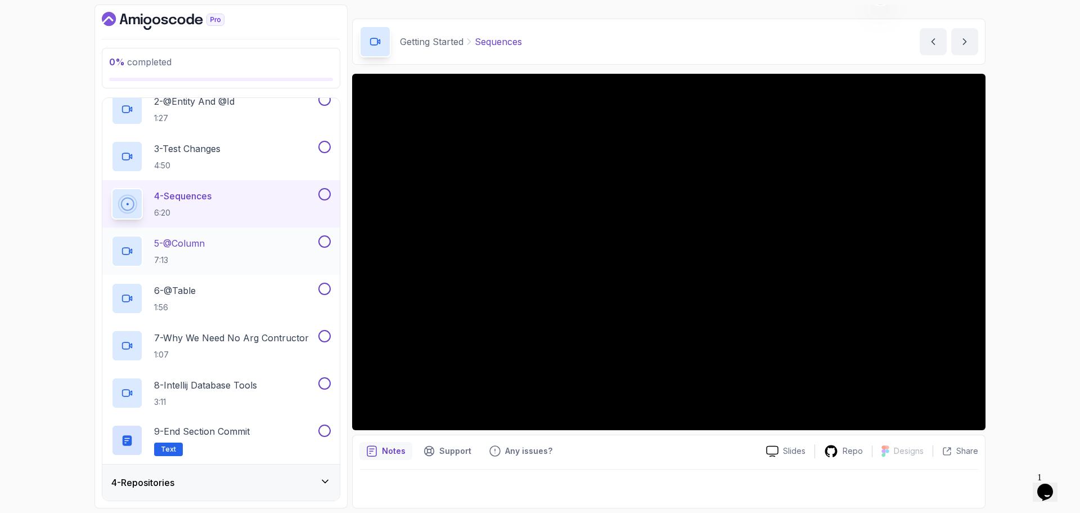
click at [236, 244] on div "5 - @Column 7:13" at bounding box center [213, 251] width 205 height 32
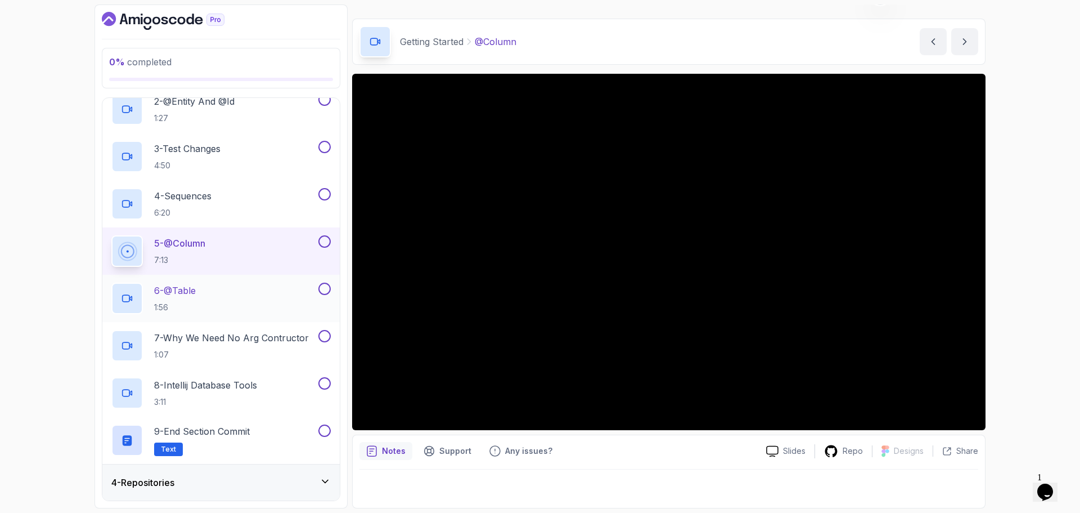
click at [230, 289] on div "6 - @Table 1:56" at bounding box center [213, 298] width 205 height 32
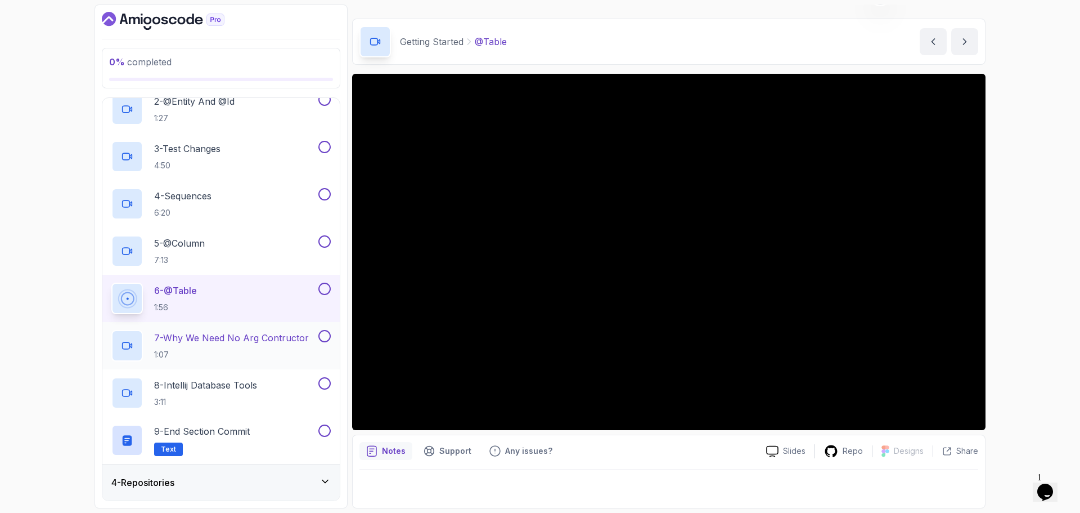
click at [232, 338] on p "7 - Why We Need No Arg Contructor" at bounding box center [231, 338] width 155 height 14
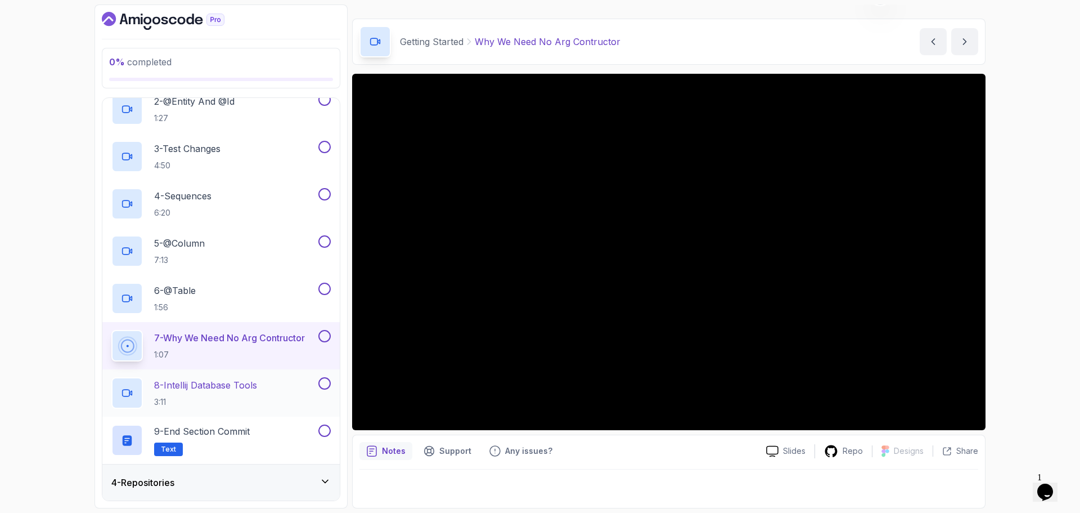
click at [257, 383] on p "8 - Intellij Database Tools" at bounding box center [205, 385] width 103 height 14
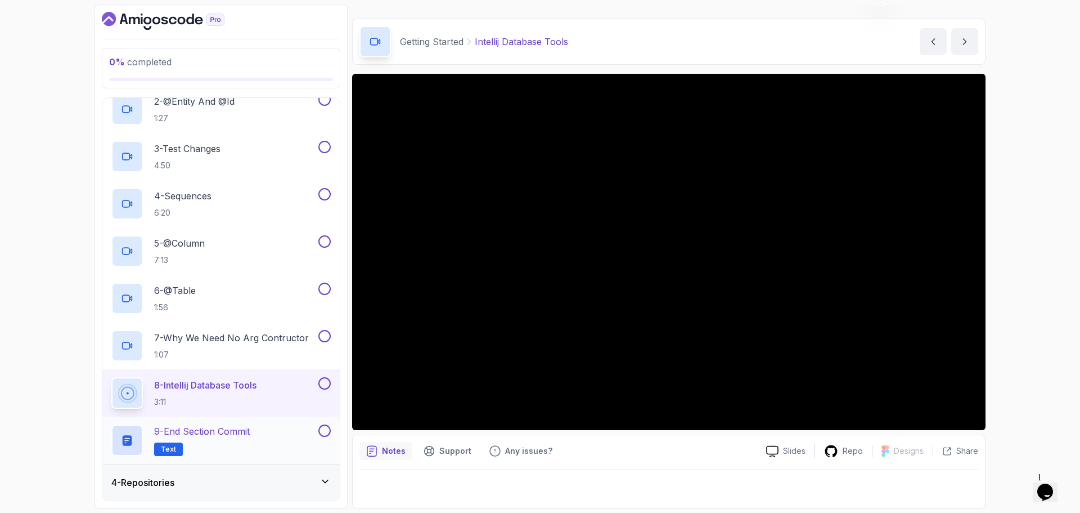
click at [246, 433] on p "9 - End Section Commit" at bounding box center [202, 431] width 96 height 14
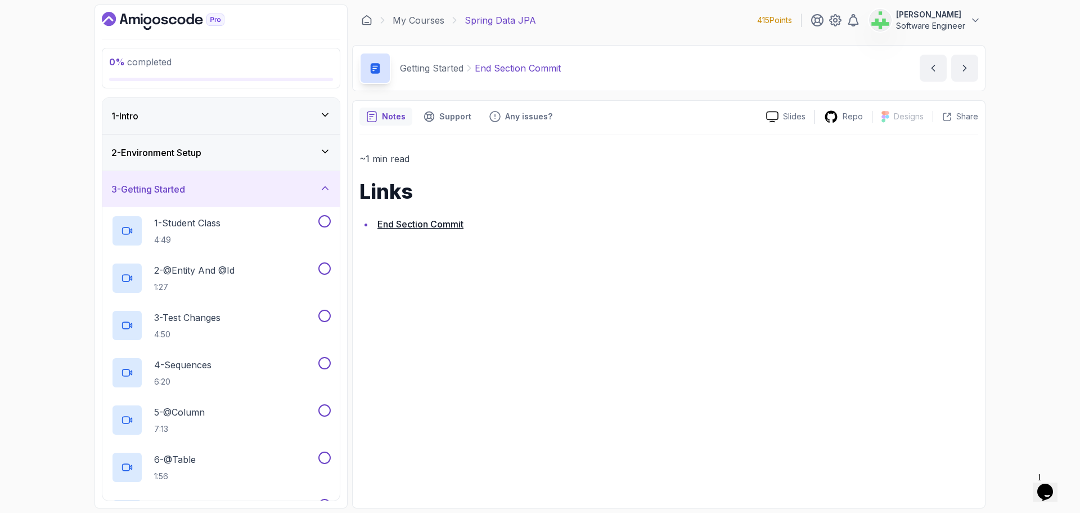
click at [291, 188] on div "3 - Getting Started" at bounding box center [220, 189] width 219 height 14
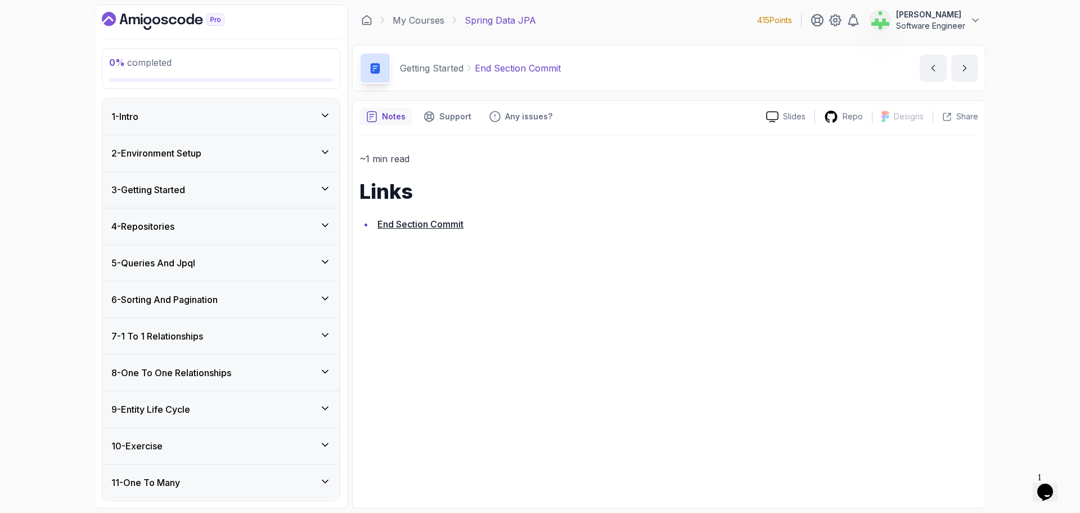
click at [271, 224] on div "4 - Repositories" at bounding box center [220, 226] width 219 height 14
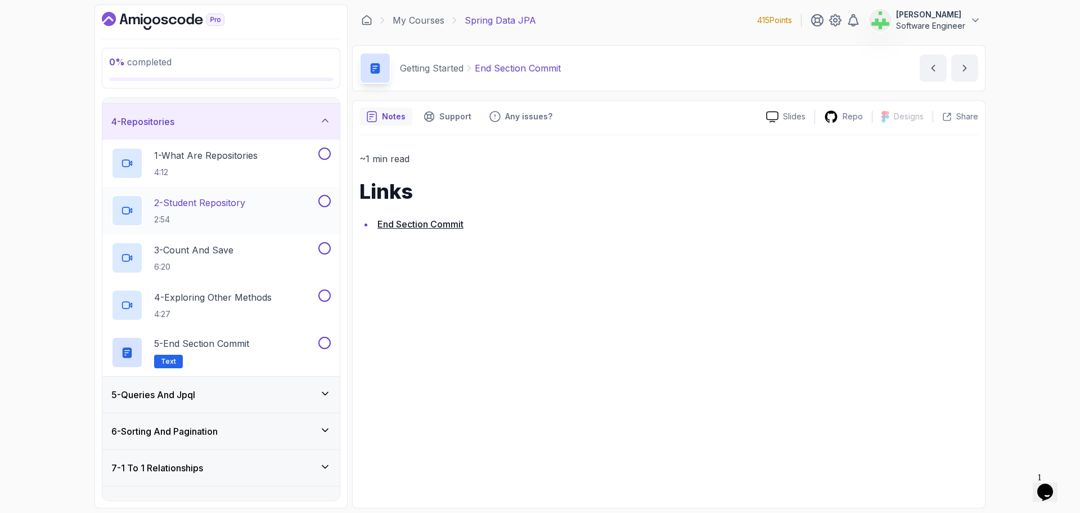
scroll to position [113, 0]
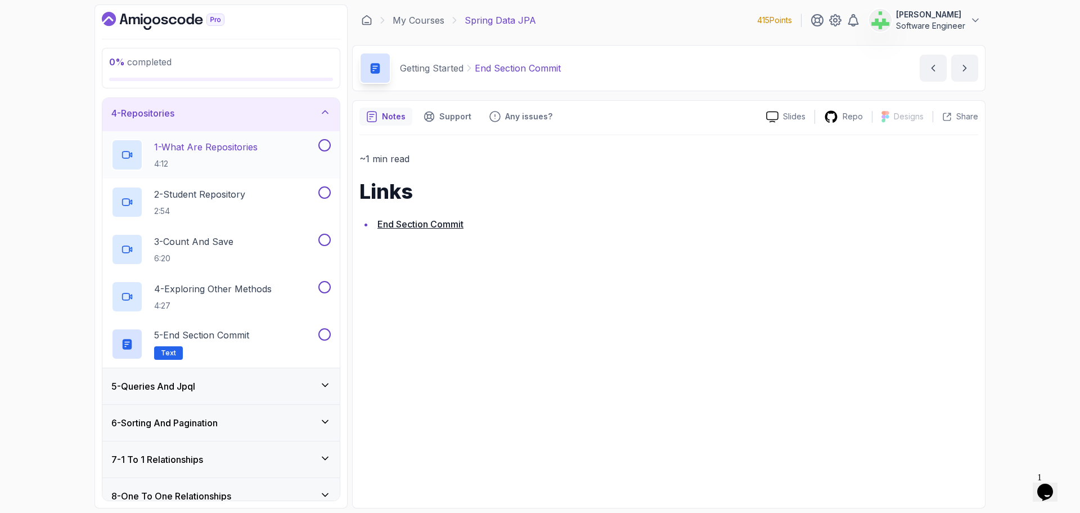
click at [239, 145] on p "1 - What Are Repositories" at bounding box center [206, 147] width 104 height 14
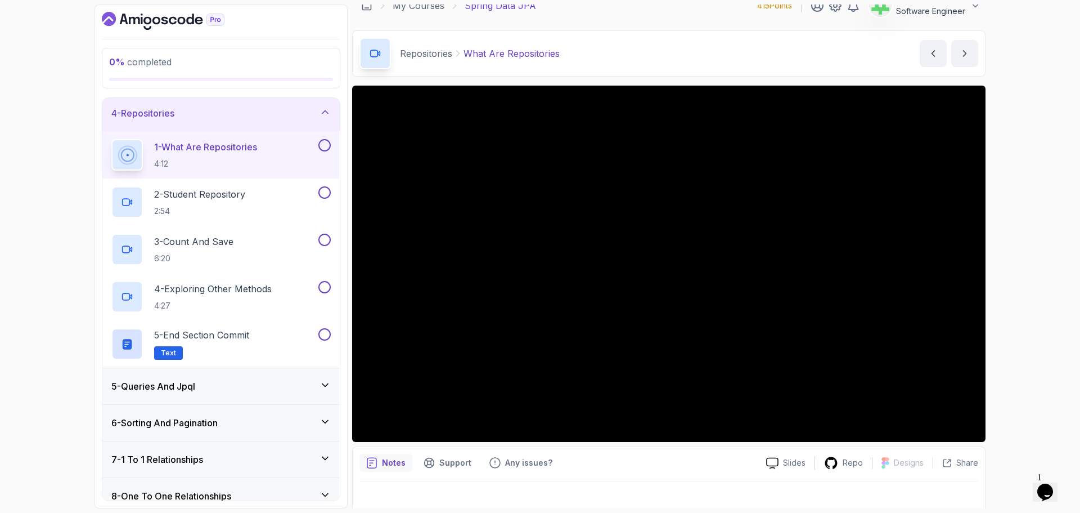
scroll to position [26, 0]
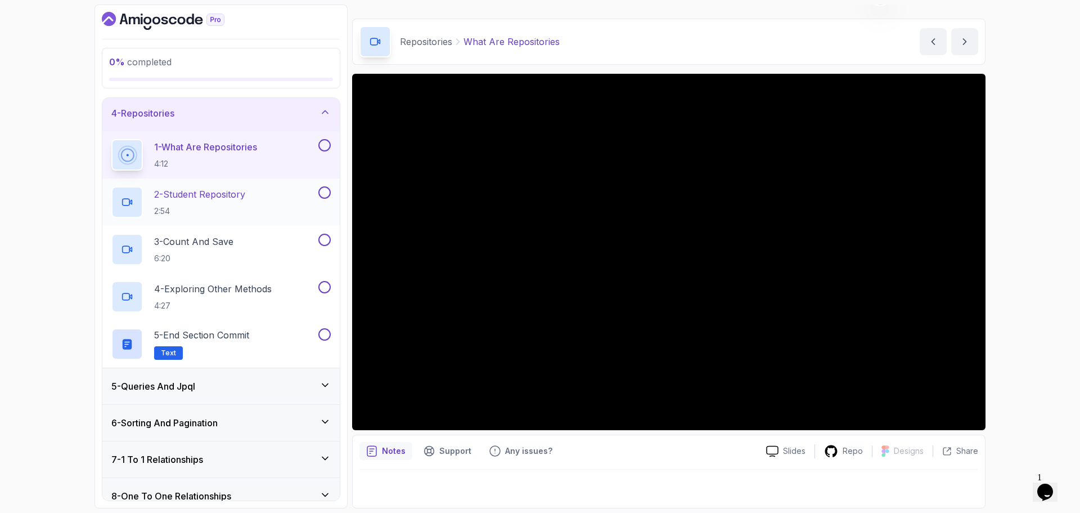
click at [228, 188] on p "2 - Student Repository" at bounding box center [199, 194] width 91 height 14
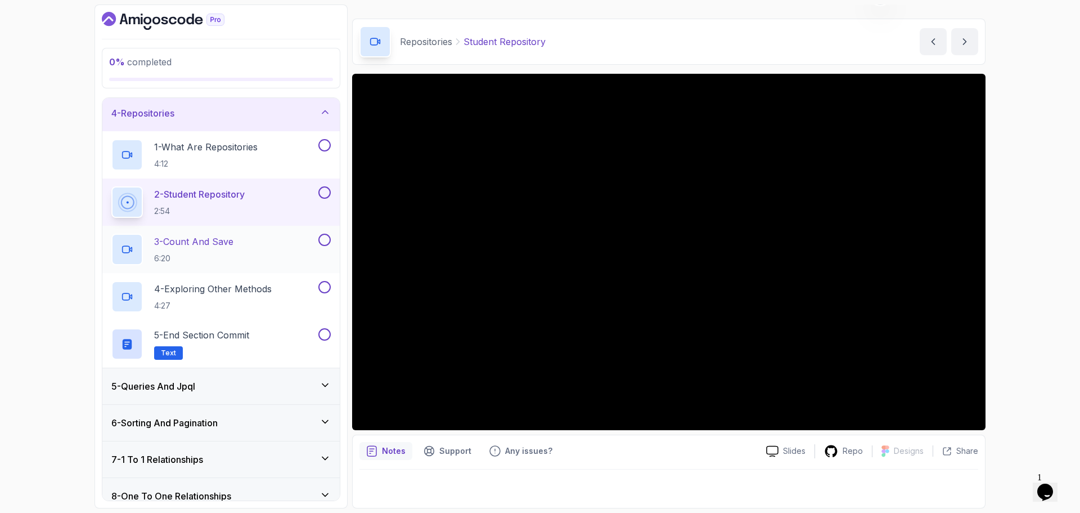
click at [266, 239] on div "3 - Count And Save 6:20" at bounding box center [213, 250] width 205 height 32
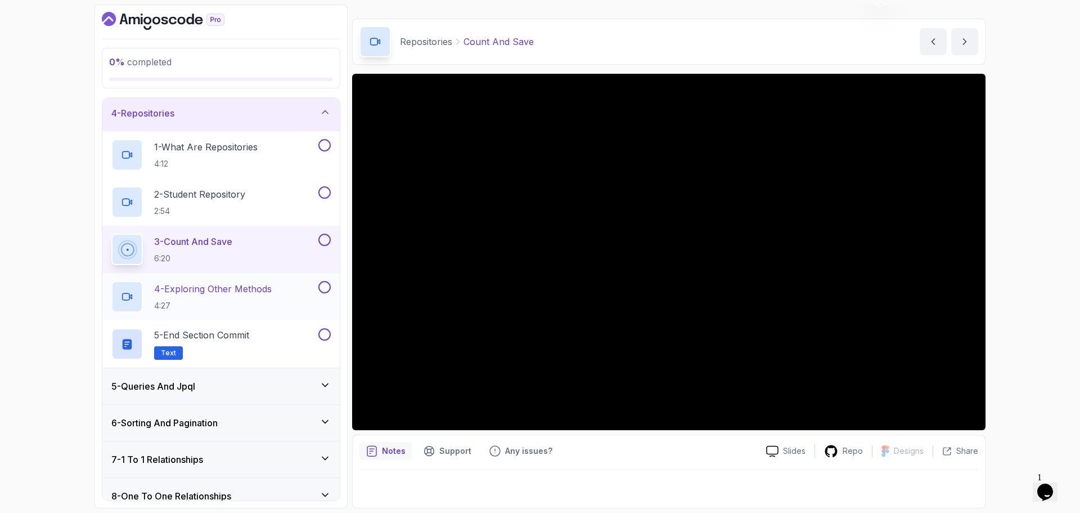
click at [252, 291] on p "4 - Exploring Other Methods" at bounding box center [213, 289] width 118 height 14
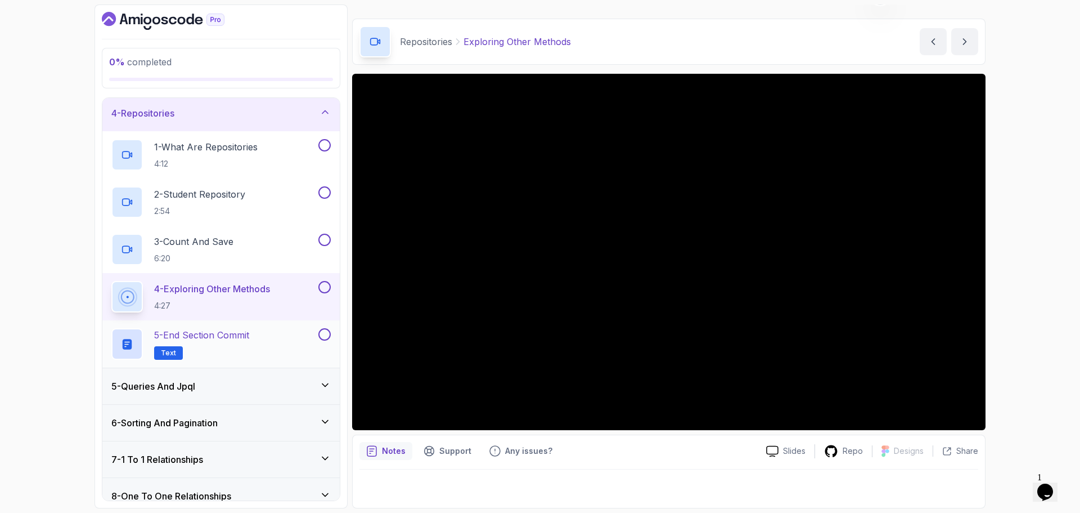
click at [249, 333] on p "5 - End Section Commit" at bounding box center [201, 335] width 95 height 14
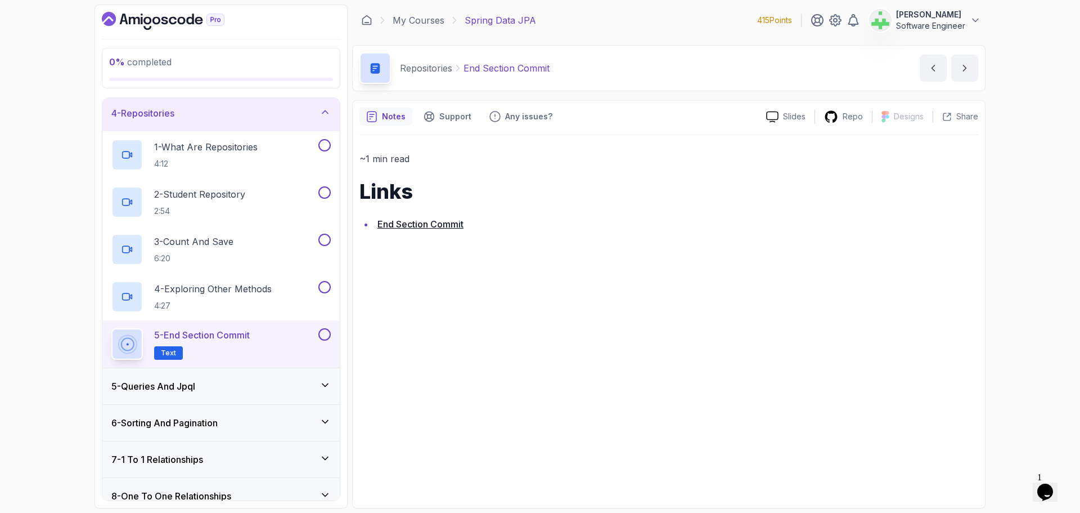
click at [222, 109] on div "4 - Repositories" at bounding box center [220, 113] width 219 height 14
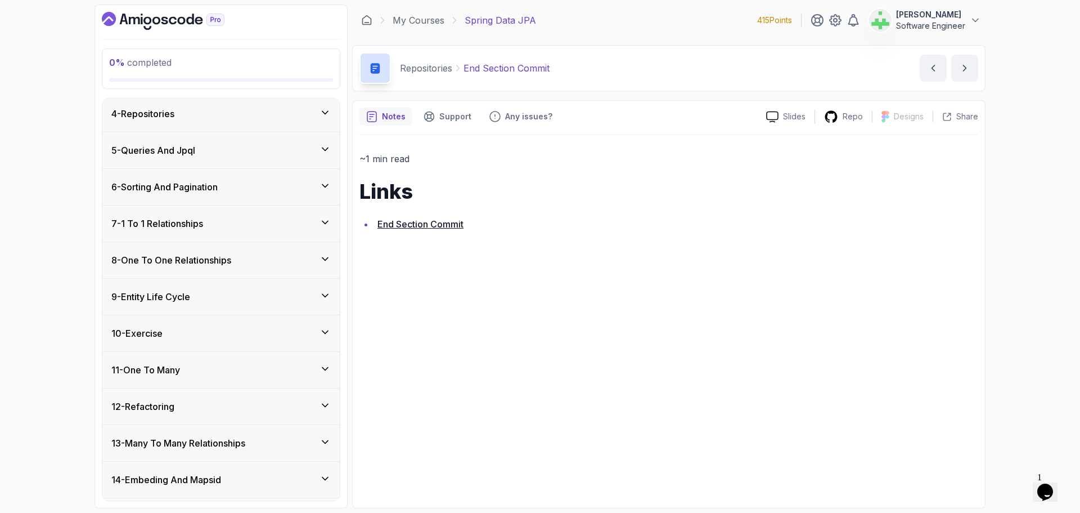
click at [221, 145] on div "5 - Queries And Jpql" at bounding box center [220, 150] width 219 height 14
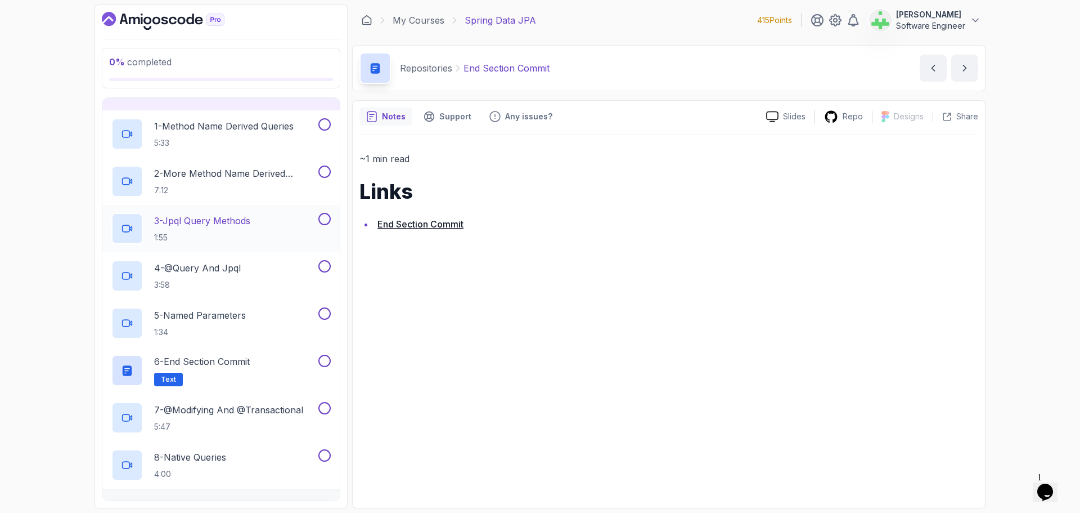
scroll to position [169, 0]
click at [235, 128] on p "1 - Method Name Derived Queries" at bounding box center [224, 127] width 140 height 14
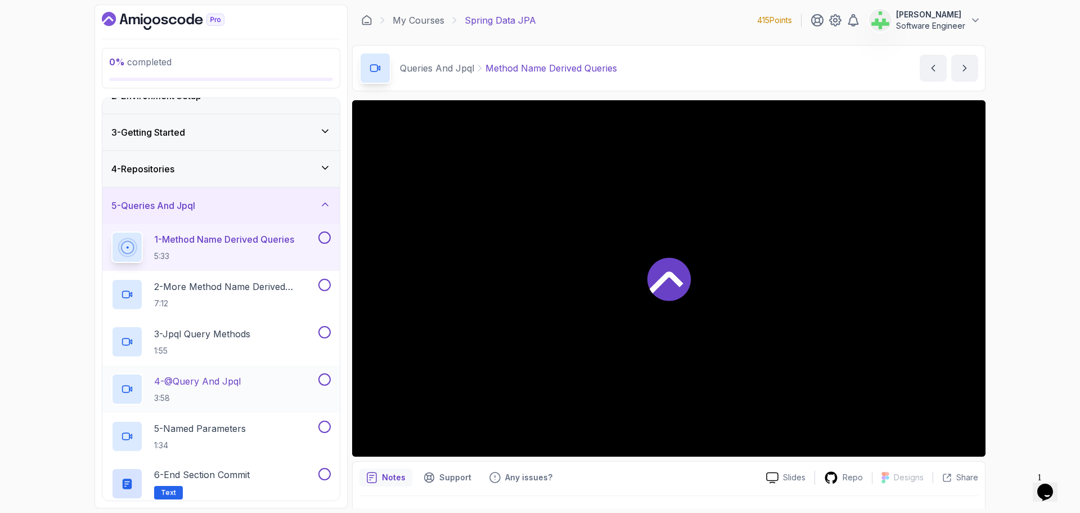
scroll to position [56, 0]
click at [269, 286] on p "2 - More Method Name Derived Queries" at bounding box center [235, 287] width 162 height 14
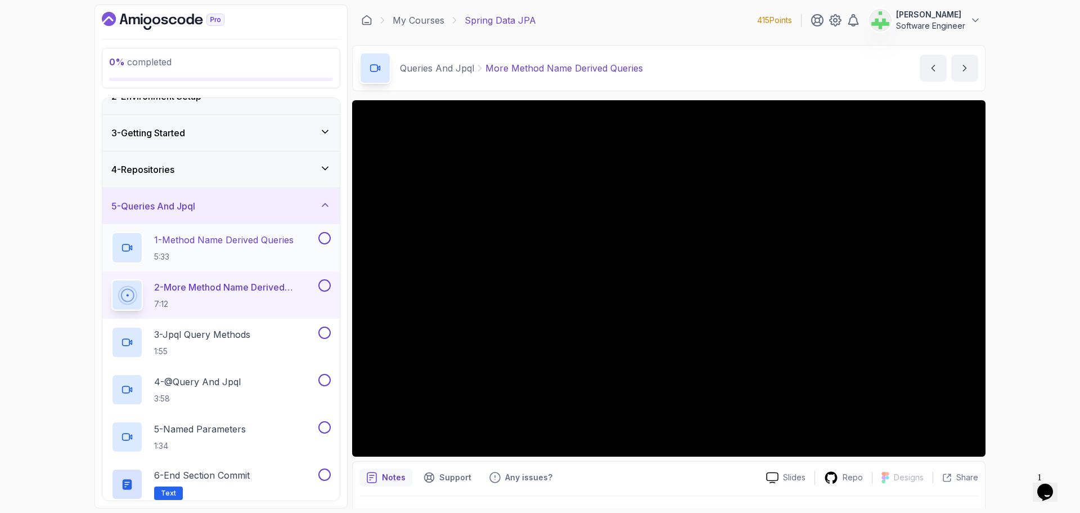
click at [264, 239] on p "1 - Method Name Derived Queries" at bounding box center [224, 240] width 140 height 14
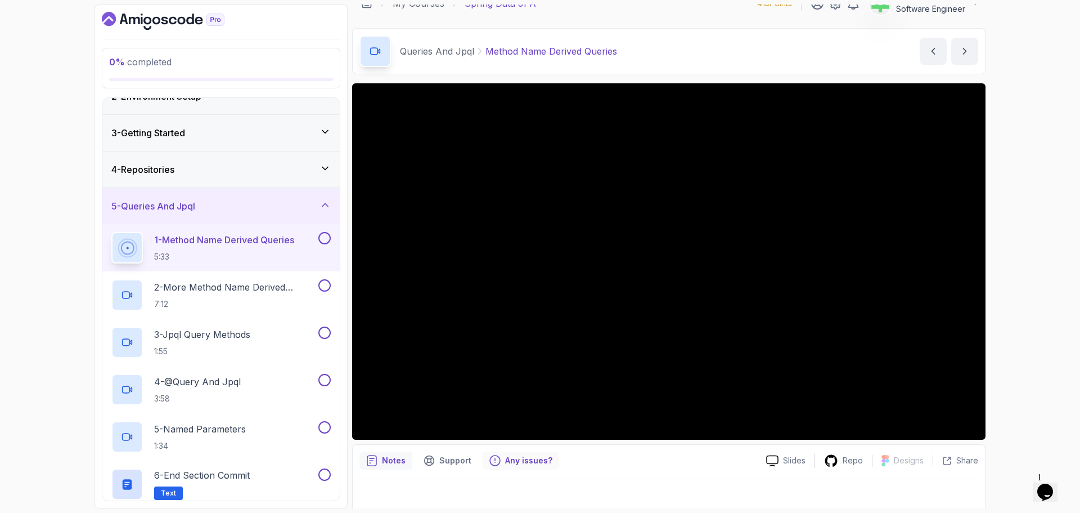
scroll to position [26, 0]
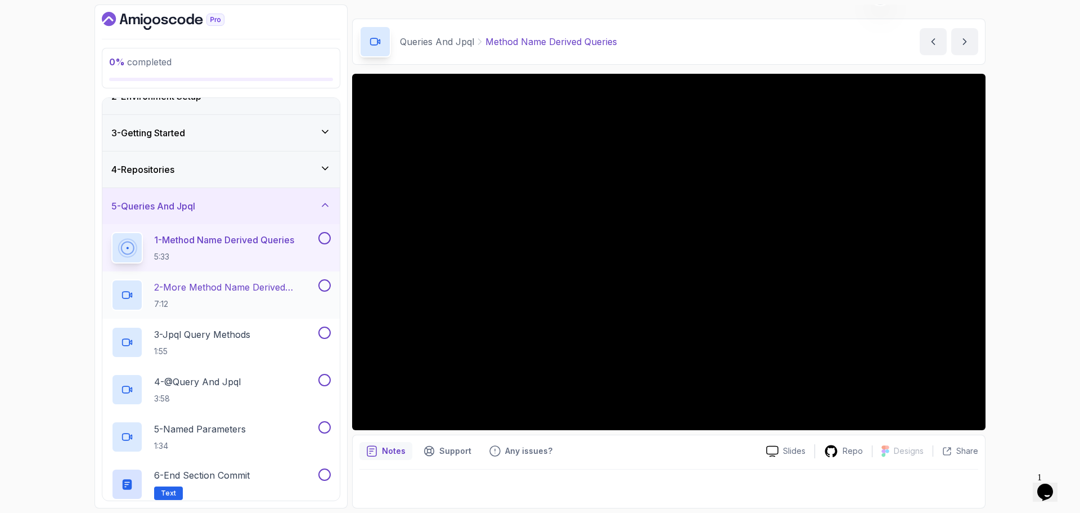
click at [262, 287] on p "2 - More Method Name Derived Queries" at bounding box center [235, 287] width 162 height 14
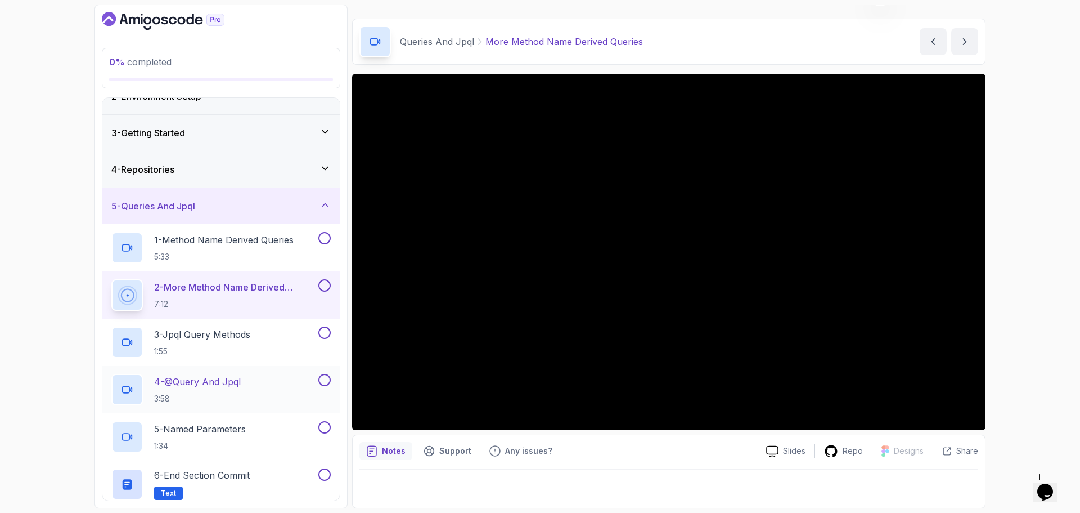
scroll to position [113, 0]
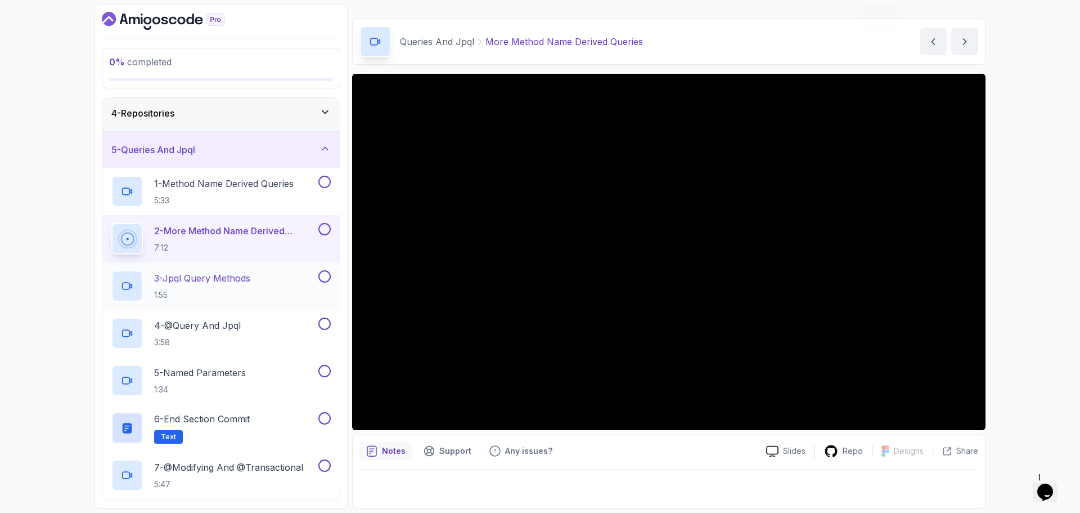
click at [250, 280] on p "3 - Jpql Query Methods" at bounding box center [202, 278] width 96 height 14
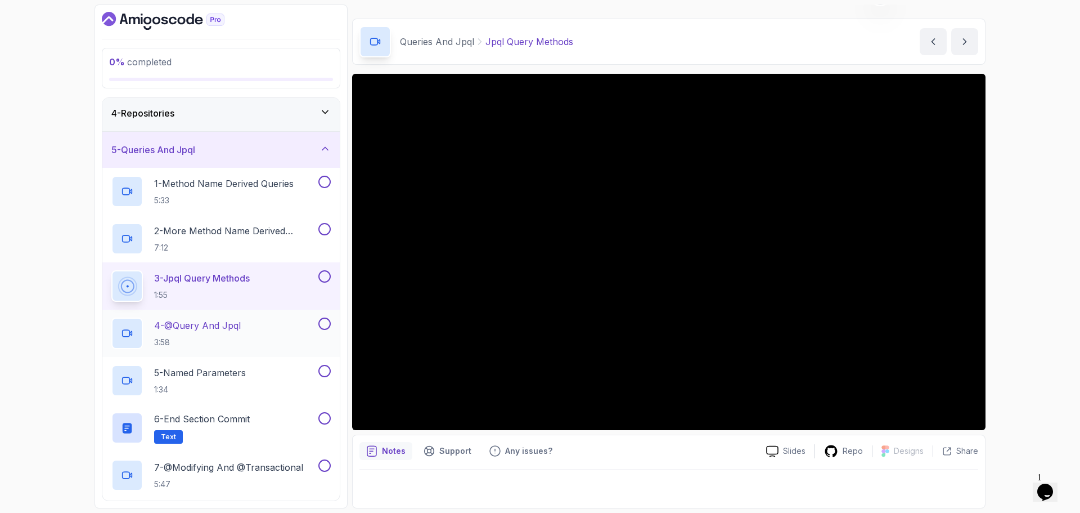
click at [219, 322] on p "4 - @Query And Jpql" at bounding box center [197, 325] width 87 height 14
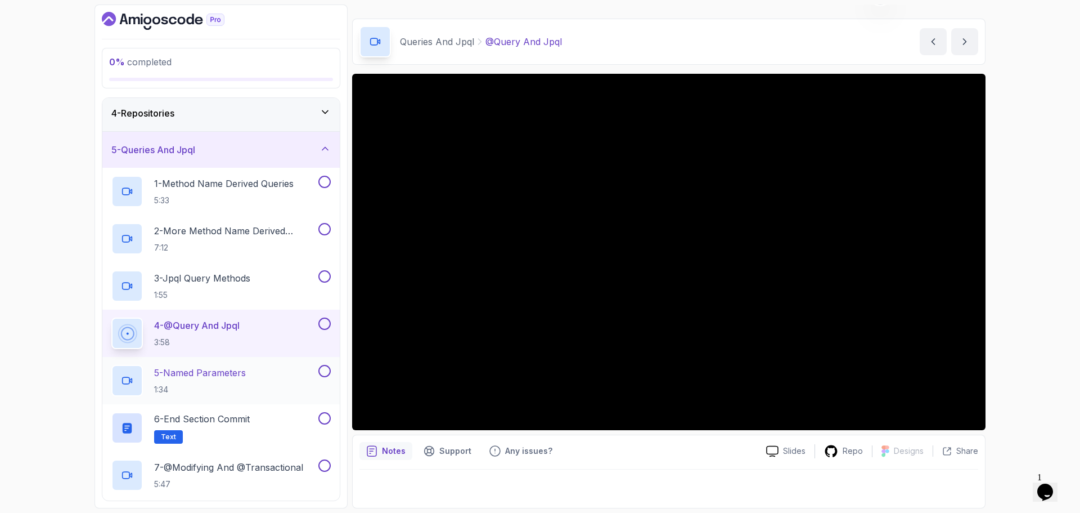
click at [237, 375] on p "5 - Named Parameters" at bounding box center [200, 373] width 92 height 14
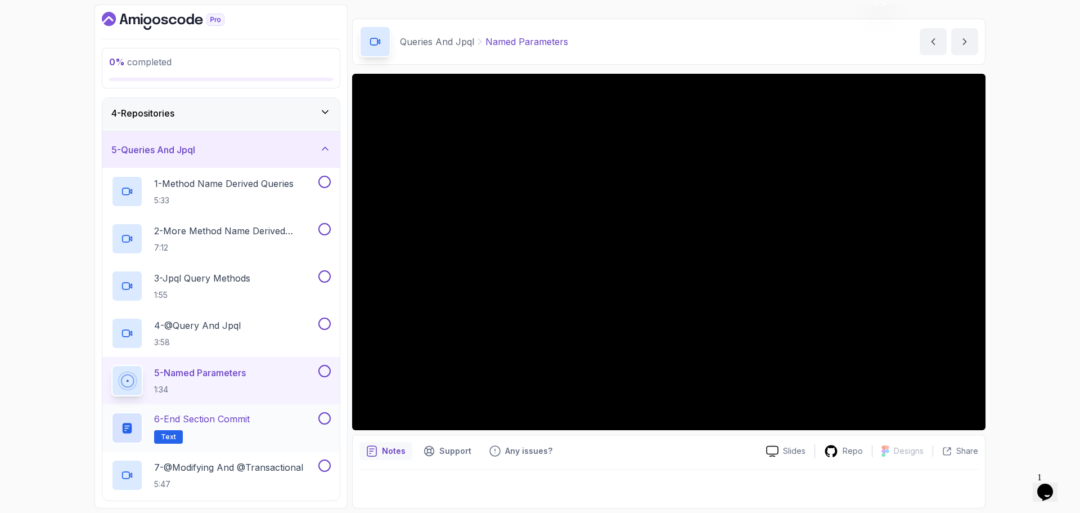
click at [217, 417] on p "6 - End Section Commit" at bounding box center [202, 419] width 96 height 14
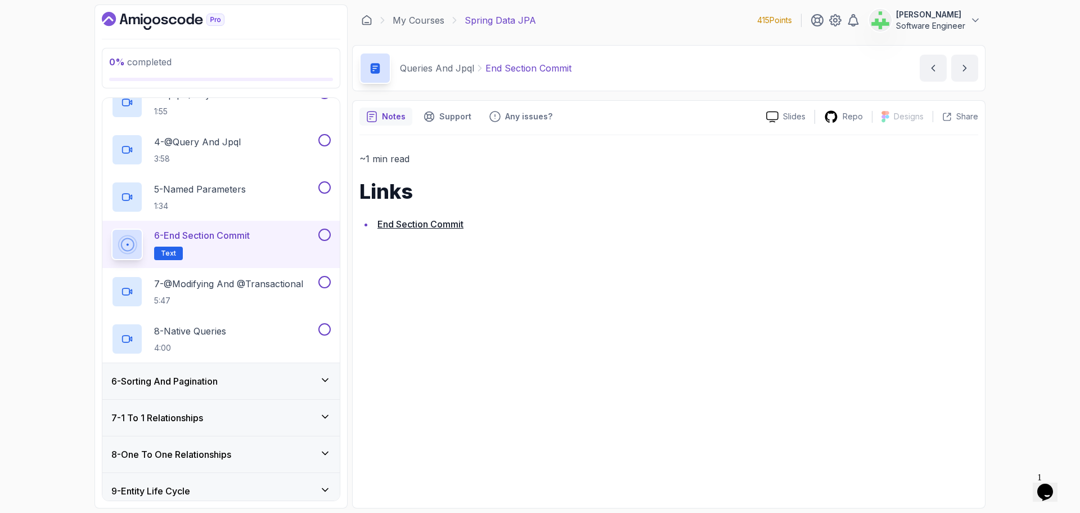
scroll to position [338, 0]
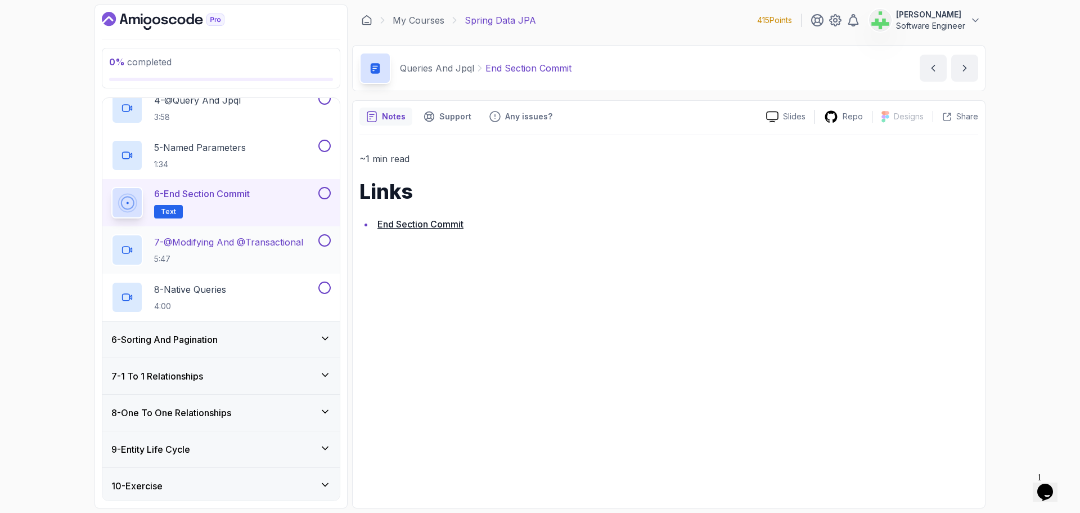
click at [261, 241] on p "7 - @Modifying And @Transactional" at bounding box center [228, 242] width 149 height 14
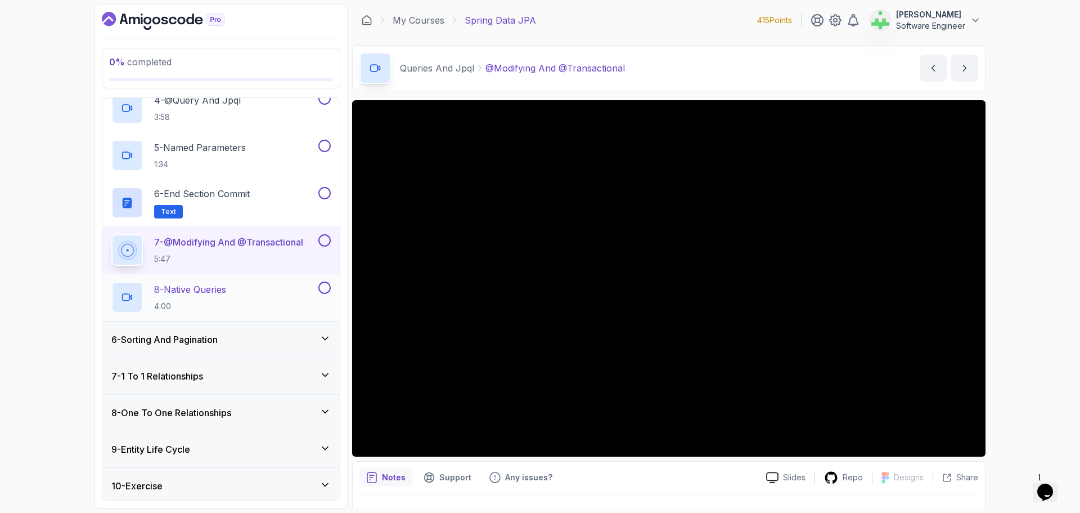
click at [235, 291] on div "8 - Native Queries 4:00" at bounding box center [213, 297] width 205 height 32
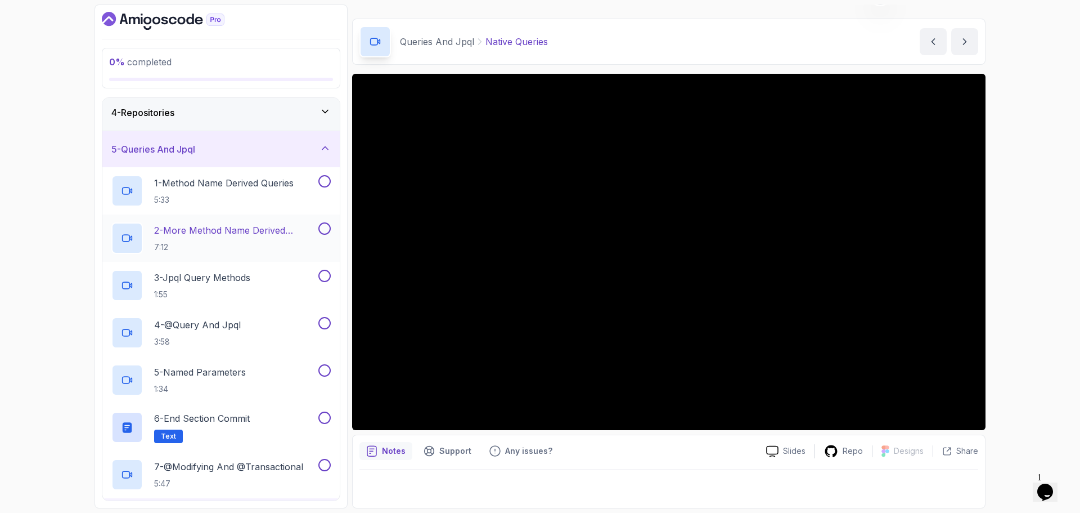
scroll to position [113, 0]
click at [286, 149] on div "5 - Queries And Jpql" at bounding box center [220, 150] width 219 height 14
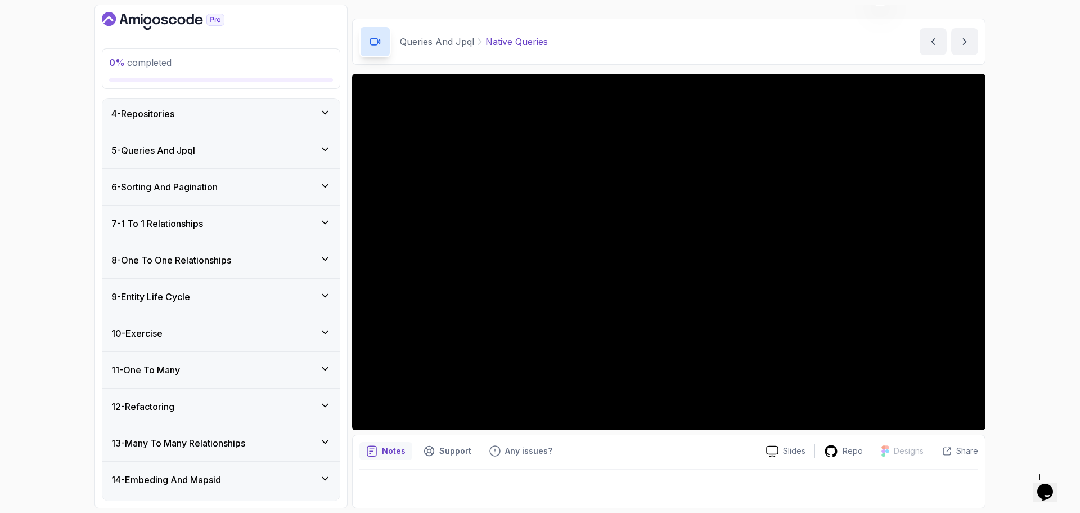
click at [270, 186] on div "6 - Sorting And Pagination" at bounding box center [220, 187] width 219 height 14
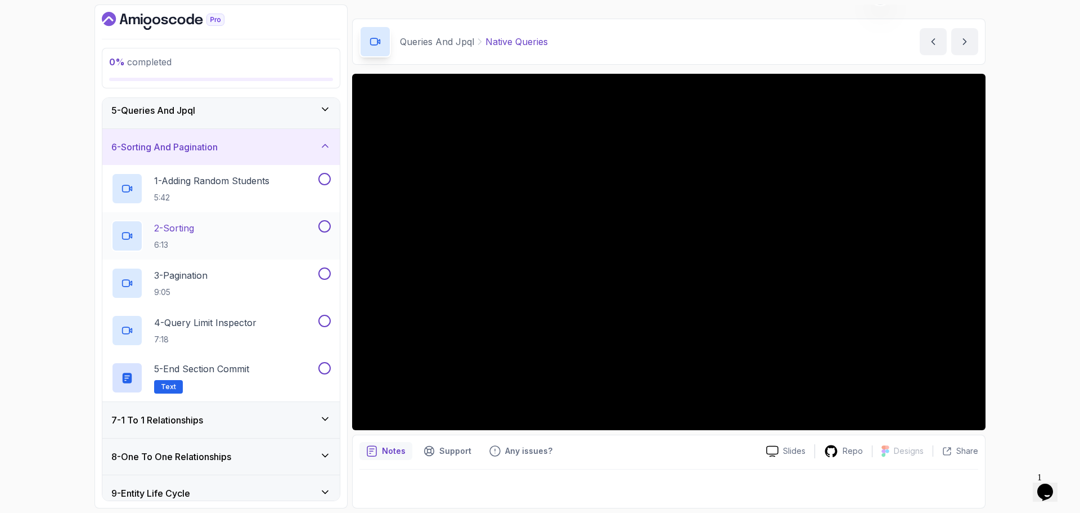
scroll to position [169, 0]
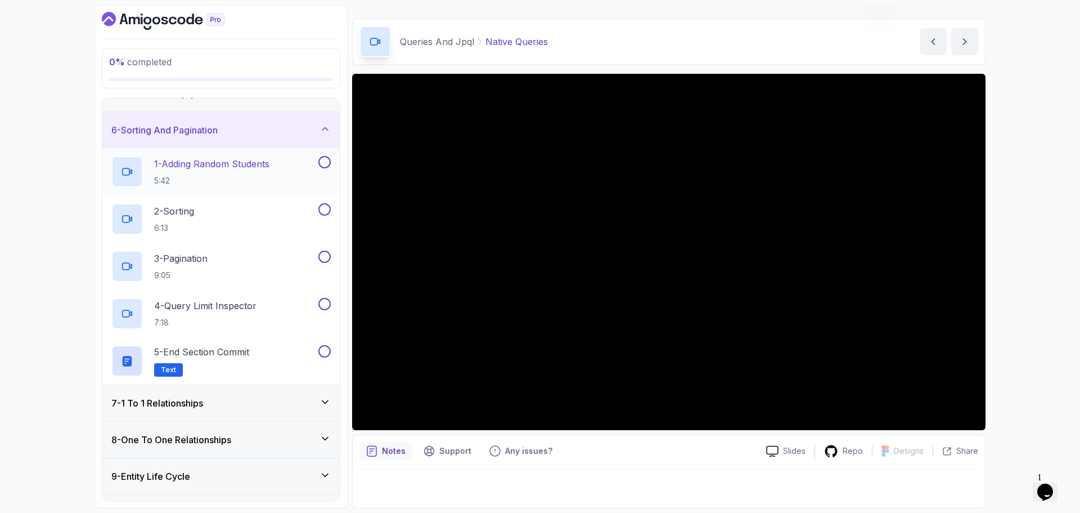
click at [249, 164] on p "1 - Adding Random Students" at bounding box center [211, 164] width 115 height 14
click at [247, 165] on p "1 - Adding Random Students" at bounding box center [211, 164] width 115 height 14
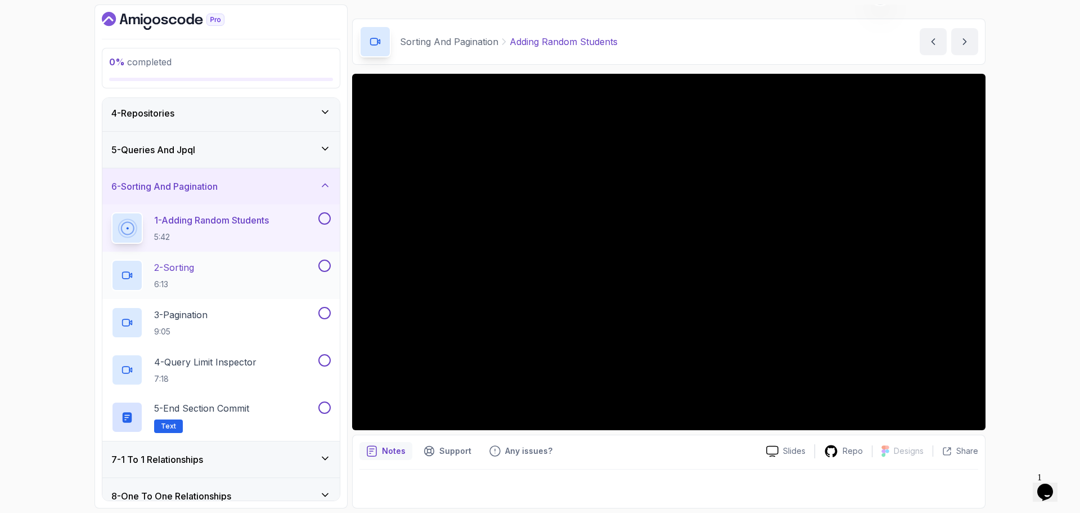
click at [236, 262] on div "2 - Sorting 6:13" at bounding box center [213, 275] width 205 height 32
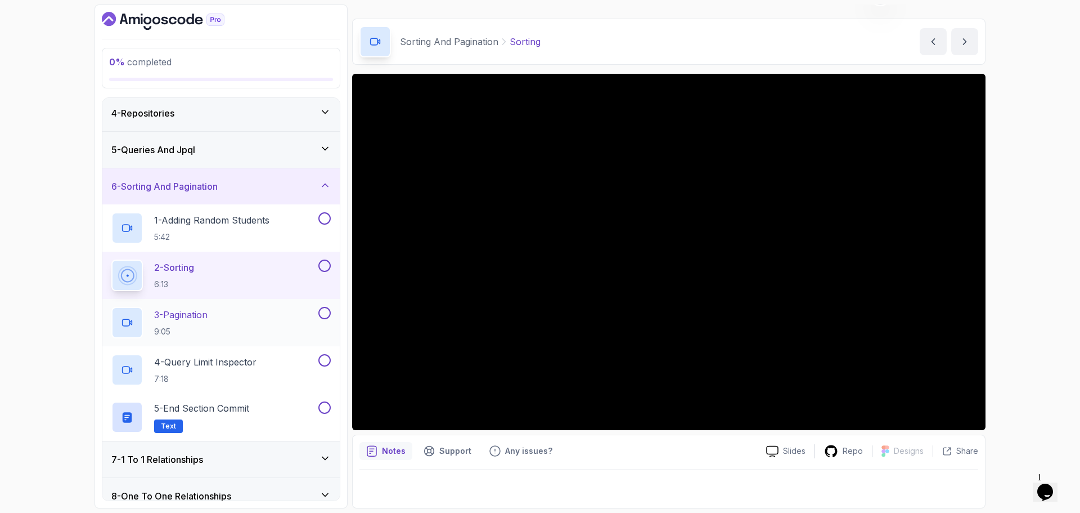
click at [230, 314] on div "3 - Pagination 9:05" at bounding box center [213, 323] width 205 height 32
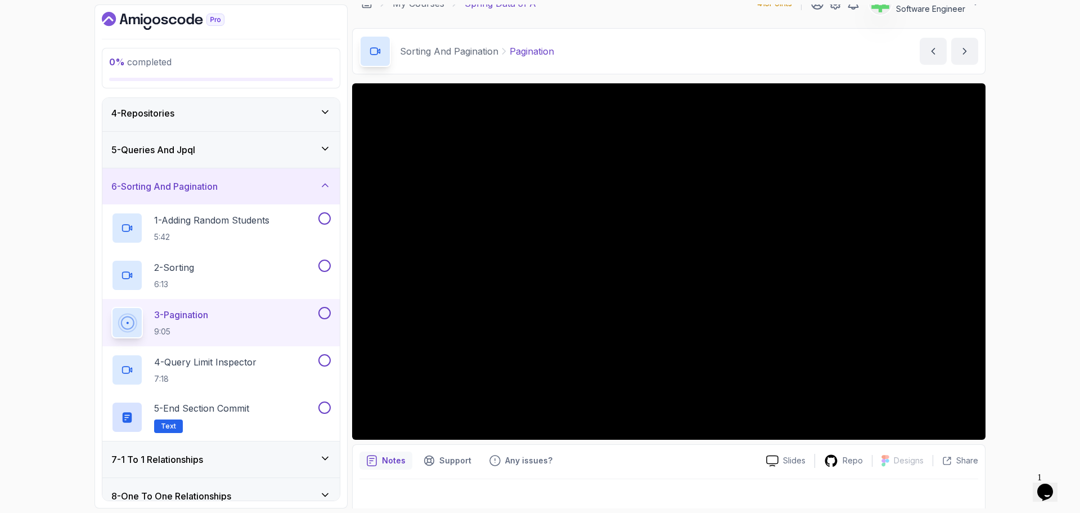
scroll to position [26, 0]
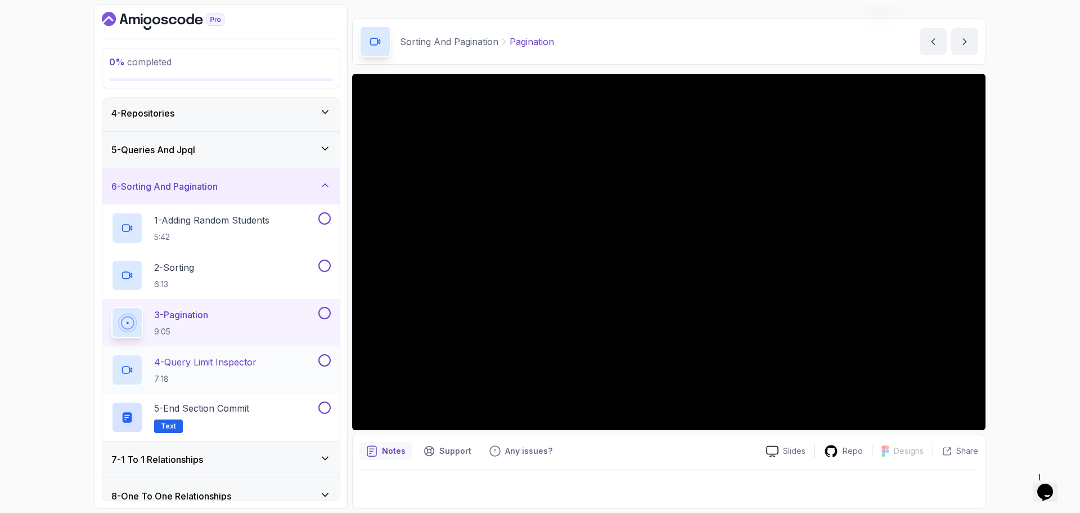
click at [242, 361] on p "4 - Query Limit Inspector" at bounding box center [205, 362] width 102 height 14
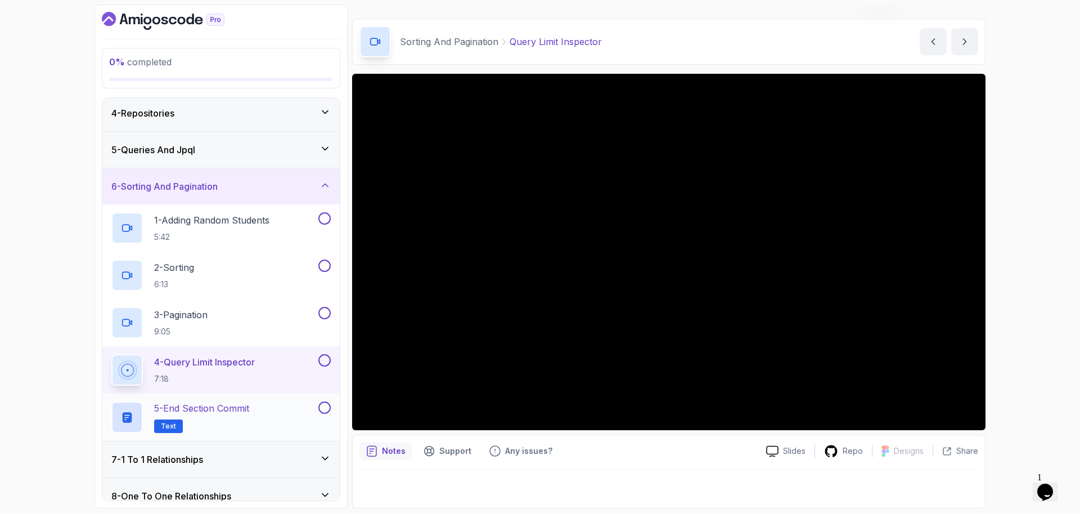
click at [246, 412] on p "5 - End Section Commit" at bounding box center [201, 408] width 95 height 14
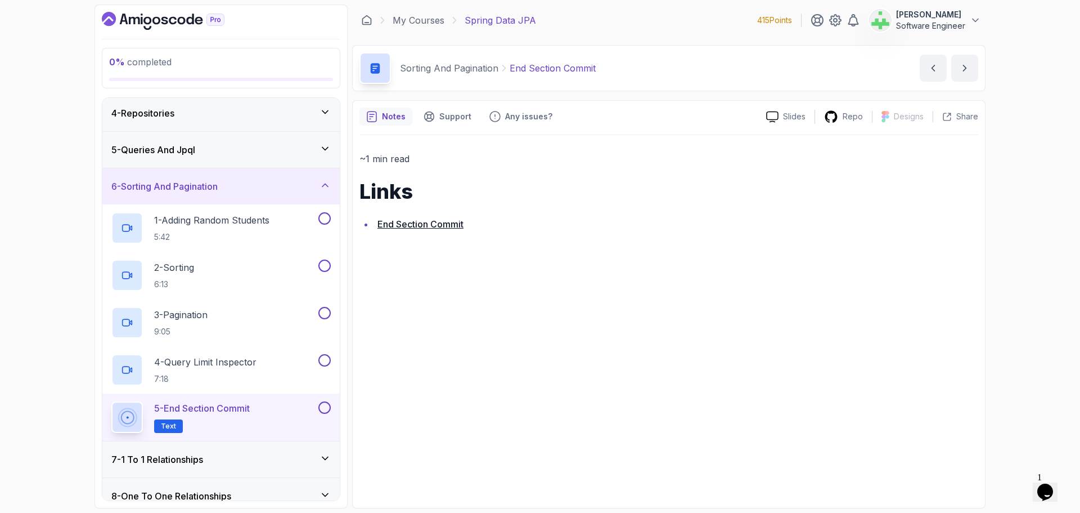
click at [258, 182] on div "6 - Sorting And Pagination" at bounding box center [220, 186] width 219 height 14
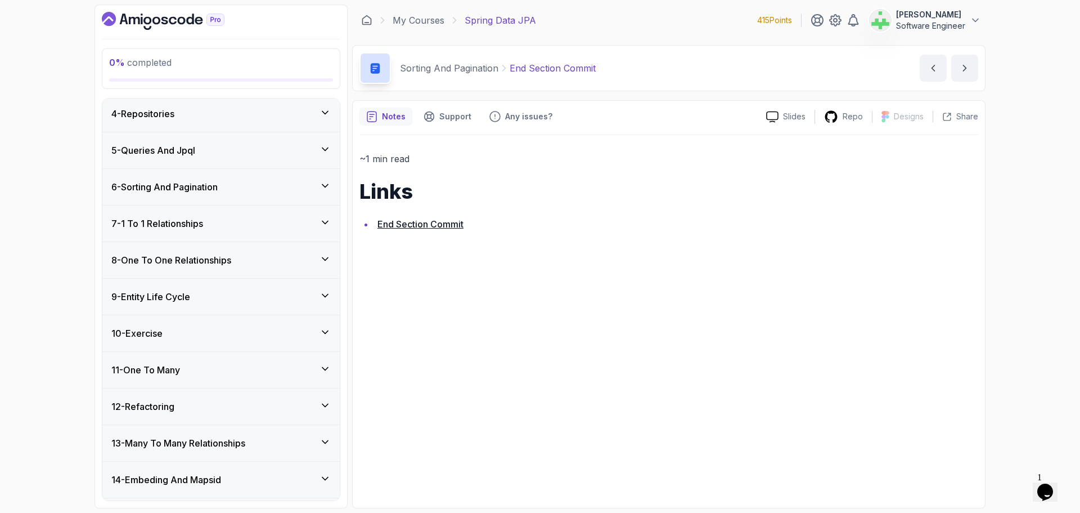
click at [258, 220] on div "7 - 1 To 1 Relationships" at bounding box center [220, 224] width 219 height 14
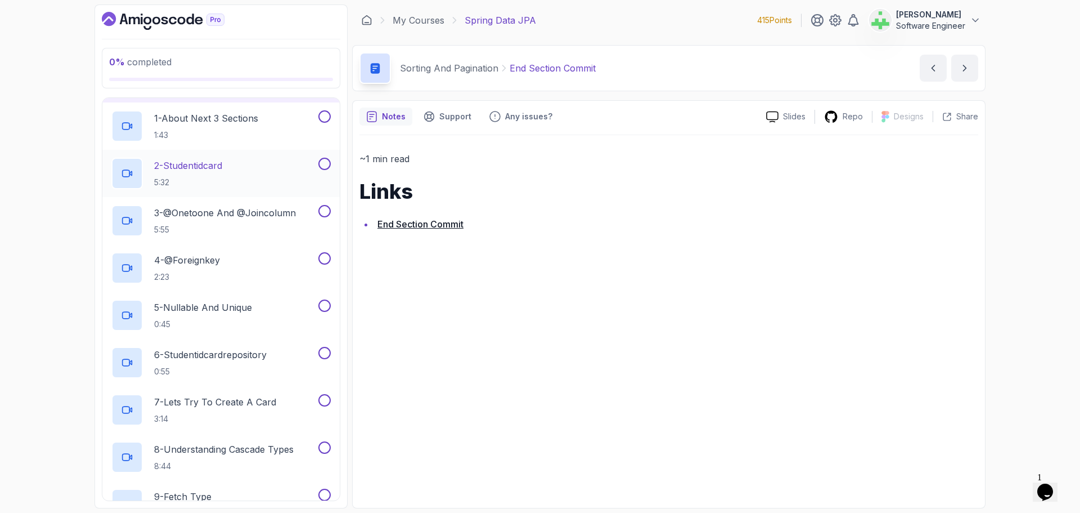
scroll to position [225, 0]
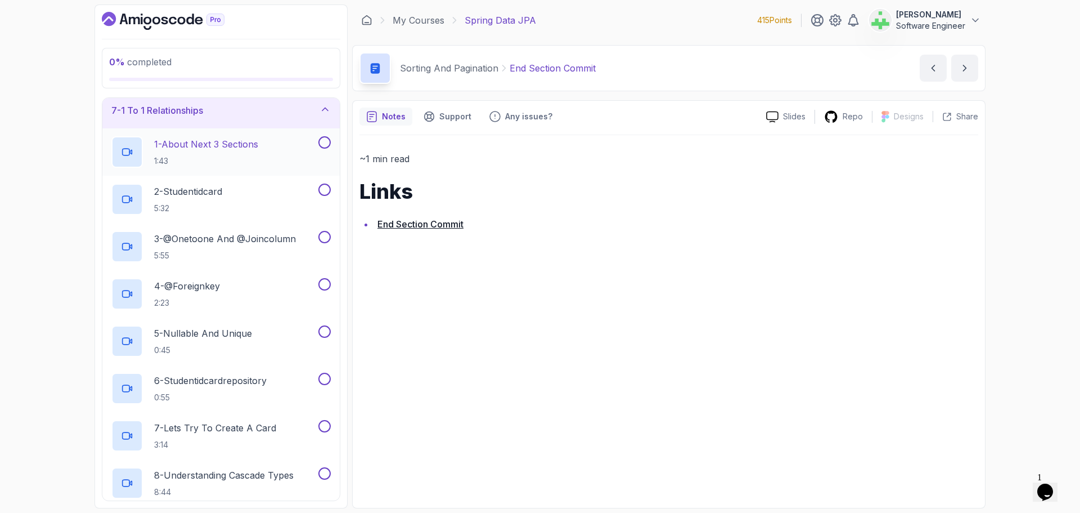
click at [245, 145] on p "1 - About Next 3 Sections" at bounding box center [206, 144] width 104 height 14
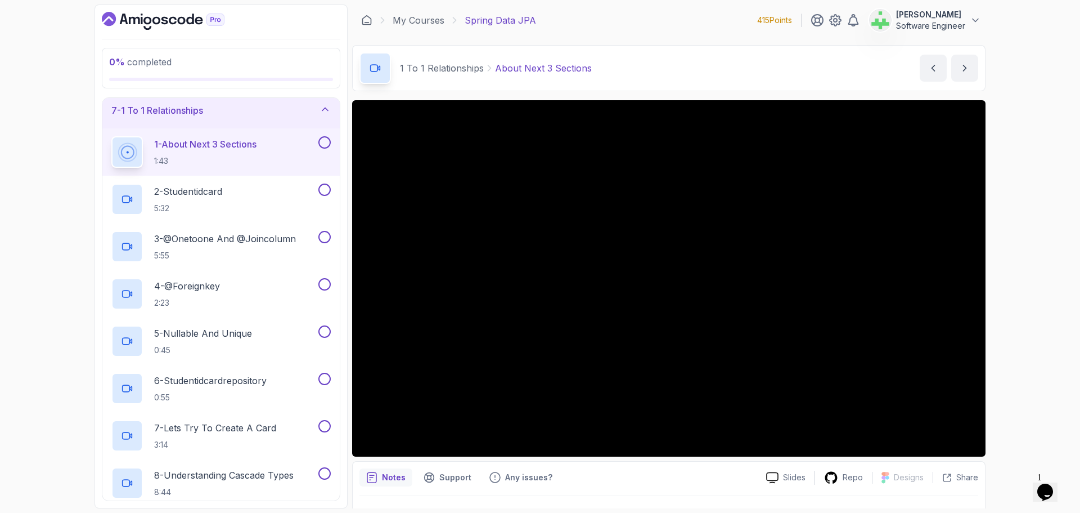
scroll to position [26, 0]
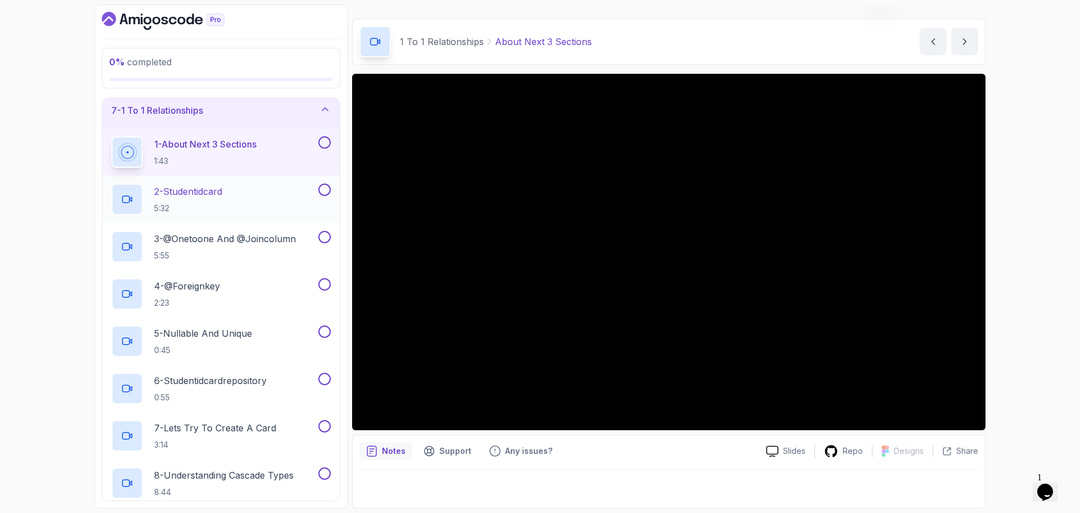
click at [239, 188] on div "2 - Studentidcard 5:32" at bounding box center [213, 199] width 205 height 32
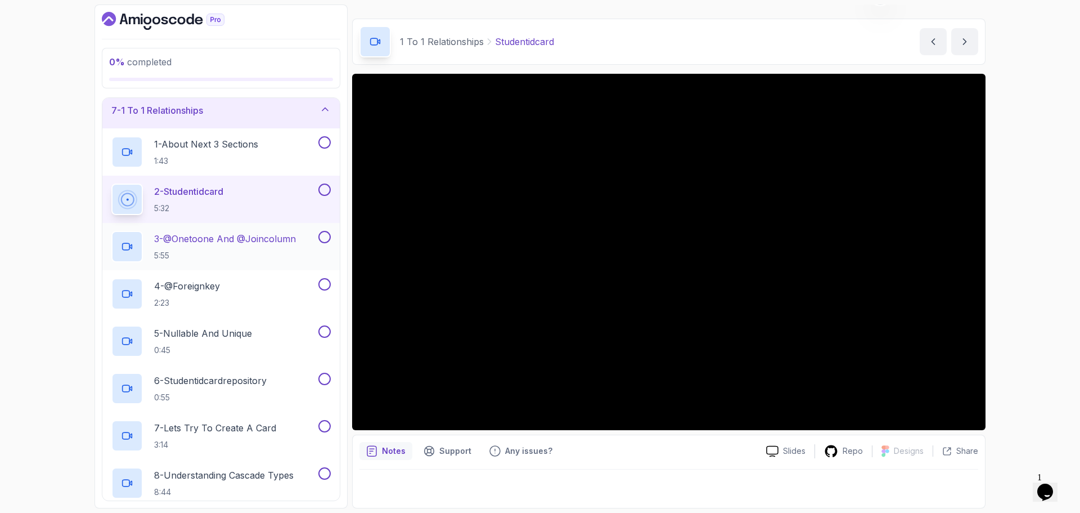
click at [293, 240] on p "3 - @Onetoone And @Joincolumn" at bounding box center [225, 239] width 142 height 14
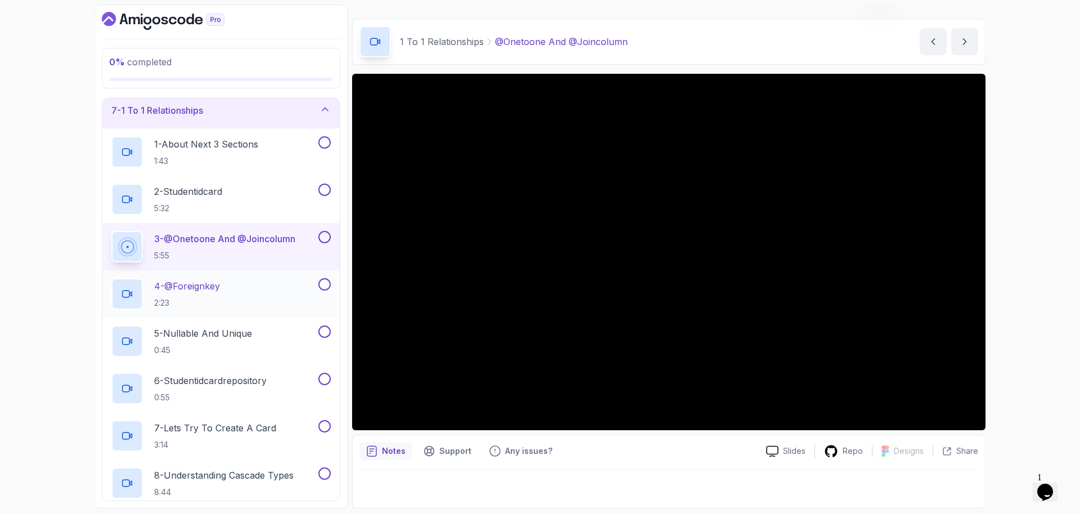
click at [211, 286] on p "4 - @Foreignkey" at bounding box center [187, 286] width 66 height 14
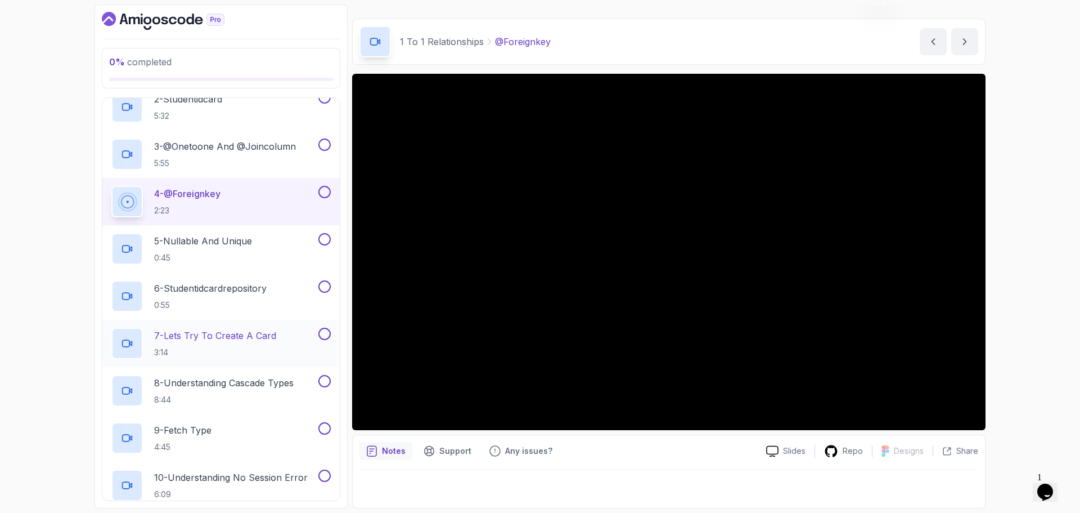
scroll to position [338, 0]
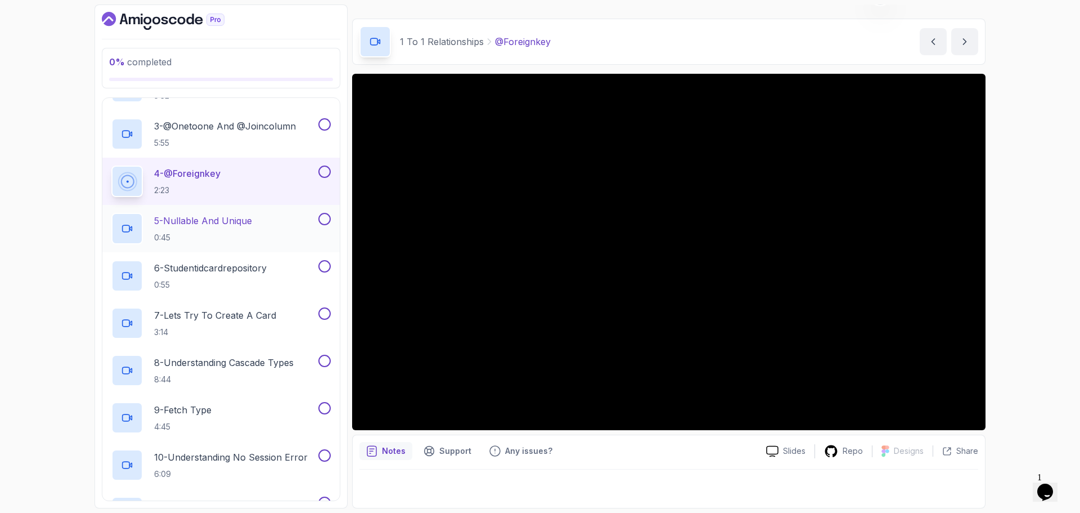
click at [224, 219] on p "5 - Nullable And Unique" at bounding box center [203, 221] width 98 height 14
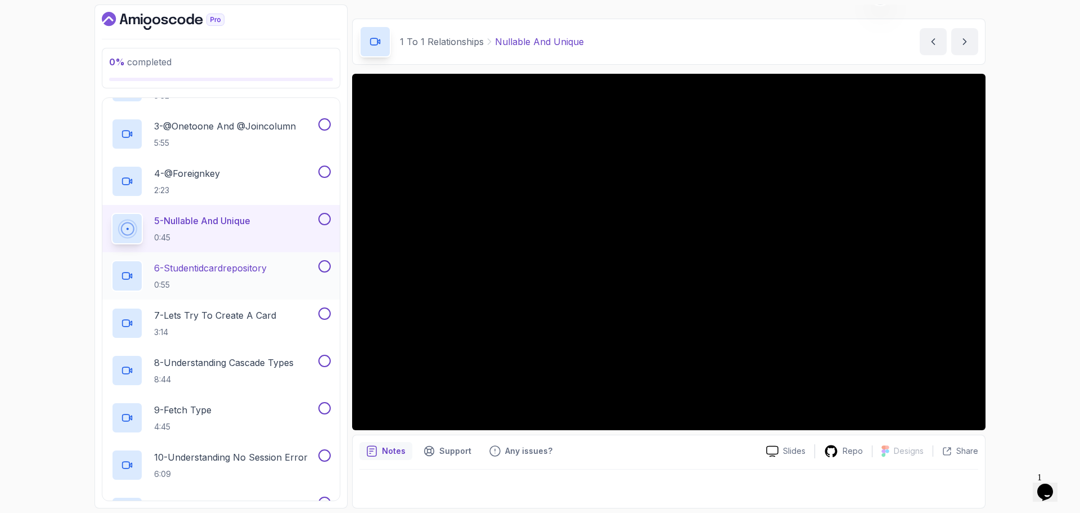
click at [211, 268] on p "6 - Studentidcardrepository" at bounding box center [210, 268] width 113 height 14
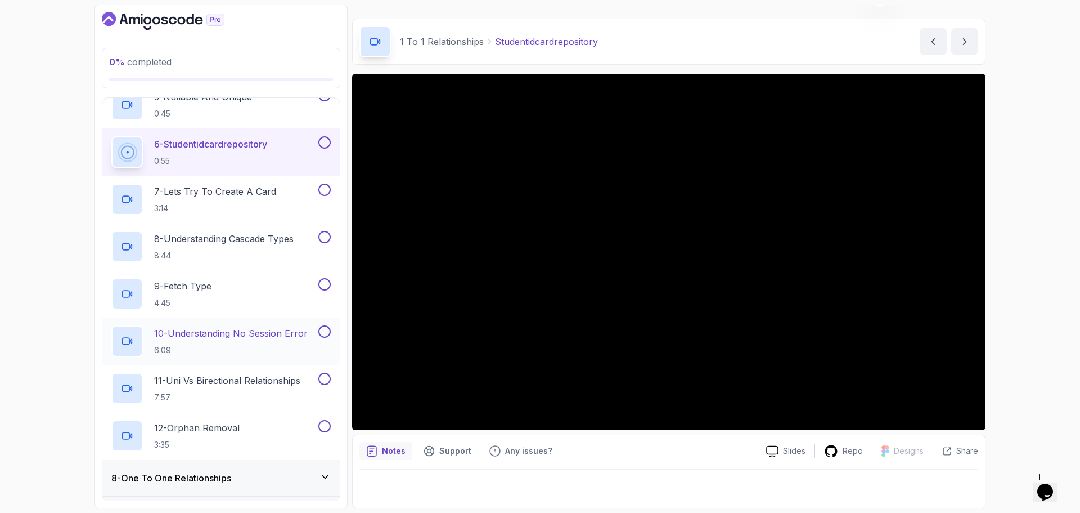
scroll to position [450, 0]
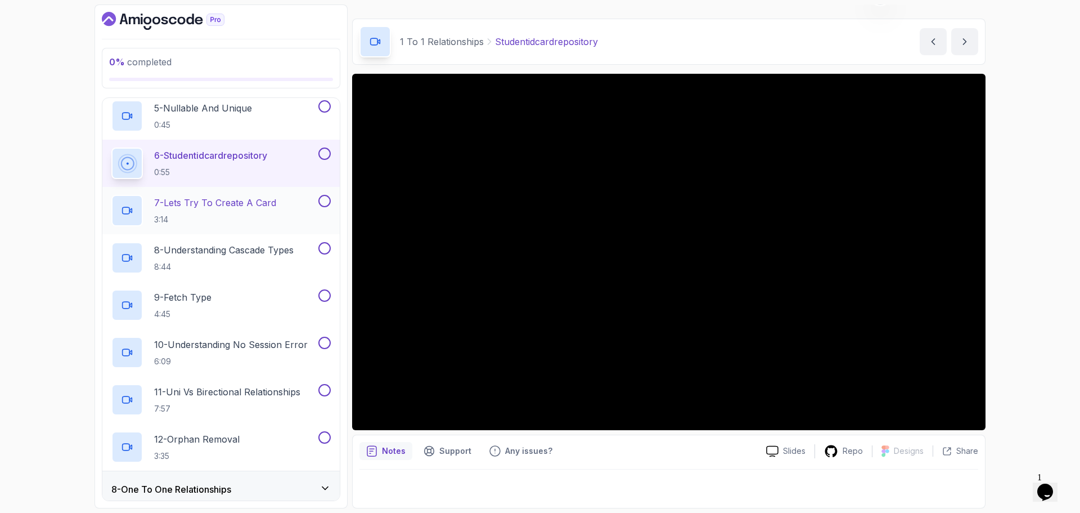
click at [245, 204] on p "7 - Lets Try To Create A Card" at bounding box center [215, 203] width 122 height 14
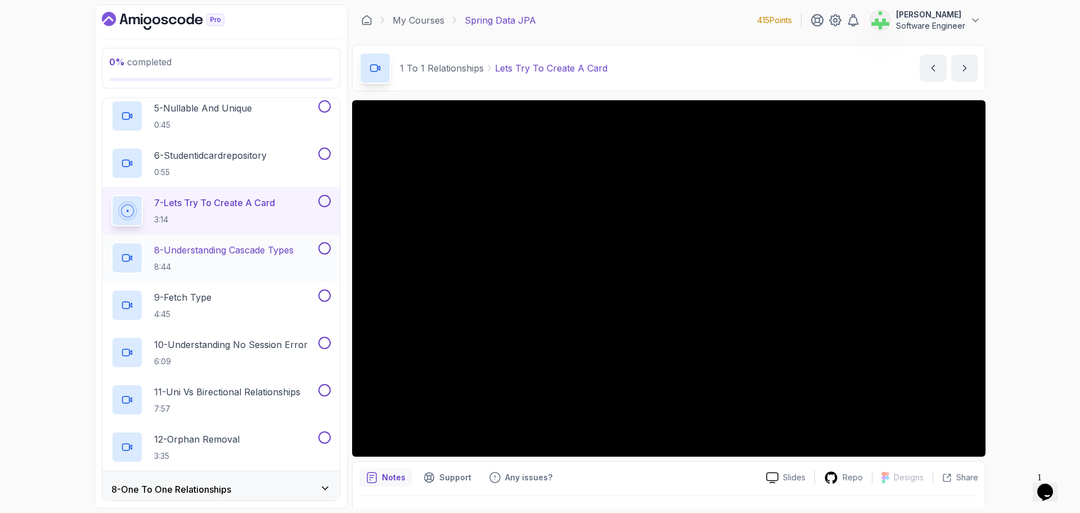
click at [233, 253] on p "8 - Understanding Cascade Types" at bounding box center [224, 250] width 140 height 14
click at [227, 254] on p "8 - Understanding Cascade Types" at bounding box center [224, 250] width 140 height 14
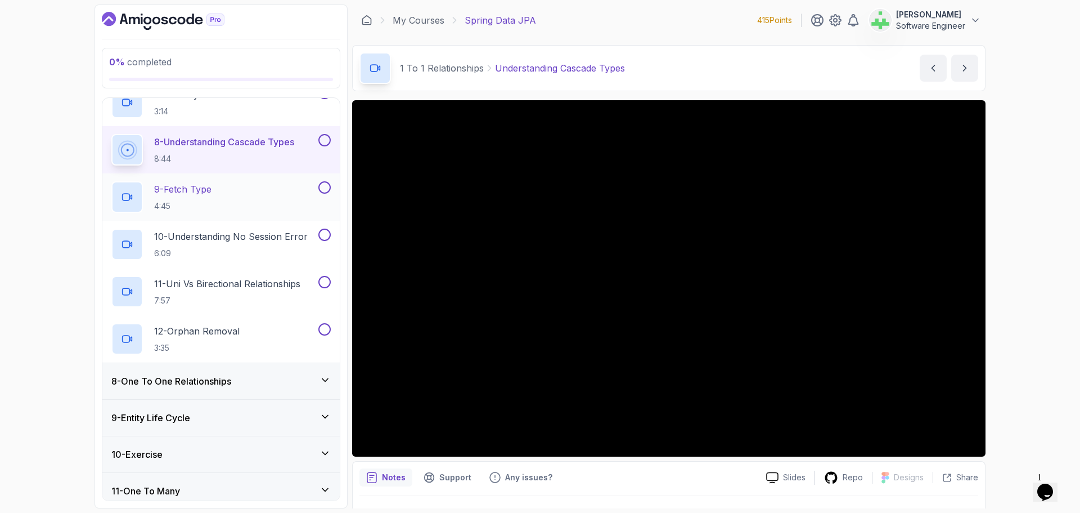
scroll to position [563, 0]
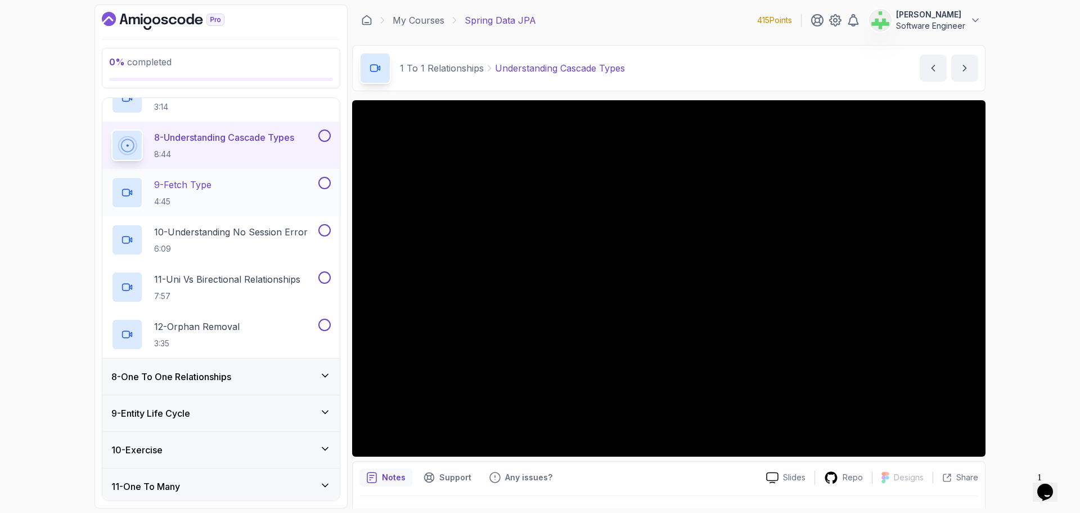
click at [201, 185] on p "9 - Fetch Type" at bounding box center [182, 185] width 57 height 14
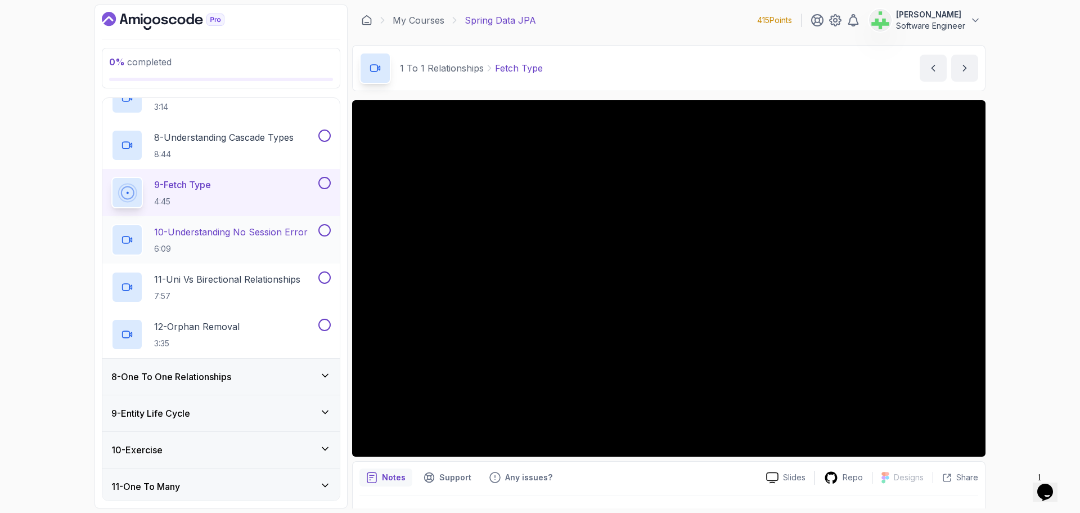
click at [272, 227] on p "10 - Understanding No Session Error" at bounding box center [231, 232] width 154 height 14
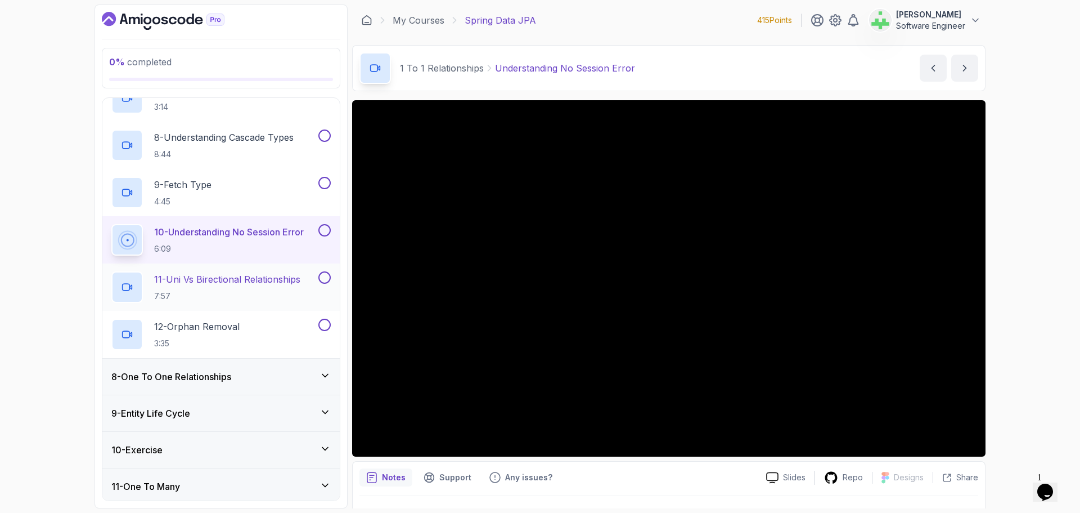
click at [253, 279] on p "11 - Uni Vs Birectional Relationships" at bounding box center [227, 279] width 146 height 14
click at [248, 282] on p "11 - Uni Vs Birectional Relationships" at bounding box center [227, 279] width 146 height 14
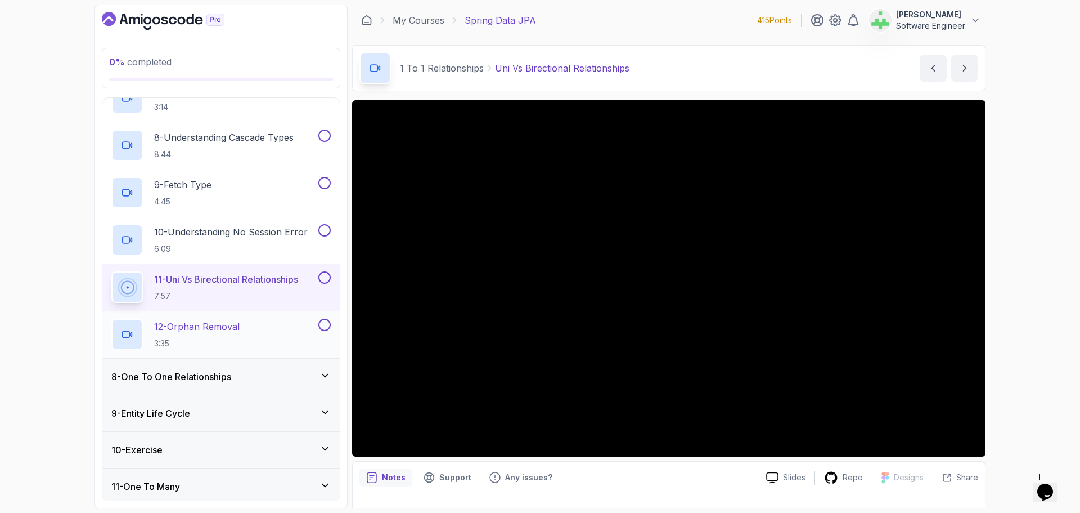
click at [230, 325] on p "12 - Orphan Removal" at bounding box center [197, 327] width 86 height 14
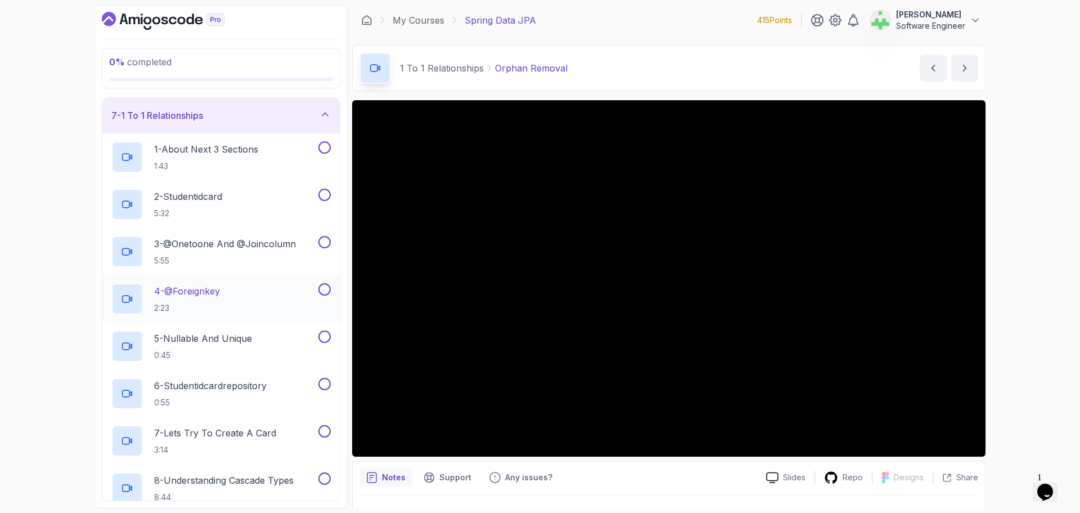
scroll to position [113, 0]
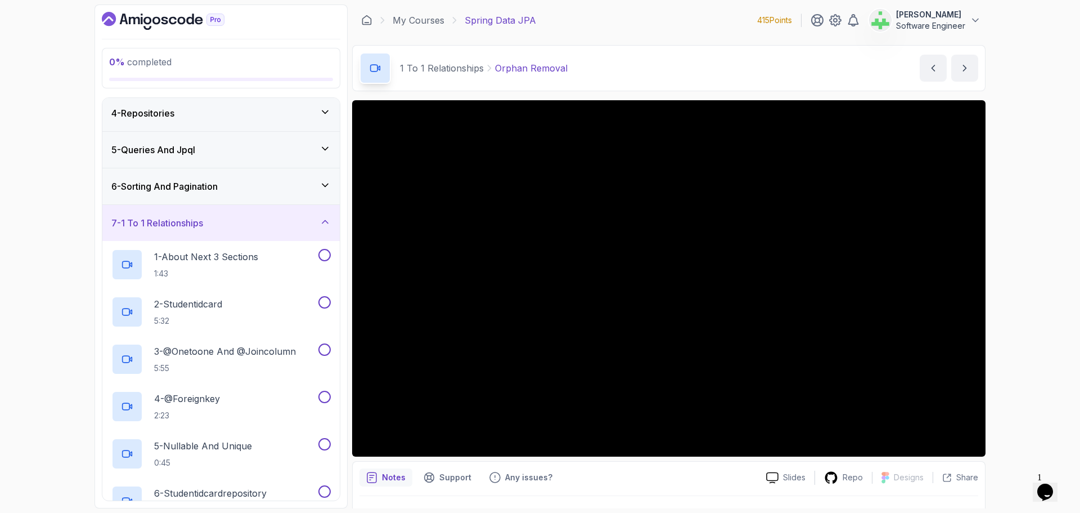
click at [236, 224] on div "7 - 1 To 1 Relationships" at bounding box center [220, 223] width 219 height 14
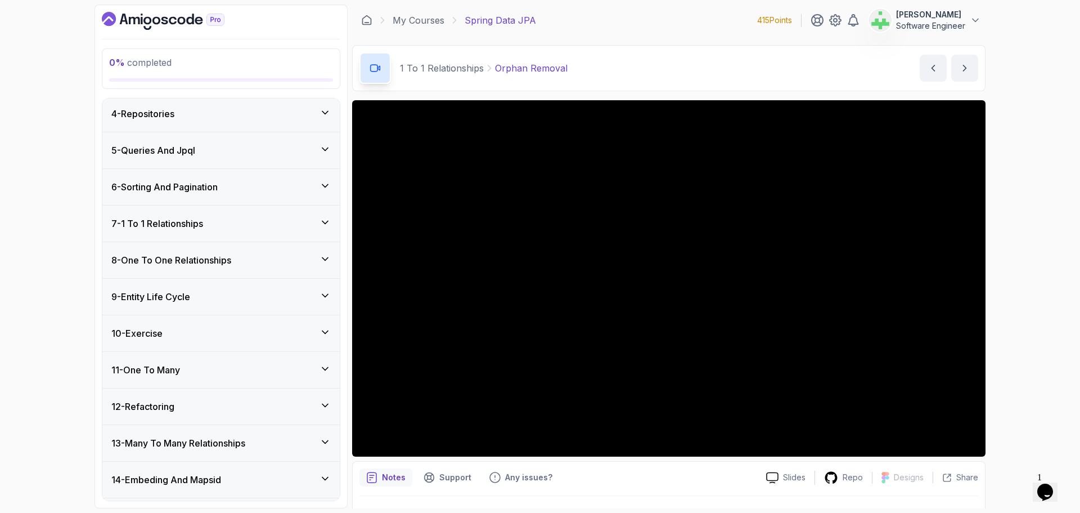
click at [231, 257] on h3 "8 - One To One Relationships" at bounding box center [171, 260] width 120 height 14
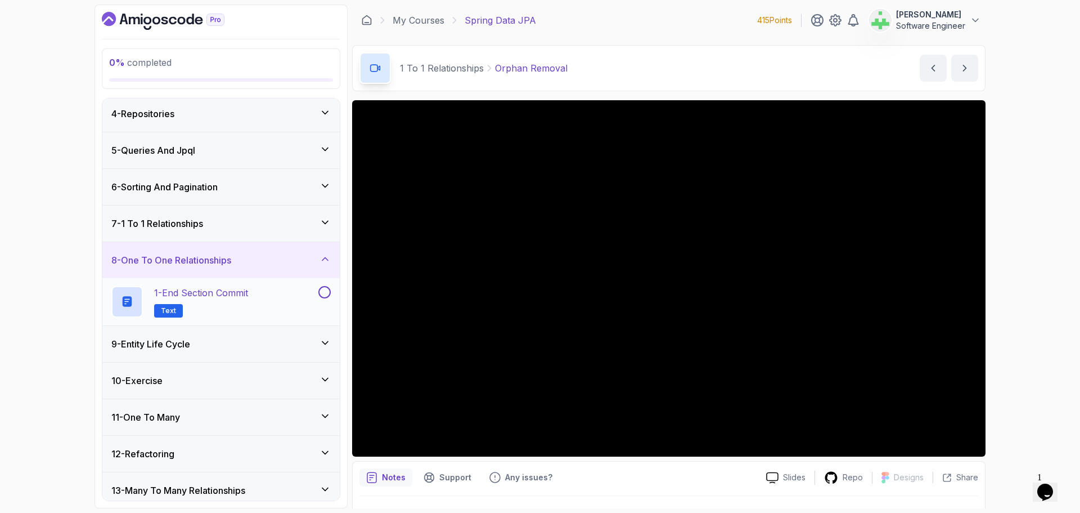
click at [273, 290] on div "1 - End Section Commit Text" at bounding box center [213, 302] width 205 height 32
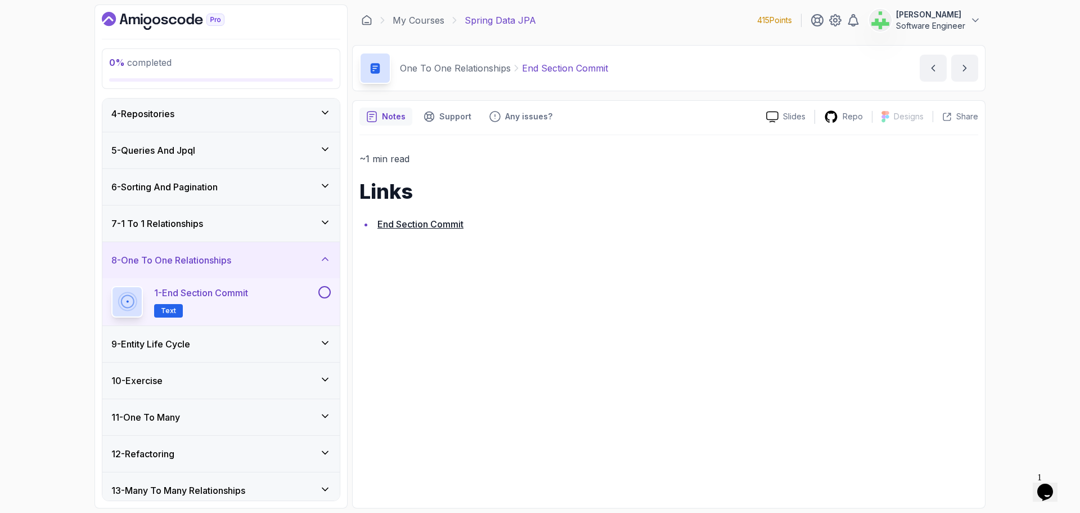
click at [224, 219] on div "7 - 1 To 1 Relationships" at bounding box center [220, 224] width 219 height 14
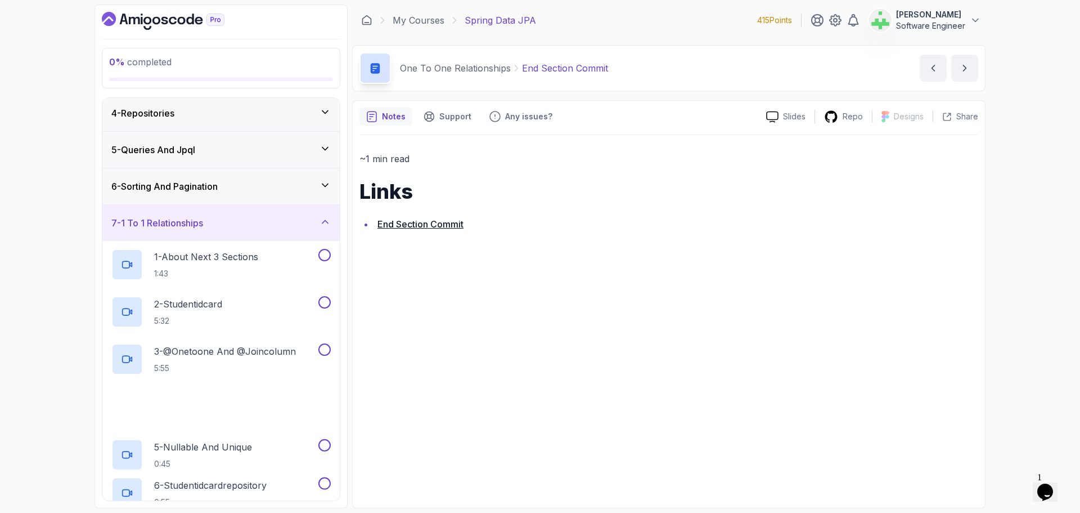
click at [224, 219] on div "7 - 1 To 1 Relationships" at bounding box center [220, 223] width 219 height 14
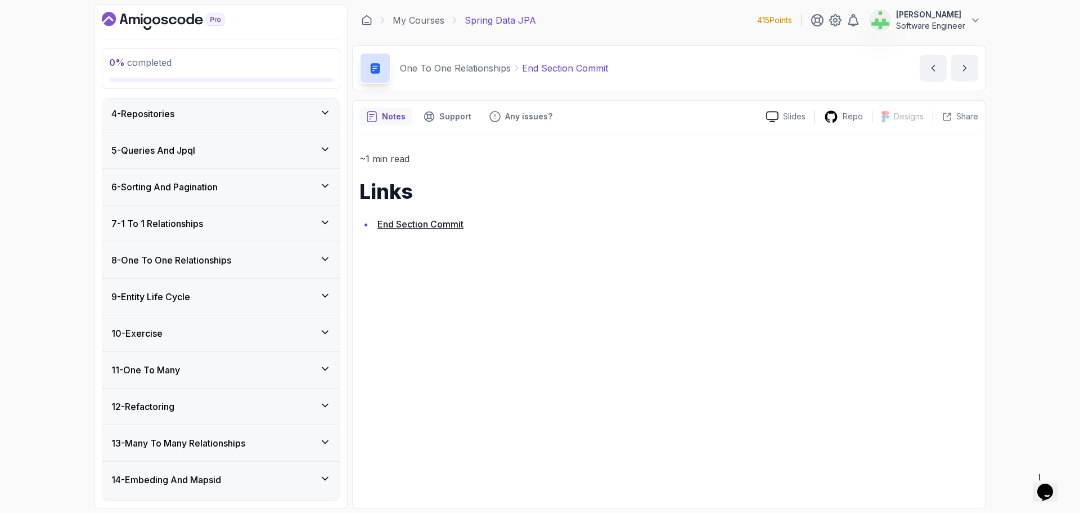
click at [203, 299] on div "9 - Entity Life Cycle" at bounding box center [220, 297] width 219 height 14
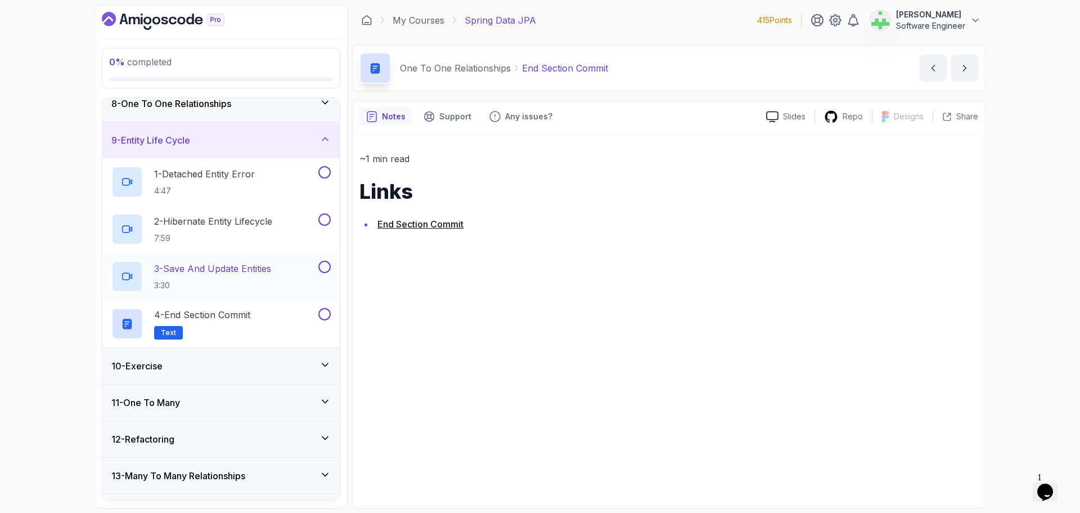
scroll to position [281, 0]
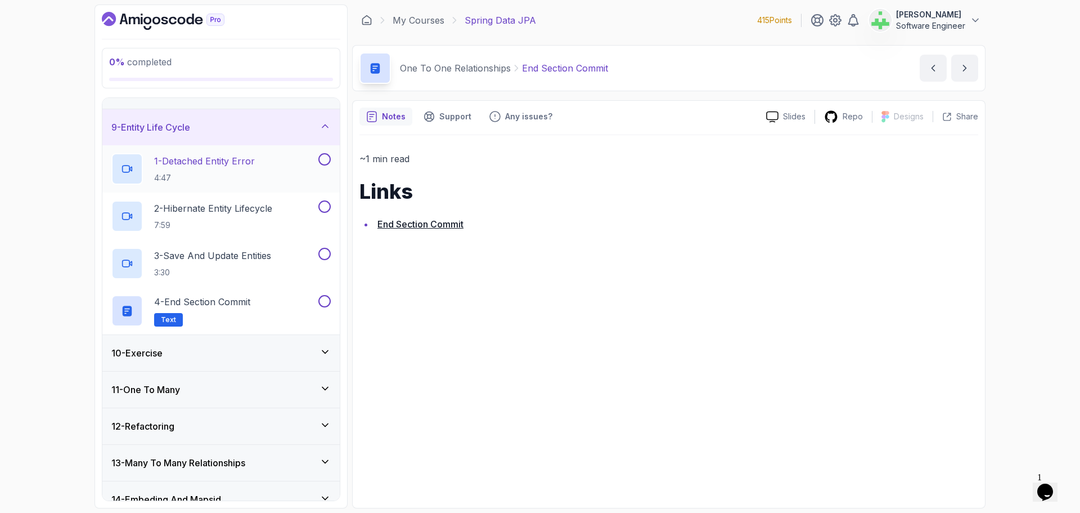
click at [231, 159] on p "1 - Detached Entity Error" at bounding box center [204, 161] width 101 height 14
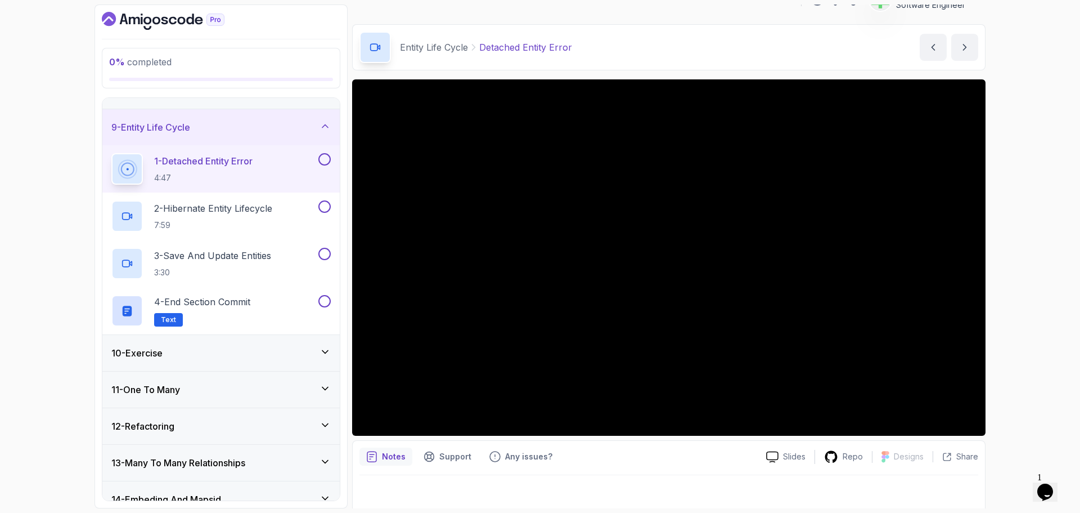
scroll to position [26, 0]
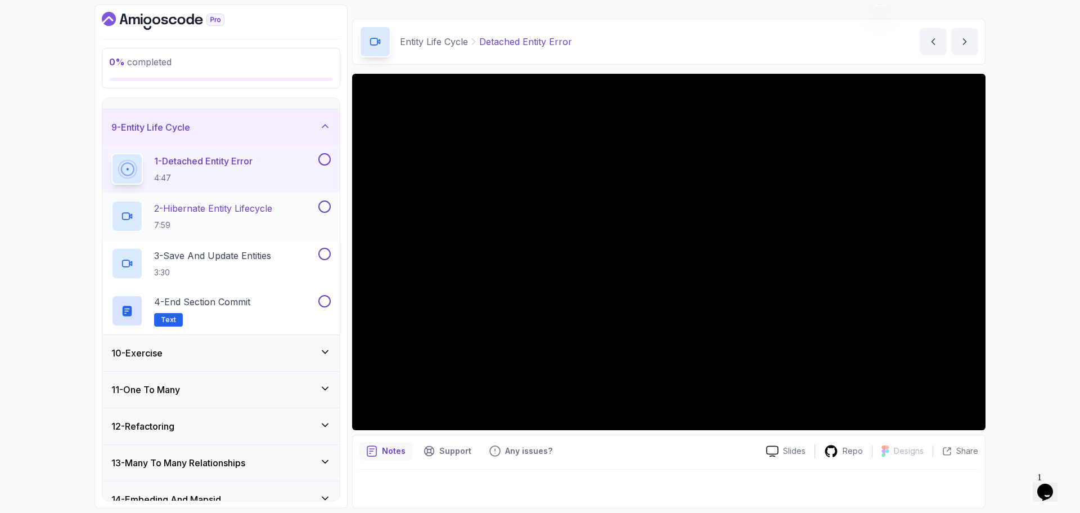
click at [214, 208] on p "2 - Hibernate Entity Lifecycle" at bounding box center [213, 208] width 118 height 14
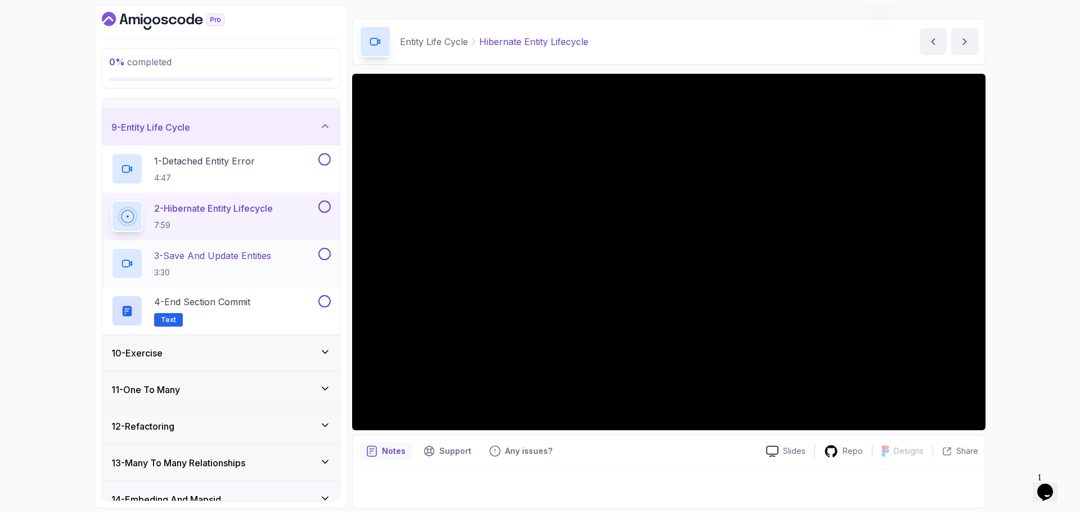
click at [239, 255] on p "3 - Save And Update Entities" at bounding box center [212, 256] width 117 height 14
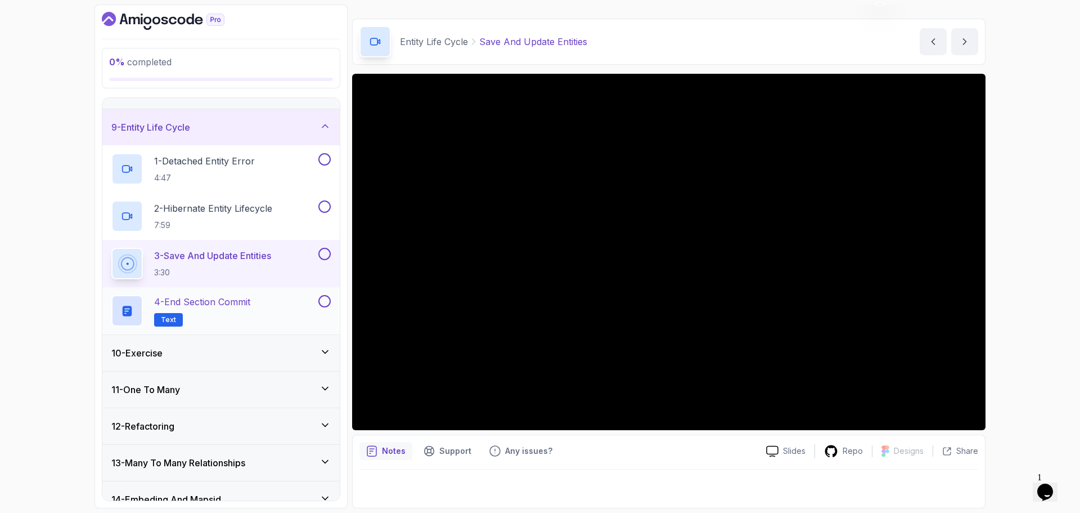
click at [250, 301] on p "4 - End Section Commit" at bounding box center [202, 302] width 96 height 14
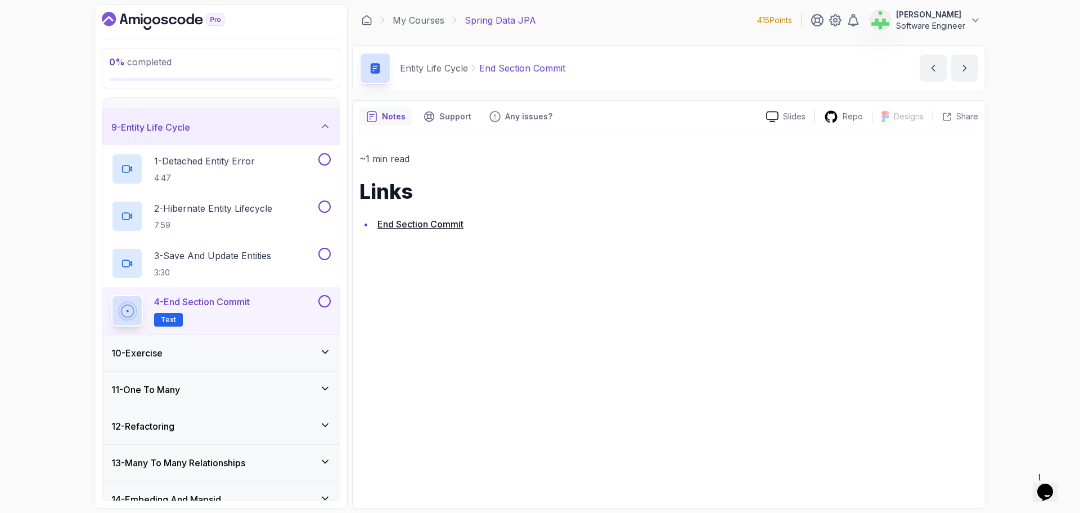
click at [264, 353] on div "10 - Exercise" at bounding box center [220, 353] width 219 height 14
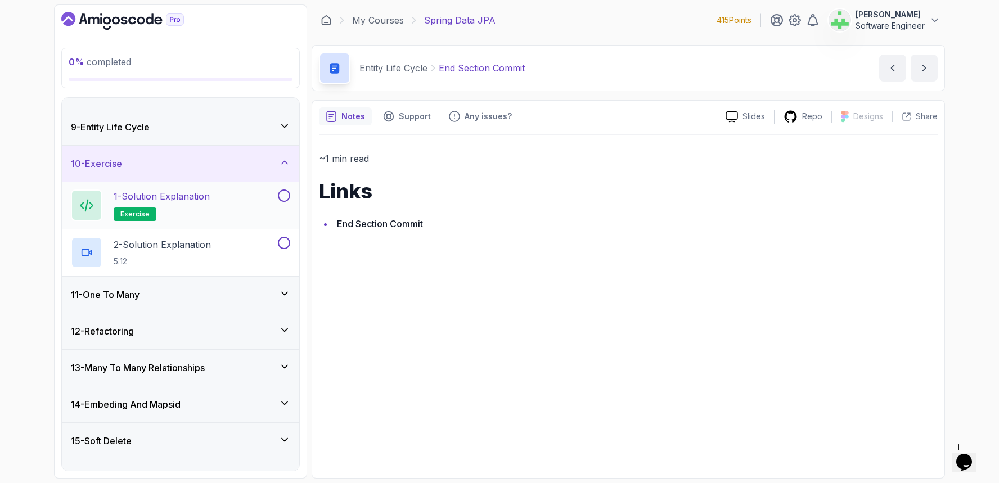
click at [191, 201] on p "1 - Solution Explanation" at bounding box center [162, 197] width 96 height 14
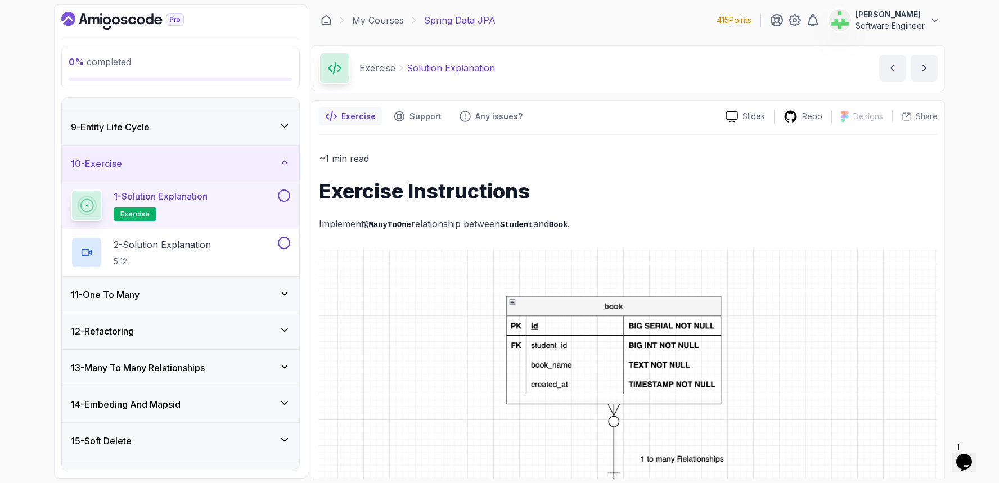
click at [407, 69] on p "Solution Explanation" at bounding box center [451, 68] width 88 height 14
click at [204, 198] on p "1 - Solution Explanation" at bounding box center [161, 197] width 94 height 14
drag, startPoint x: 408, startPoint y: 69, endPoint x: 537, endPoint y: 64, distance: 128.9
click at [537, 64] on div "Exercise Solution Explanation Solution Explanation by nelson" at bounding box center [629, 68] width 634 height 46
copy p "Solution Explanation"
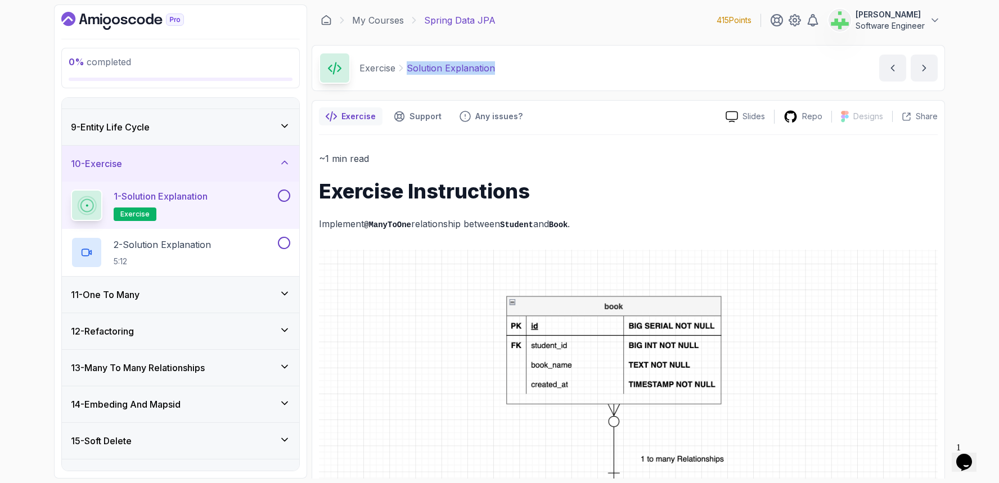
click at [537, 64] on div "Exercise Solution Explanation Solution Explanation by nelson" at bounding box center [629, 68] width 634 height 46
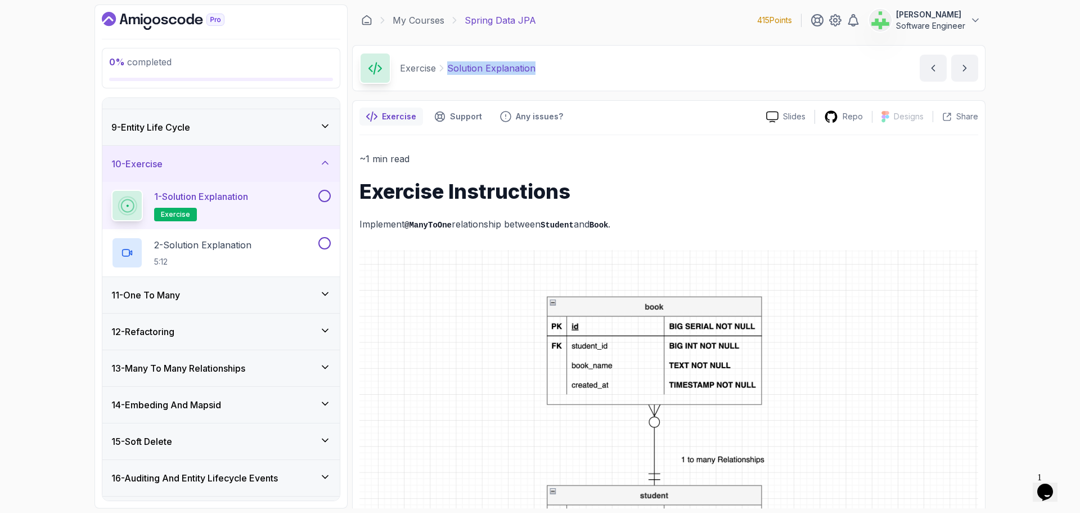
drag, startPoint x: 450, startPoint y: 69, endPoint x: 591, endPoint y: 62, distance: 141.4
click at [591, 62] on div "Exercise Solution Explanation Solution Explanation by nelson" at bounding box center [669, 68] width 634 height 46
drag, startPoint x: 447, startPoint y: 68, endPoint x: 617, endPoint y: 65, distance: 170.0
click at [617, 65] on div "Exercise Solution Explanation Solution Explanation by nelson" at bounding box center [669, 68] width 634 height 46
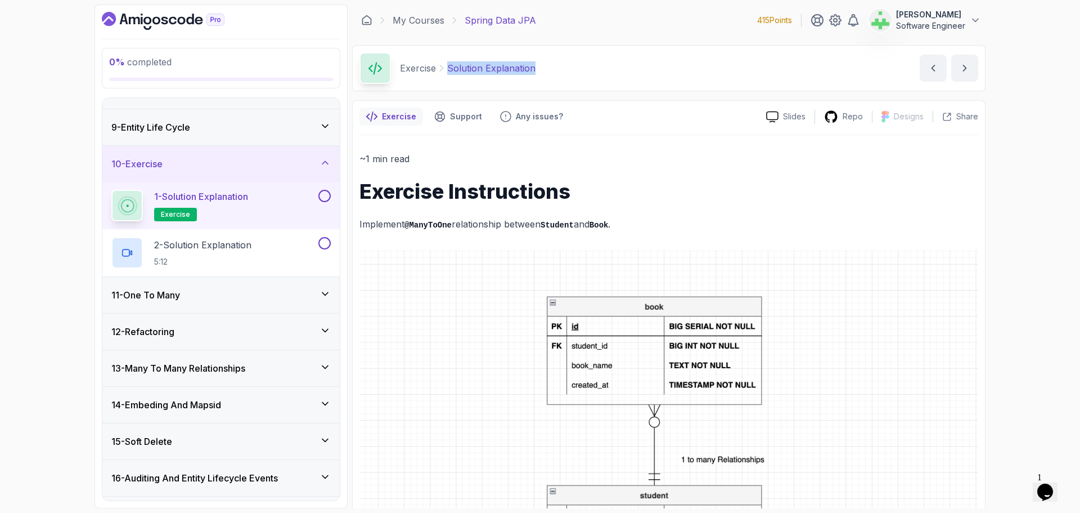
copy p "Solution Explanation"
click at [618, 65] on div "Exercise Solution Explanation Solution Explanation by nelson" at bounding box center [669, 68] width 634 height 46
click at [501, 70] on p "Solution Explanation" at bounding box center [491, 68] width 88 height 14
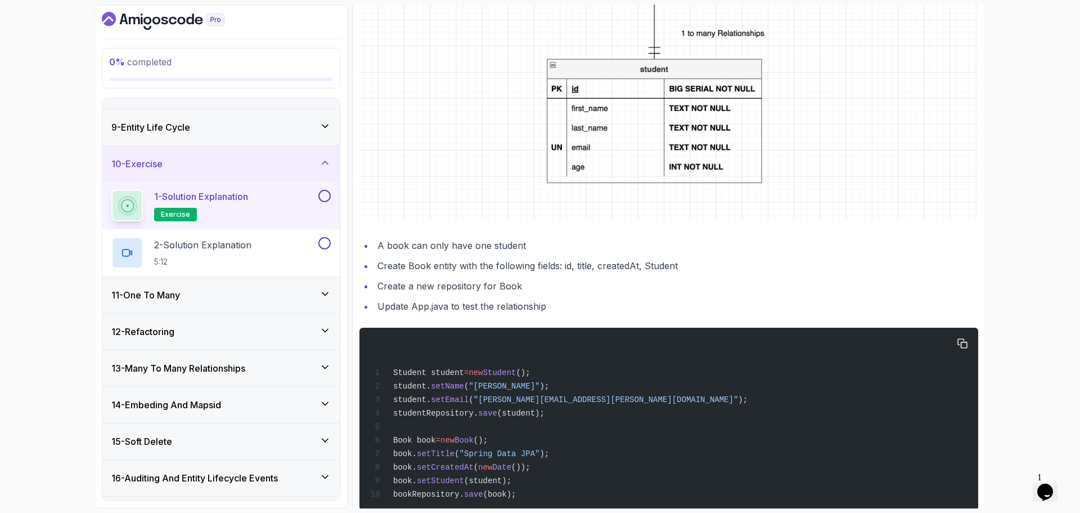
scroll to position [456, 0]
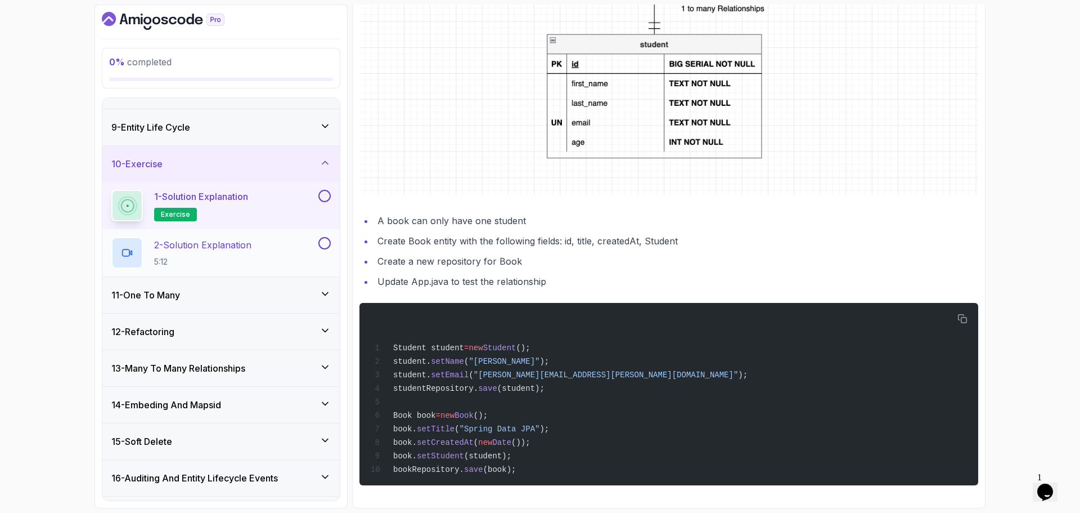
click at [258, 241] on div "2 - Solution Explanation 5:12" at bounding box center [213, 253] width 205 height 32
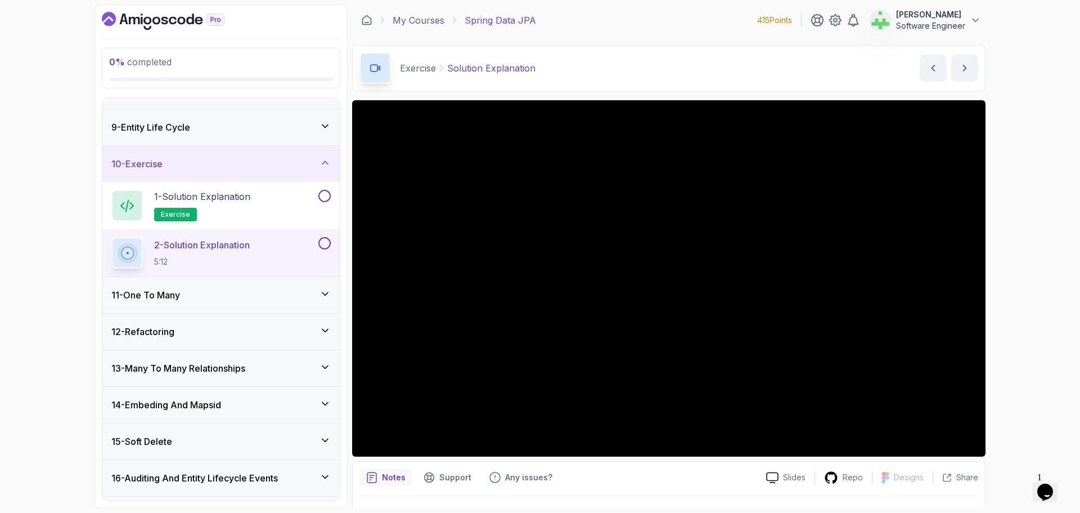
scroll to position [112, 0]
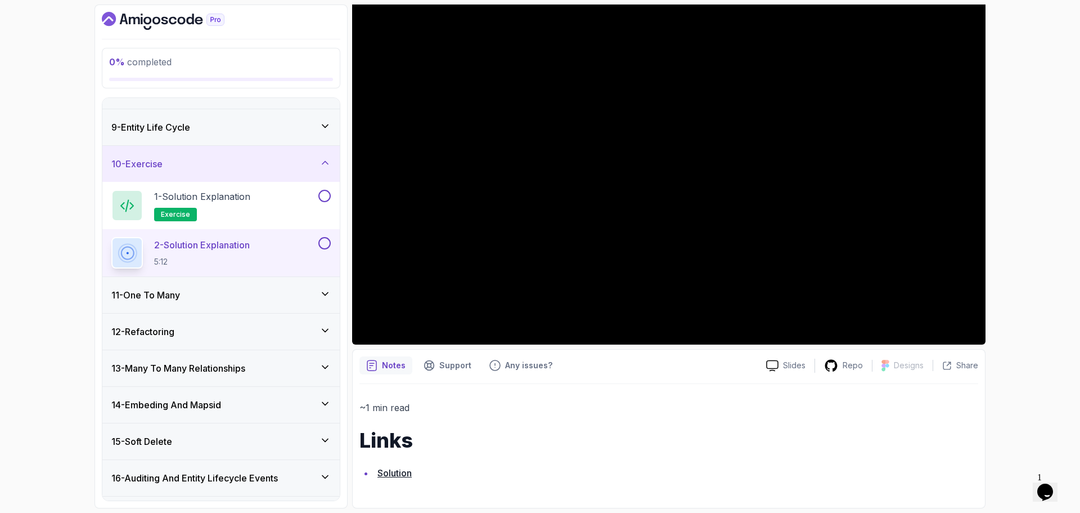
click at [323, 161] on icon at bounding box center [325, 162] width 11 height 11
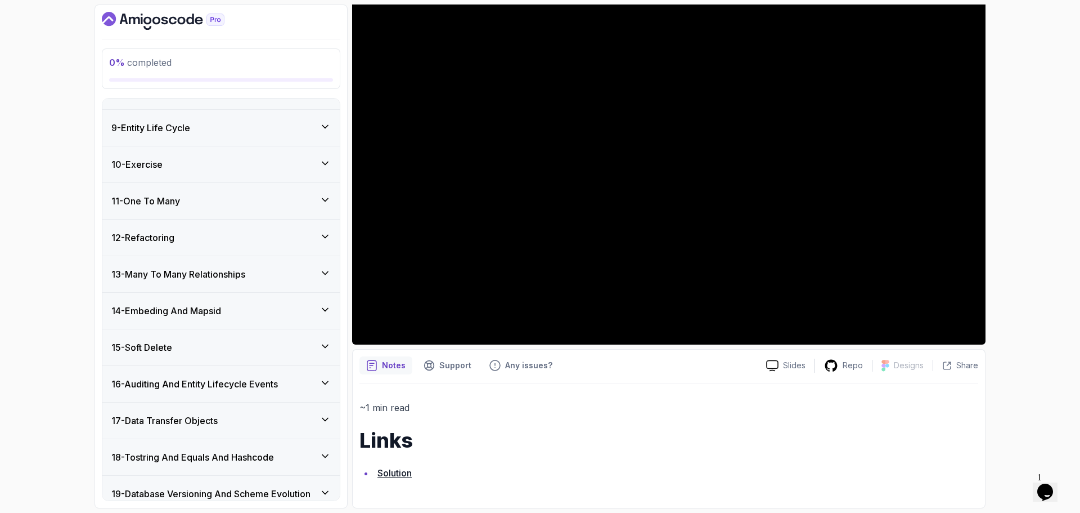
click at [304, 197] on div "11 - One To Many" at bounding box center [220, 201] width 219 height 14
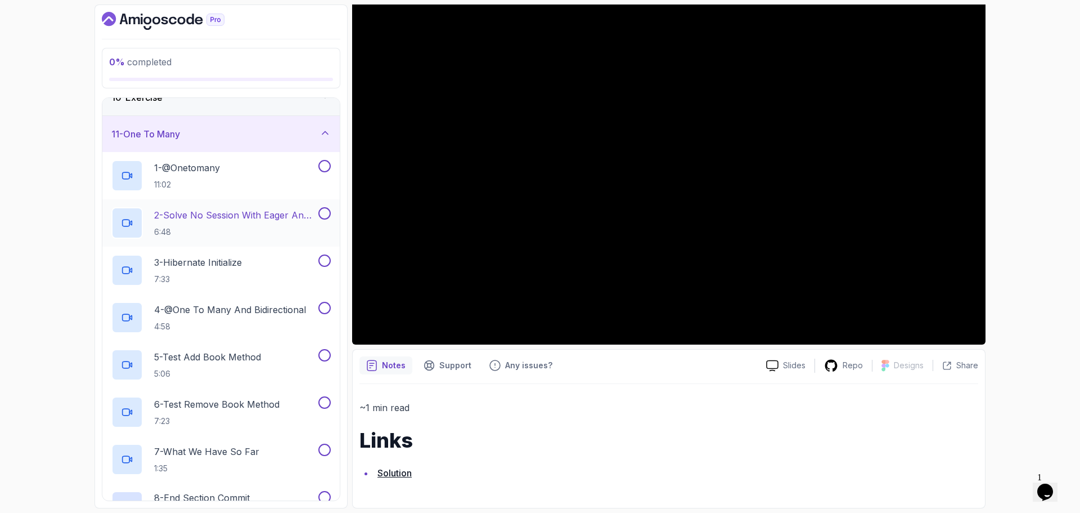
scroll to position [338, 0]
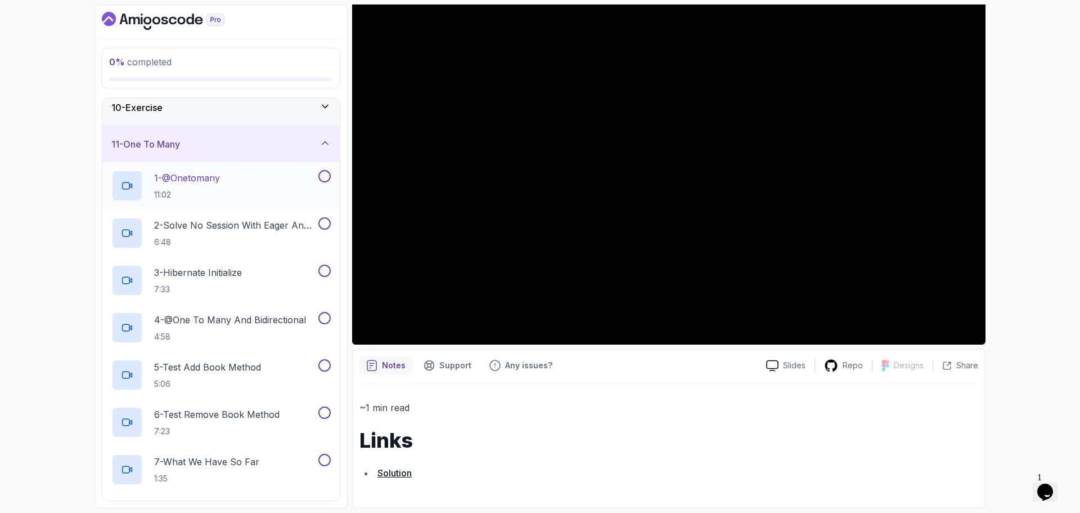
click at [220, 178] on p "1 - @Onetomany" at bounding box center [187, 178] width 66 height 14
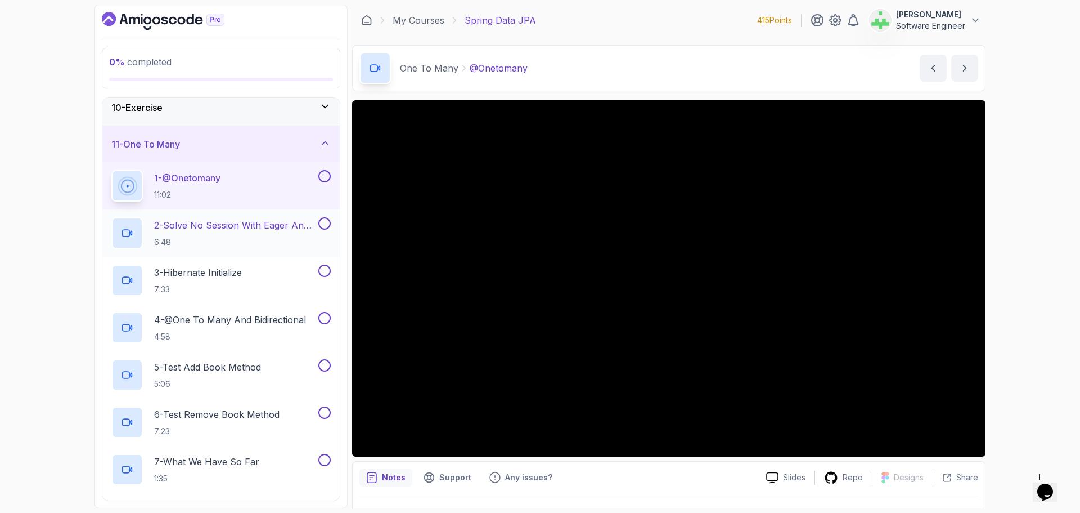
click at [278, 227] on p "2 - Solve No Session With Eager And Fetch" at bounding box center [235, 225] width 162 height 14
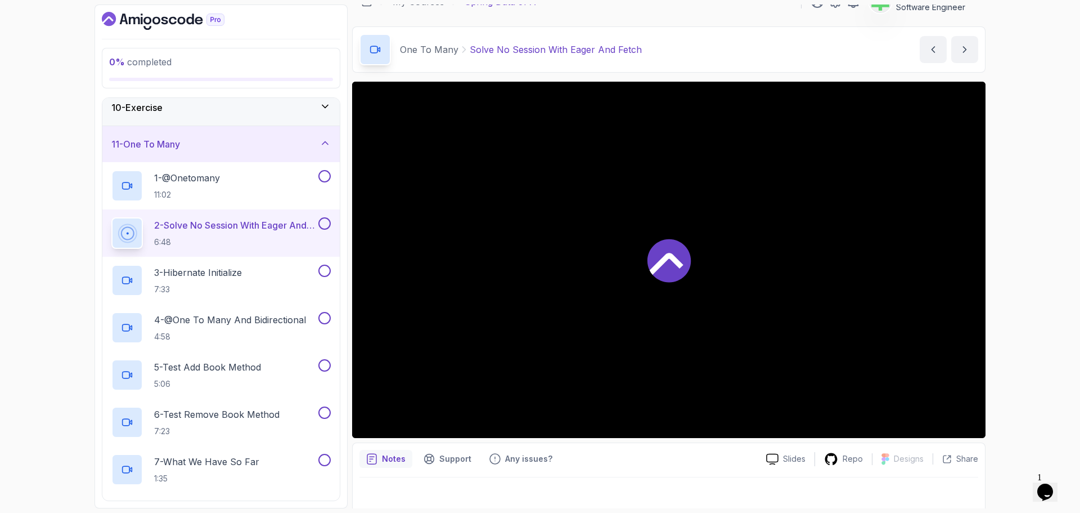
scroll to position [26, 0]
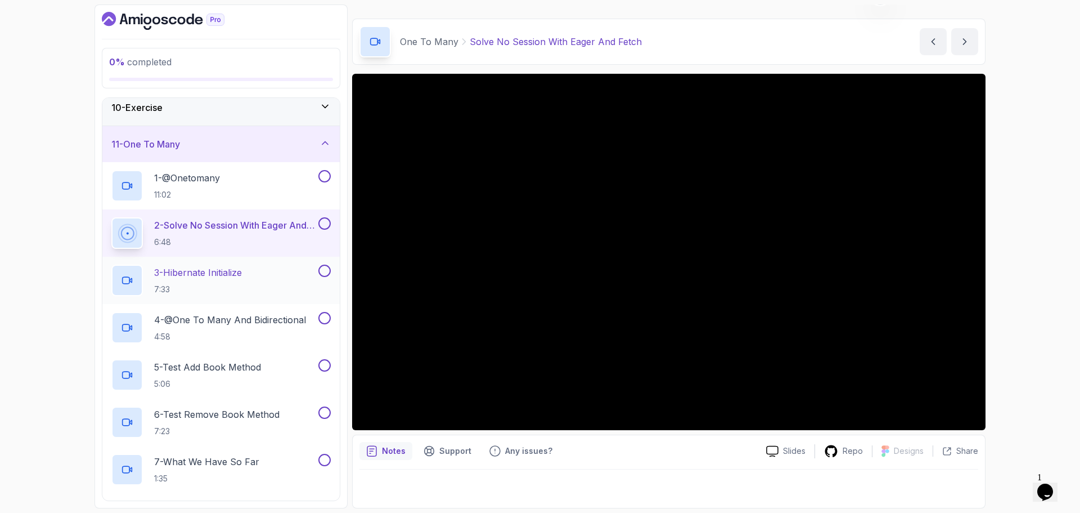
click at [236, 275] on p "3 - Hibernate Initialize" at bounding box center [198, 273] width 88 height 14
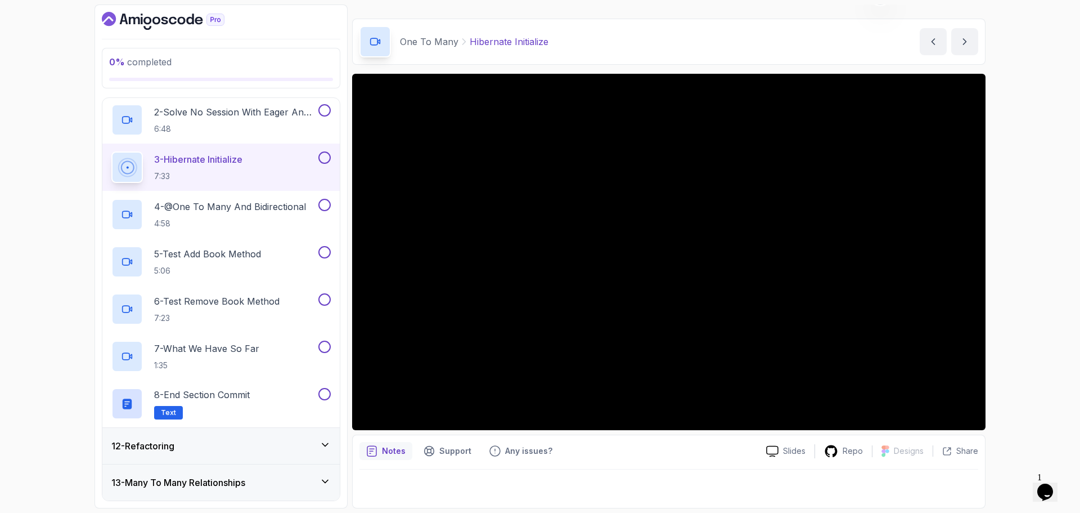
scroll to position [450, 0]
click at [270, 209] on p "4 - @One To Many And Bidirectional" at bounding box center [230, 207] width 152 height 14
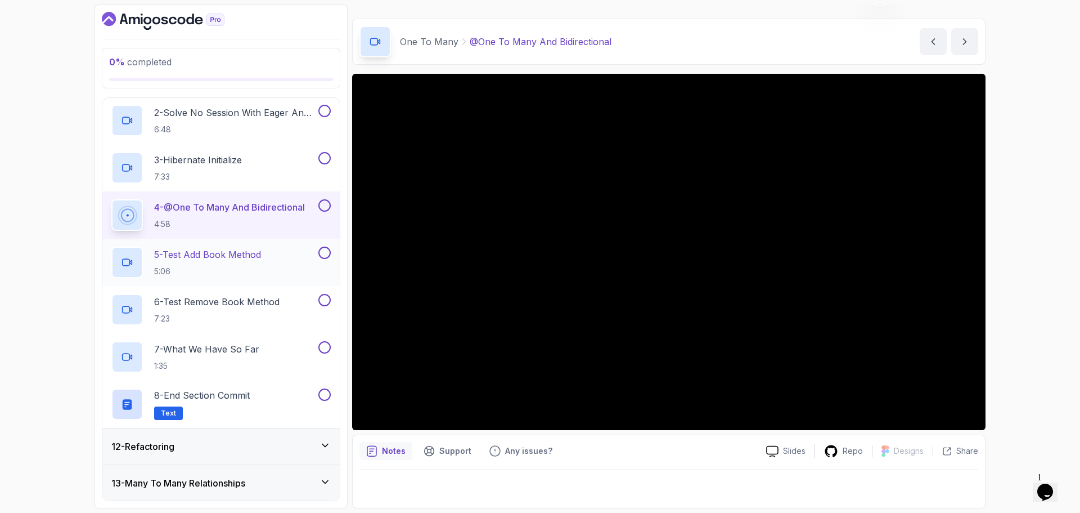
click at [258, 253] on p "5 - Test Add Book Method" at bounding box center [207, 255] width 107 height 14
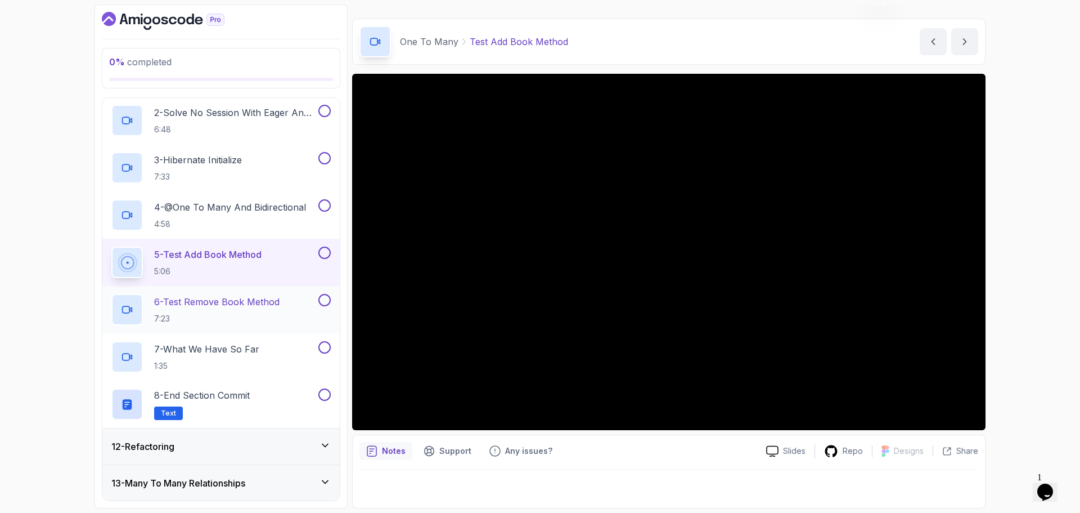
click at [276, 300] on p "6 - Test Remove Book Method" at bounding box center [216, 302] width 125 height 14
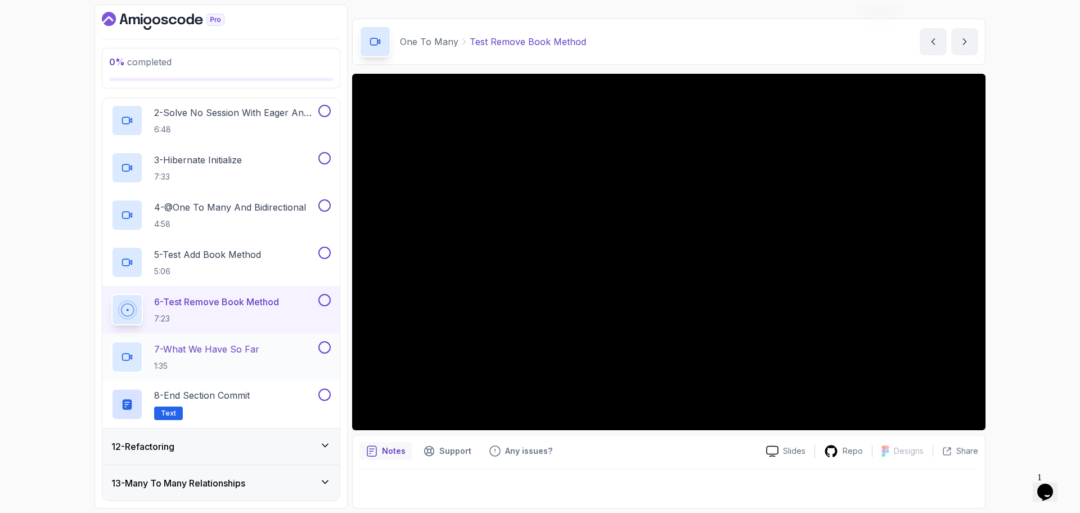
click at [237, 345] on p "7 - What We Have So Far" at bounding box center [206, 349] width 105 height 14
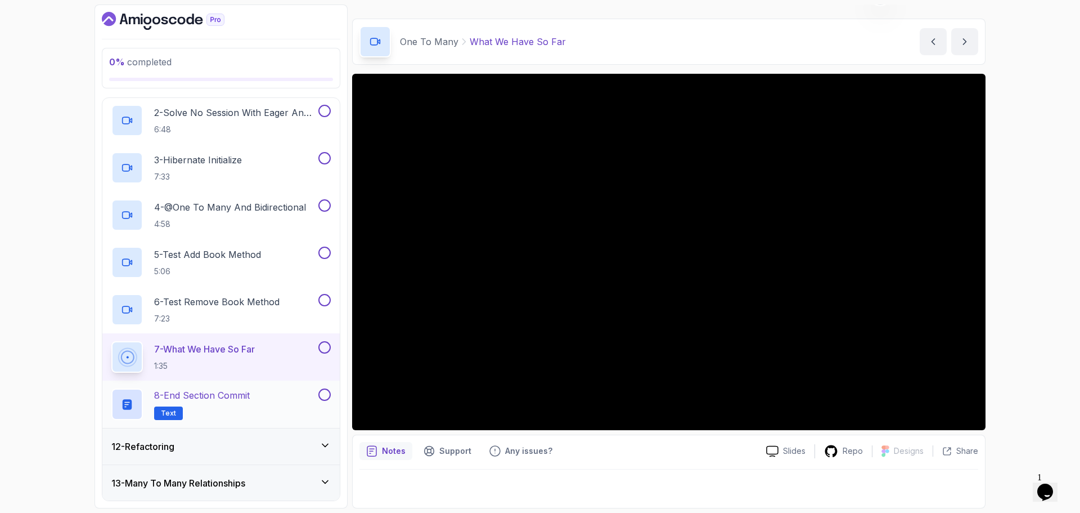
click at [250, 398] on p "8 - End Section Commit" at bounding box center [202, 395] width 96 height 14
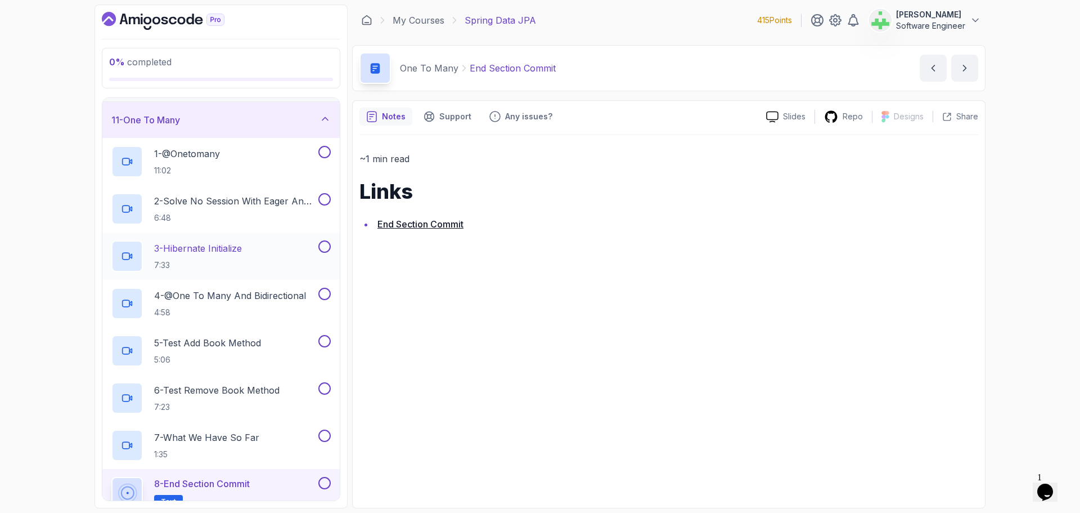
scroll to position [338, 0]
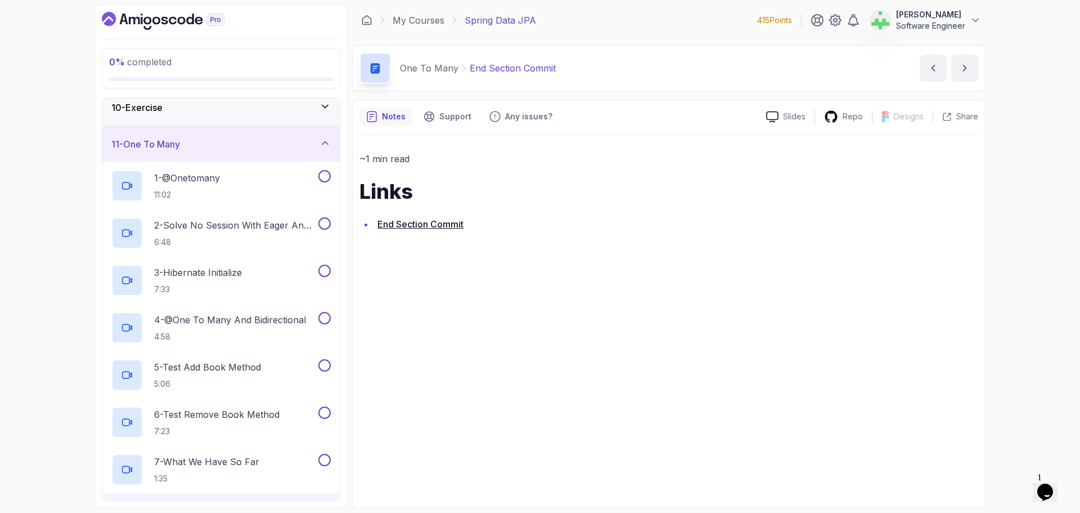
click at [271, 143] on div "11 - One To Many" at bounding box center [220, 144] width 219 height 14
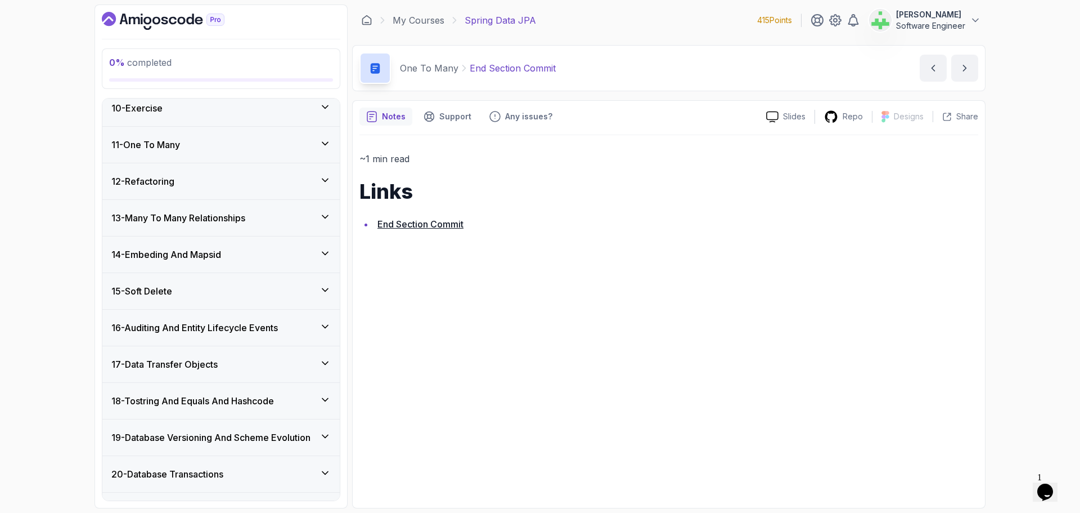
click at [258, 178] on div "12 - Refactoring" at bounding box center [220, 181] width 219 height 14
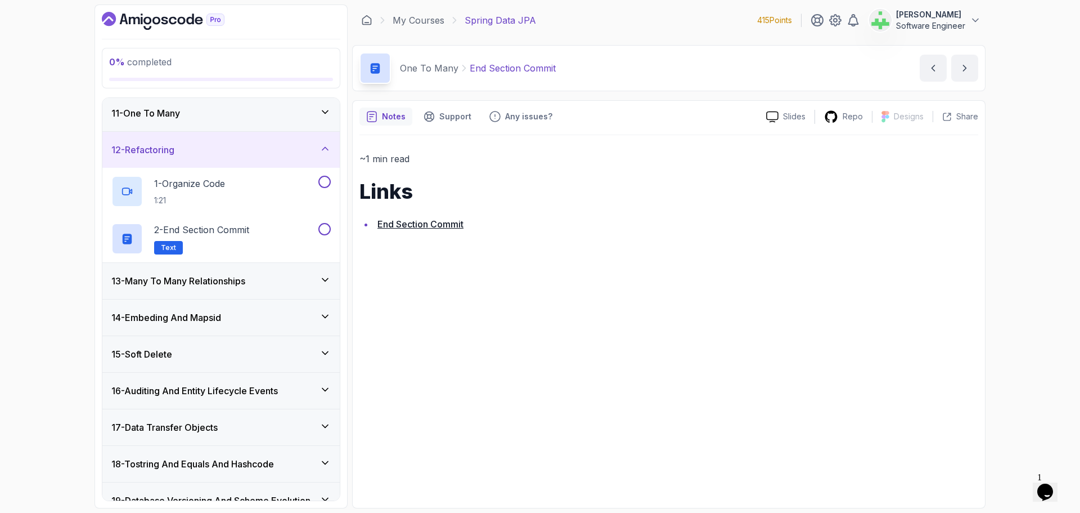
scroll to position [394, 0]
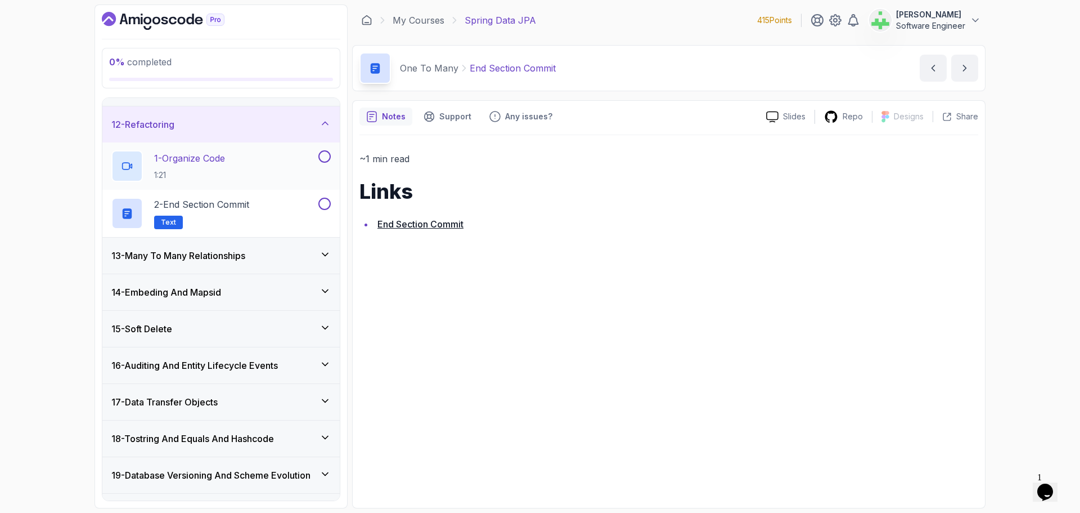
click at [263, 159] on div "1 - Organize Code 1:21" at bounding box center [213, 166] width 205 height 32
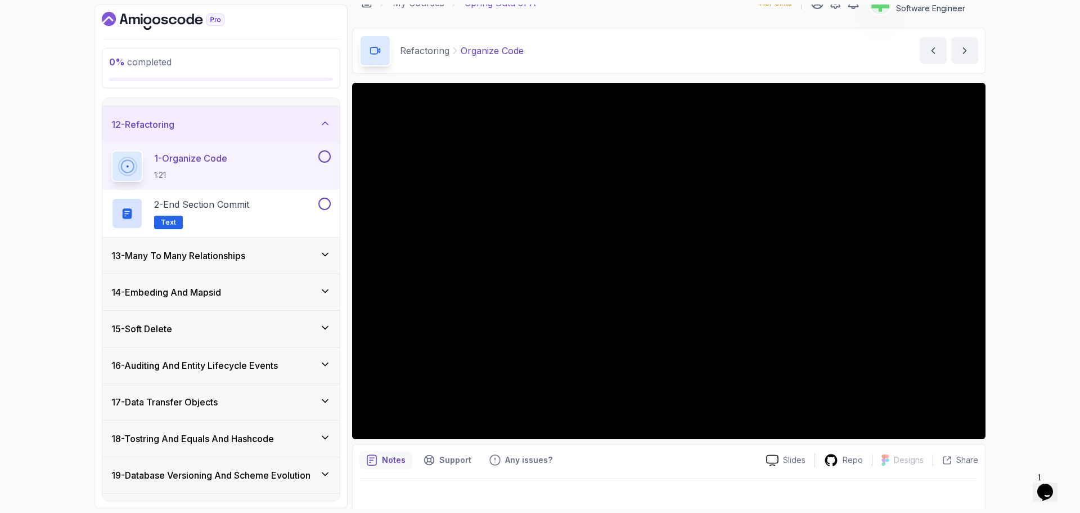
scroll to position [26, 0]
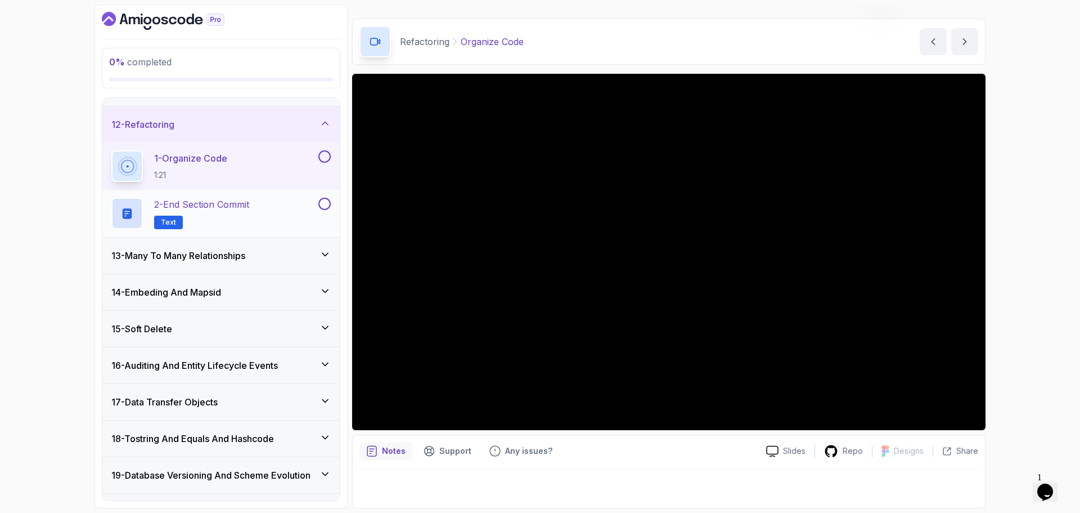
click at [234, 199] on p "2 - End Section Commit" at bounding box center [201, 204] width 95 height 14
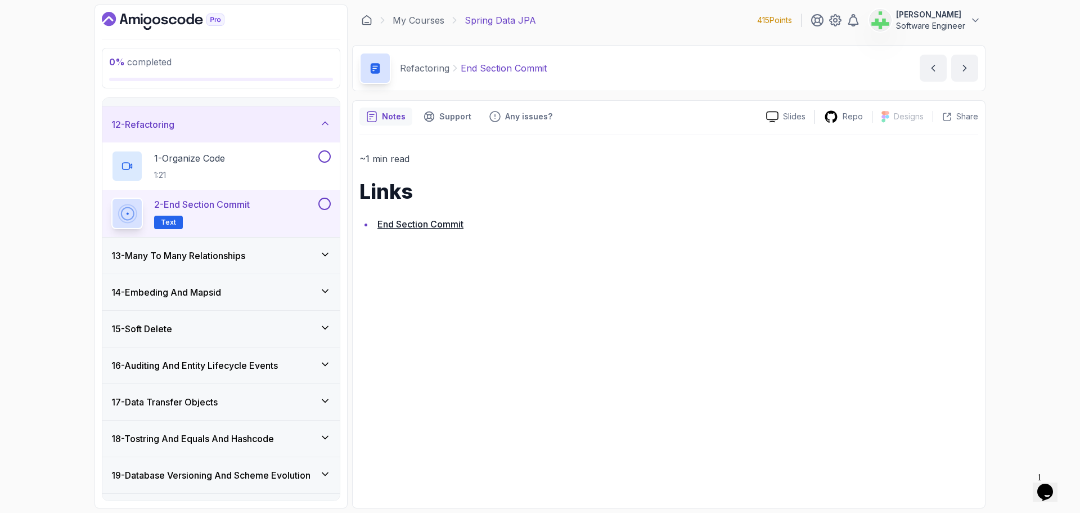
click at [262, 122] on div "12 - Refactoring" at bounding box center [220, 125] width 219 height 14
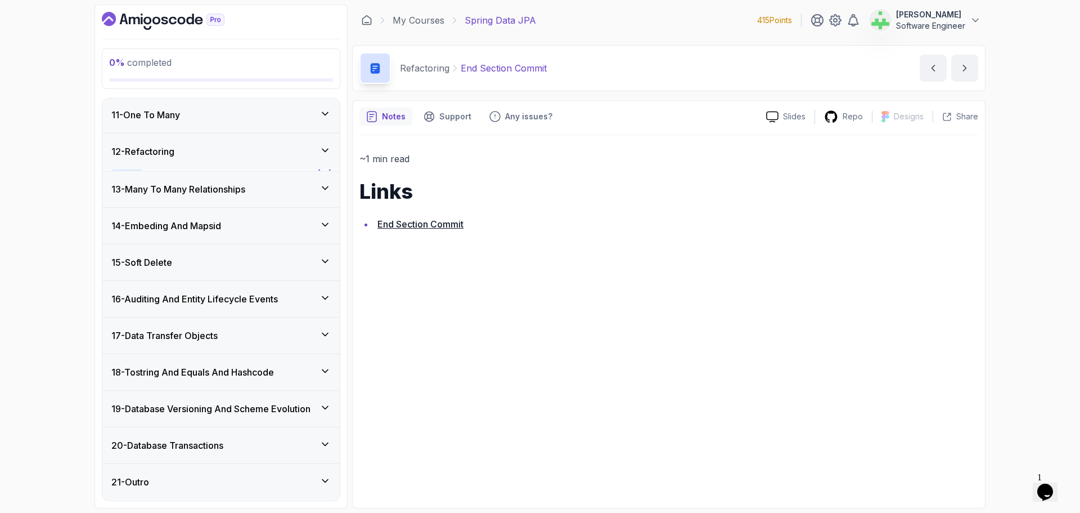
scroll to position [366, 0]
click at [259, 186] on div "13 - Many To Many Relationships" at bounding box center [220, 190] width 219 height 14
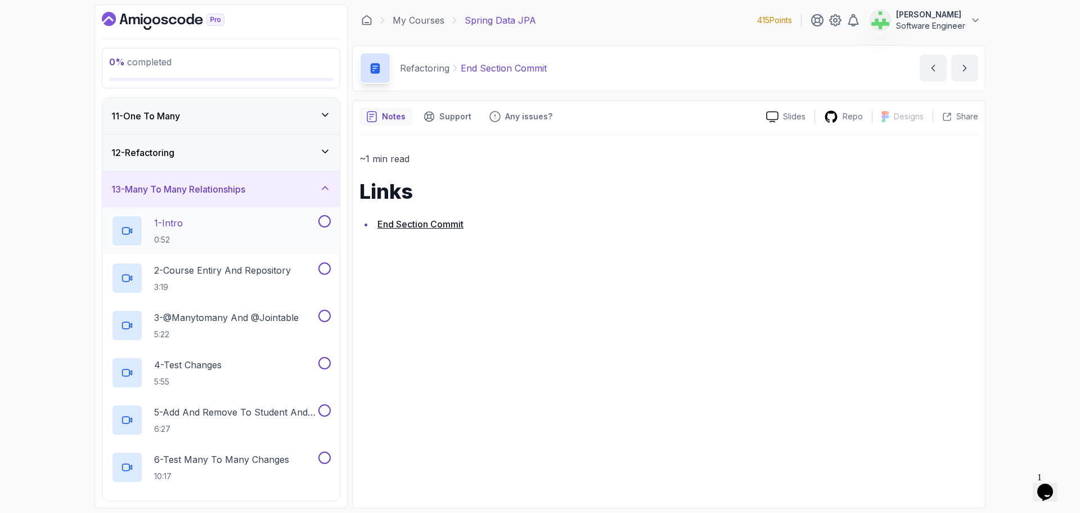
click at [210, 222] on div "1 - Intro 0:52" at bounding box center [213, 231] width 205 height 32
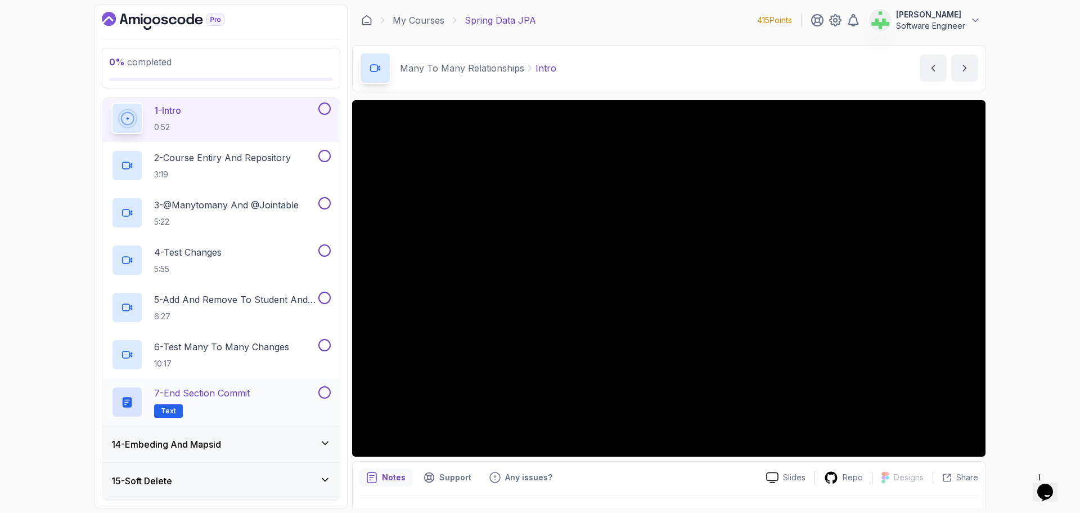
scroll to position [422, 0]
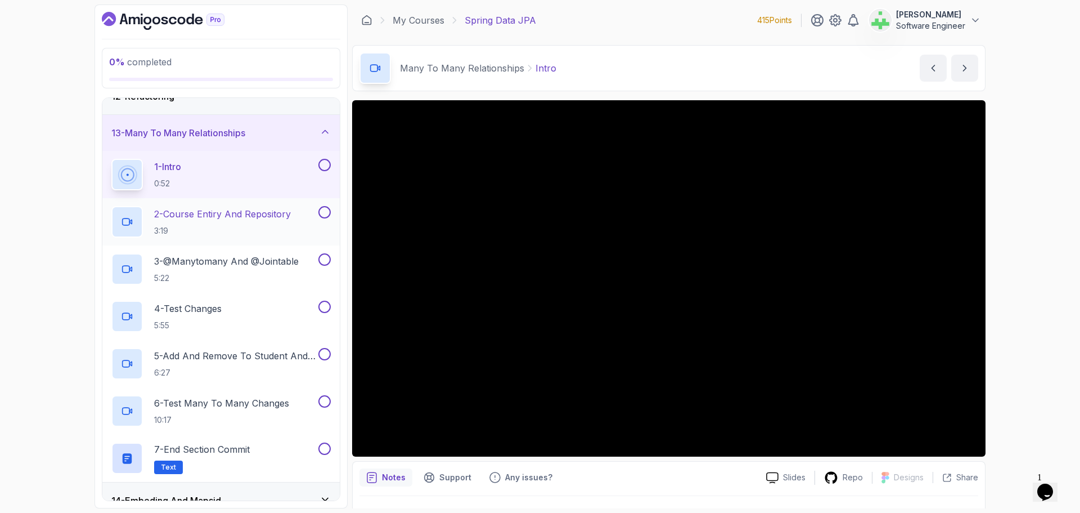
click at [273, 214] on p "2 - Course Entiry And Repository" at bounding box center [222, 214] width 137 height 14
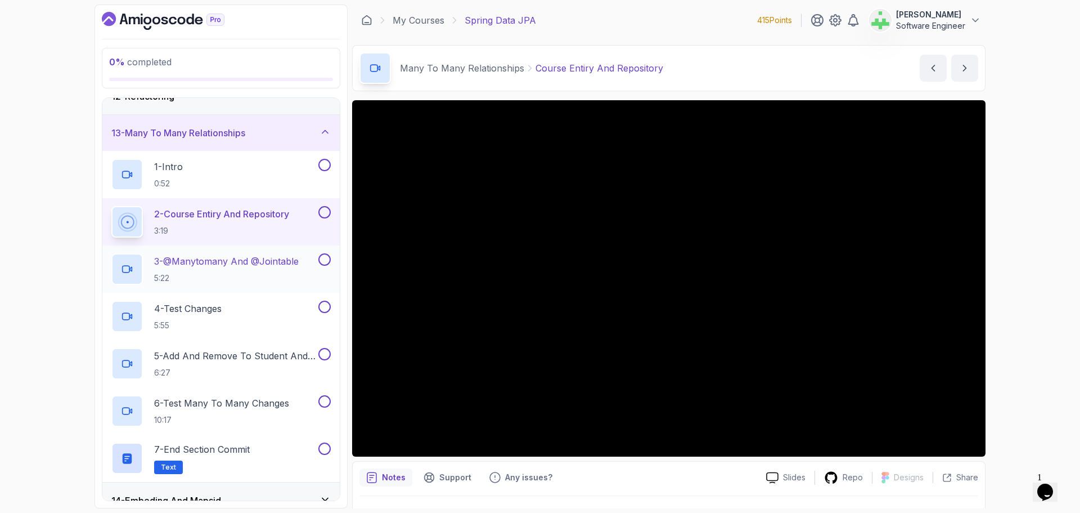
click at [266, 259] on p "3 - @Manytomany And @Jointable" at bounding box center [226, 261] width 145 height 14
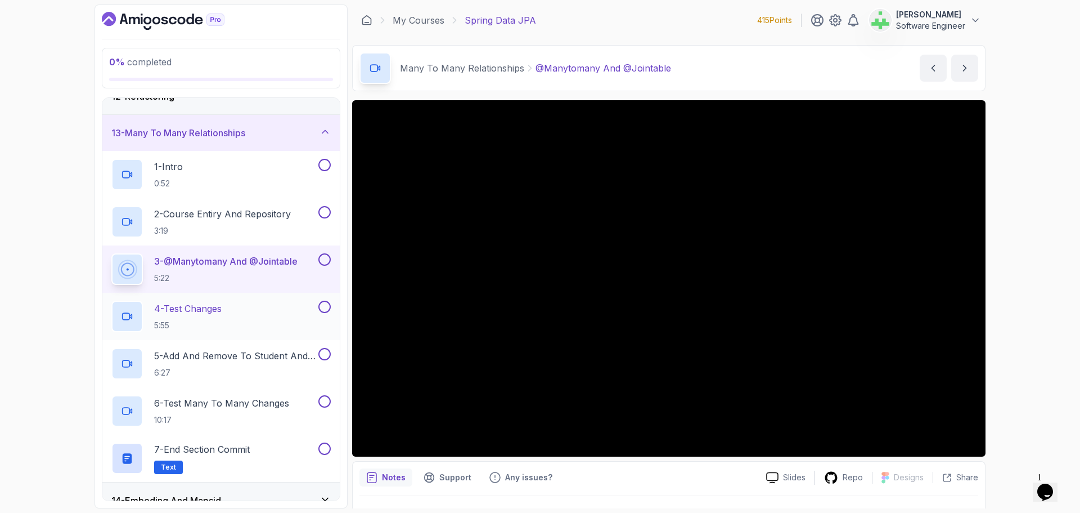
click at [254, 308] on div "4 - Test Changes 5:55" at bounding box center [213, 316] width 205 height 32
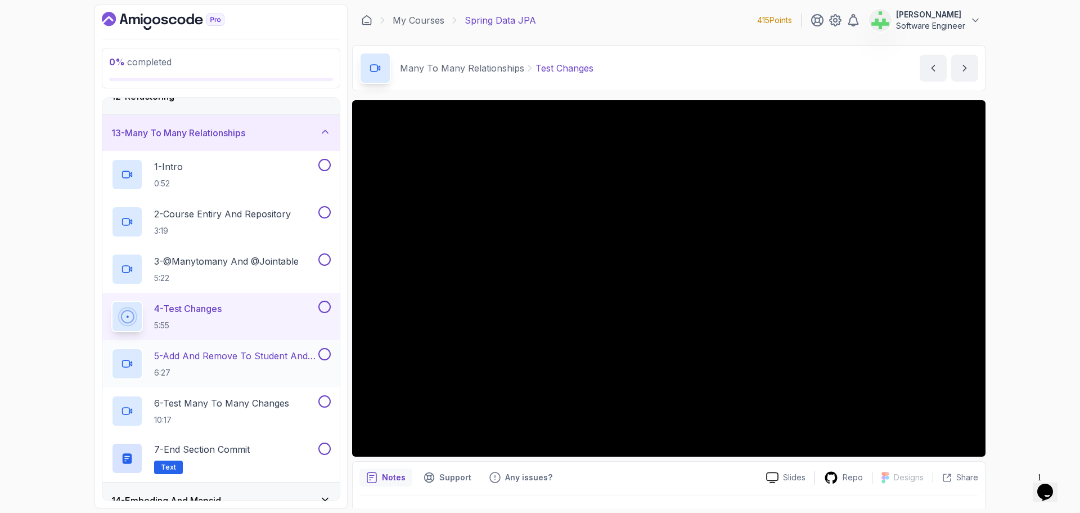
click at [270, 360] on p "5 - Add And Remove To Student And Course Sets" at bounding box center [235, 356] width 162 height 14
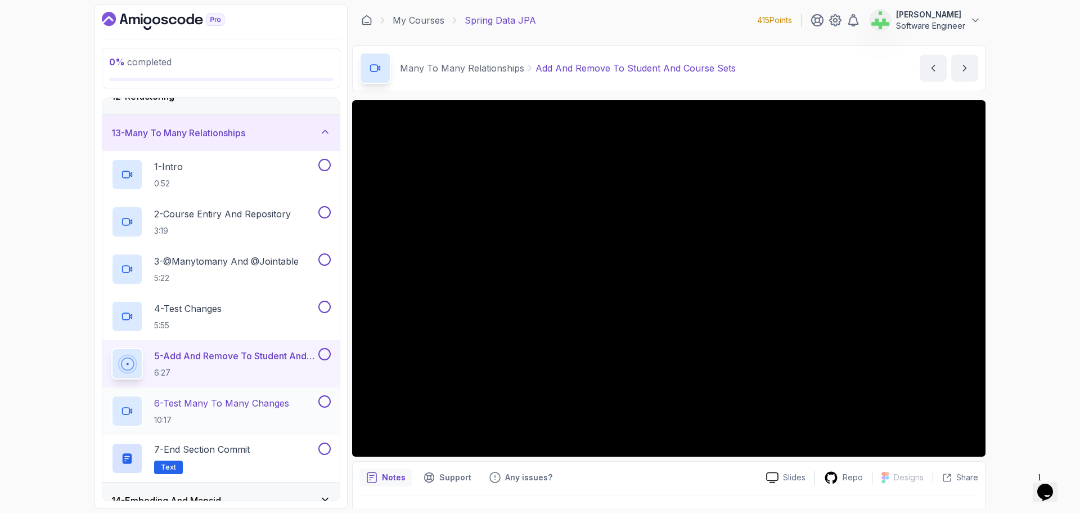
click at [245, 399] on p "6 - Test Many To Many Changes" at bounding box center [221, 403] width 135 height 14
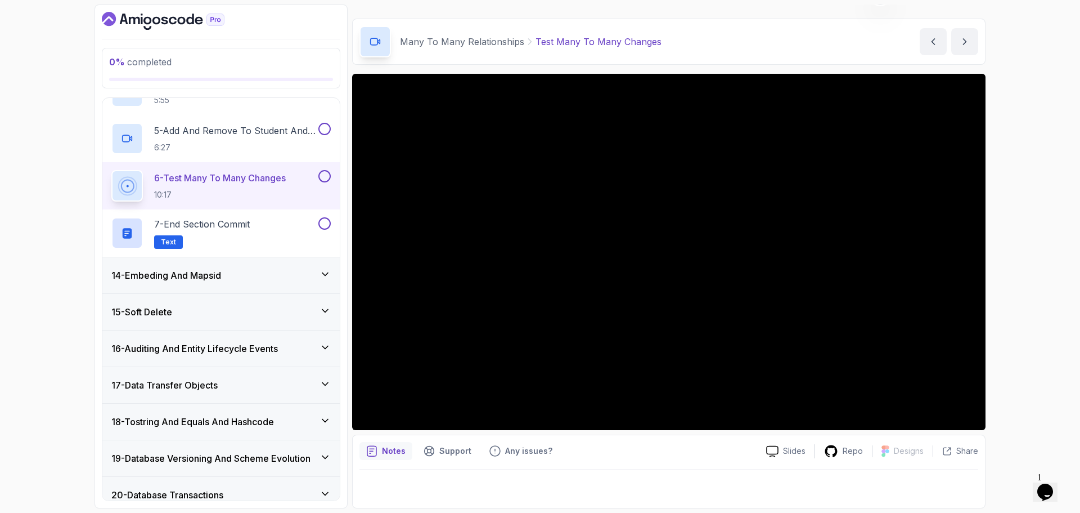
scroll to position [591, 0]
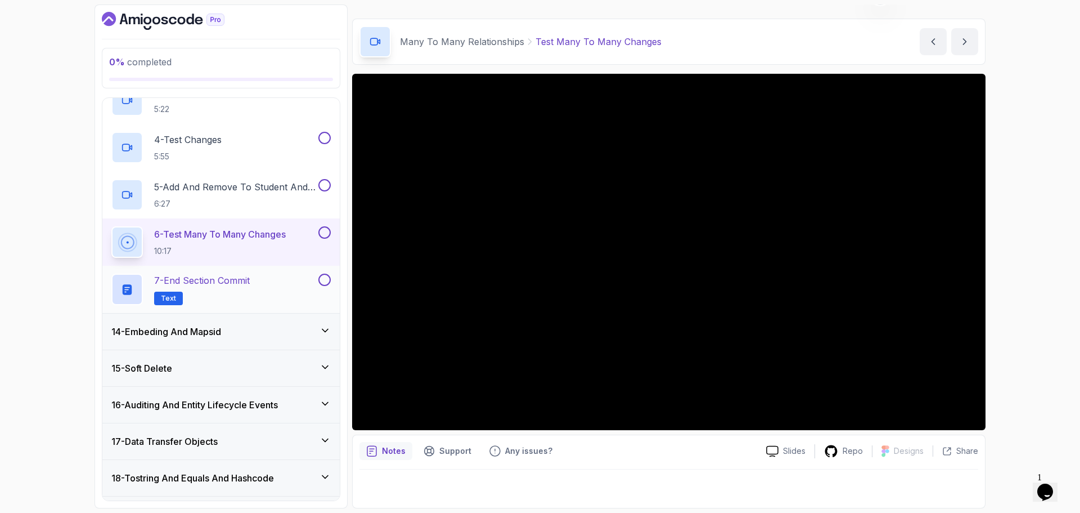
click at [234, 273] on p "7 - End Section Commit" at bounding box center [202, 280] width 96 height 14
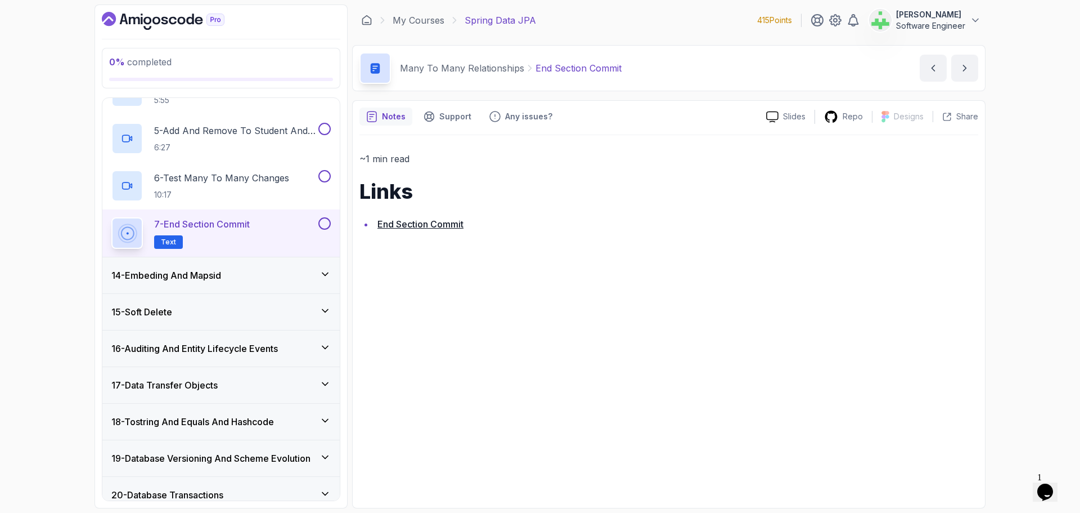
click at [252, 275] on div "14 - Embeding And Mapsid" at bounding box center [220, 275] width 219 height 14
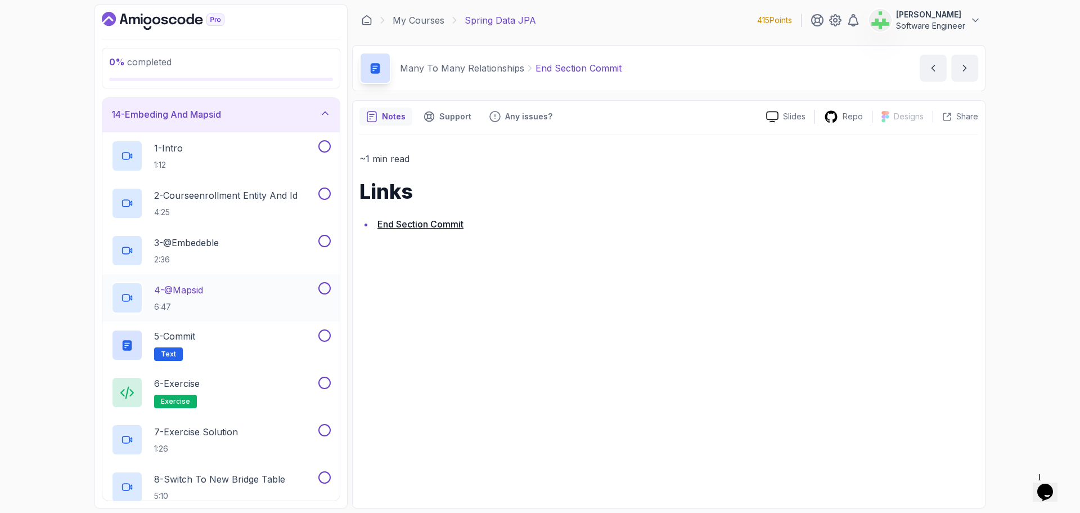
scroll to position [478, 0]
click at [230, 146] on div "1 - Intro 1:12" at bounding box center [213, 155] width 205 height 32
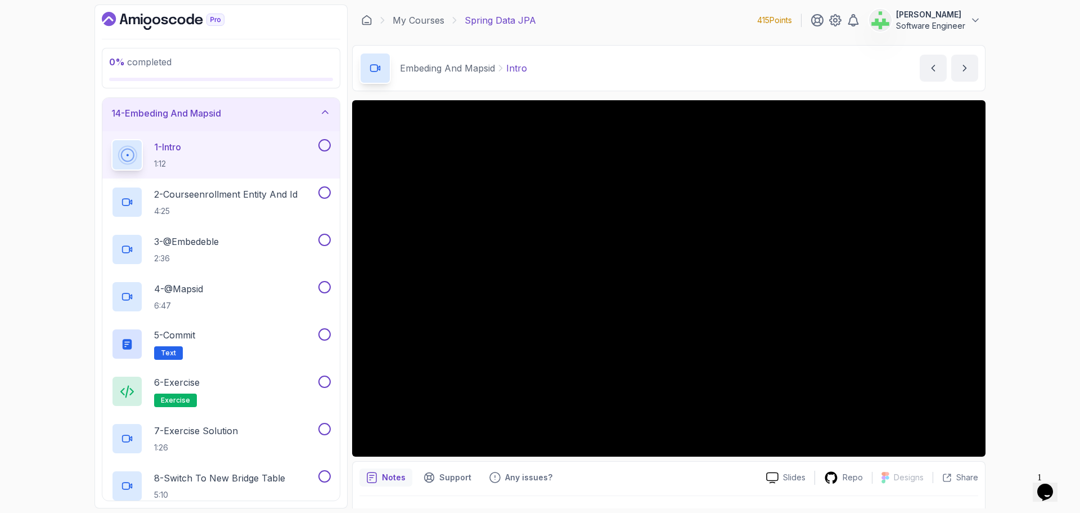
scroll to position [26, 0]
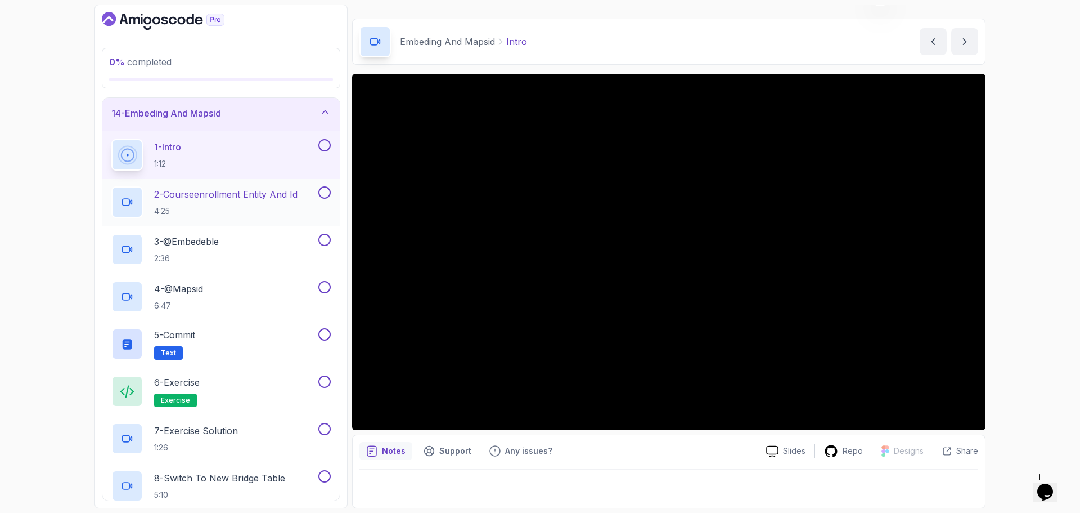
click at [234, 196] on p "2 - Courseenrollment Entity And Id" at bounding box center [225, 194] width 143 height 14
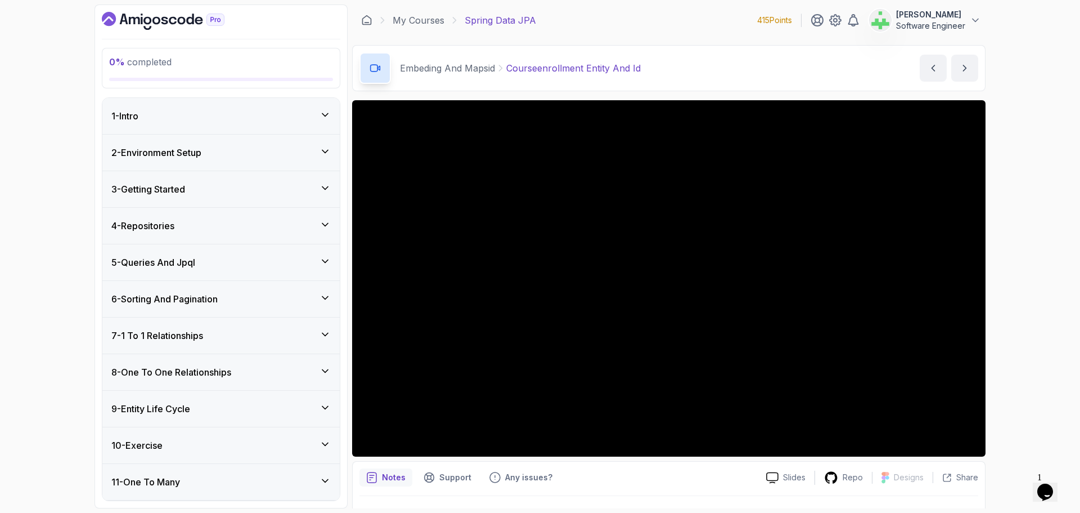
scroll to position [26, 0]
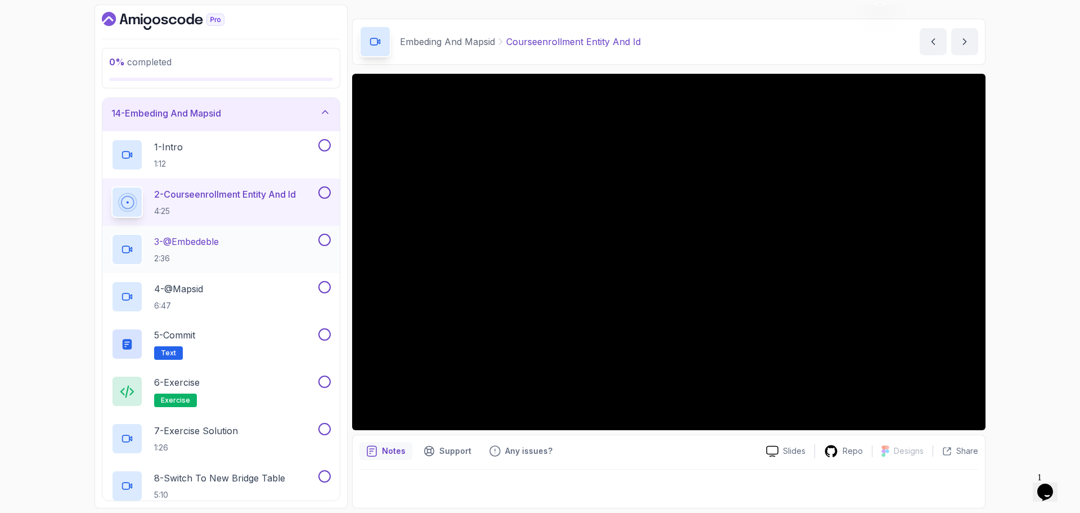
click at [227, 241] on div "3 - @Embedeble 2:36" at bounding box center [213, 250] width 205 height 32
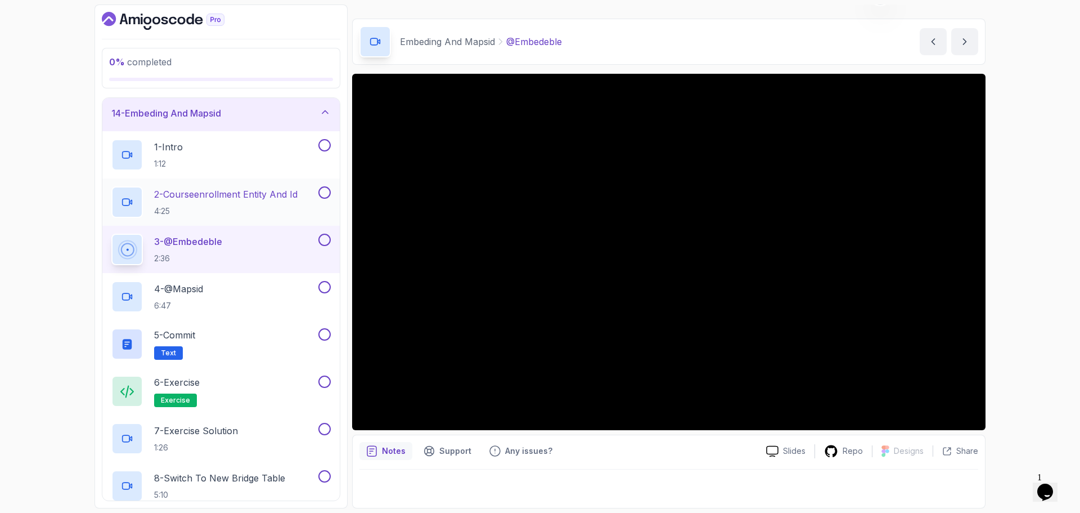
click at [273, 191] on p "2 - Courseenrollment Entity And Id" at bounding box center [225, 194] width 143 height 14
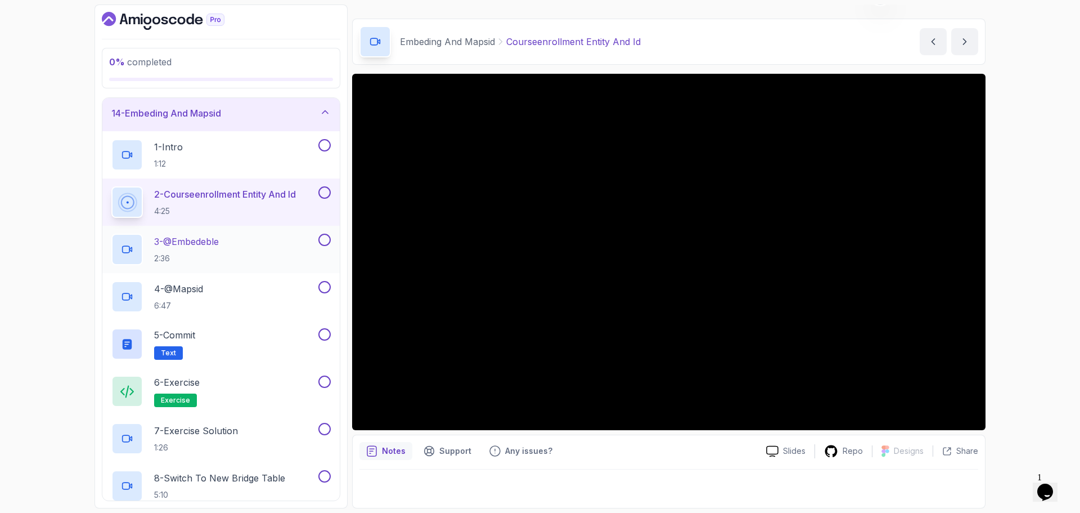
click at [237, 240] on div "3 - @Embedeble 2:36" at bounding box center [213, 250] width 205 height 32
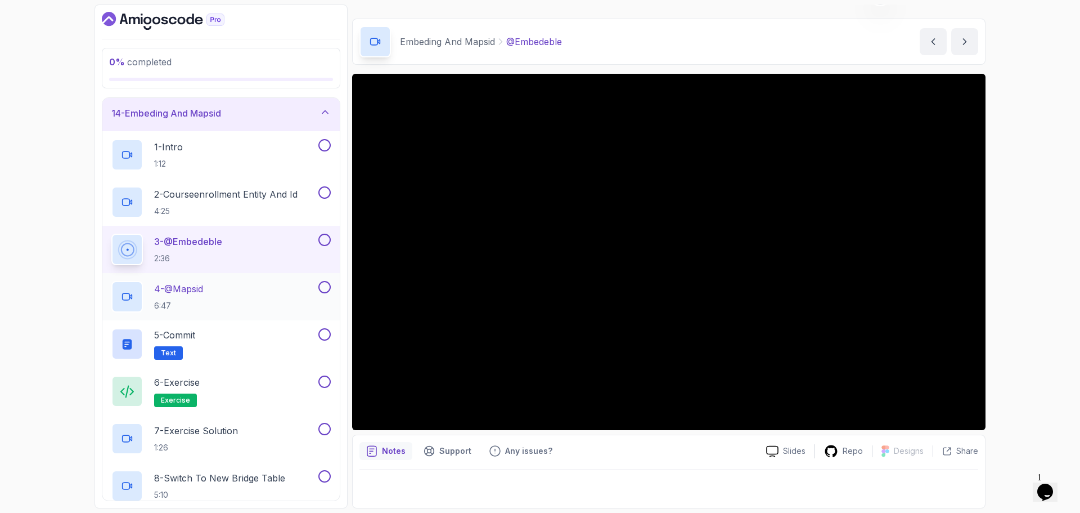
click at [215, 281] on div "4 - @Mapsid 6:47" at bounding box center [213, 297] width 205 height 32
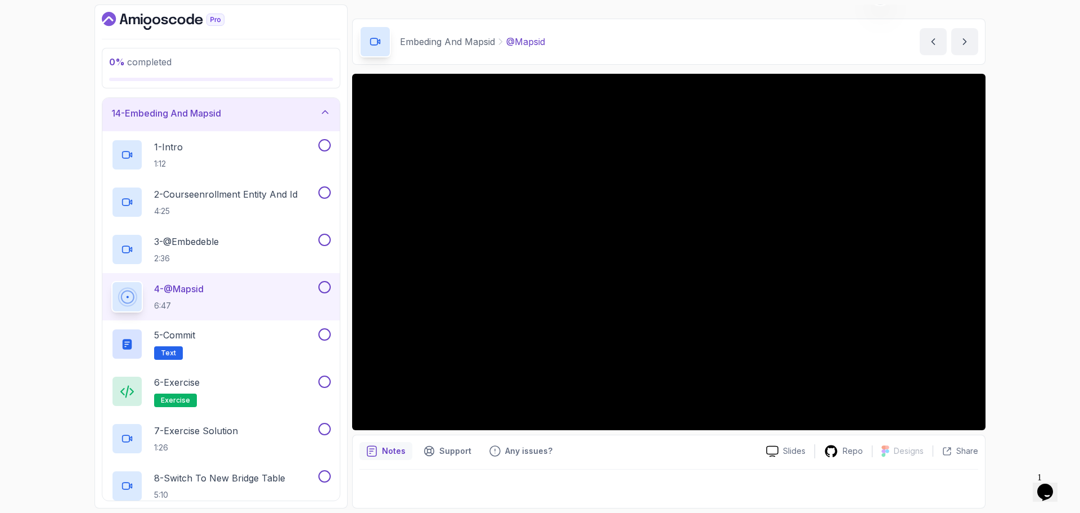
click at [61, 290] on div "0 % completed 1 - Intro 2 - Environment Setup 3 - Getting Started 4 - Repositor…" at bounding box center [540, 256] width 1080 height 513
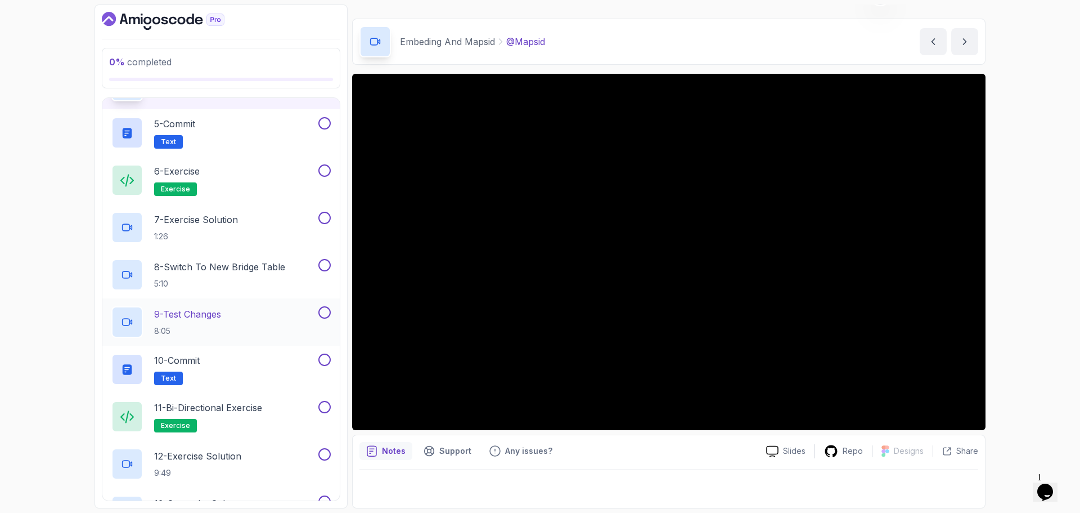
scroll to position [633, 0]
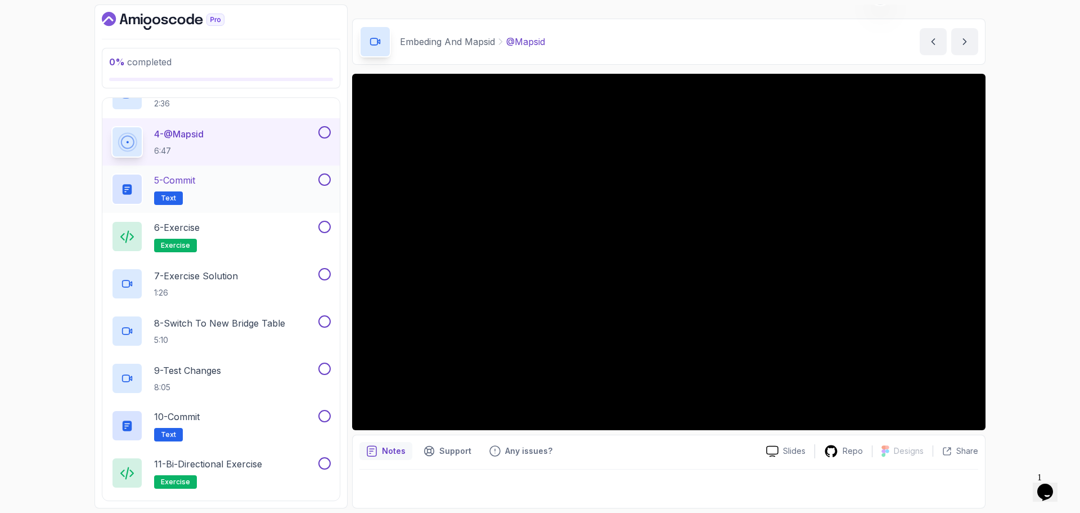
click at [248, 173] on div "5 - Commit Text" at bounding box center [220, 188] width 237 height 47
click at [247, 182] on div "5 - Commit Text" at bounding box center [213, 189] width 205 height 32
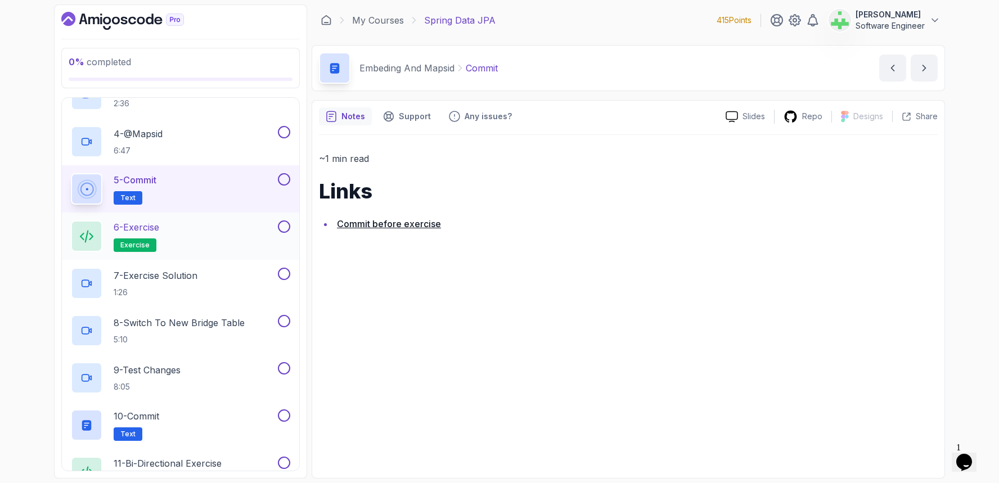
click at [185, 224] on div "6 - Exercise exercise" at bounding box center [173, 237] width 205 height 32
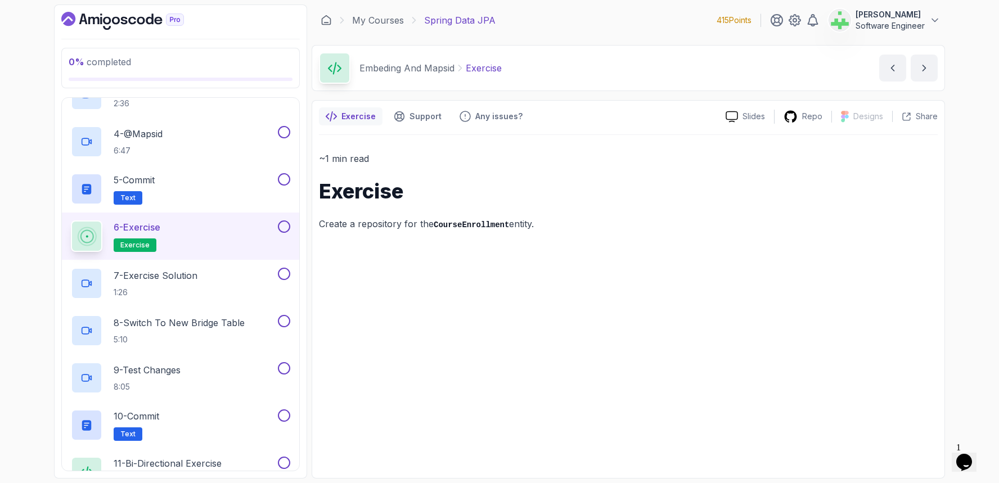
click at [478, 66] on p "Exercise" at bounding box center [484, 68] width 36 height 14
click at [479, 66] on p "Exercise" at bounding box center [484, 68] width 36 height 14
copy p "Exercise"
drag, startPoint x: 619, startPoint y: 222, endPoint x: 592, endPoint y: 223, distance: 27.6
click at [619, 223] on p "Create a repository for the CourseEnrollment entity." at bounding box center [628, 224] width 619 height 16
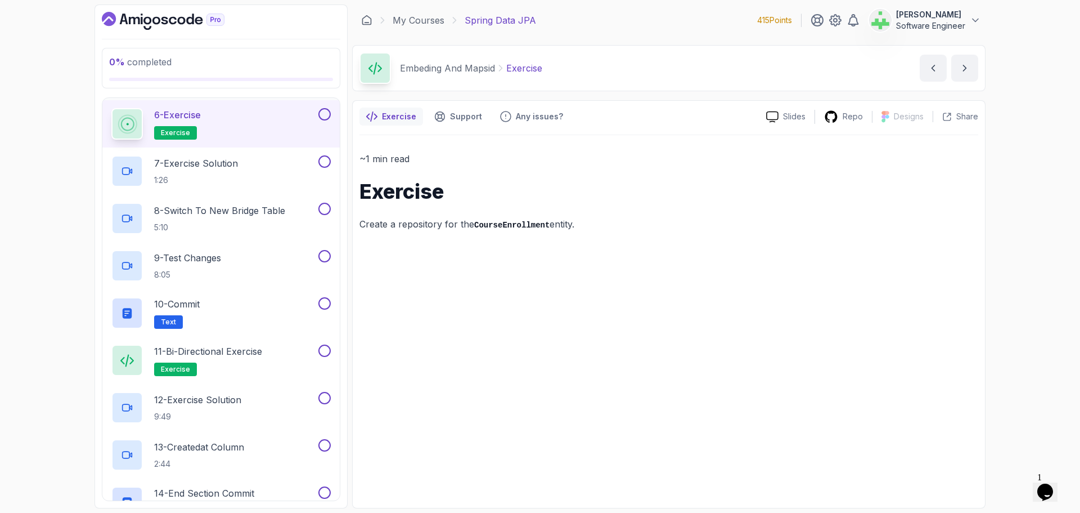
scroll to position [689, 0]
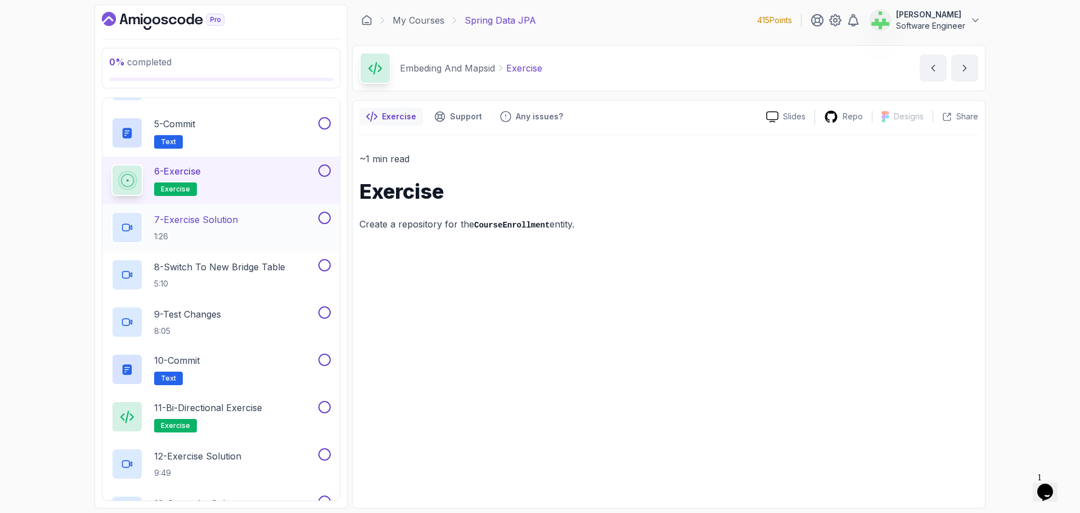
click at [238, 218] on p "7 - Exercise Solution" at bounding box center [196, 220] width 84 height 14
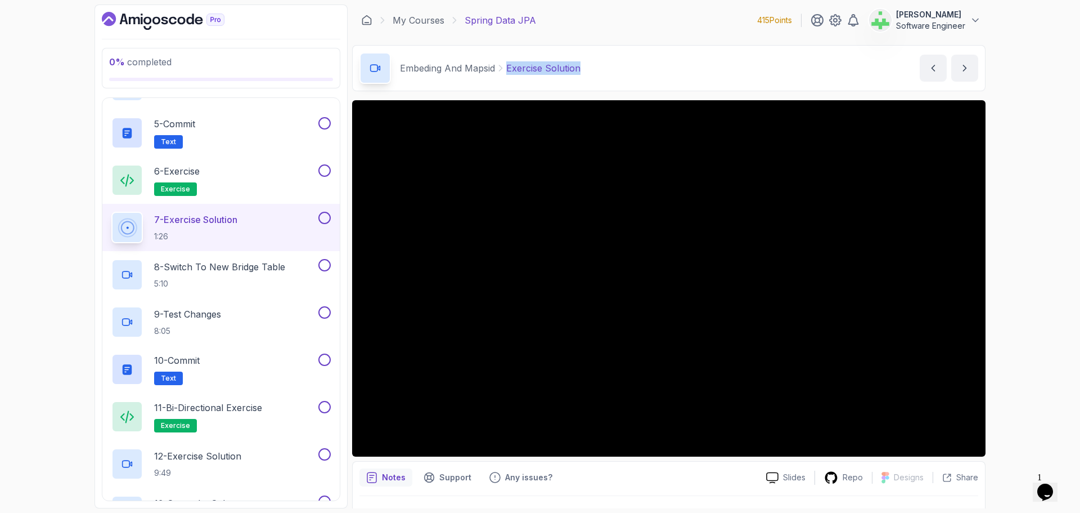
drag, startPoint x: 507, startPoint y: 66, endPoint x: 645, endPoint y: 73, distance: 138.6
click at [645, 73] on div "Embeding And Mapsid Exercise Solution Exercise Solution by [PERSON_NAME]" at bounding box center [669, 68] width 634 height 46
copy p "Exercise Solution"
click at [645, 73] on div "Embeding And Mapsid Exercise Solution Exercise Solution by [PERSON_NAME]" at bounding box center [669, 68] width 634 height 46
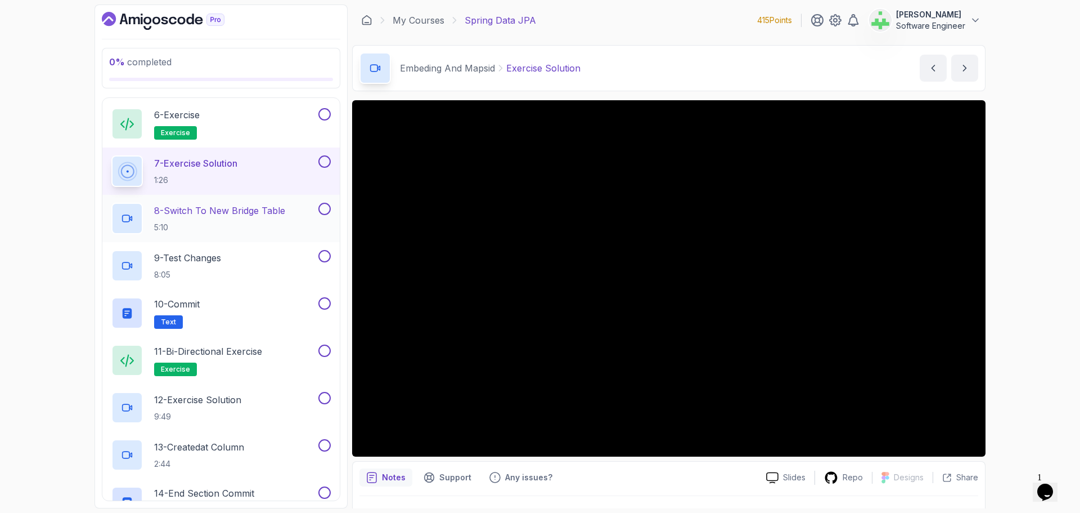
click at [240, 210] on p "8 - Switch To New Bridge Table" at bounding box center [219, 211] width 131 height 14
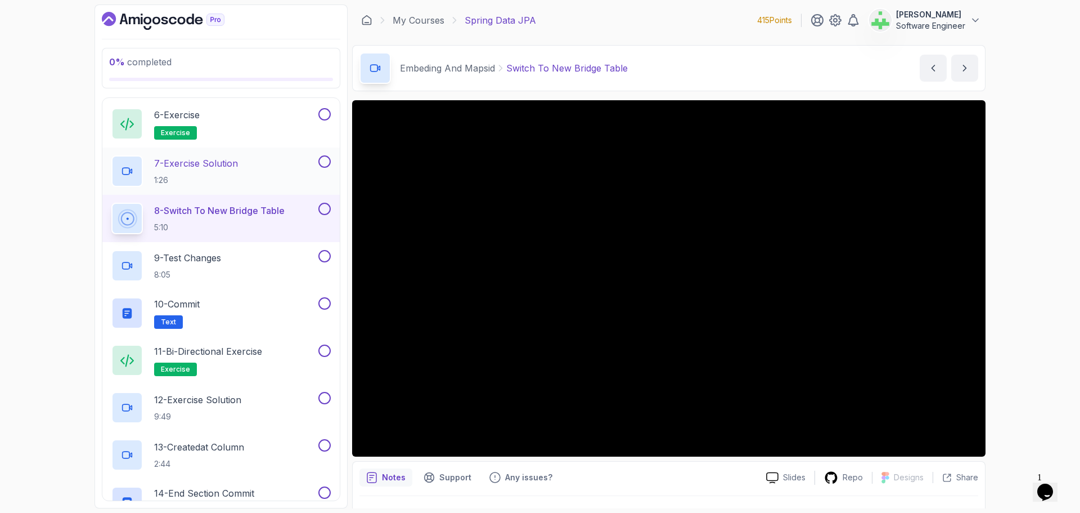
click at [261, 164] on div "7 - Exercise Solution 1:26" at bounding box center [213, 171] width 205 height 32
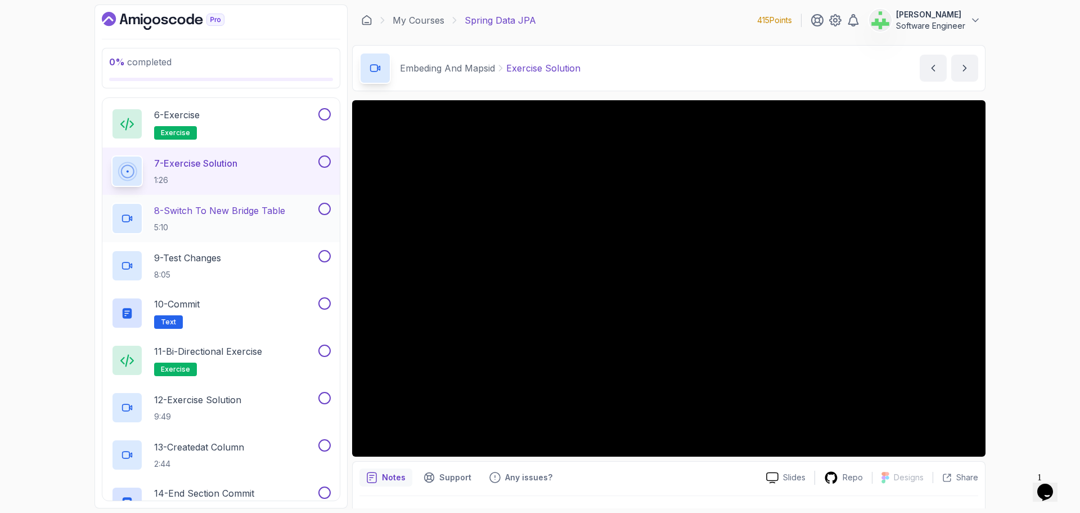
click at [221, 213] on p "8 - Switch To New Bridge Table" at bounding box center [219, 211] width 131 height 14
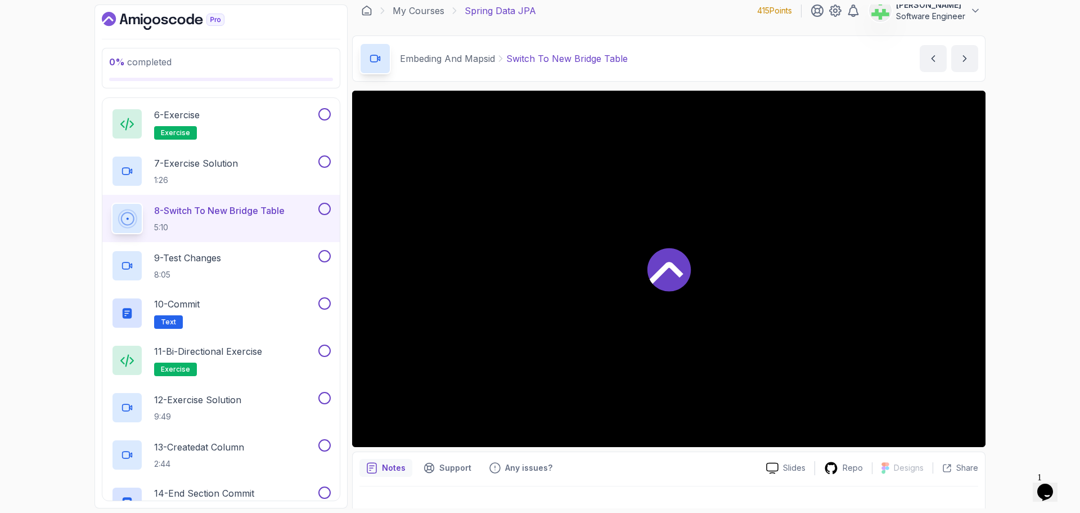
scroll to position [26, 0]
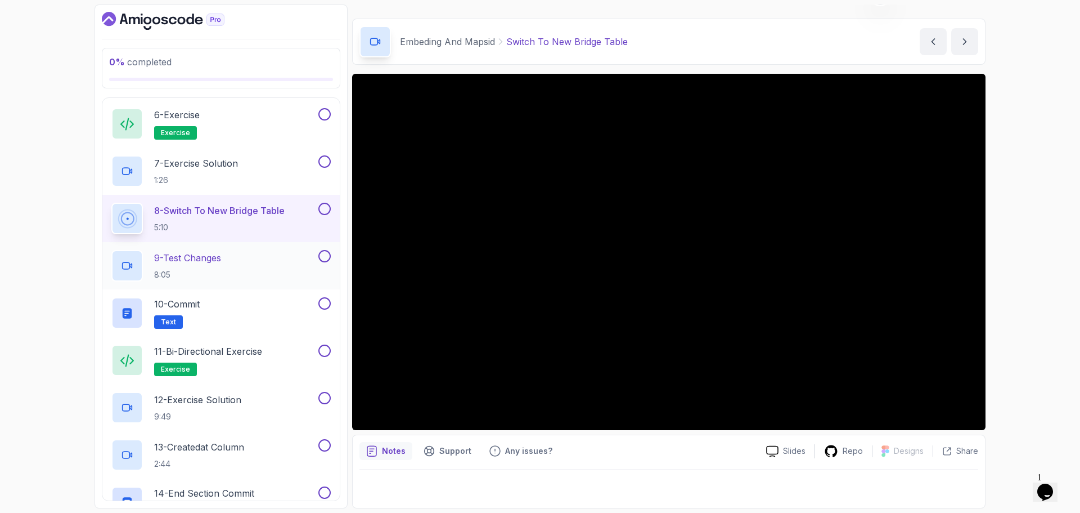
click at [187, 255] on p "9 - Test Changes" at bounding box center [187, 258] width 67 height 14
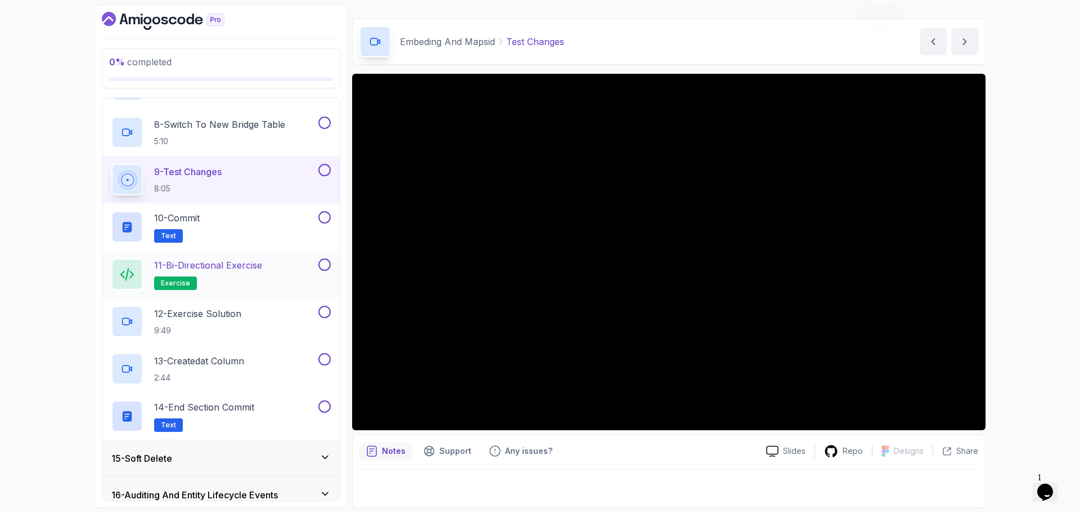
scroll to position [858, 0]
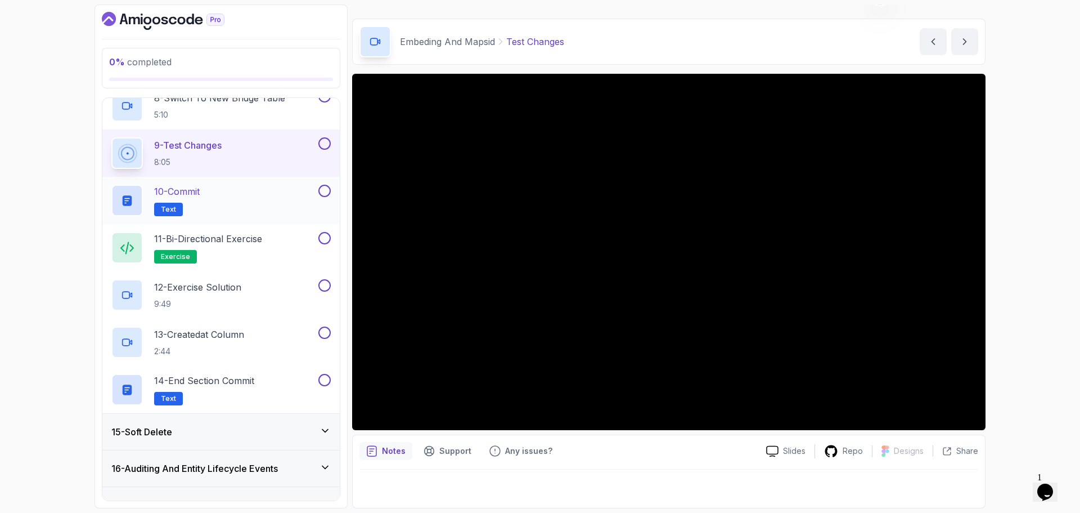
click at [230, 192] on div "10 - Commit Text" at bounding box center [213, 201] width 205 height 32
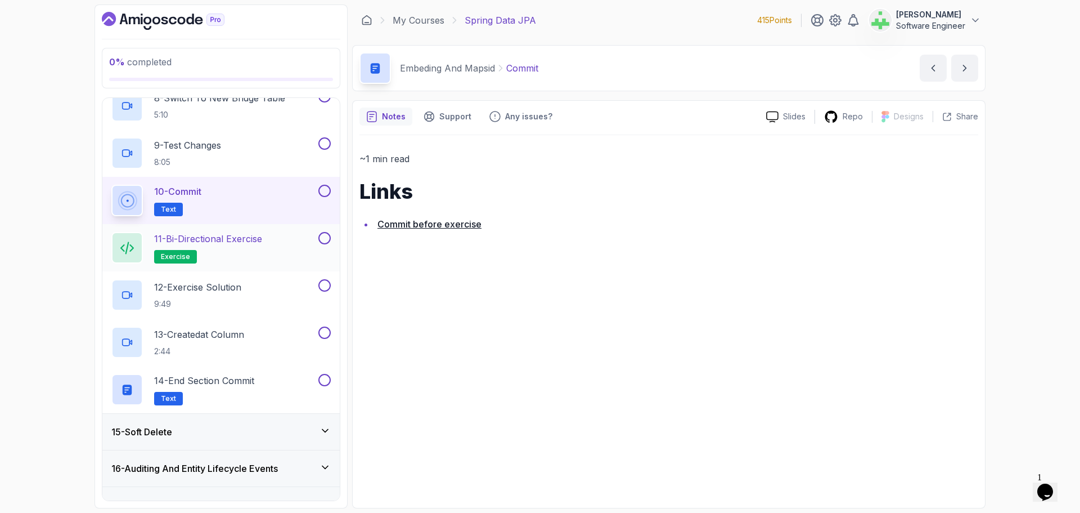
click at [268, 240] on div "11 - Bi-directional Exercise exercise" at bounding box center [213, 248] width 205 height 32
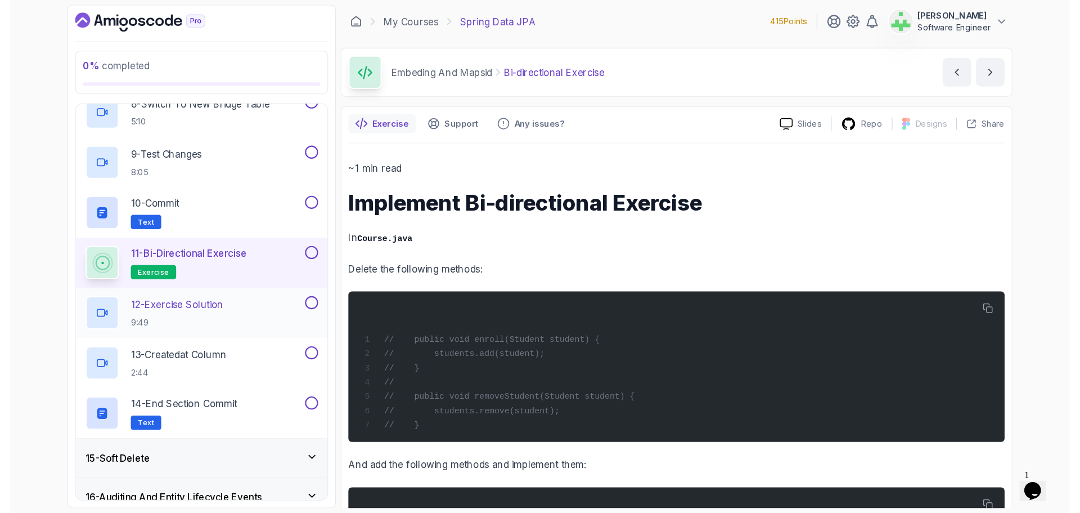
scroll to position [802, 0]
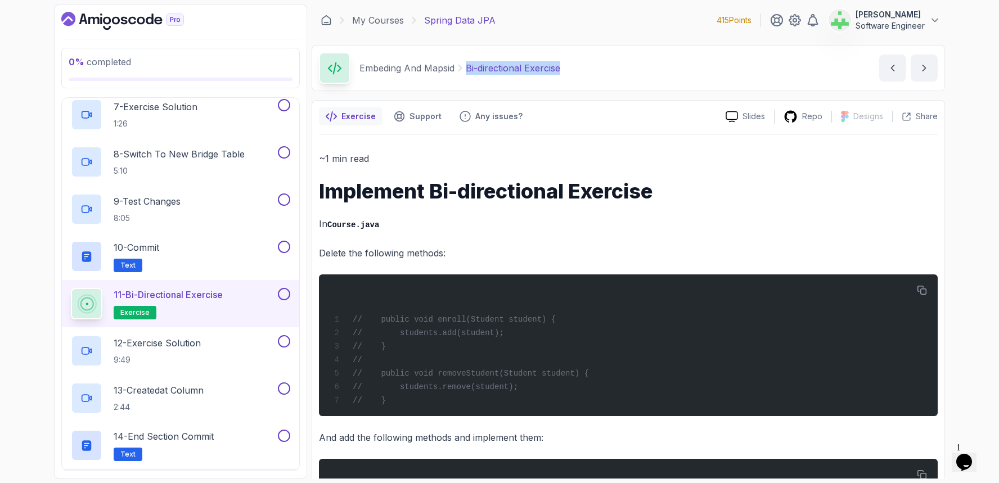
drag, startPoint x: 465, startPoint y: 68, endPoint x: 572, endPoint y: 69, distance: 106.3
click at [572, 69] on div "Embeding And Mapsid Bi-directional Exercise Bi-directional Exercise by [PERSON_…" at bounding box center [629, 68] width 634 height 46
copy p "Bi-directional Exercise"
click at [573, 69] on div "Embeding And Mapsid Bi-directional Exercise Bi-directional Exercise by [PERSON_…" at bounding box center [629, 68] width 634 height 46
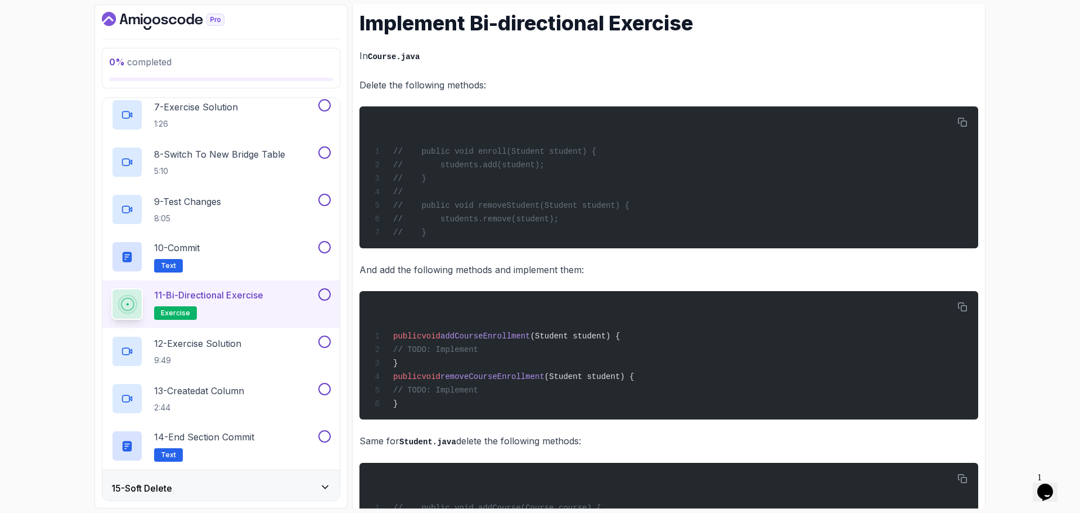
scroll to position [169, 0]
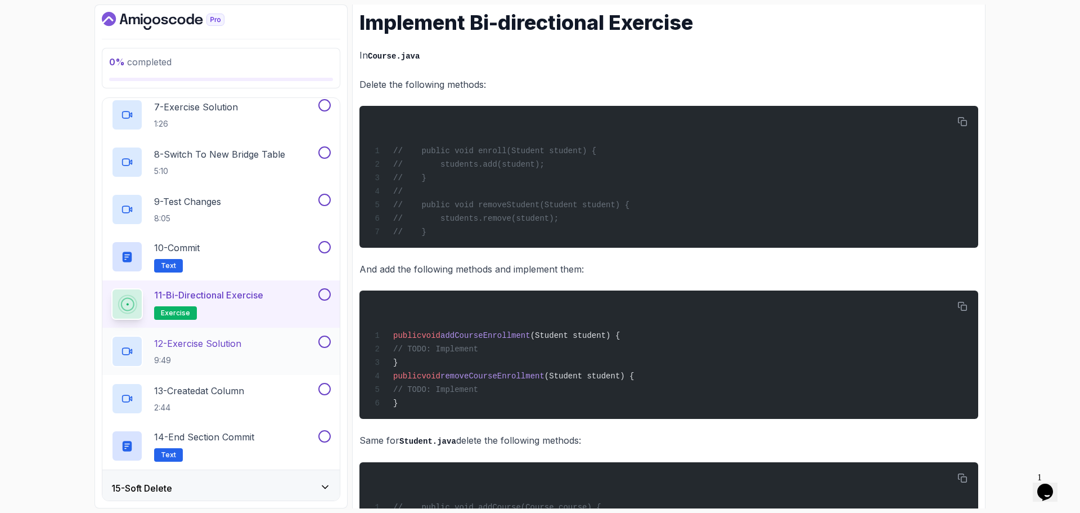
click at [258, 340] on div "12 - Exercise Solution 9:49" at bounding box center [213, 351] width 205 height 32
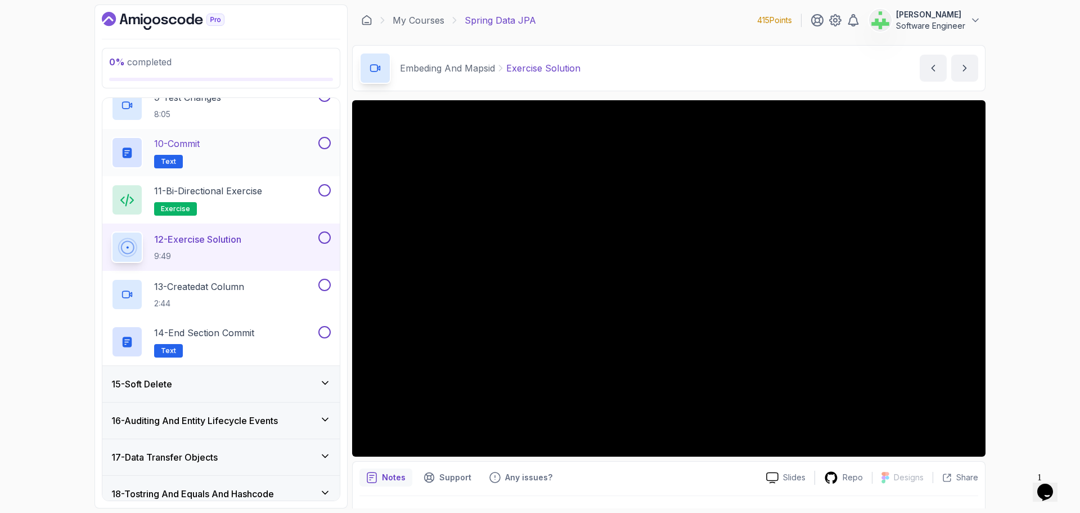
scroll to position [971, 0]
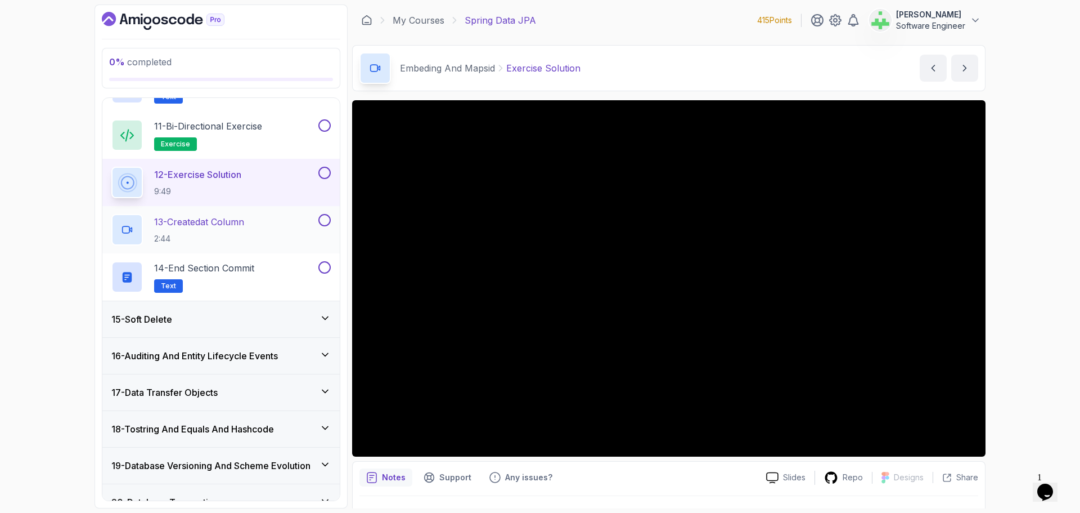
click at [214, 222] on p "13 - Createdat Column" at bounding box center [199, 222] width 90 height 14
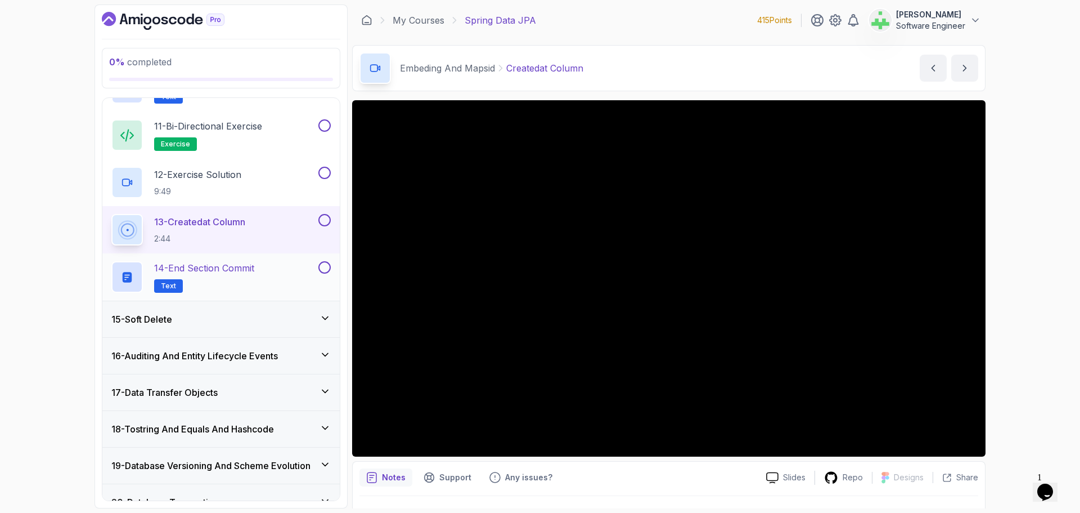
click at [277, 267] on div "14 - End Section Commit Text" at bounding box center [213, 277] width 205 height 32
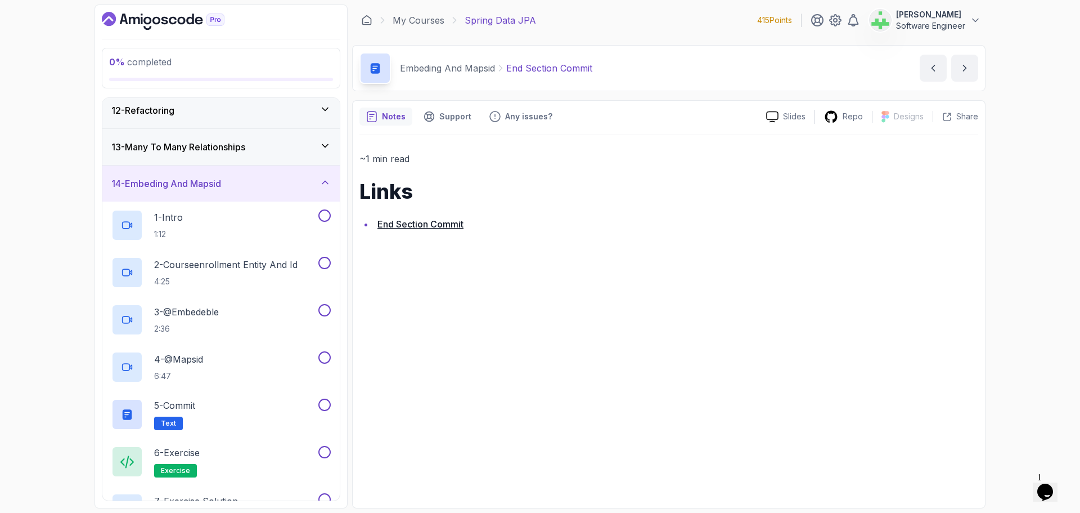
click at [270, 185] on div "14 - Embeding And Mapsid" at bounding box center [220, 184] width 219 height 14
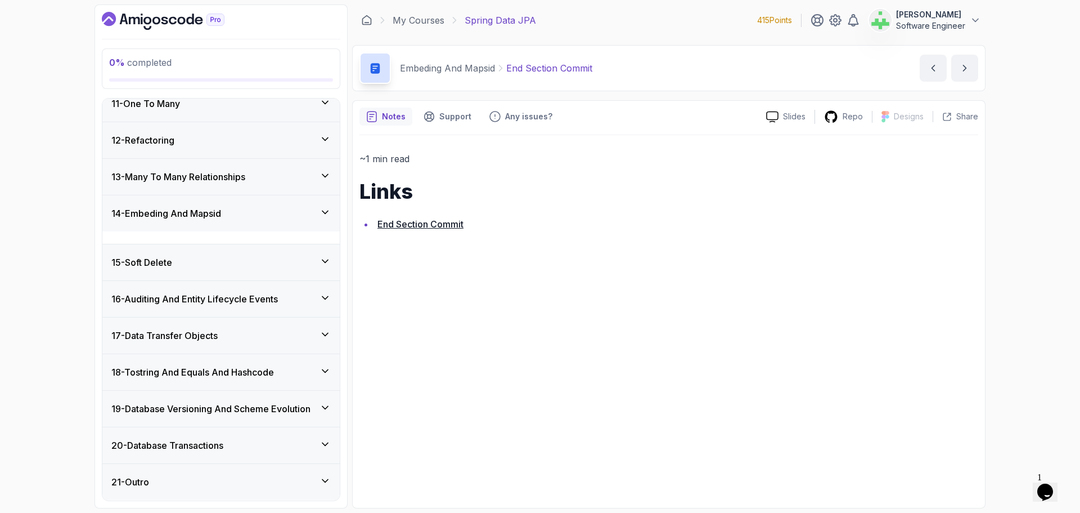
scroll to position [366, 0]
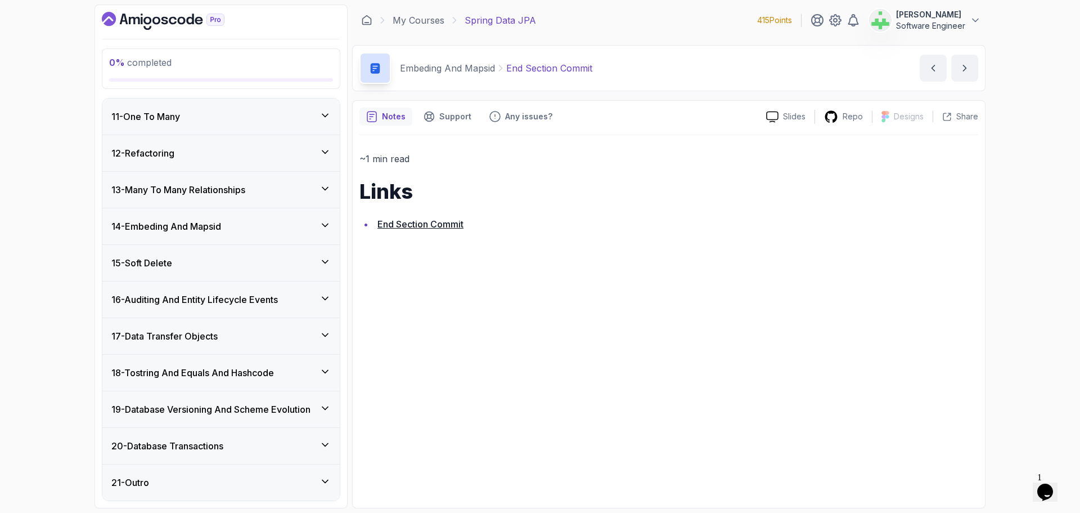
drag, startPoint x: 267, startPoint y: 223, endPoint x: 240, endPoint y: 226, distance: 27.2
click at [264, 226] on div "14 - Embeding And Mapsid" at bounding box center [220, 226] width 219 height 14
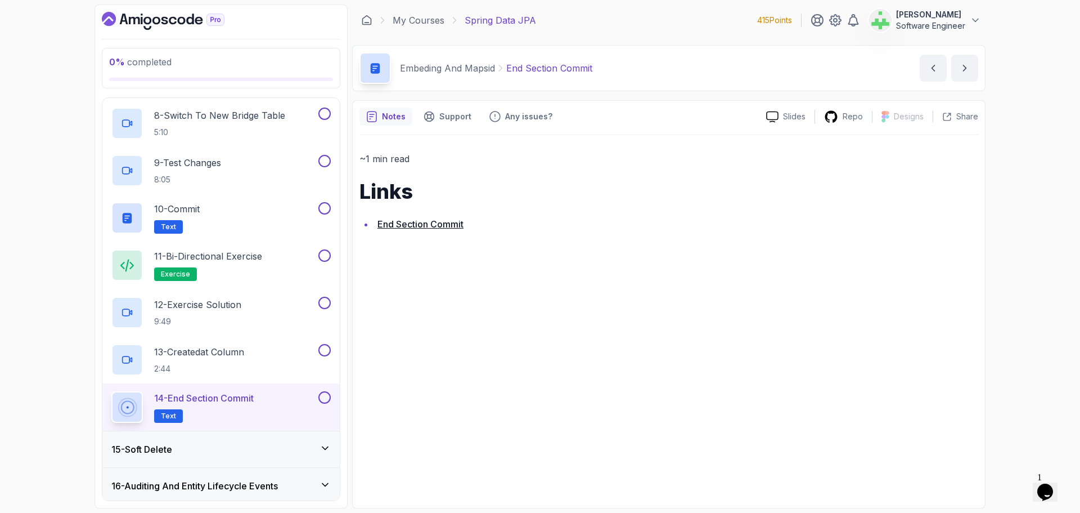
scroll to position [858, 0]
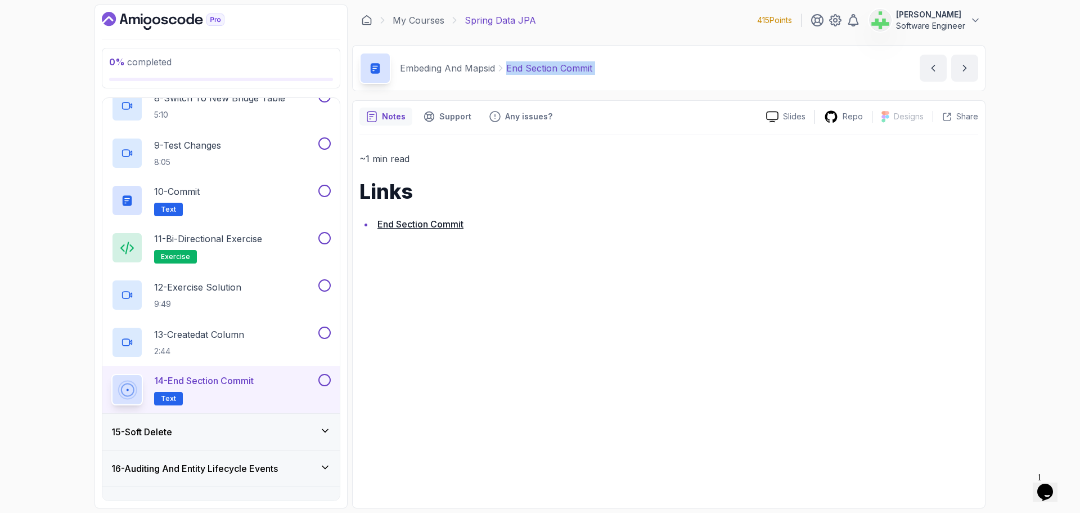
drag, startPoint x: 508, startPoint y: 67, endPoint x: 792, endPoint y: 86, distance: 284.8
click at [792, 86] on div "Embeding And Mapsid End Section Commit End Section Commit by [PERSON_NAME]" at bounding box center [669, 68] width 634 height 46
copy main "End Section Commit End Section Commit by [PERSON_NAME] Repo Designs Design not …"
click at [647, 71] on div "Embeding And Mapsid End Section Commit End Section Commit by [PERSON_NAME]" at bounding box center [669, 68] width 634 height 46
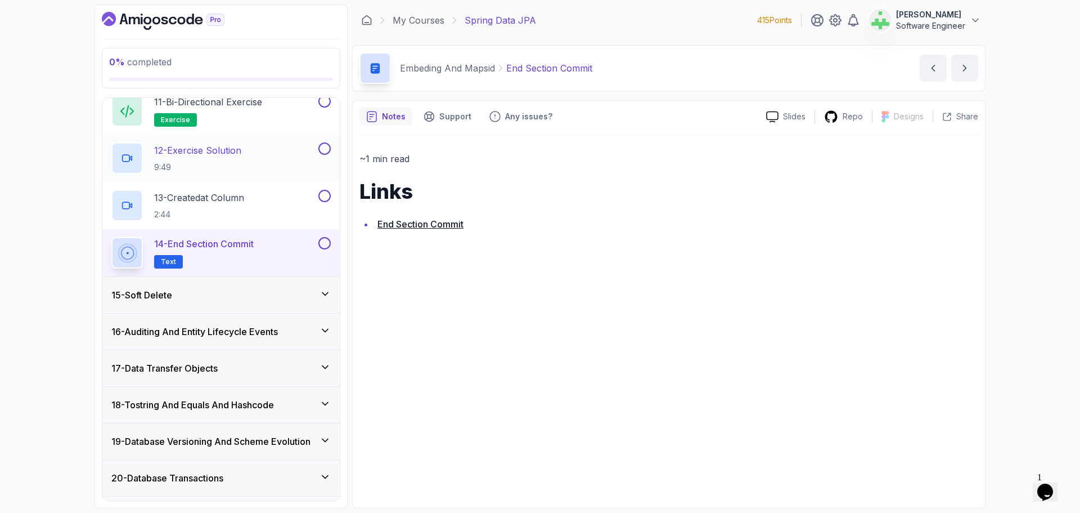
scroll to position [1027, 0]
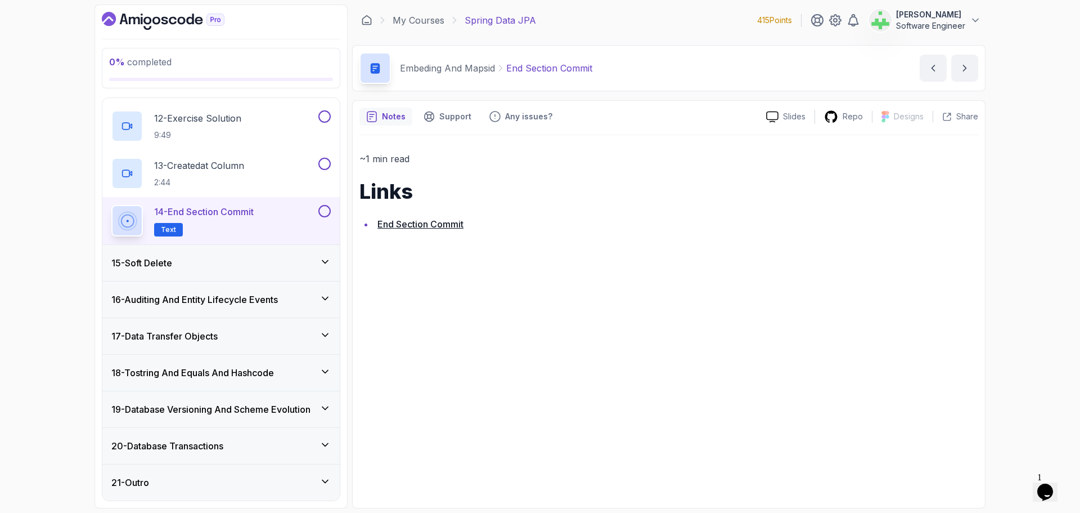
click at [248, 261] on div "15 - Soft Delete" at bounding box center [220, 263] width 219 height 14
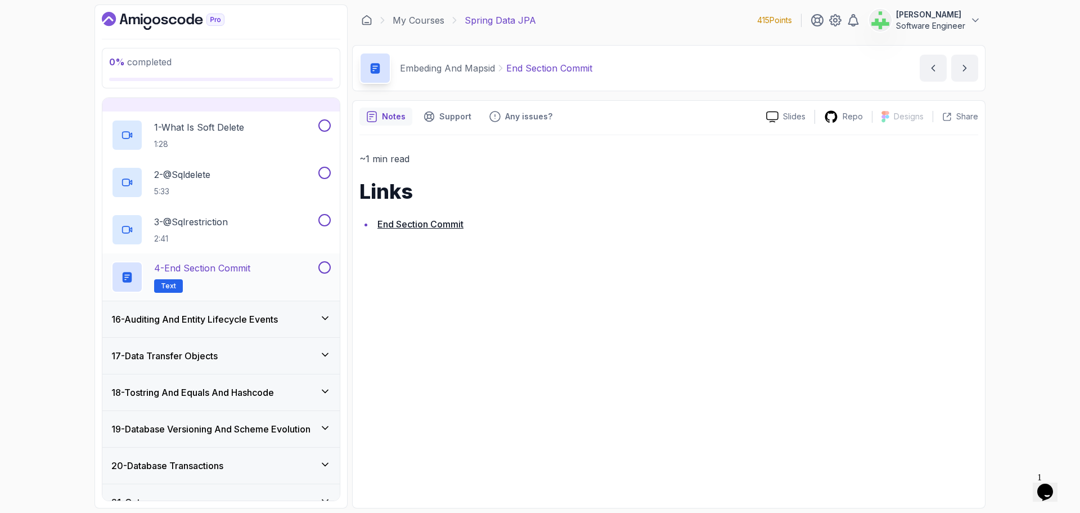
scroll to position [478, 0]
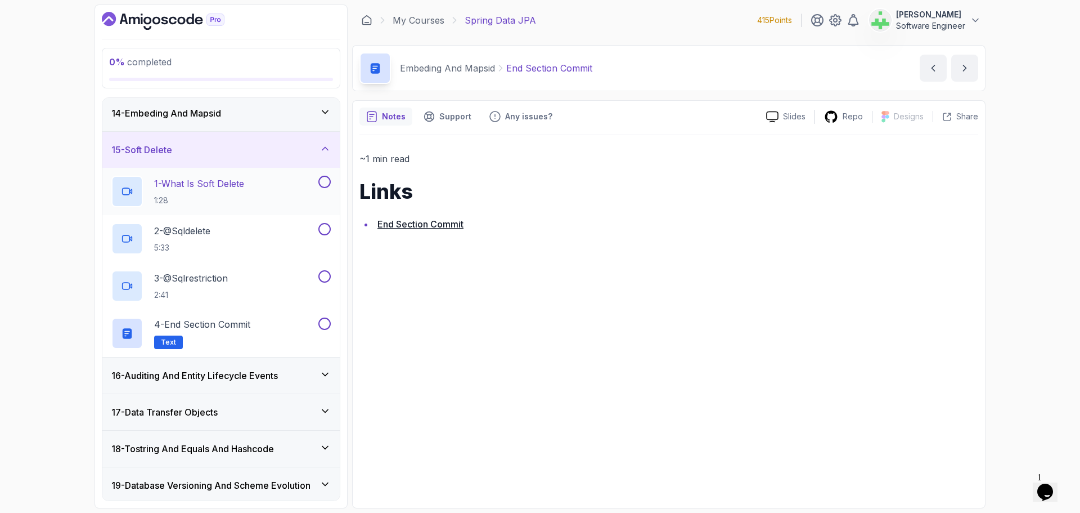
click at [232, 181] on p "1 - What Is Soft Delete" at bounding box center [199, 184] width 90 height 14
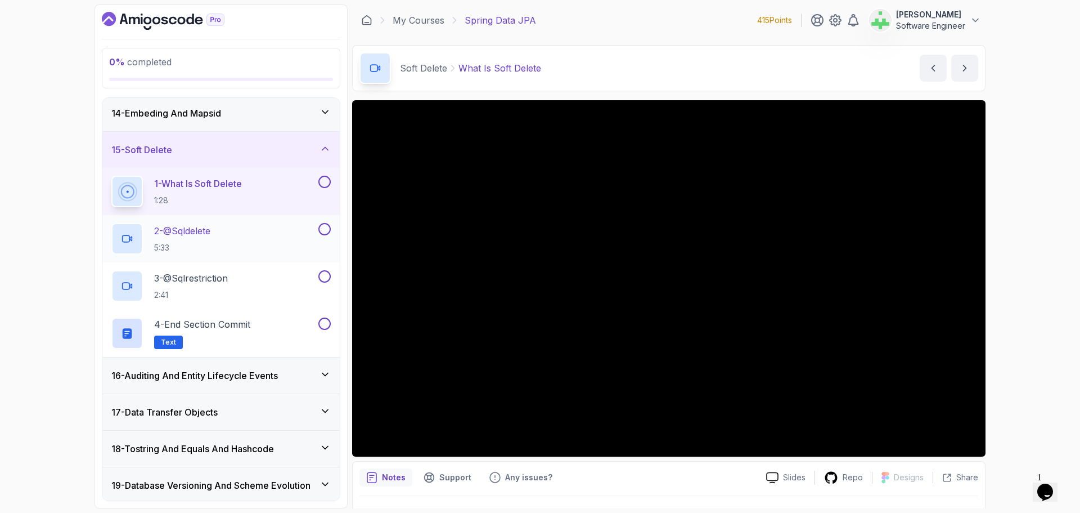
click at [222, 234] on div "2 - @Sqldelete 5:33" at bounding box center [213, 239] width 205 height 32
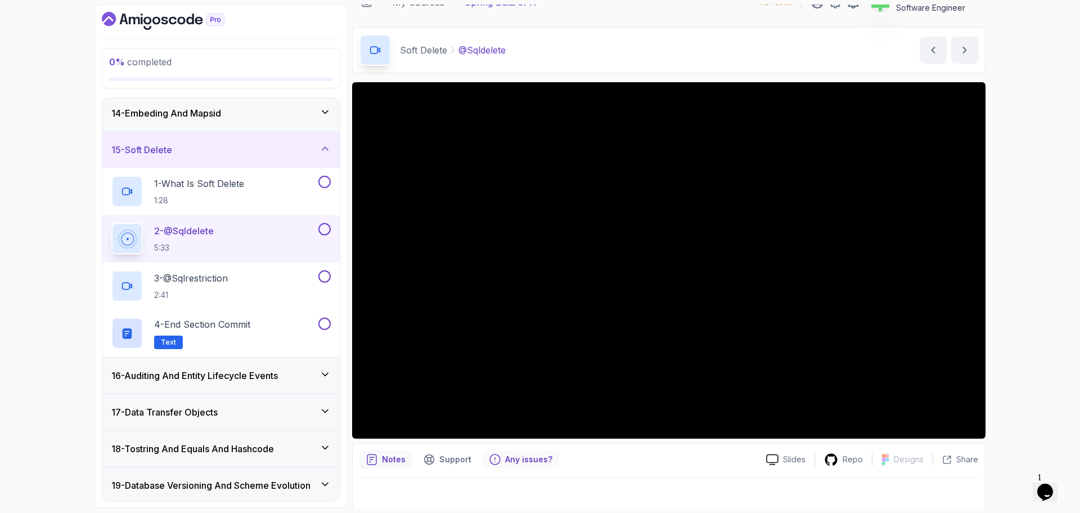
scroll to position [26, 0]
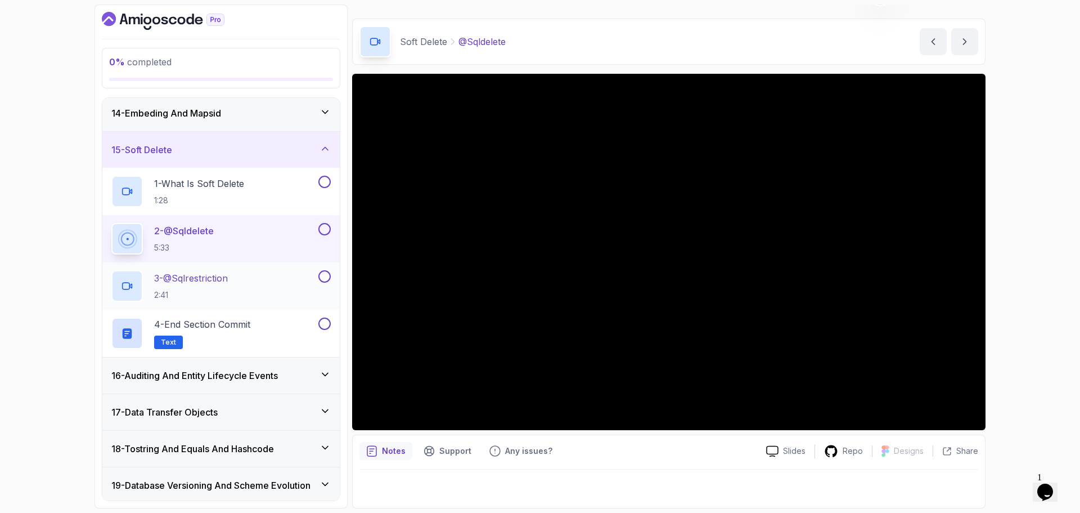
click at [228, 273] on p "3 - @Sqlrestriction" at bounding box center [191, 278] width 74 height 14
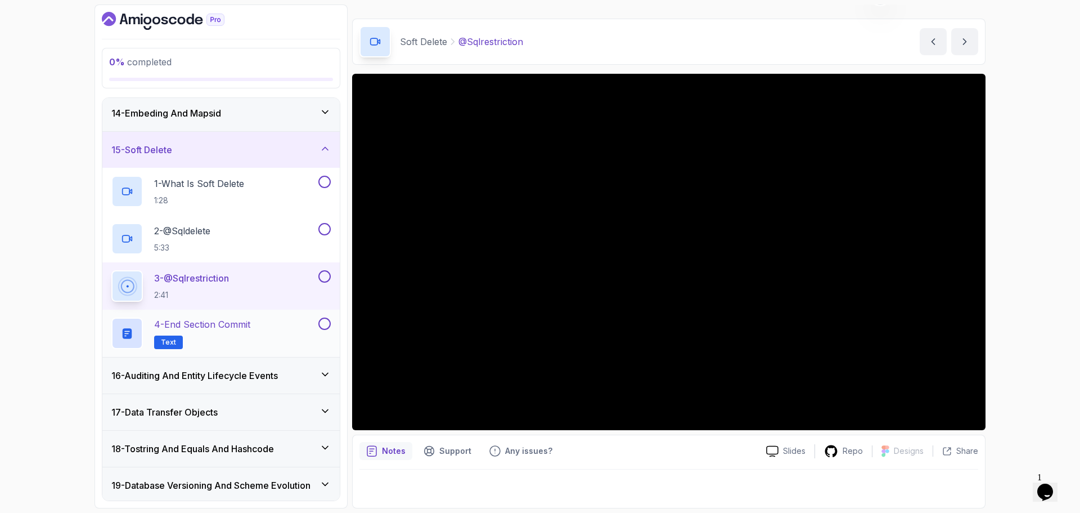
click at [221, 325] on p "4 - End Section Commit" at bounding box center [202, 324] width 96 height 14
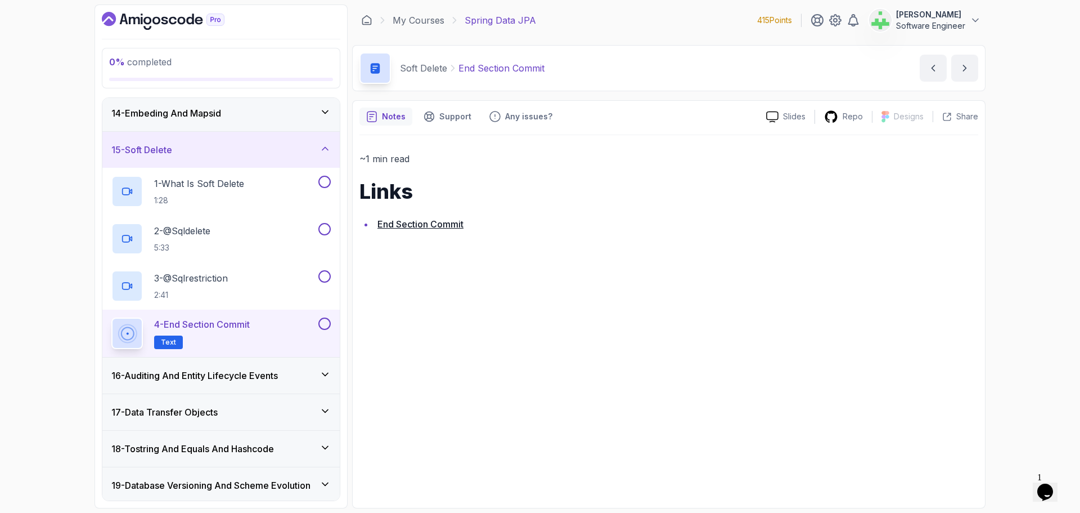
click at [254, 149] on div "15 - Soft Delete" at bounding box center [220, 150] width 219 height 14
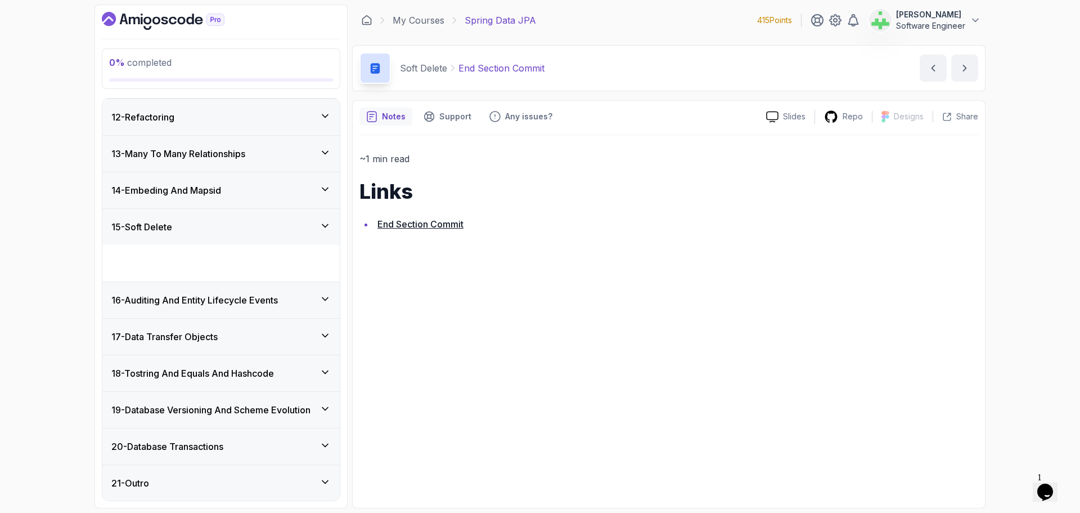
scroll to position [366, 0]
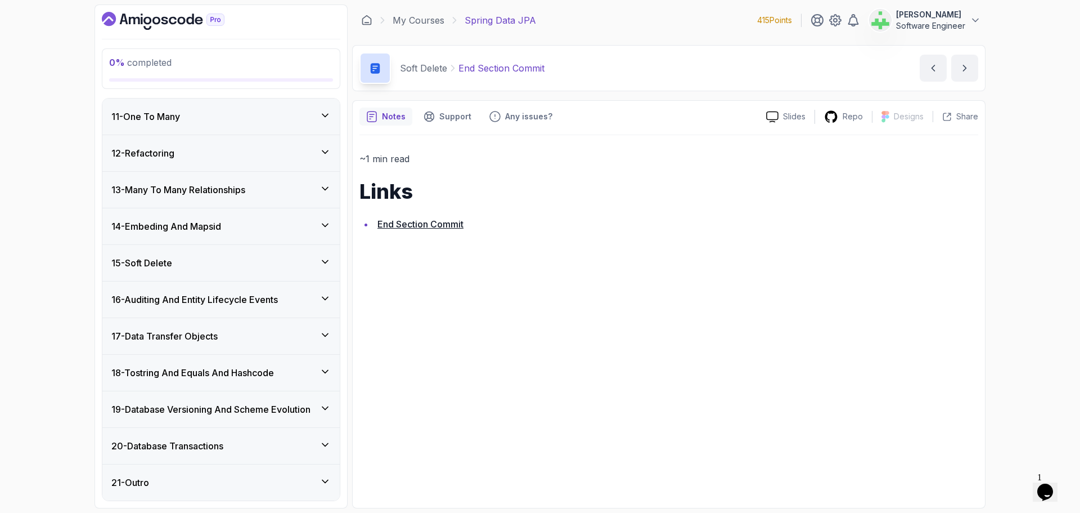
click at [240, 263] on div "15 - Soft Delete" at bounding box center [220, 263] width 219 height 14
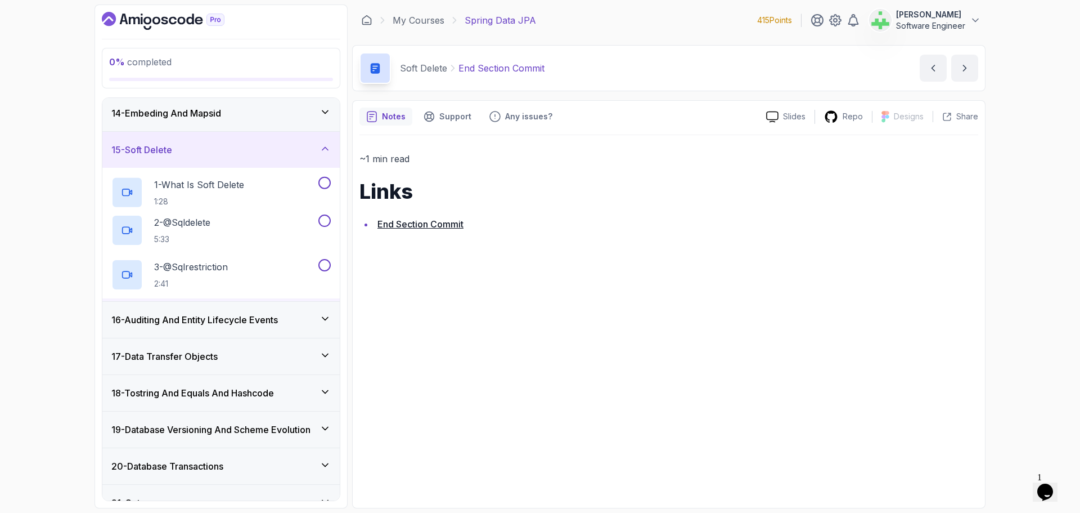
scroll to position [478, 0]
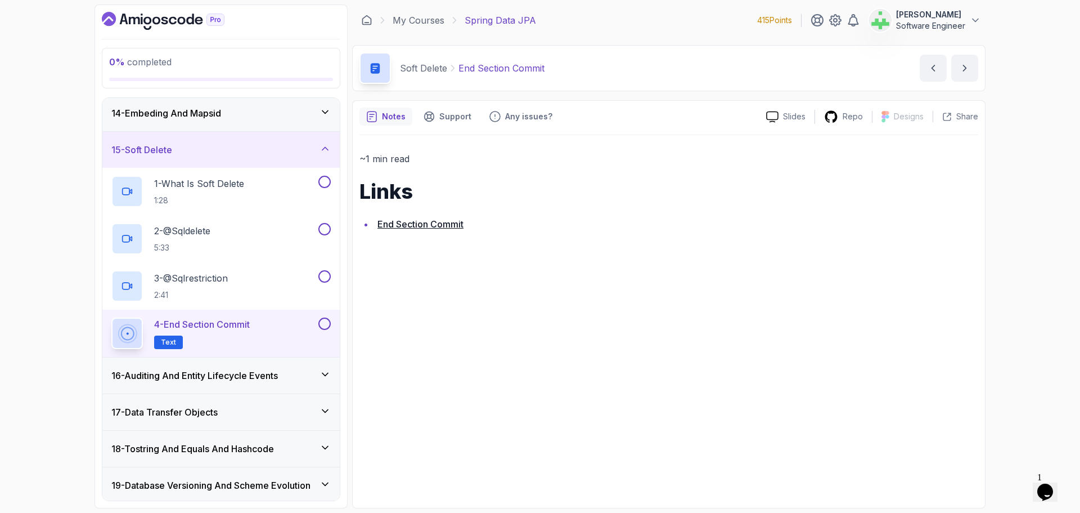
click at [226, 146] on div "15 - Soft Delete" at bounding box center [220, 150] width 219 height 14
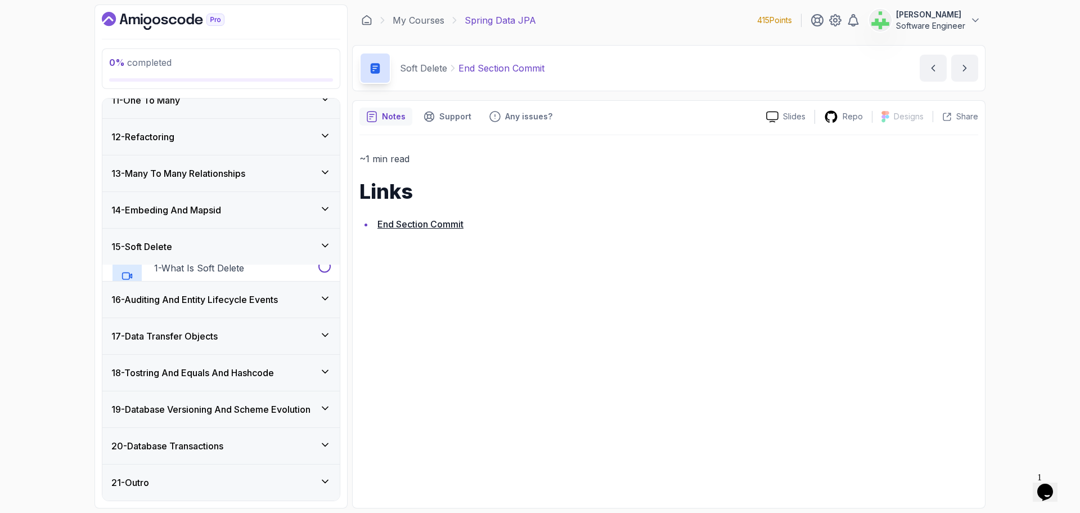
scroll to position [366, 0]
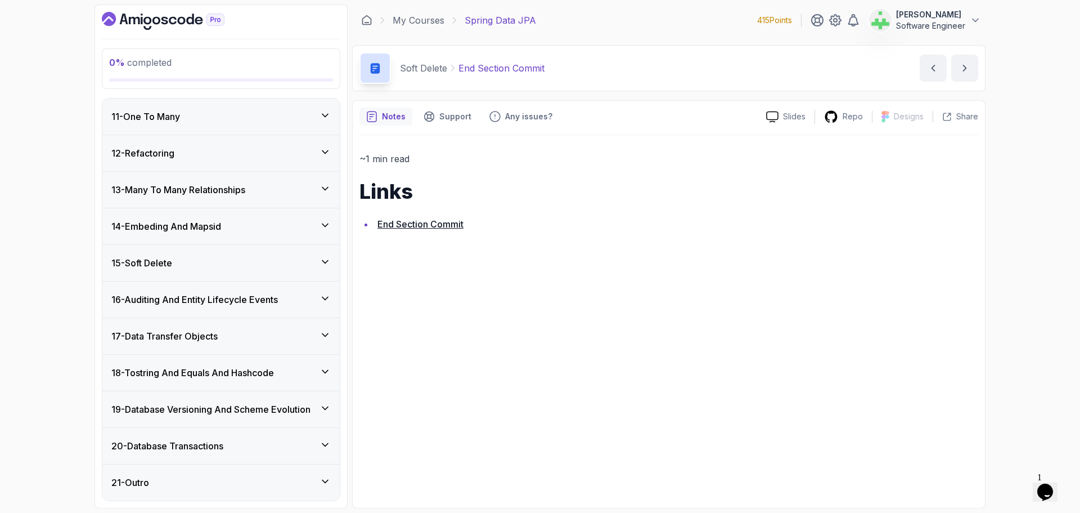
click at [249, 296] on h3 "16 - Auditing And Entity Lifecycle Events" at bounding box center [194, 300] width 167 height 14
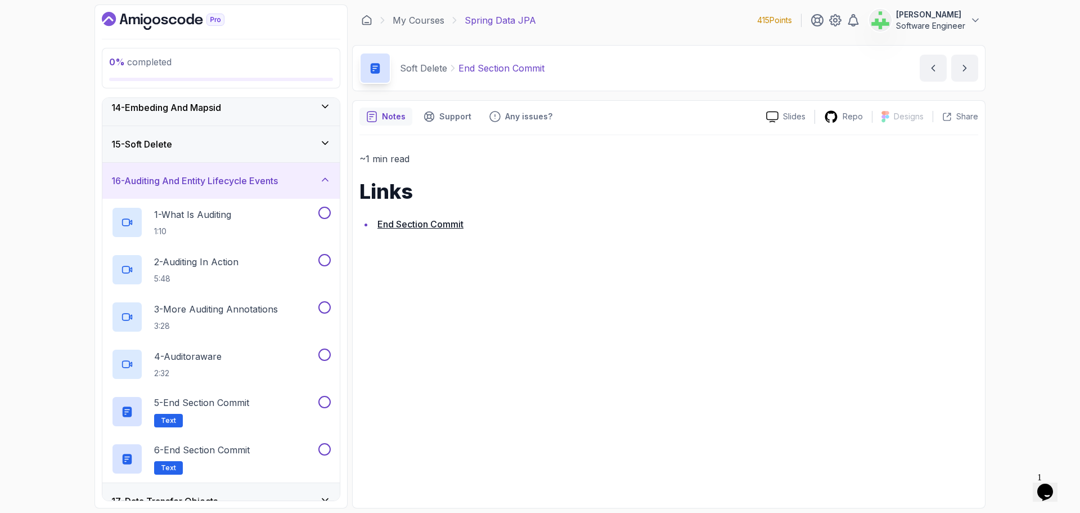
scroll to position [478, 0]
